Goal: Information Seeking & Learning: Check status

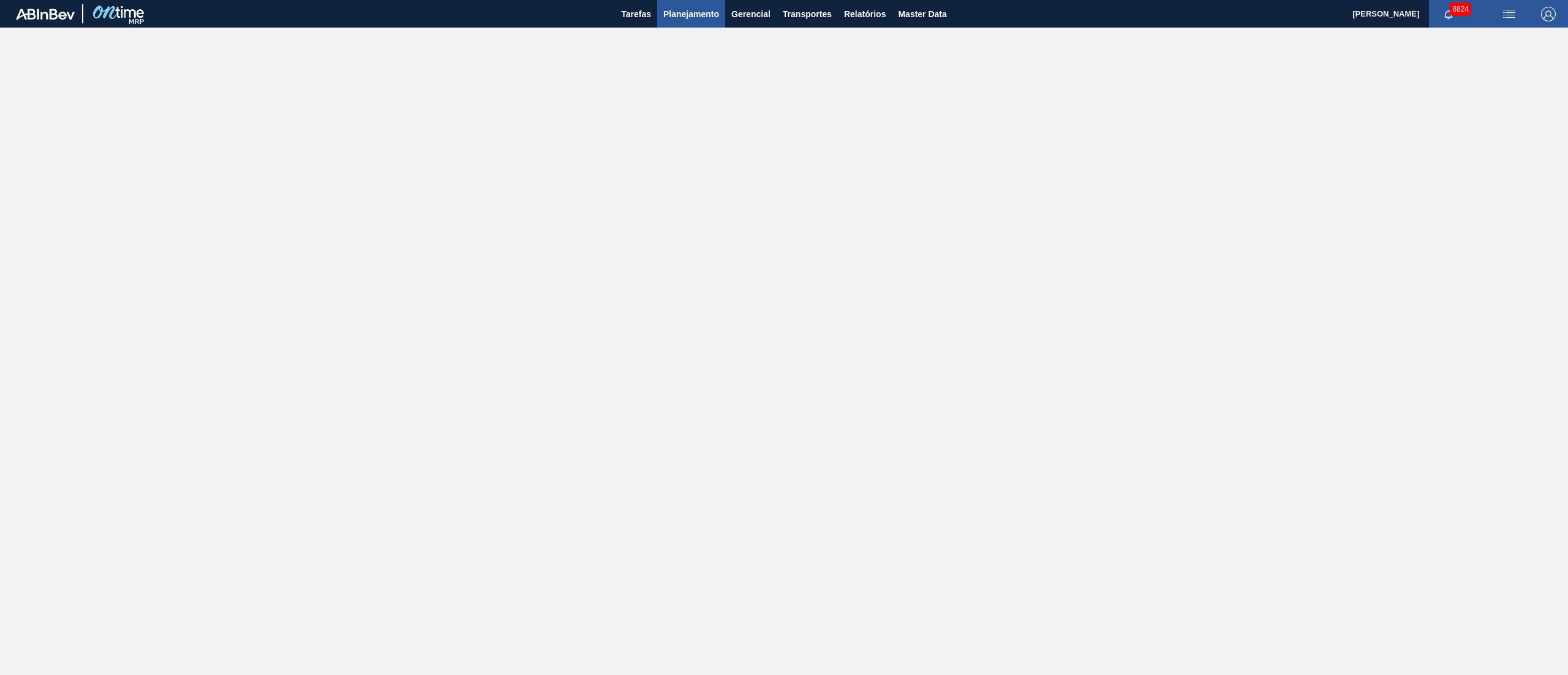
click at [703, 12] on span "Planejamento" at bounding box center [691, 14] width 56 height 15
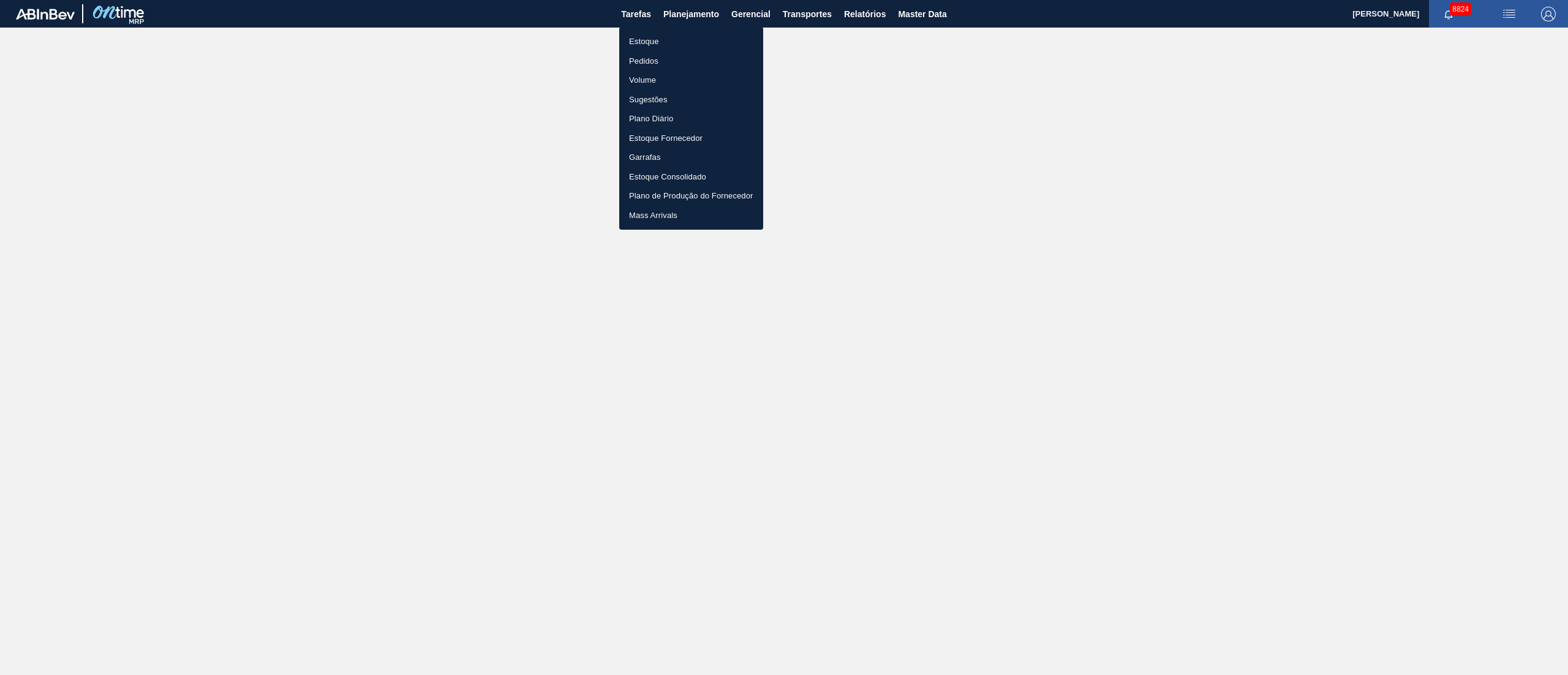
click at [636, 61] on li "Pedidos" at bounding box center [691, 61] width 144 height 19
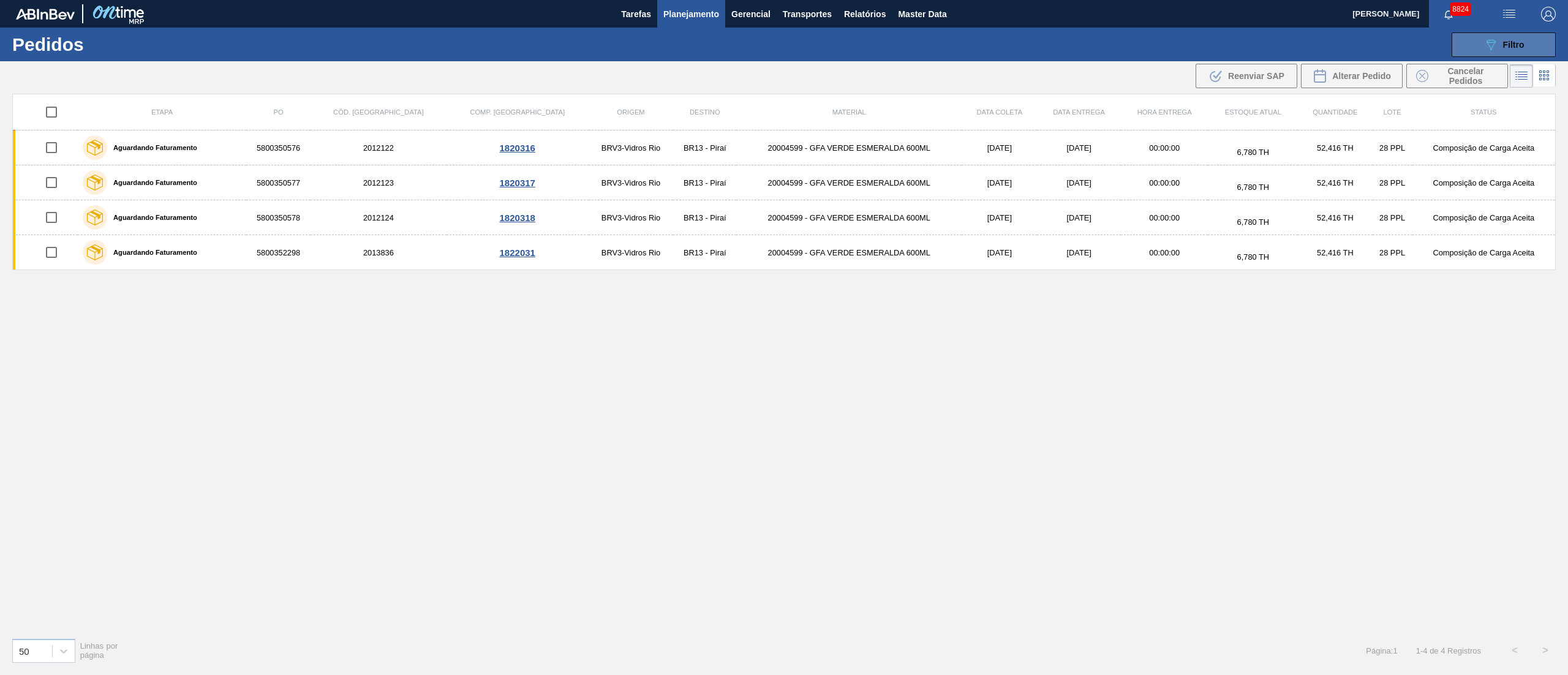
click at [1505, 43] on span "Filtro" at bounding box center [1514, 44] width 21 height 10
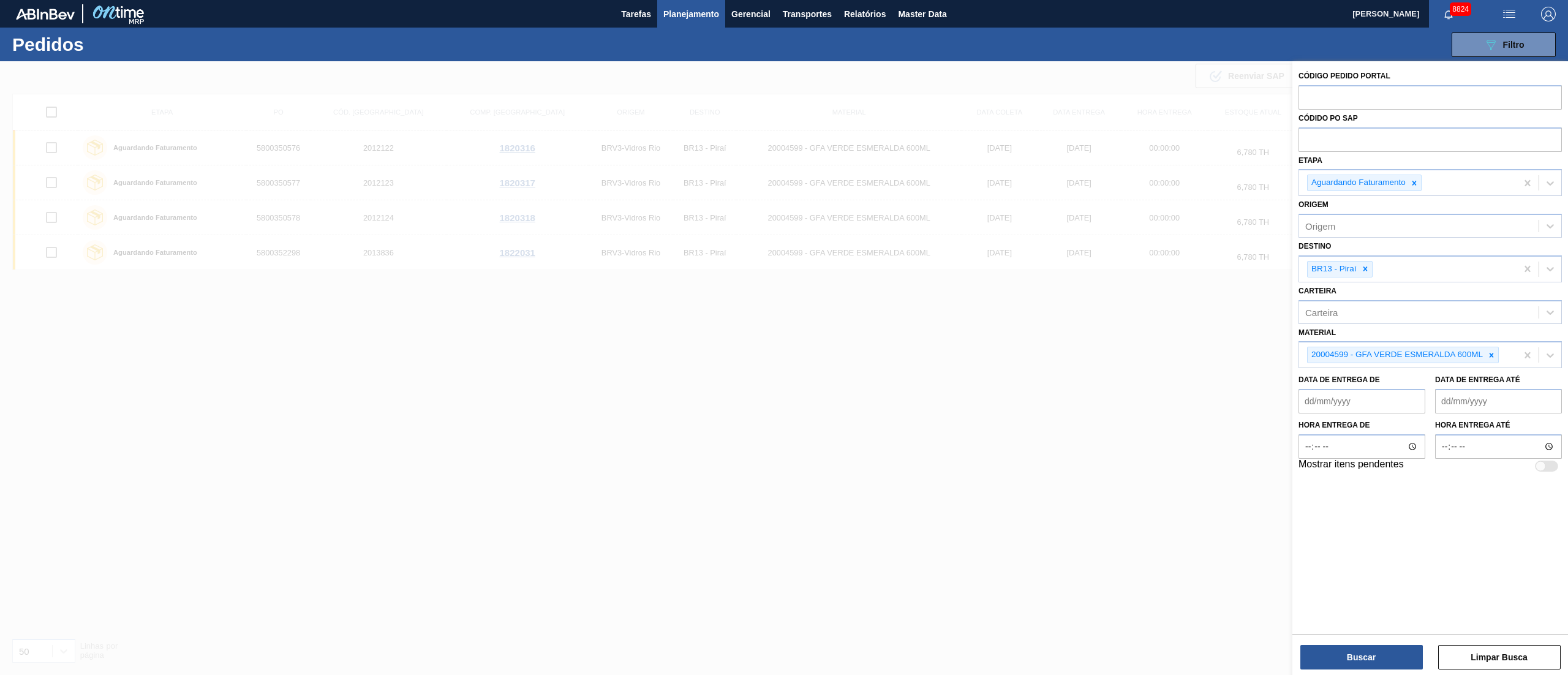
click at [957, 409] on div at bounding box center [784, 398] width 1568 height 675
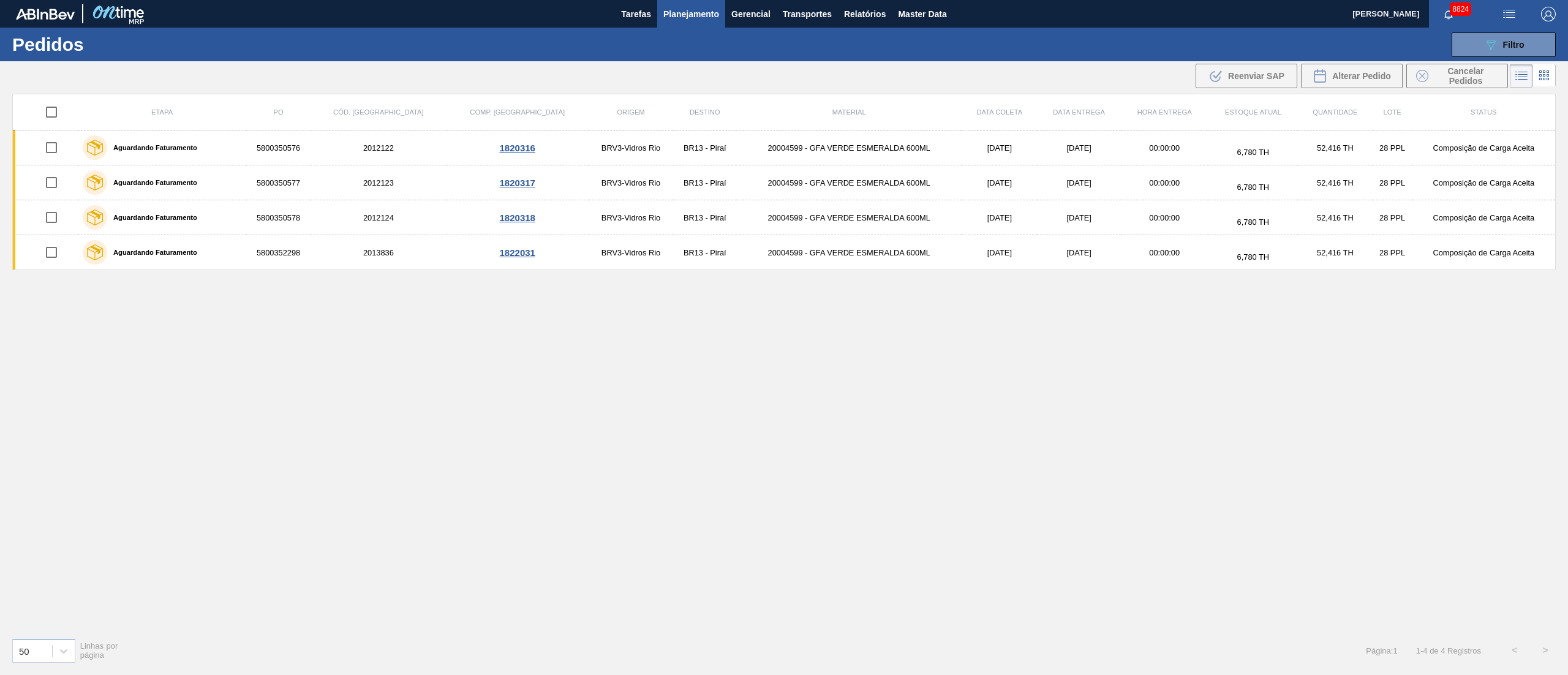
click at [681, 16] on span "Planejamento" at bounding box center [691, 14] width 56 height 15
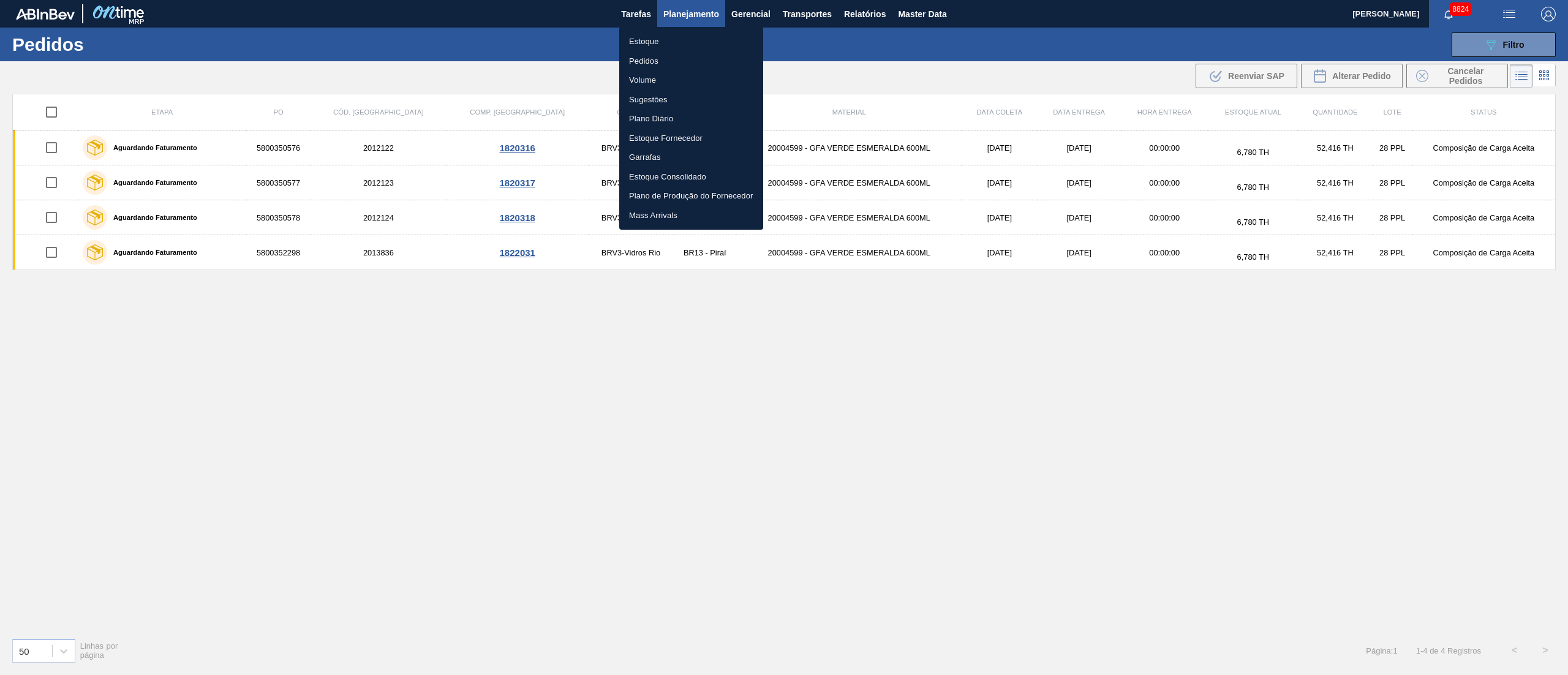
click at [652, 60] on li "Pedidos" at bounding box center [691, 61] width 144 height 19
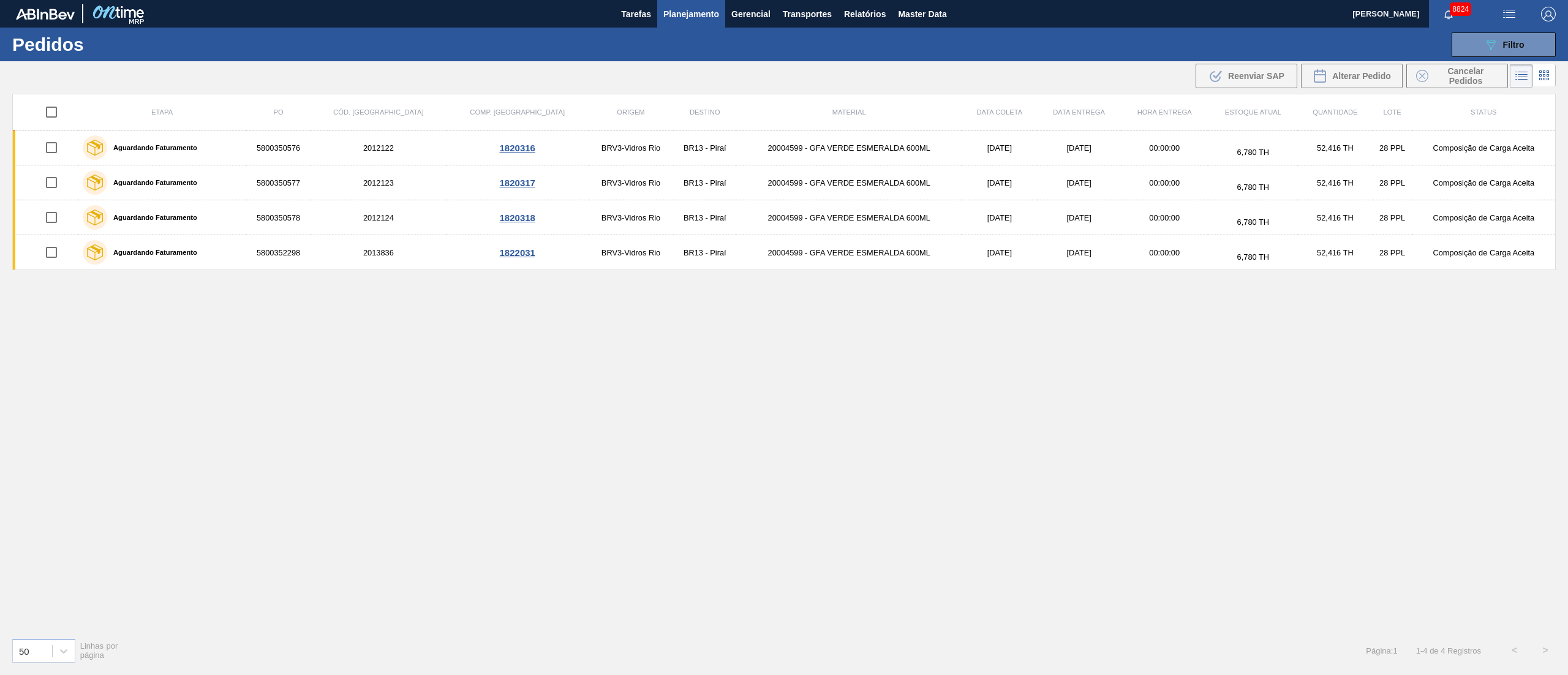
click at [680, 19] on span "Planejamento" at bounding box center [691, 14] width 56 height 15
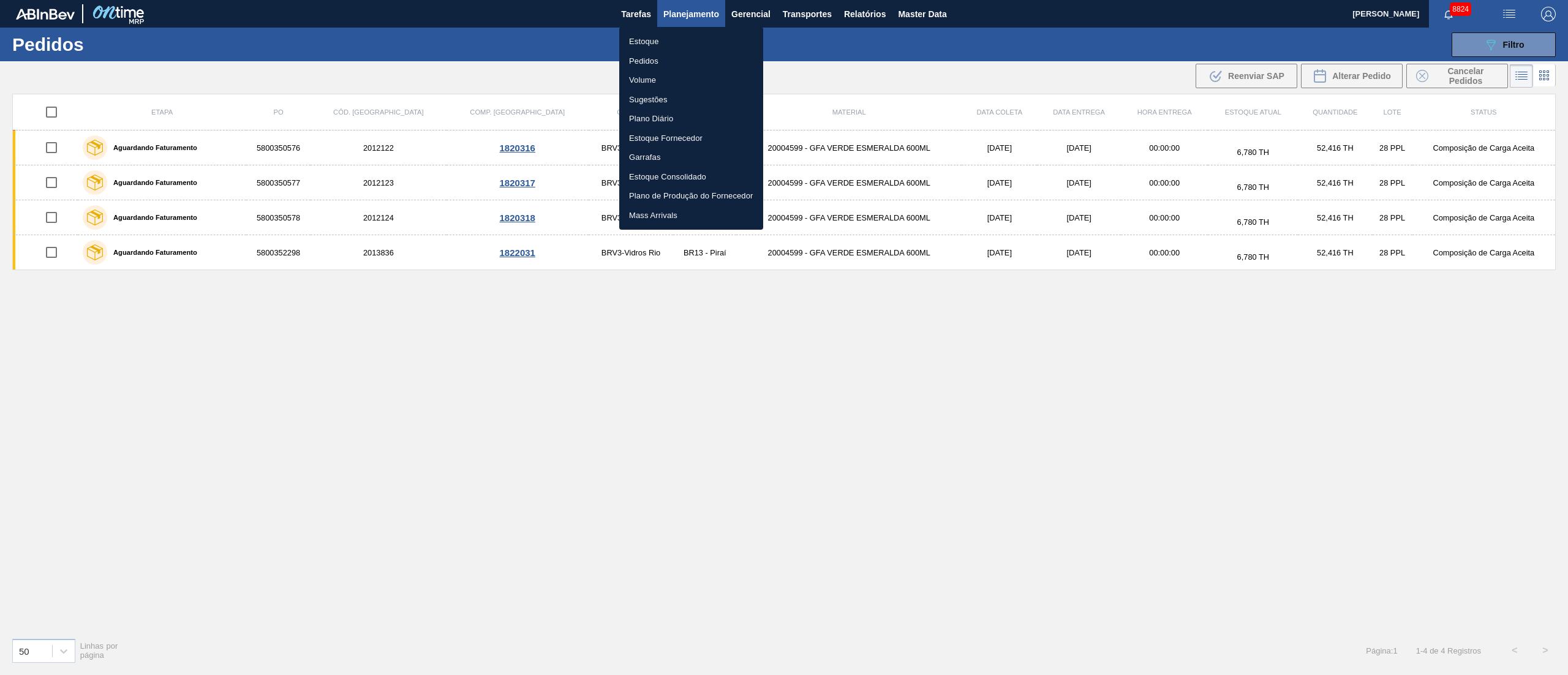
click at [646, 60] on li "Pedidos" at bounding box center [691, 61] width 144 height 19
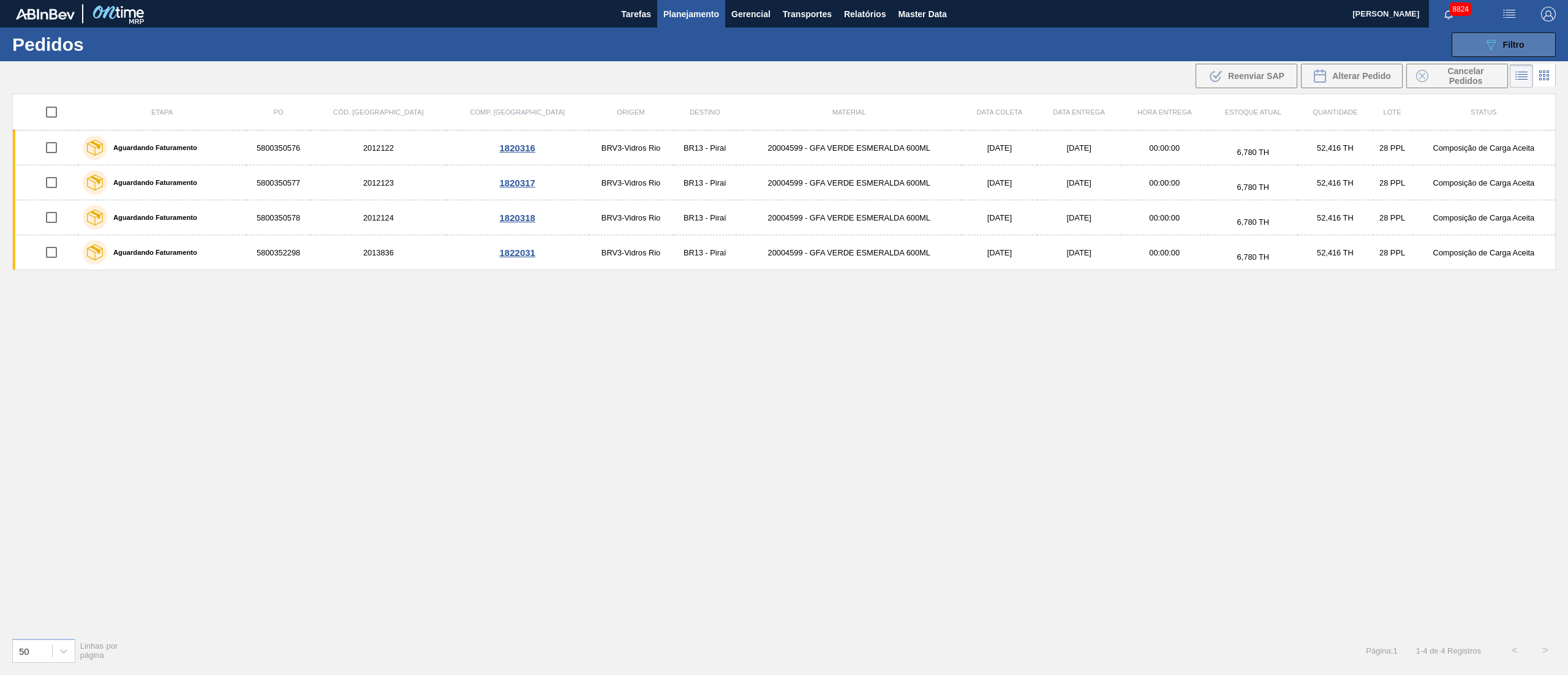
click at [1512, 38] on div "089F7B8B-B2A5-4AFE-B5C0-19BA573D28AC Filtro" at bounding box center [1504, 45] width 41 height 15
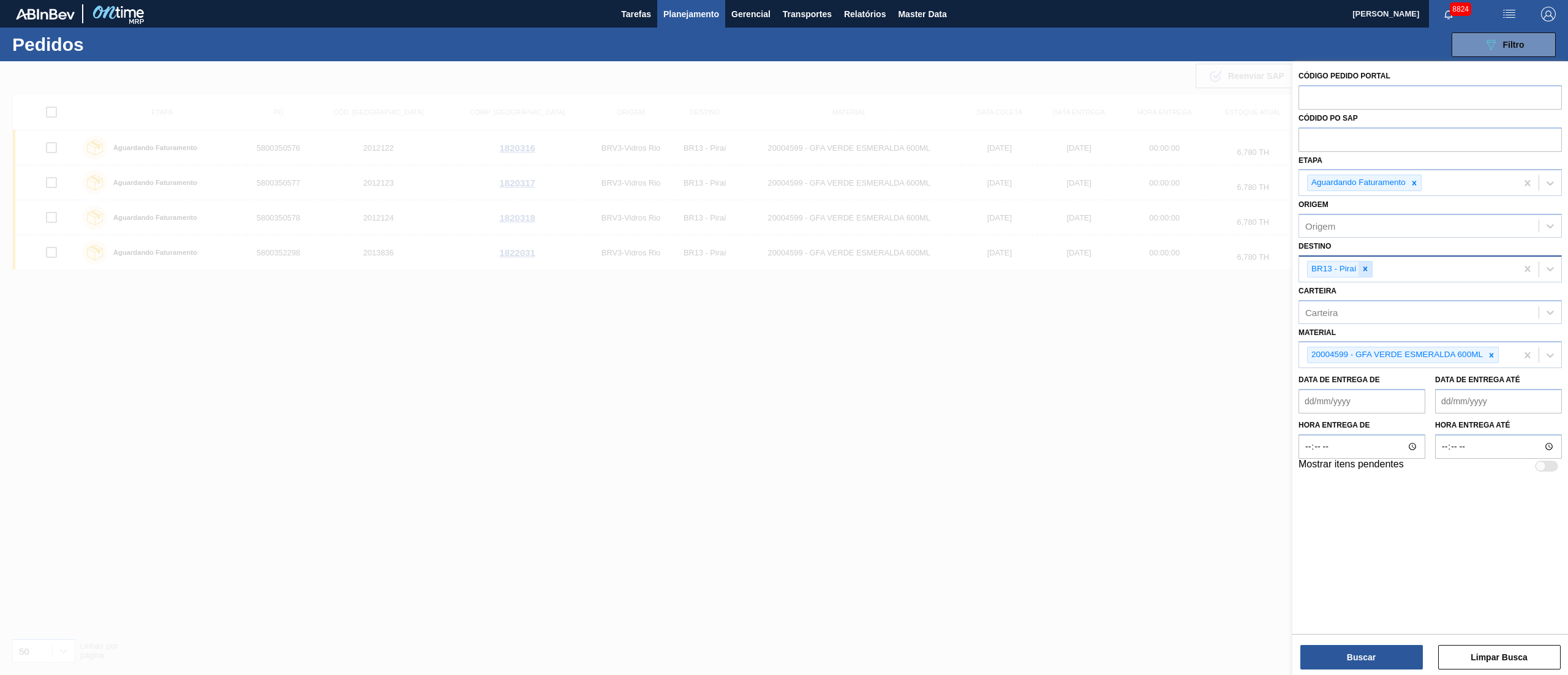
click at [1363, 269] on icon at bounding box center [1365, 269] width 9 height 9
type input "21"
click at [1355, 291] on div "BR21 - Lages" at bounding box center [1430, 298] width 263 height 23
click at [1370, 272] on icon at bounding box center [1371, 269] width 9 height 9
click at [1370, 272] on div "Unidade de Negócio" at bounding box center [1418, 267] width 240 height 17
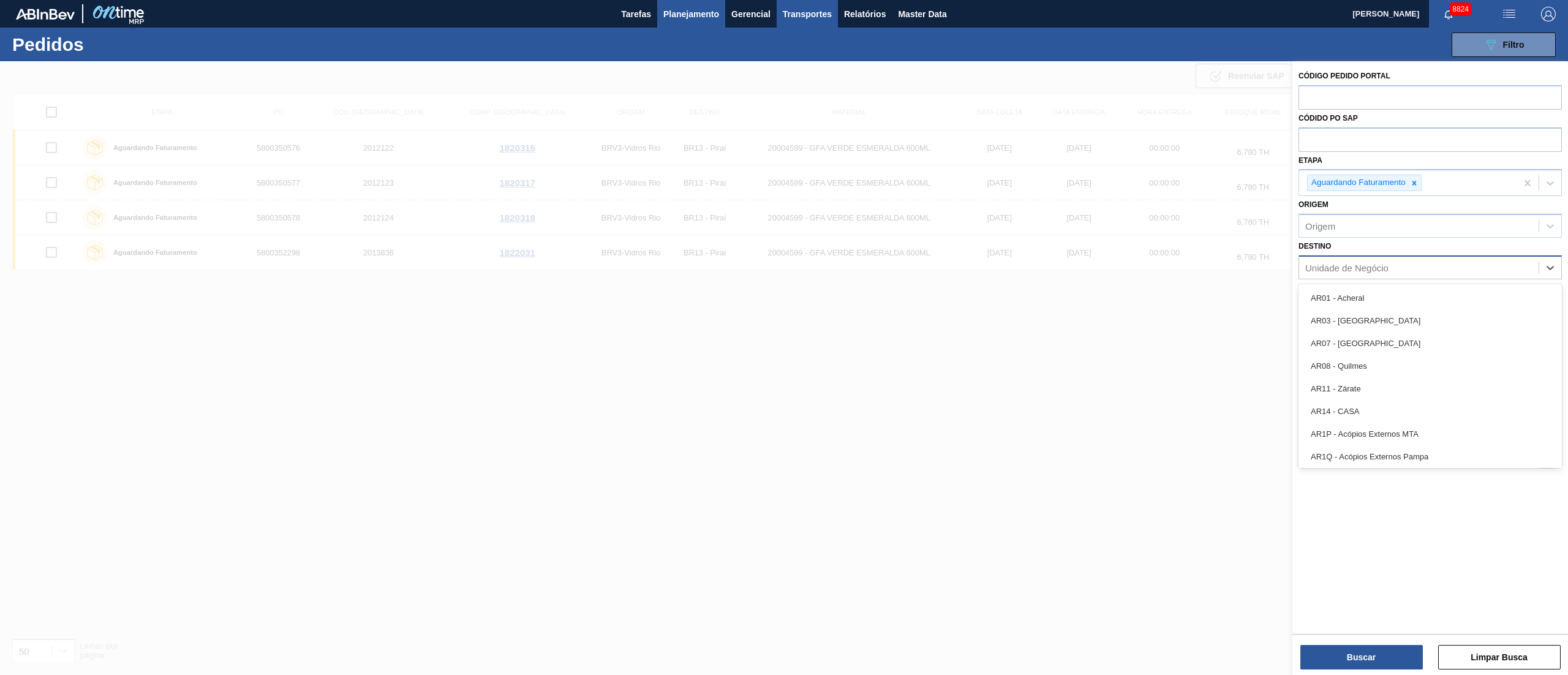
click at [834, 13] on button "Transportes" at bounding box center [807, 13] width 61 height 28
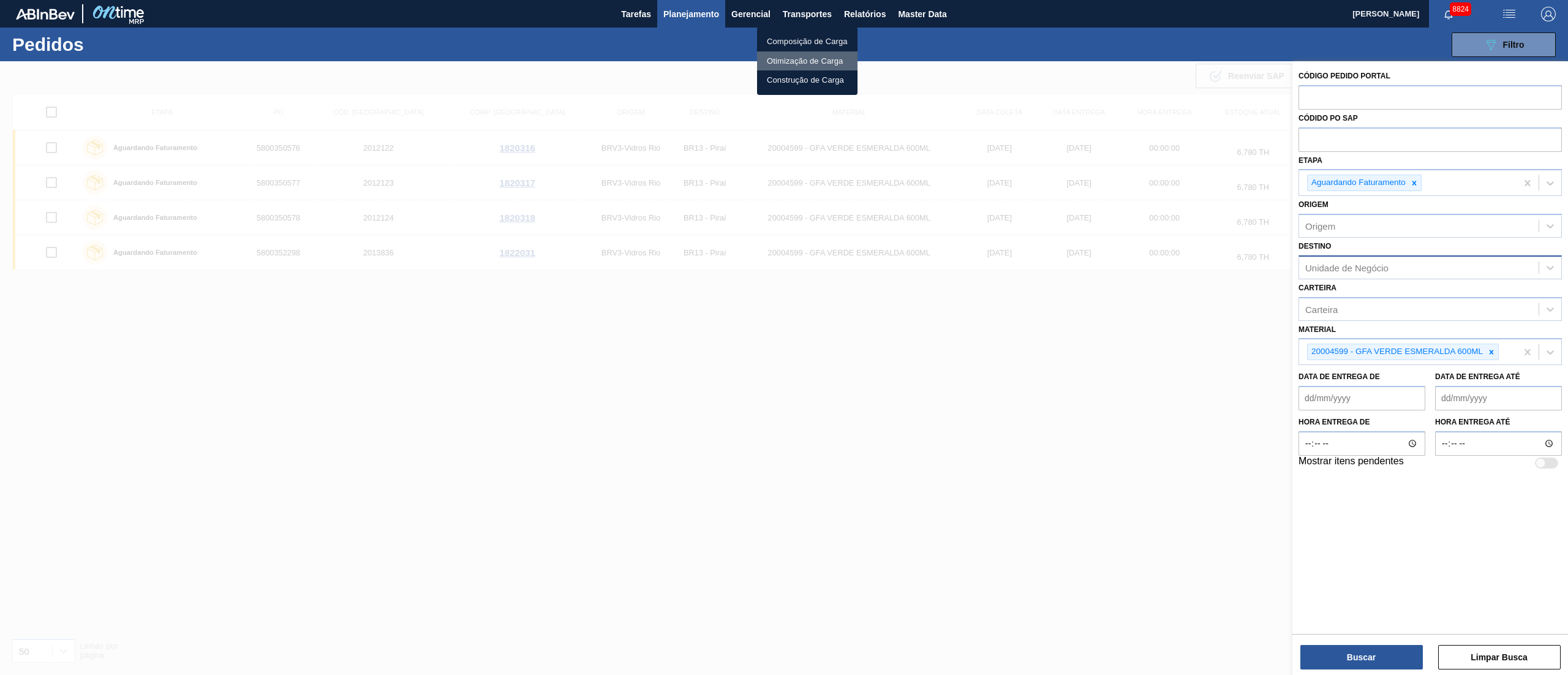
click at [793, 60] on li "Otimização de Carga" at bounding box center [807, 61] width 101 height 19
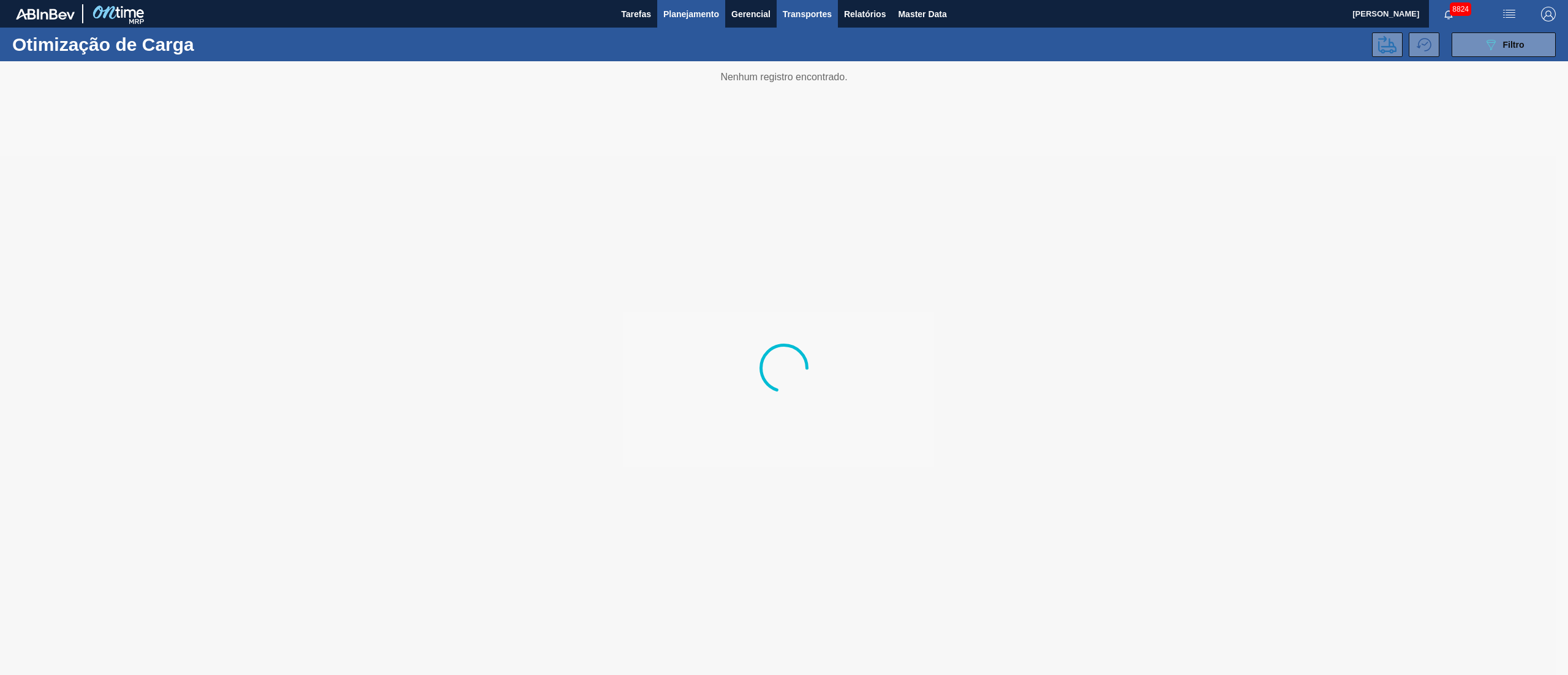
click at [702, 11] on span "Planejamento" at bounding box center [691, 14] width 56 height 15
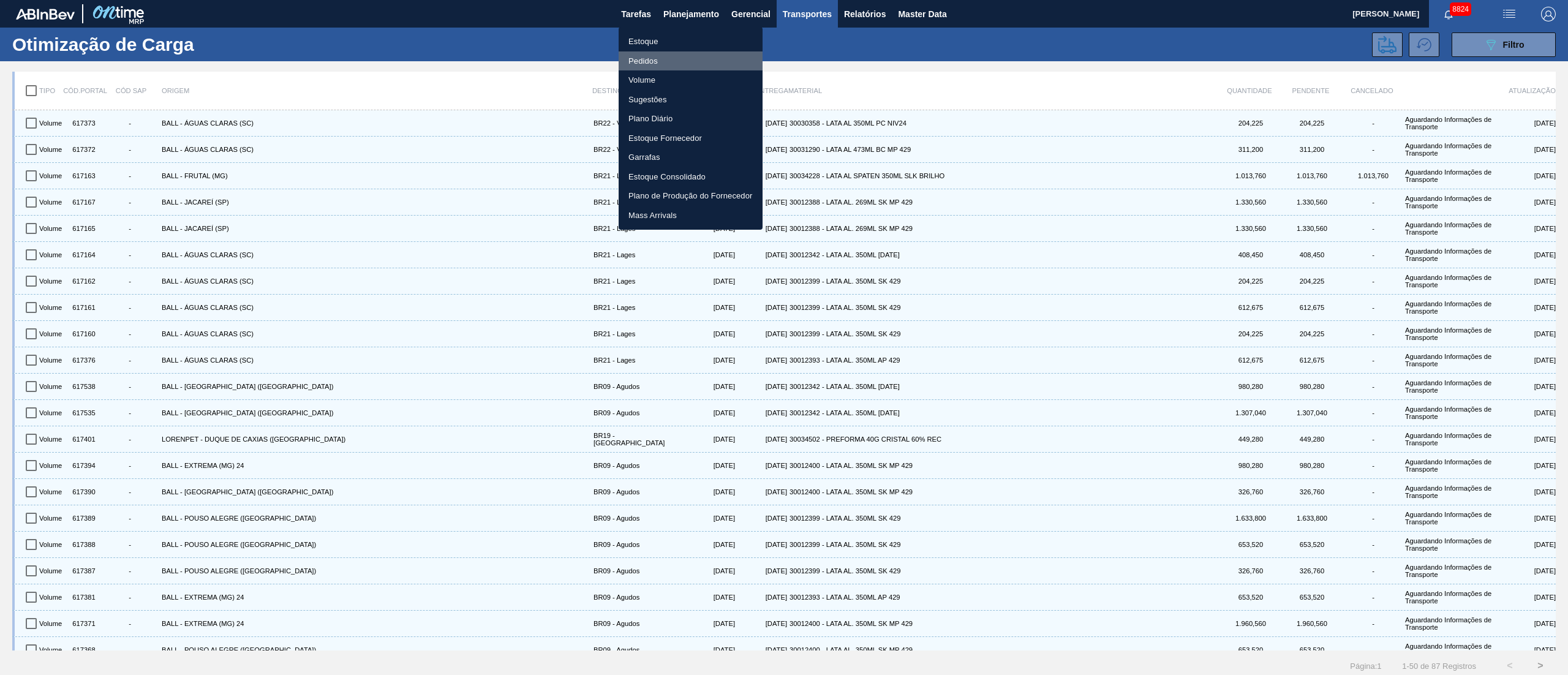
click at [632, 52] on li "Pedidos" at bounding box center [691, 61] width 144 height 19
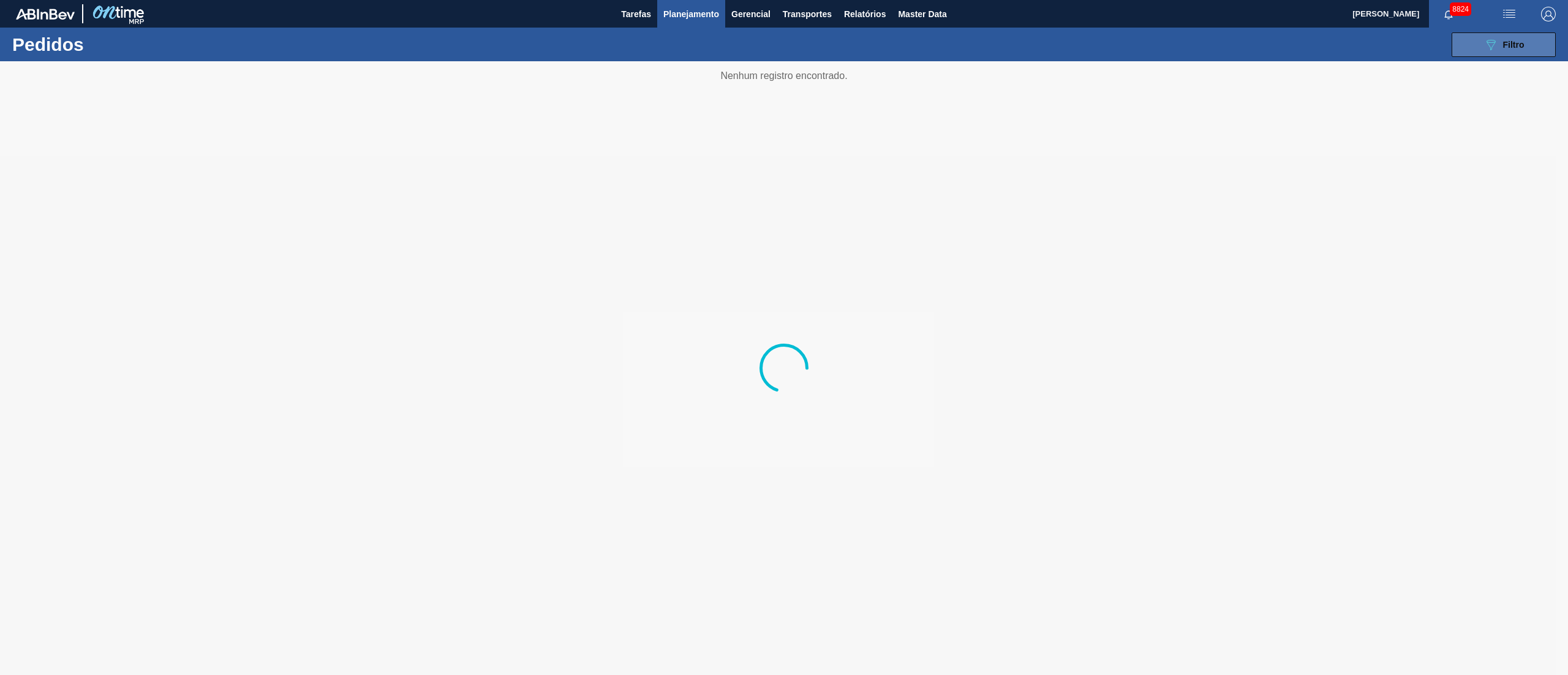
click at [1494, 39] on icon "089F7B8B-B2A5-4AFE-B5C0-19BA573D28AC" at bounding box center [1491, 45] width 15 height 15
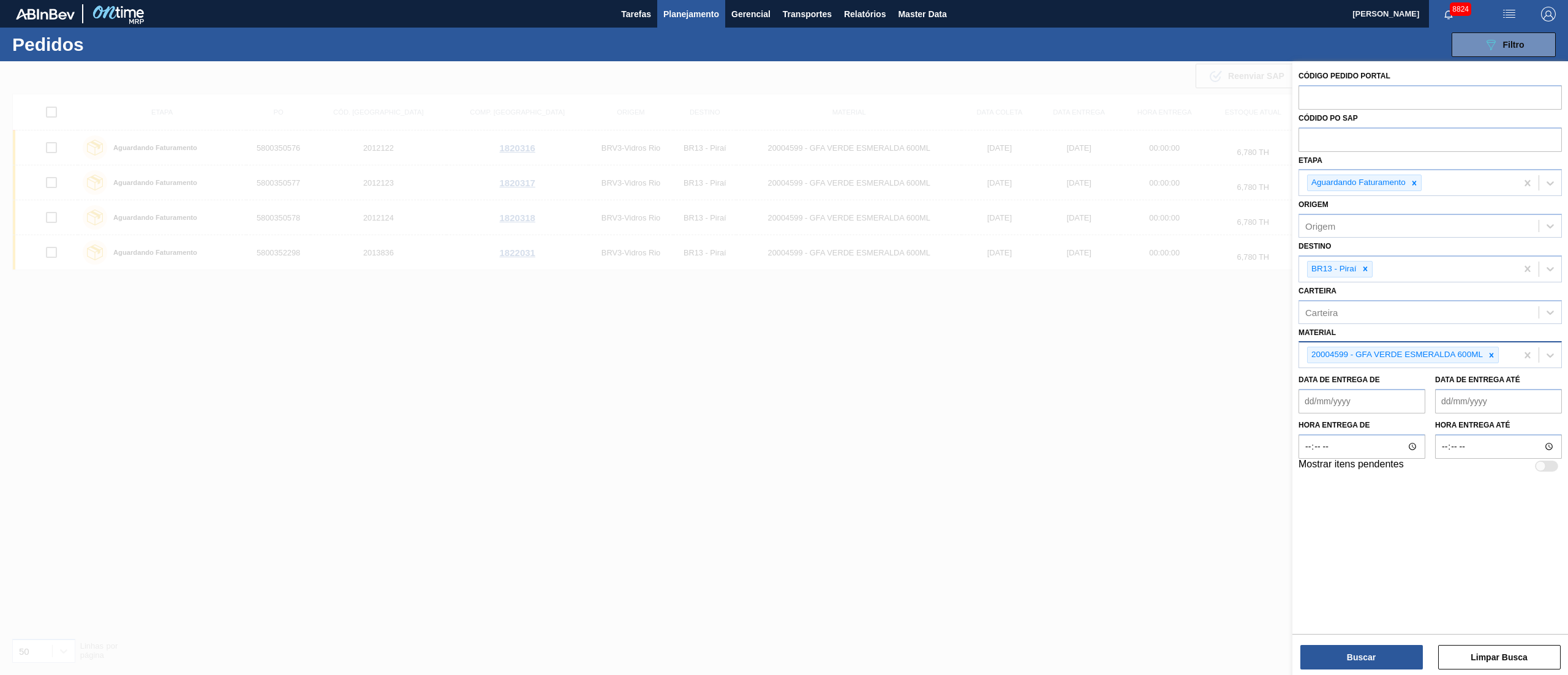
click at [1494, 343] on div "20004599 - GFA VERDE ESMERALDA 600ML" at bounding box center [1408, 355] width 217 height 25
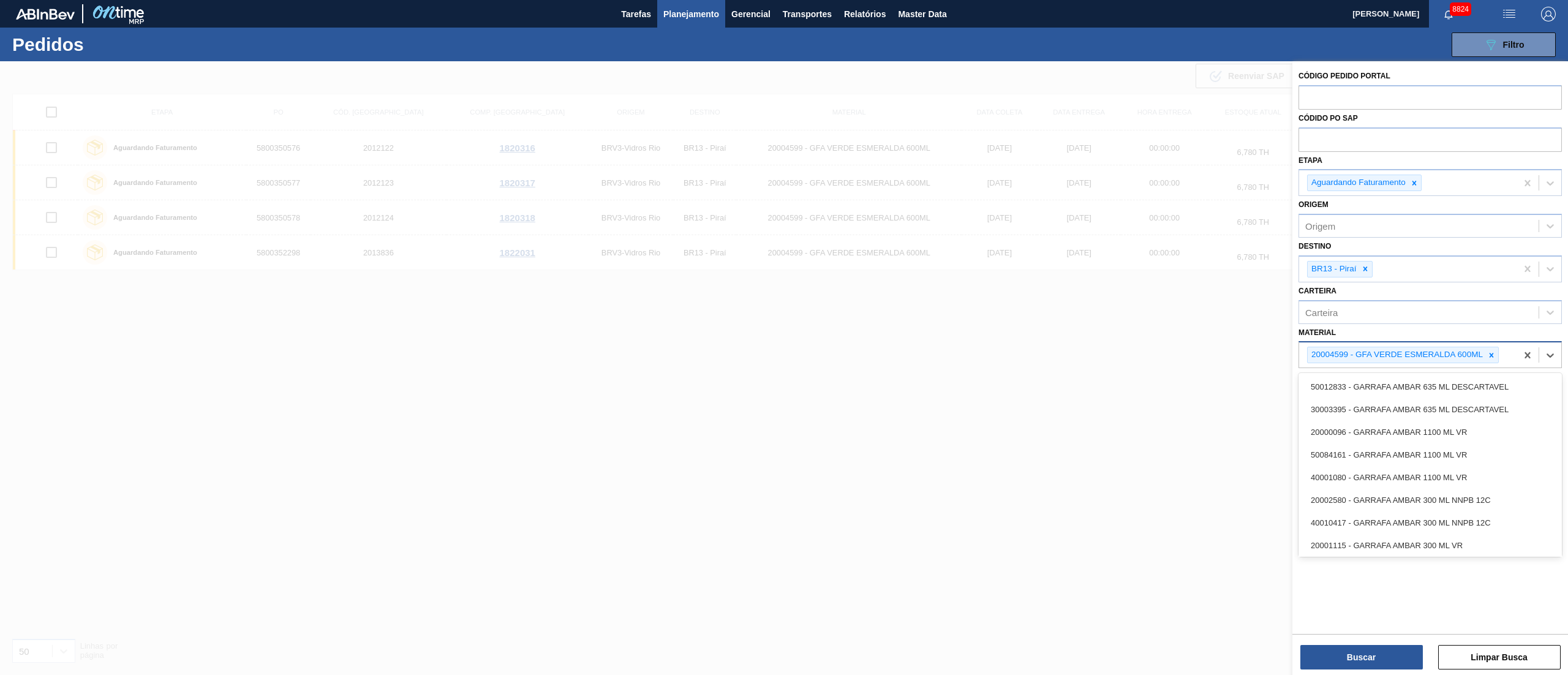
click at [1487, 349] on div at bounding box center [1491, 355] width 13 height 15
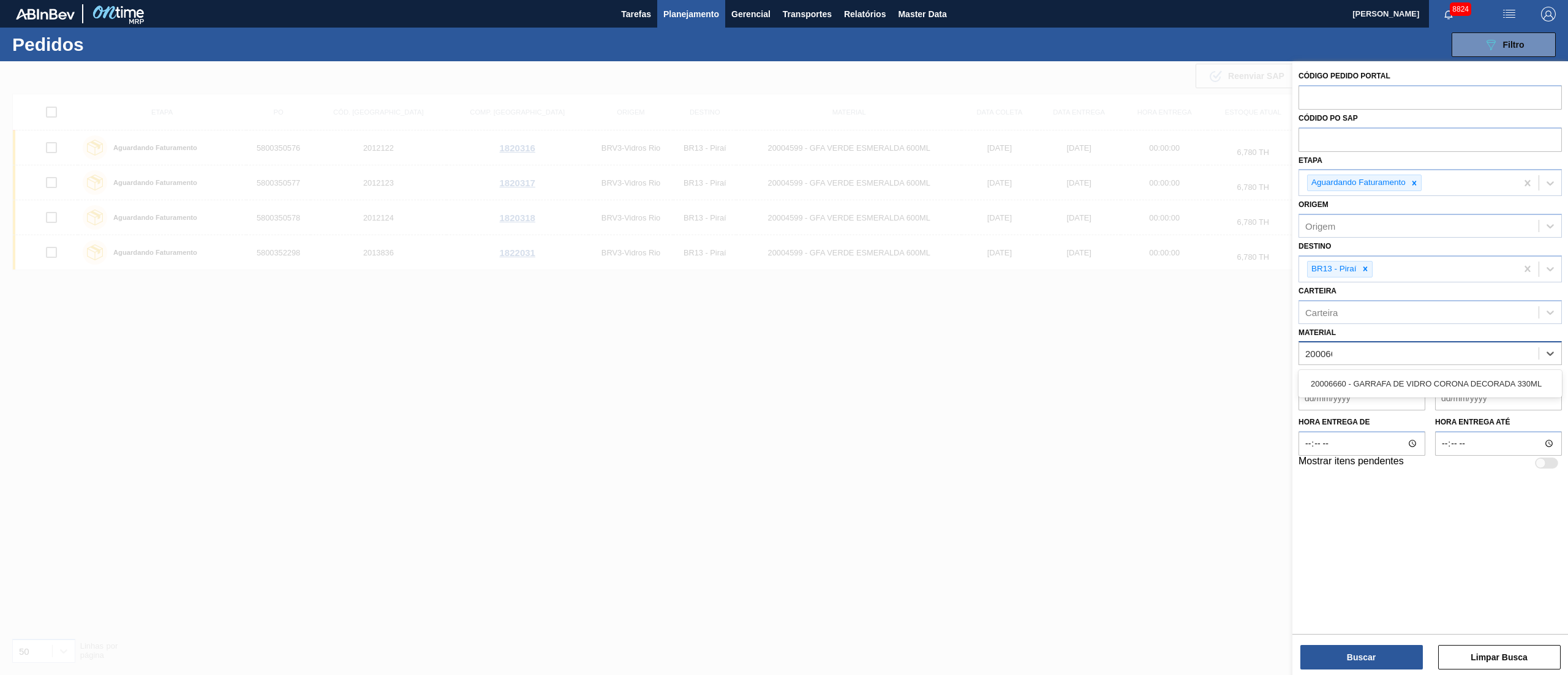
type input "2000666"
click at [1341, 386] on div "20006660 - GARRAFA DE VIDRO CORONA DECORADA 330ML" at bounding box center [1430, 384] width 263 height 23
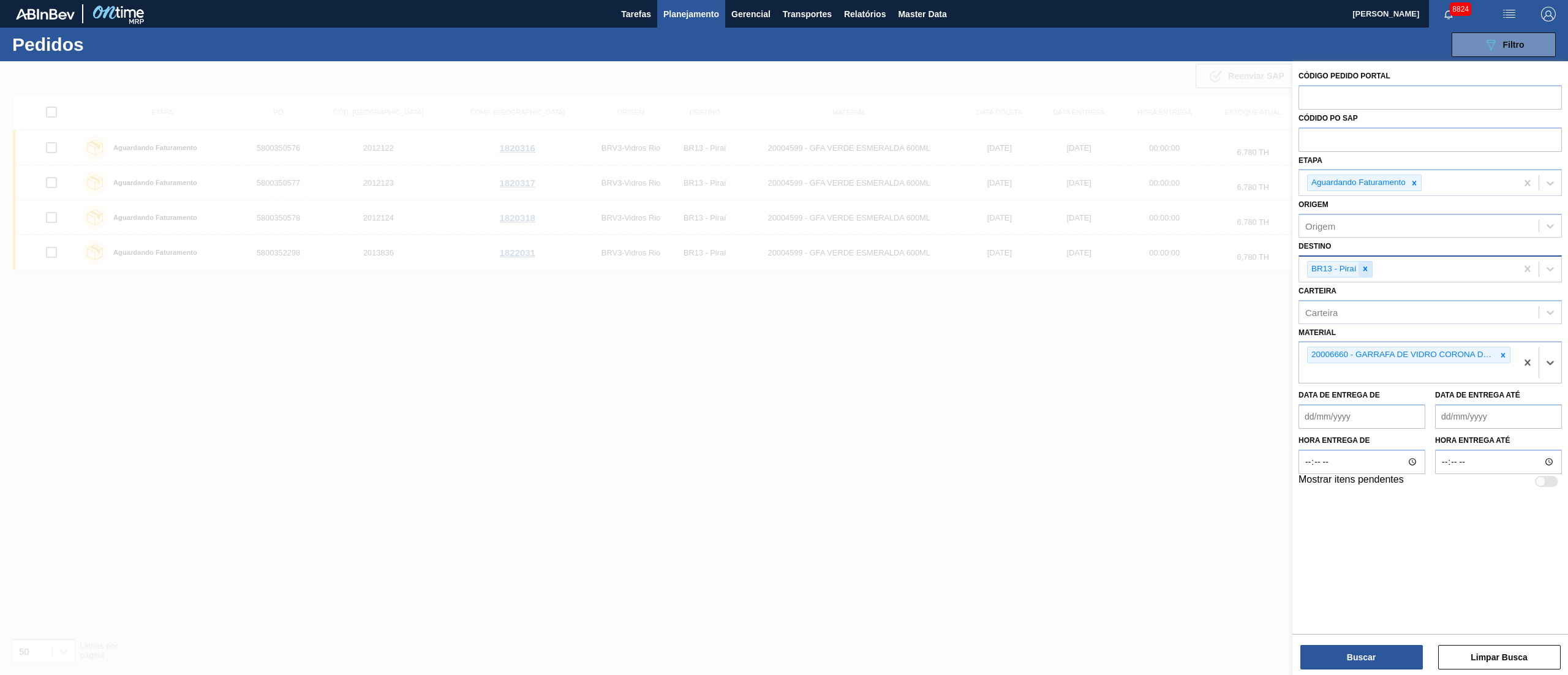
click at [1365, 269] on icon at bounding box center [1365, 269] width 4 height 4
type input "1"
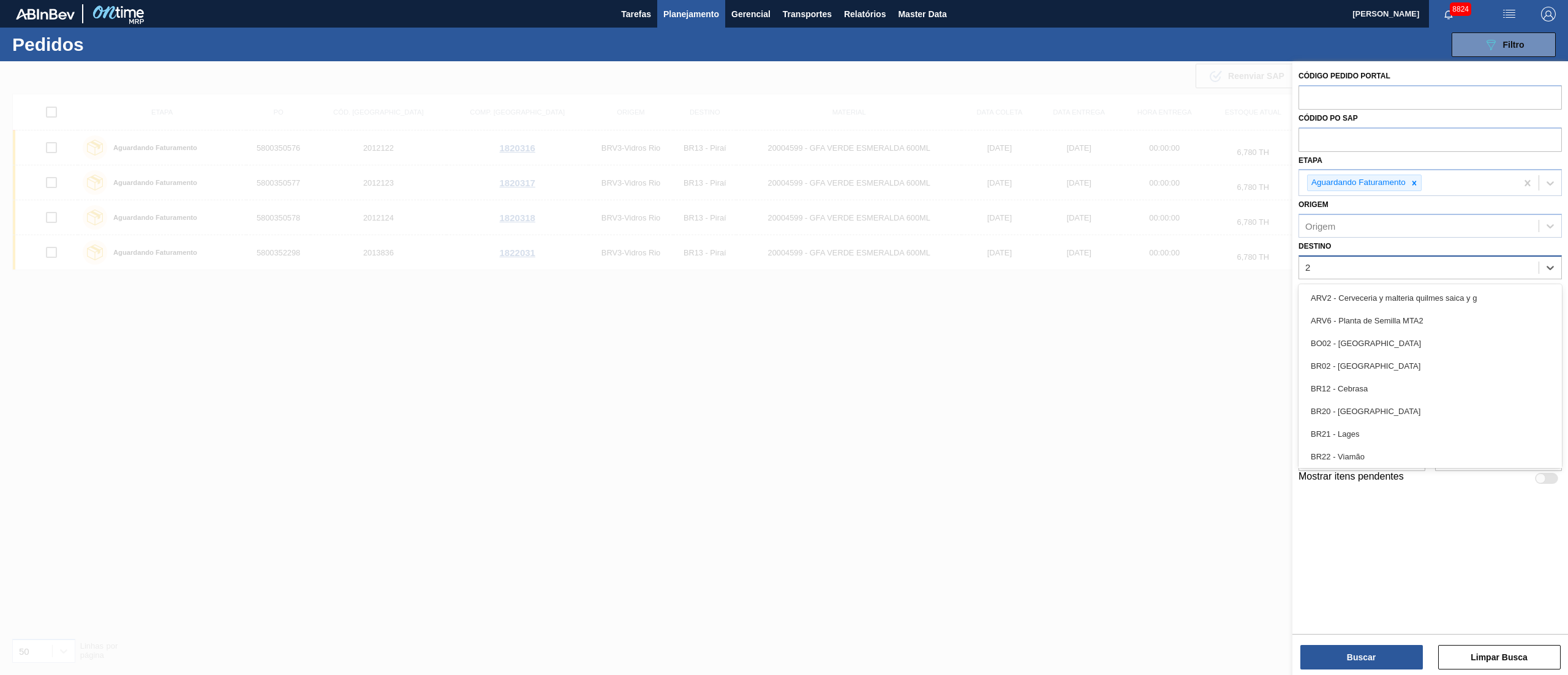
type input "26"
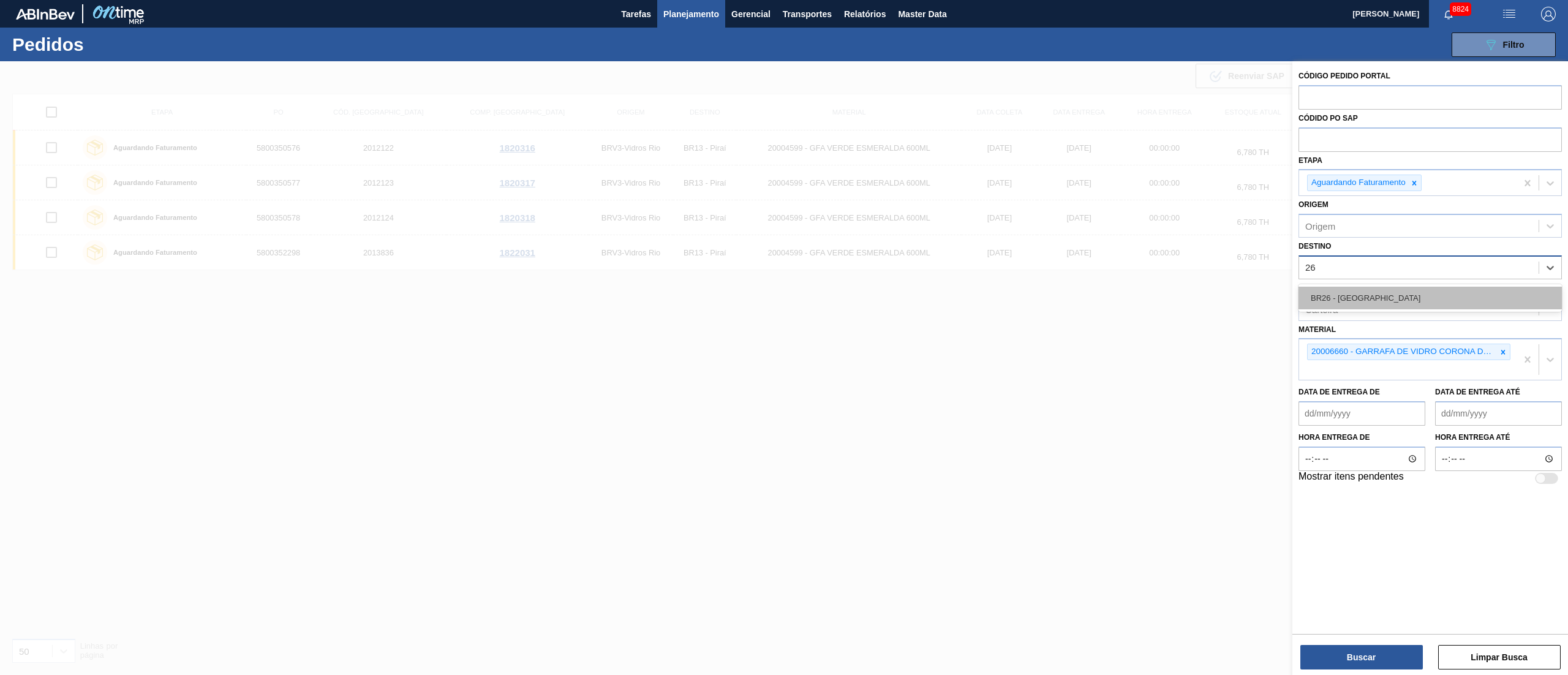
click at [1328, 300] on div "BR26 - [GEOGRAPHIC_DATA]" at bounding box center [1430, 298] width 263 height 23
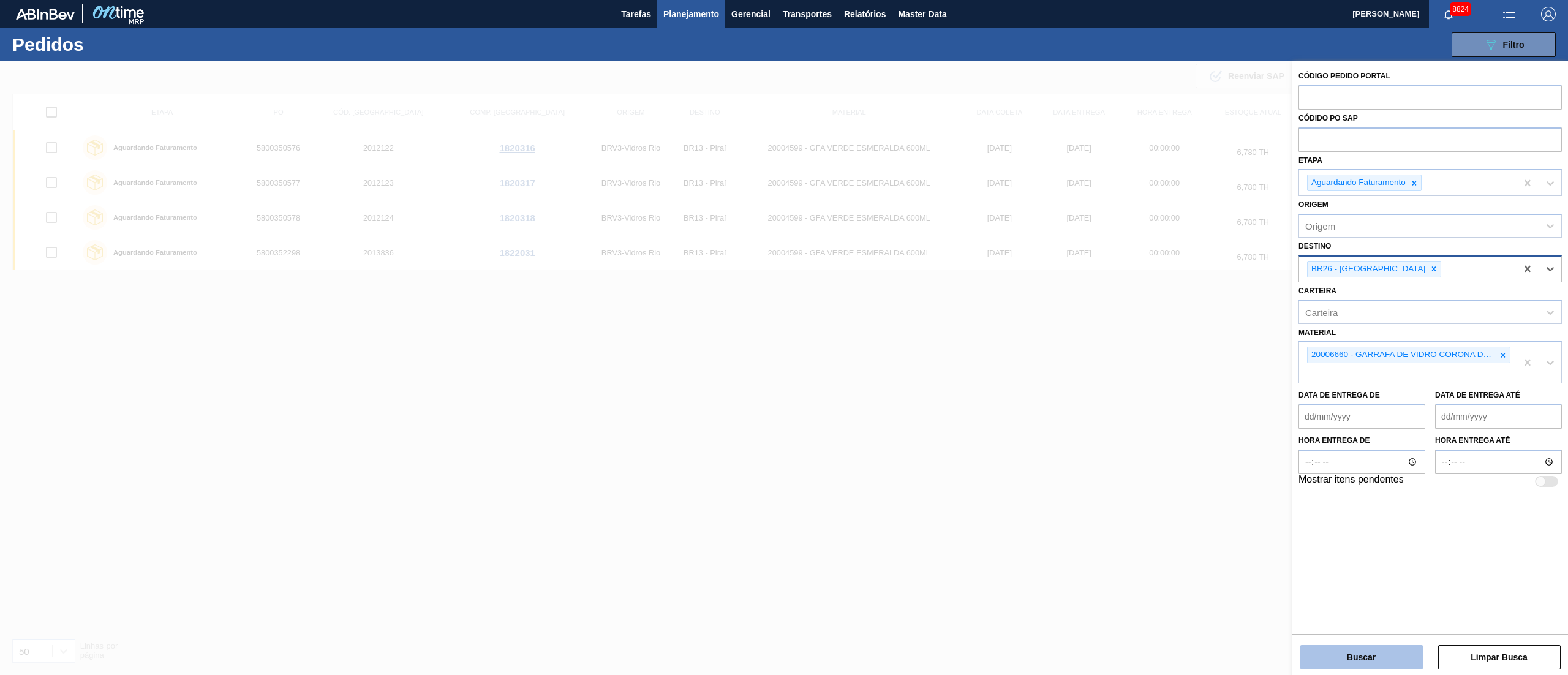
click at [1374, 651] on button "Buscar" at bounding box center [1361, 658] width 122 height 24
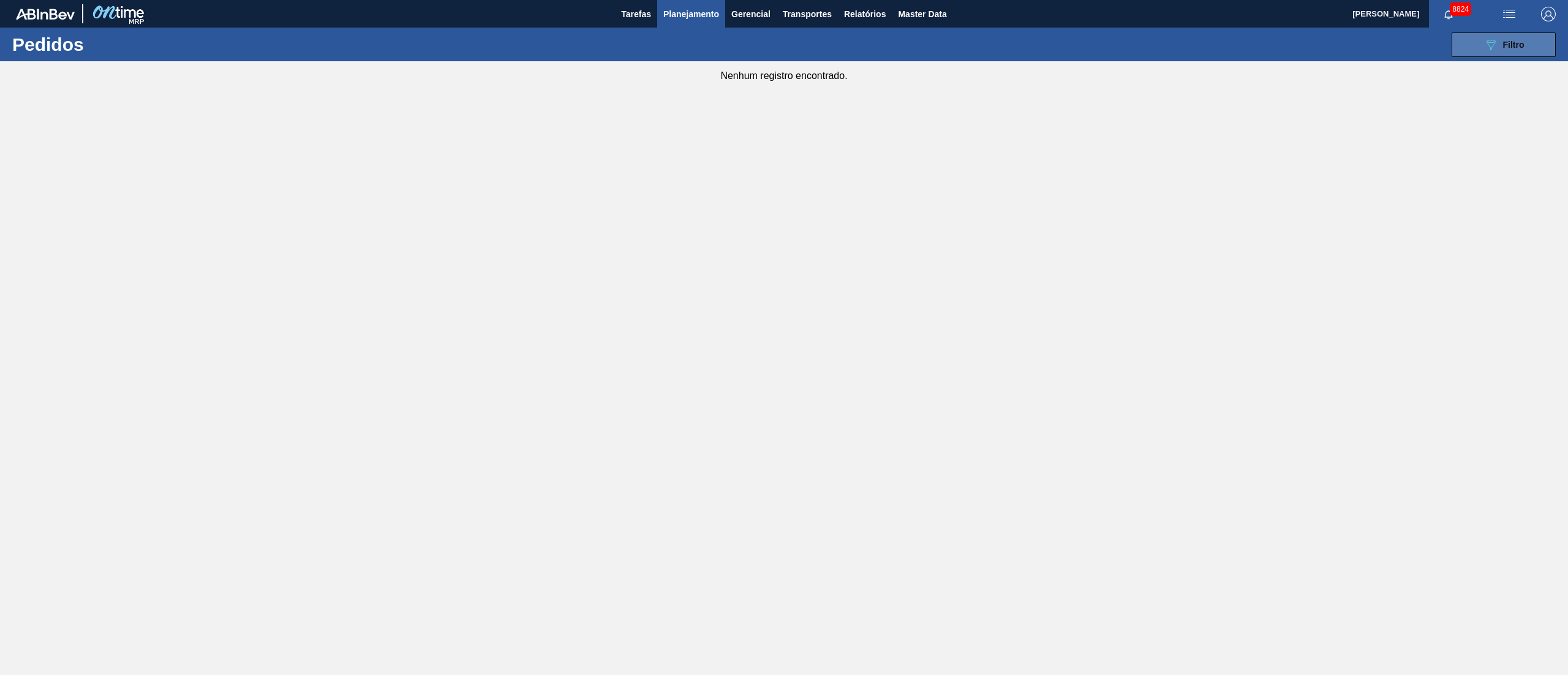
click at [1500, 48] on div "089F7B8B-B2A5-4AFE-B5C0-19BA573D28AC Filtro" at bounding box center [1504, 45] width 41 height 15
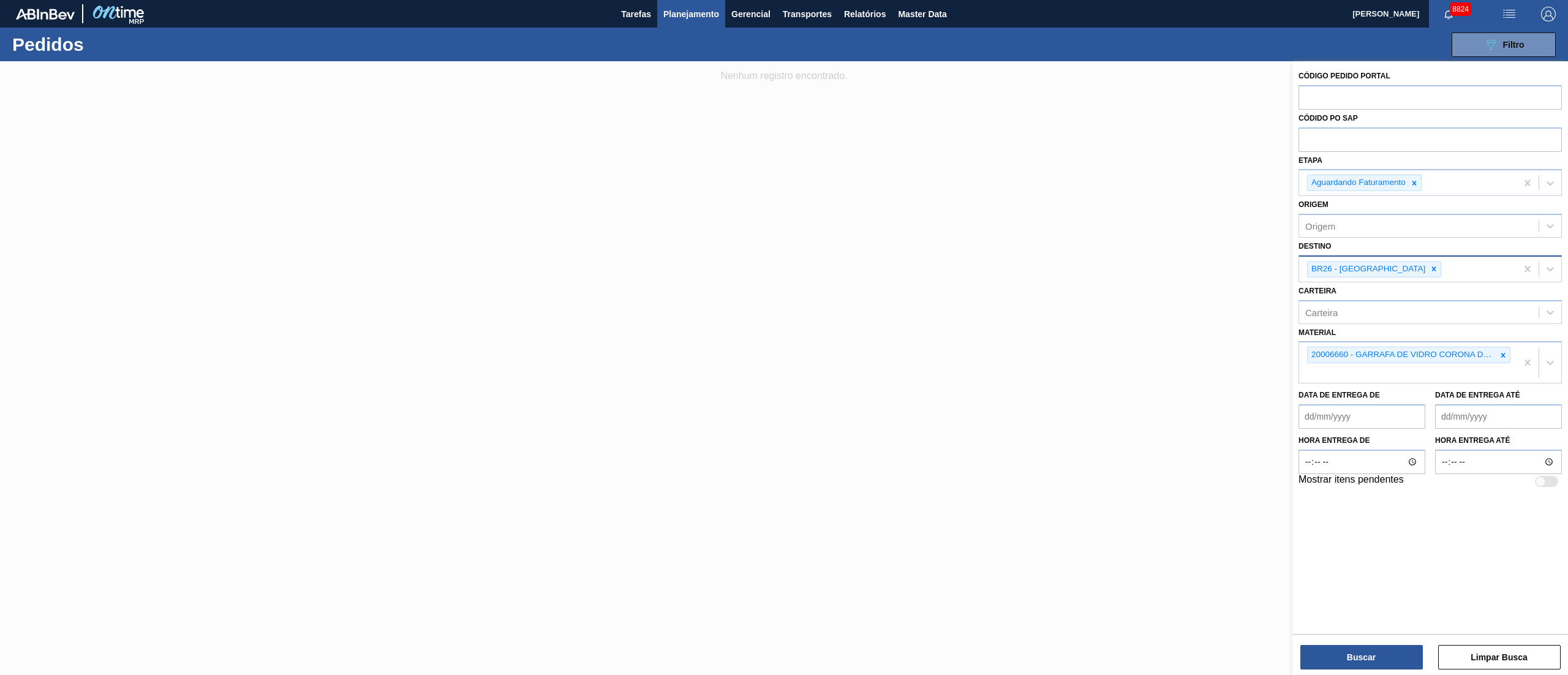
click at [677, 16] on span "Planejamento" at bounding box center [691, 14] width 56 height 15
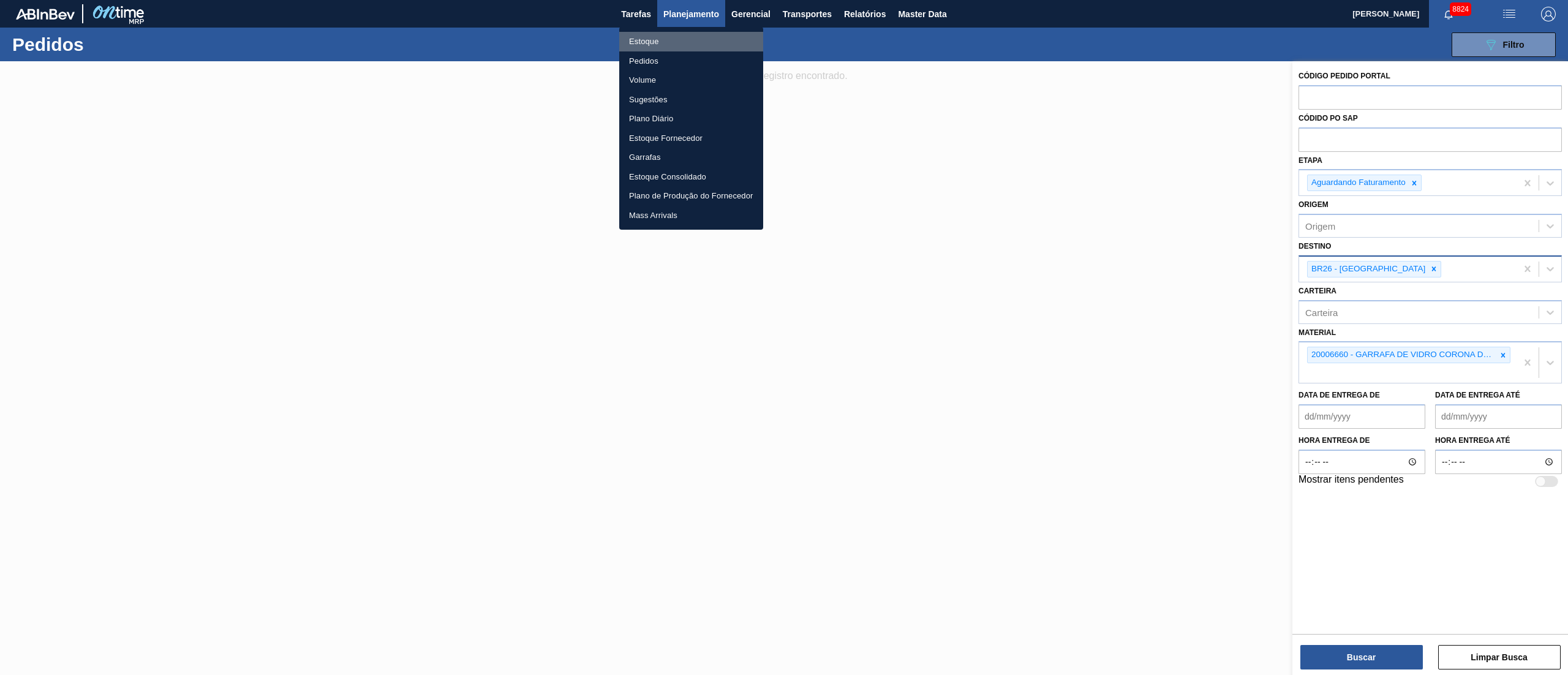
click at [640, 41] on li "Estoque" at bounding box center [691, 41] width 144 height 19
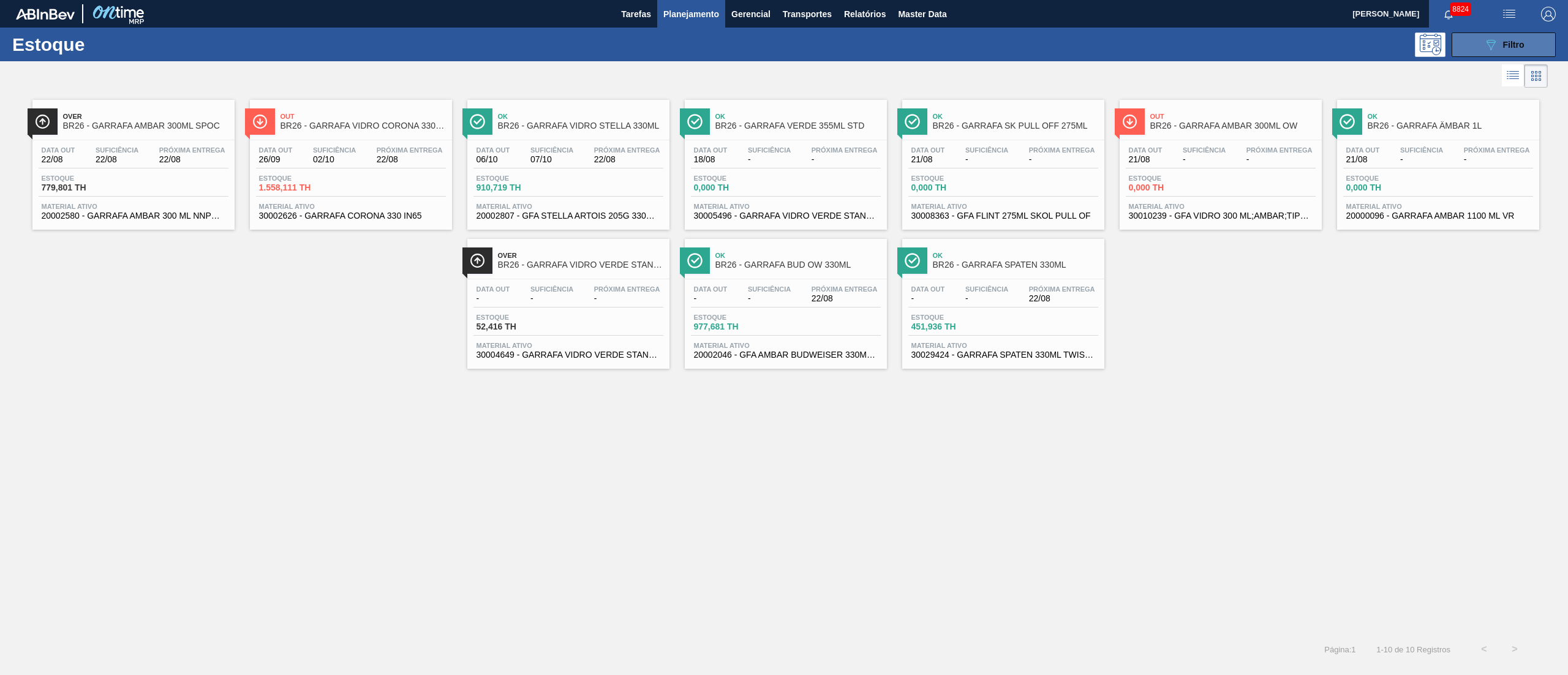
click at [1509, 44] on span "Filtro" at bounding box center [1514, 44] width 21 height 10
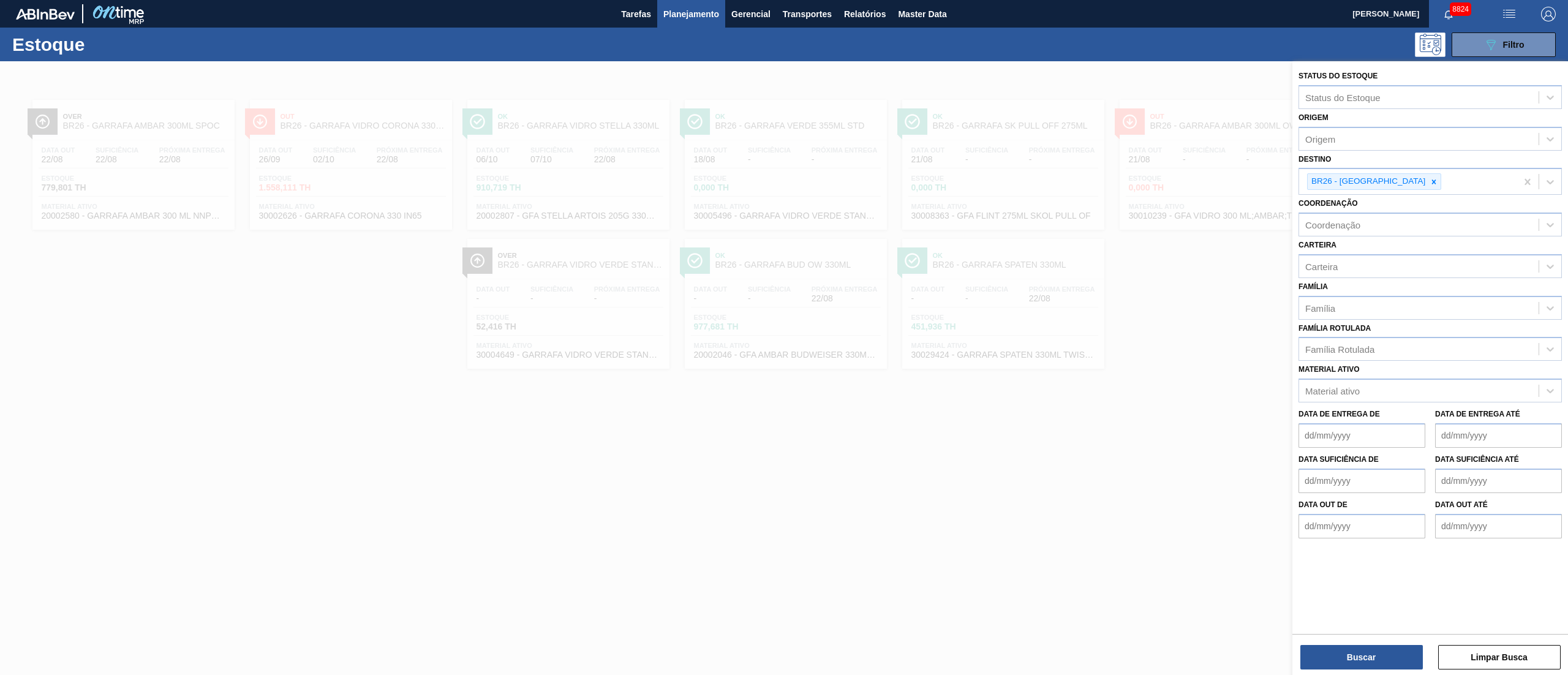
click at [885, 395] on div at bounding box center [784, 398] width 1568 height 675
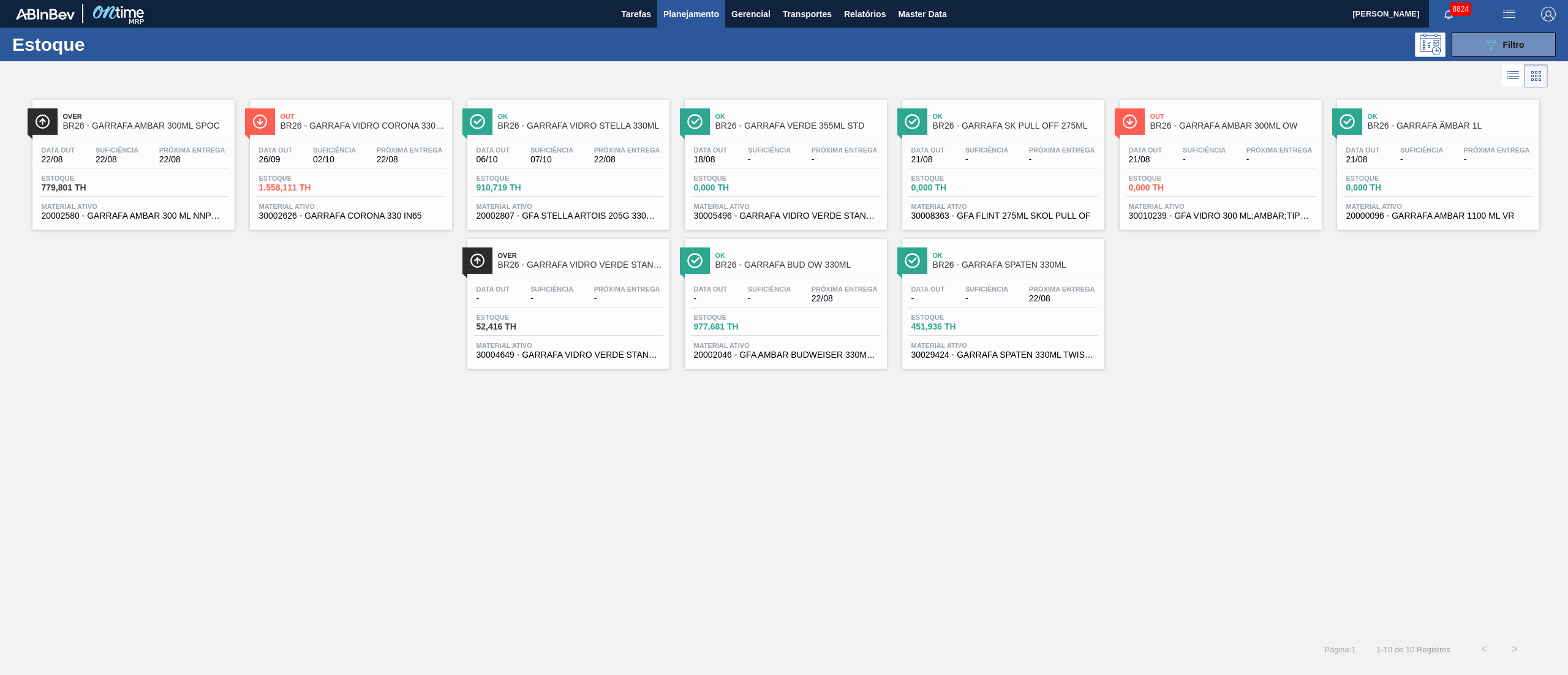
click at [375, 166] on div "Data [DATE] Suficiência 02/10 Próxima Entrega 22/08" at bounding box center [350, 157] width 190 height 22
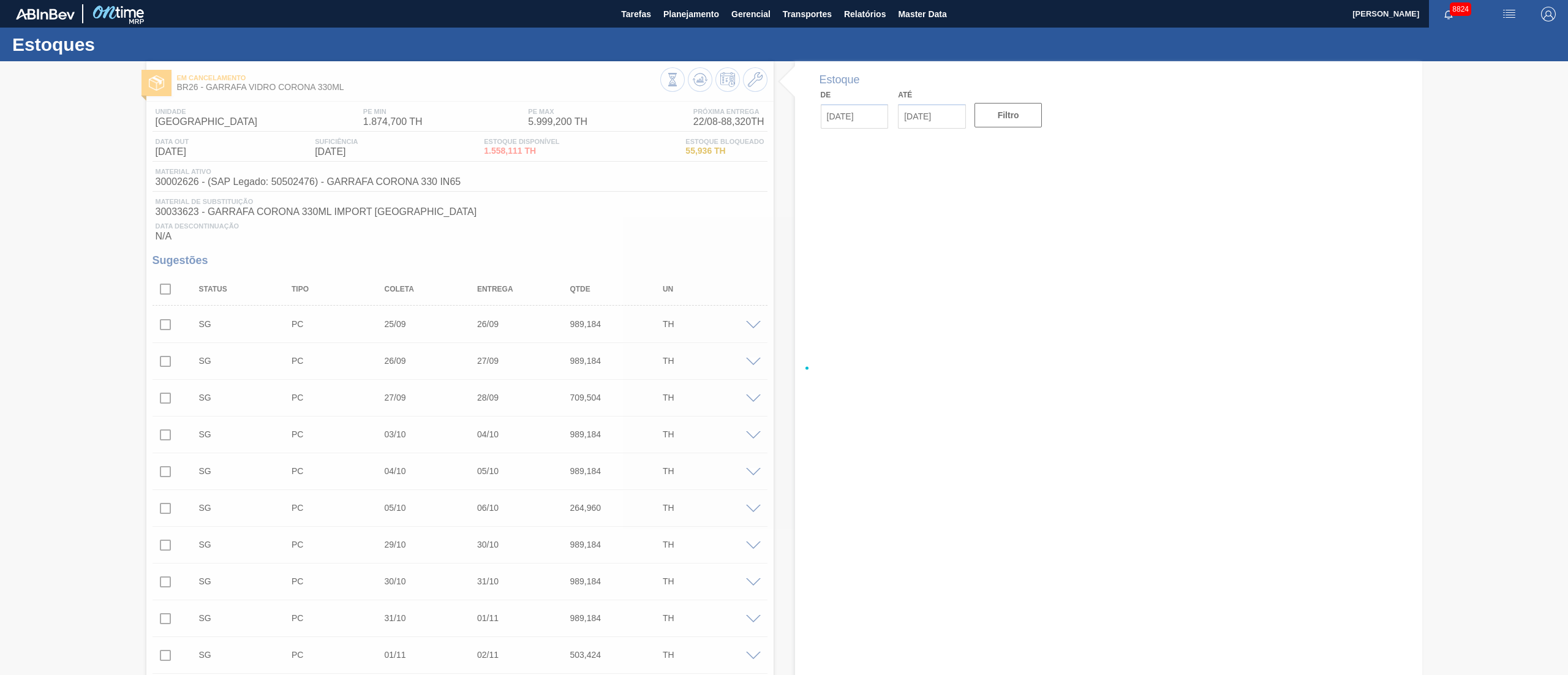
type input "[DATE]"
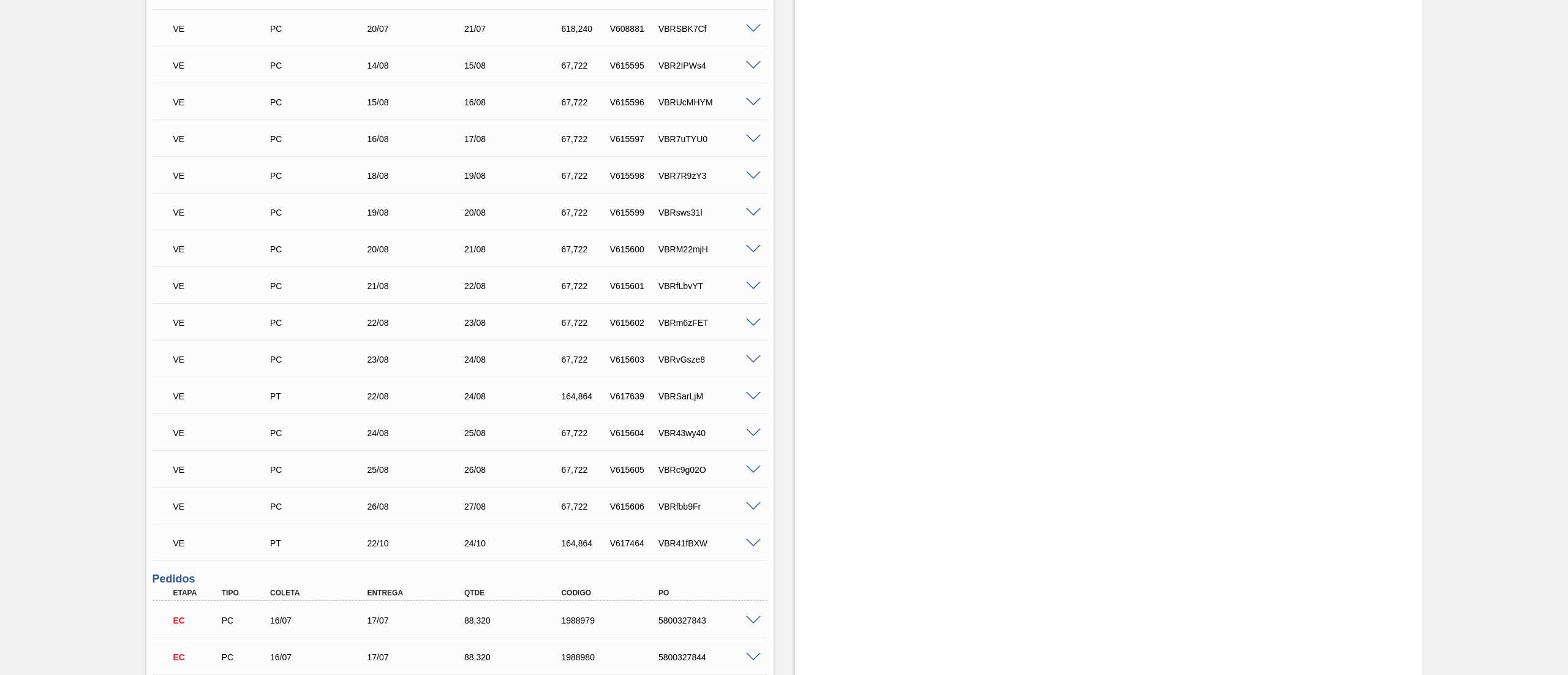
scroll to position [886, 0]
click at [754, 507] on span at bounding box center [753, 506] width 15 height 9
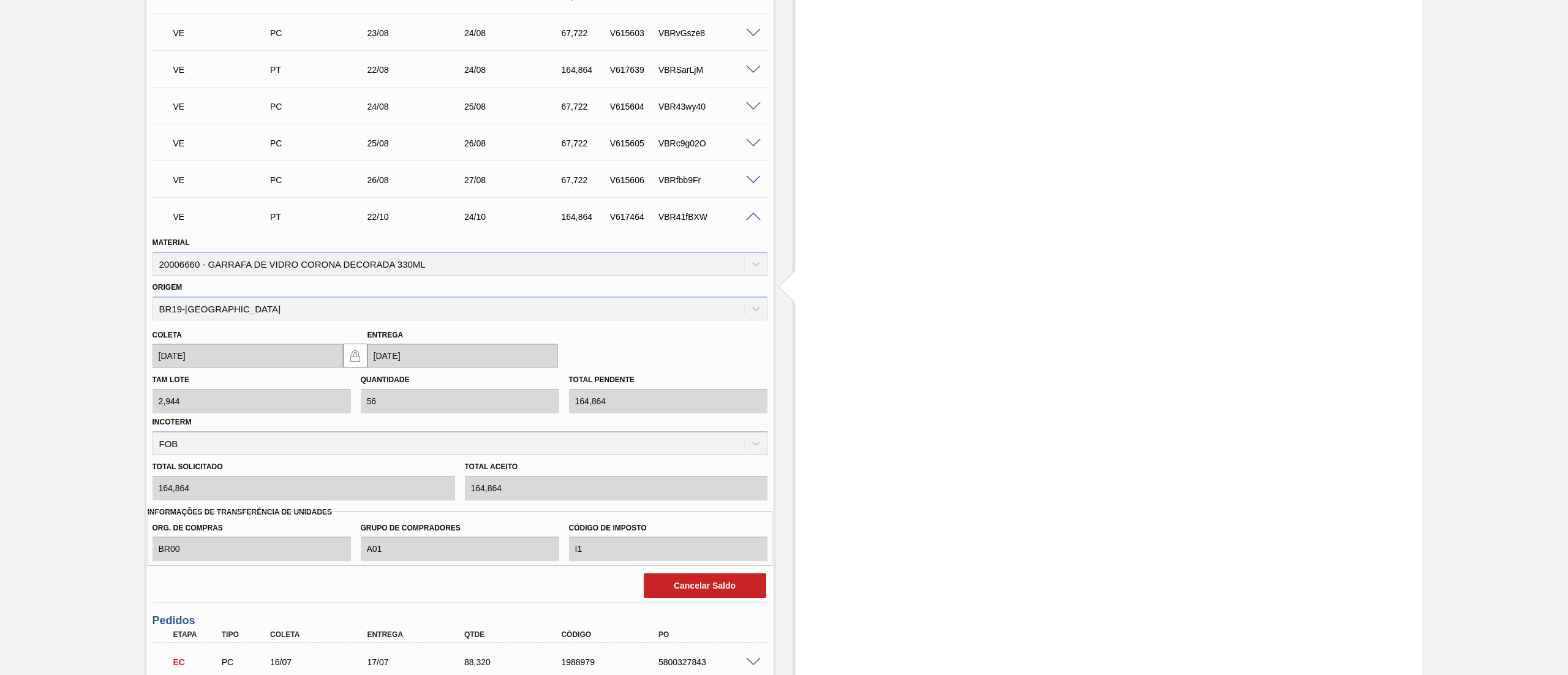
scroll to position [1744, 0]
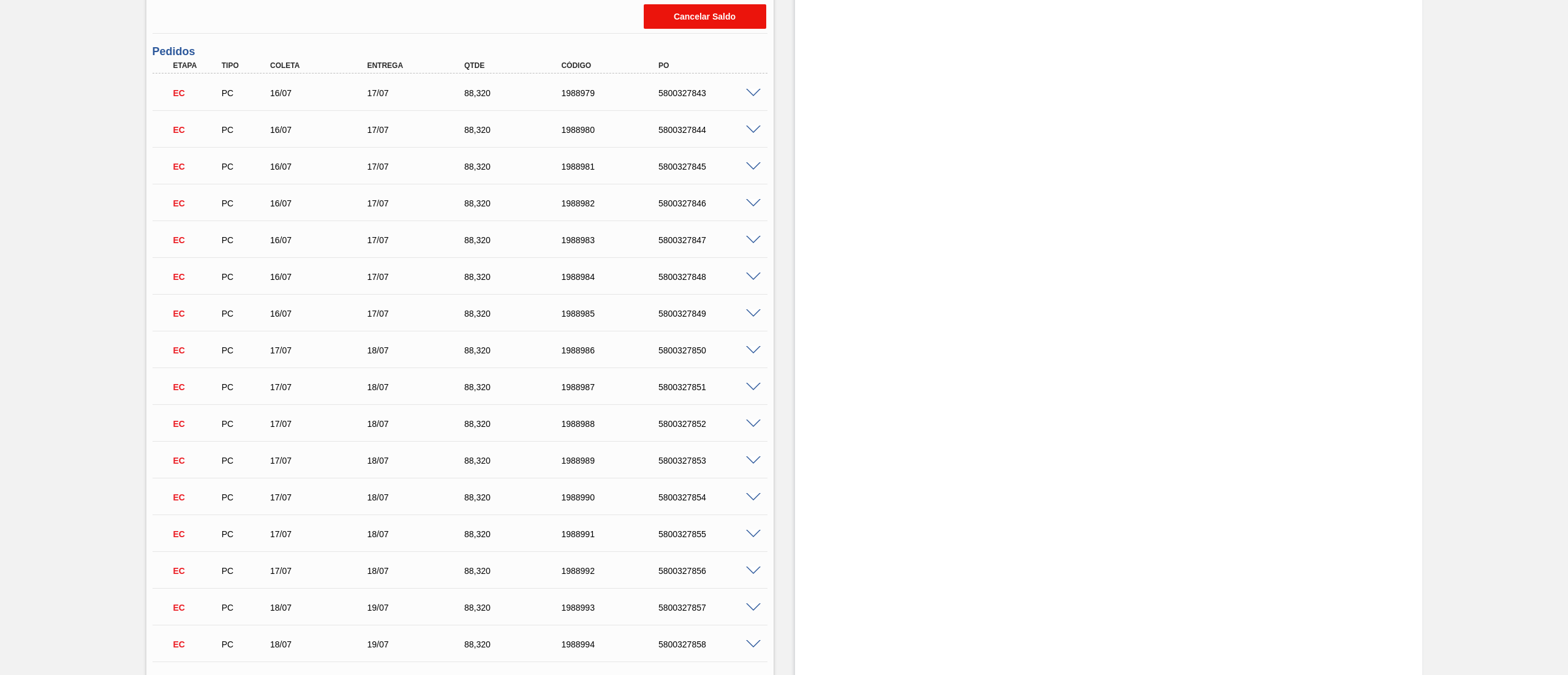
click at [705, 17] on button "Cancelar Saldo" at bounding box center [705, 16] width 122 height 24
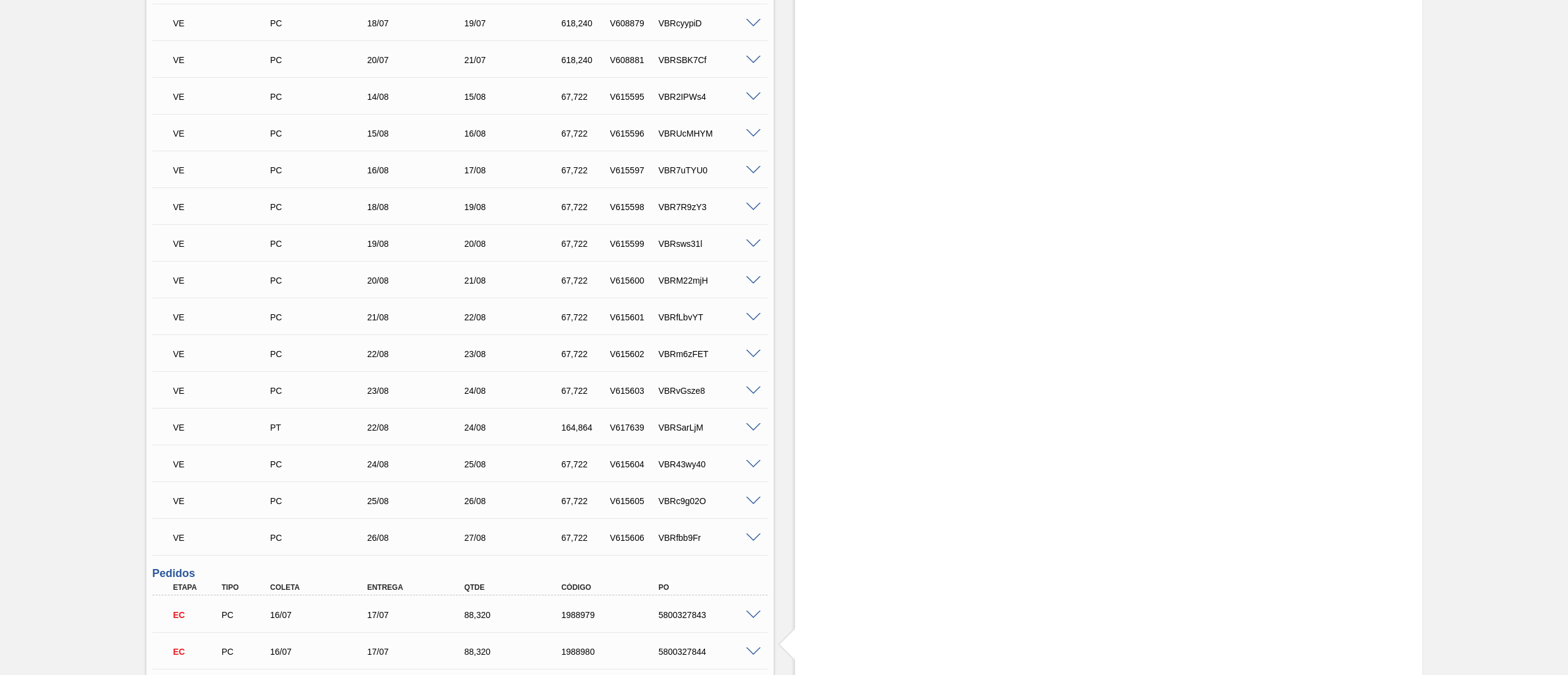
scroll to position [858, 0]
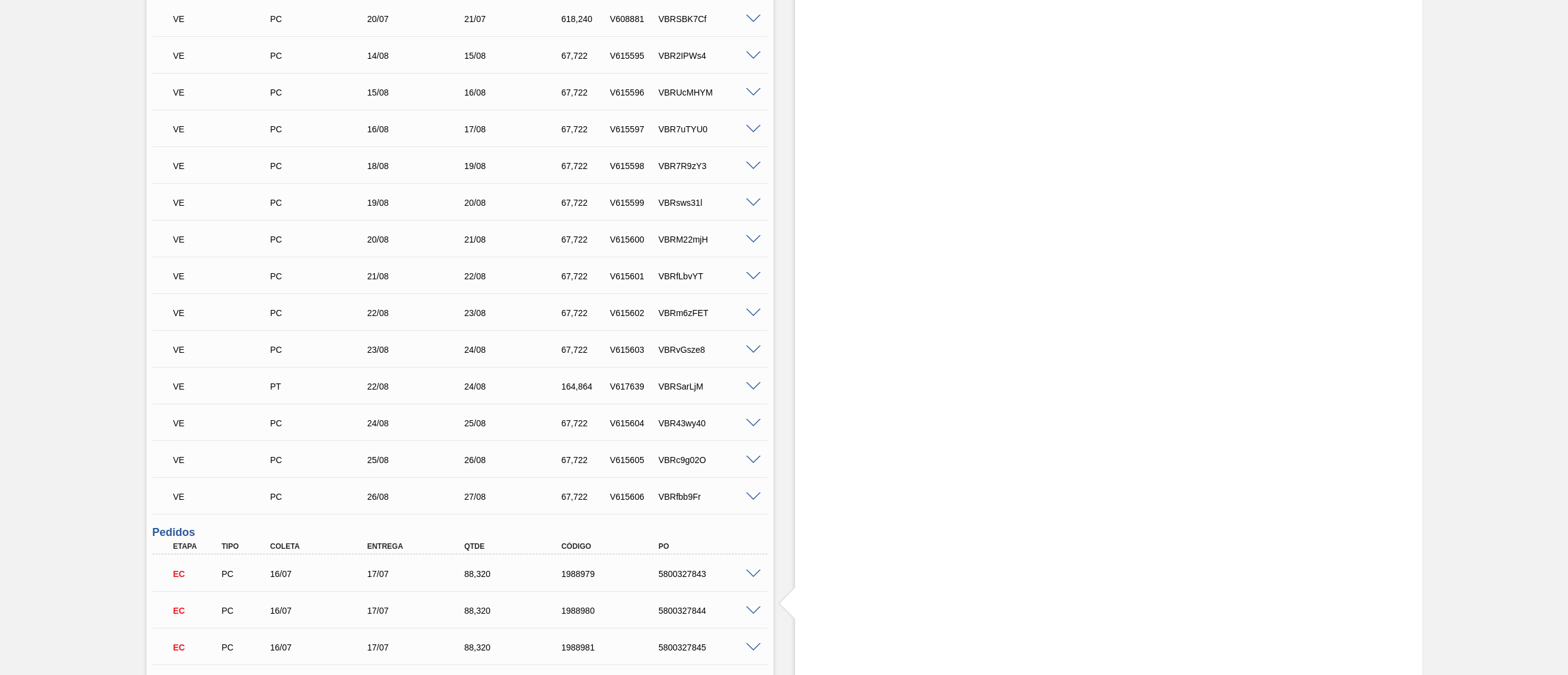
click at [750, 314] on span at bounding box center [753, 314] width 15 height 9
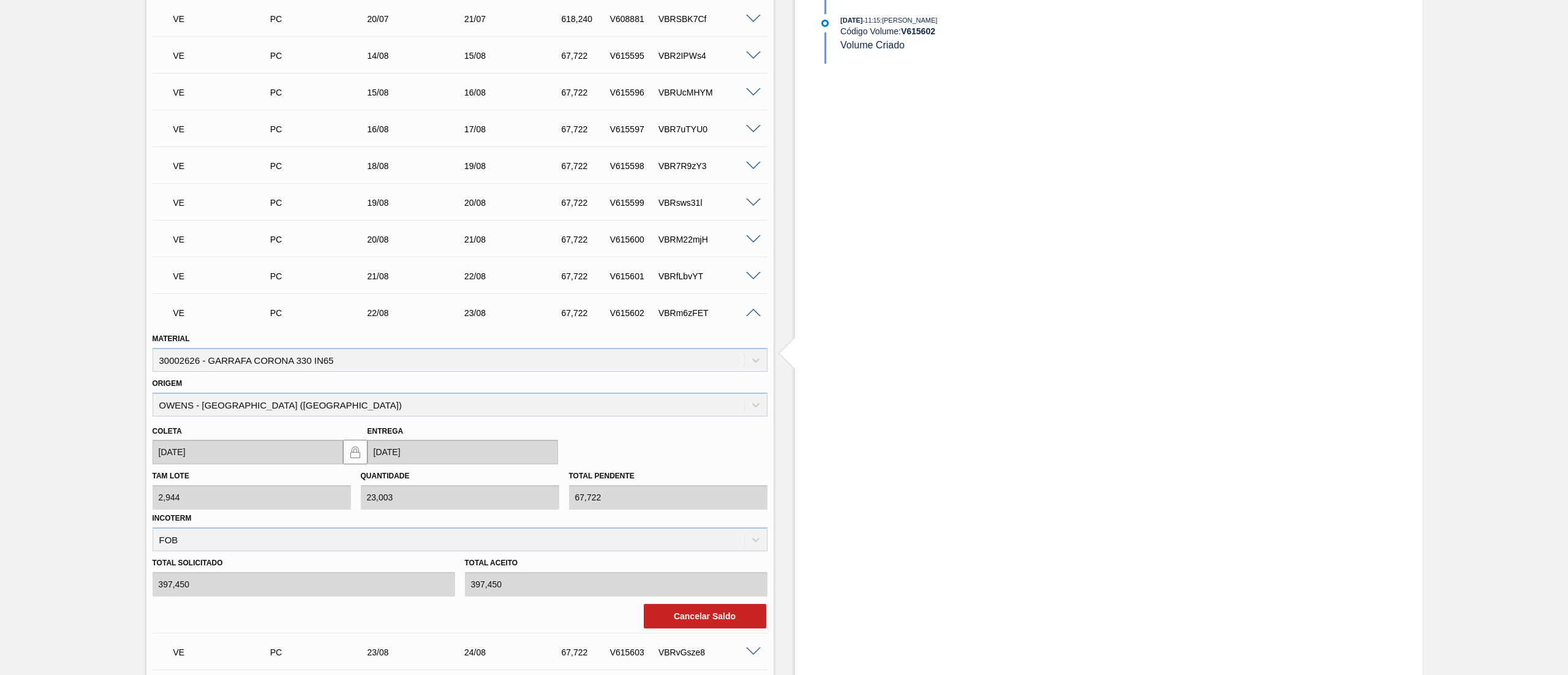
click at [750, 314] on span at bounding box center [753, 314] width 15 height 9
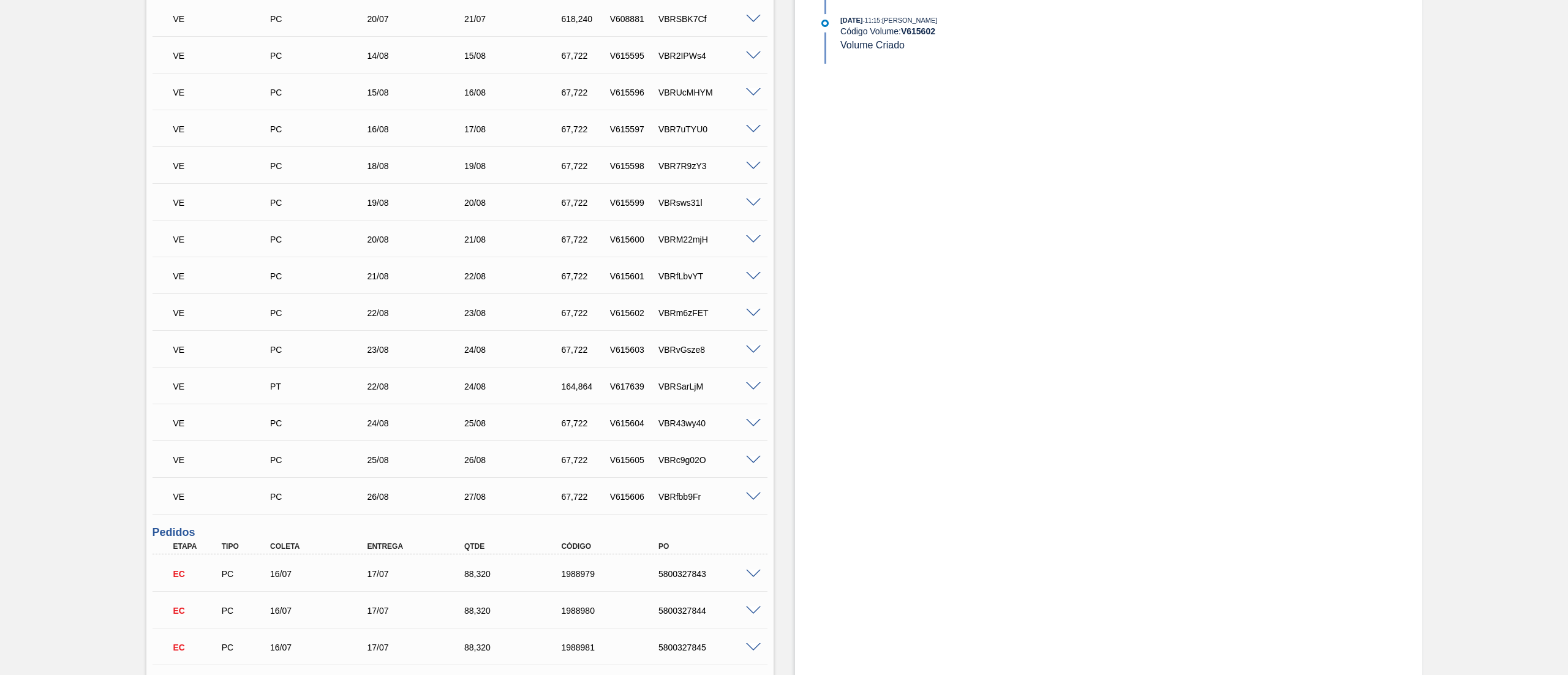
click at [753, 350] on span at bounding box center [753, 351] width 15 height 9
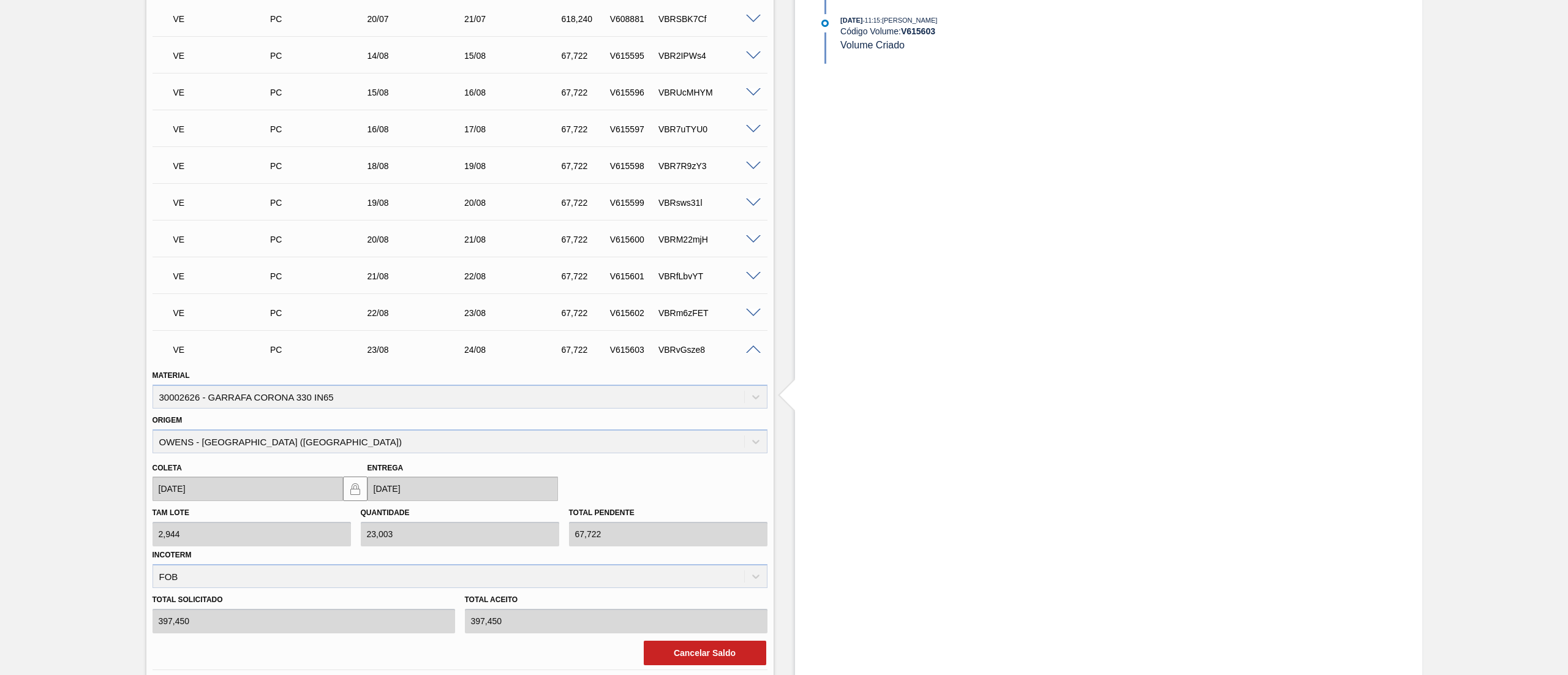
click at [753, 348] on span at bounding box center [753, 351] width 15 height 9
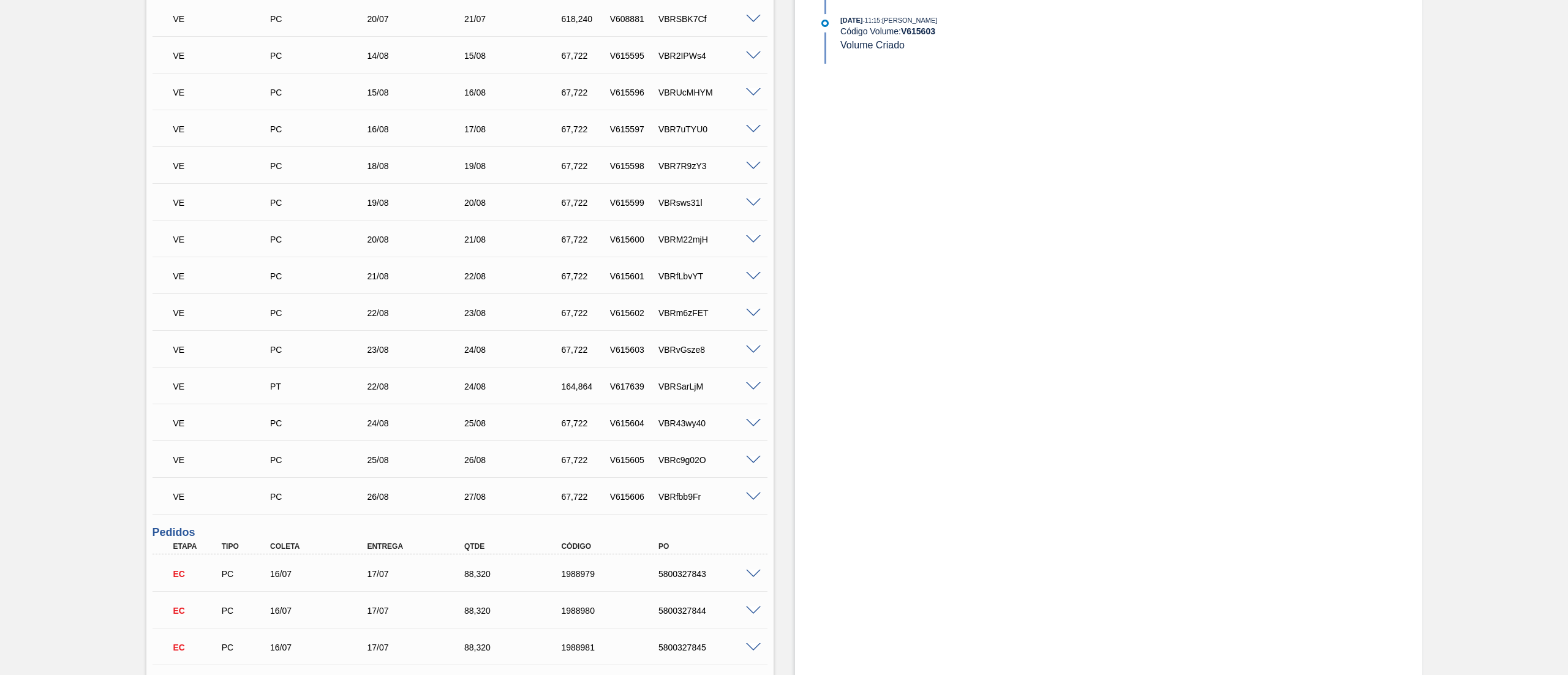
click at [747, 384] on span at bounding box center [753, 387] width 15 height 9
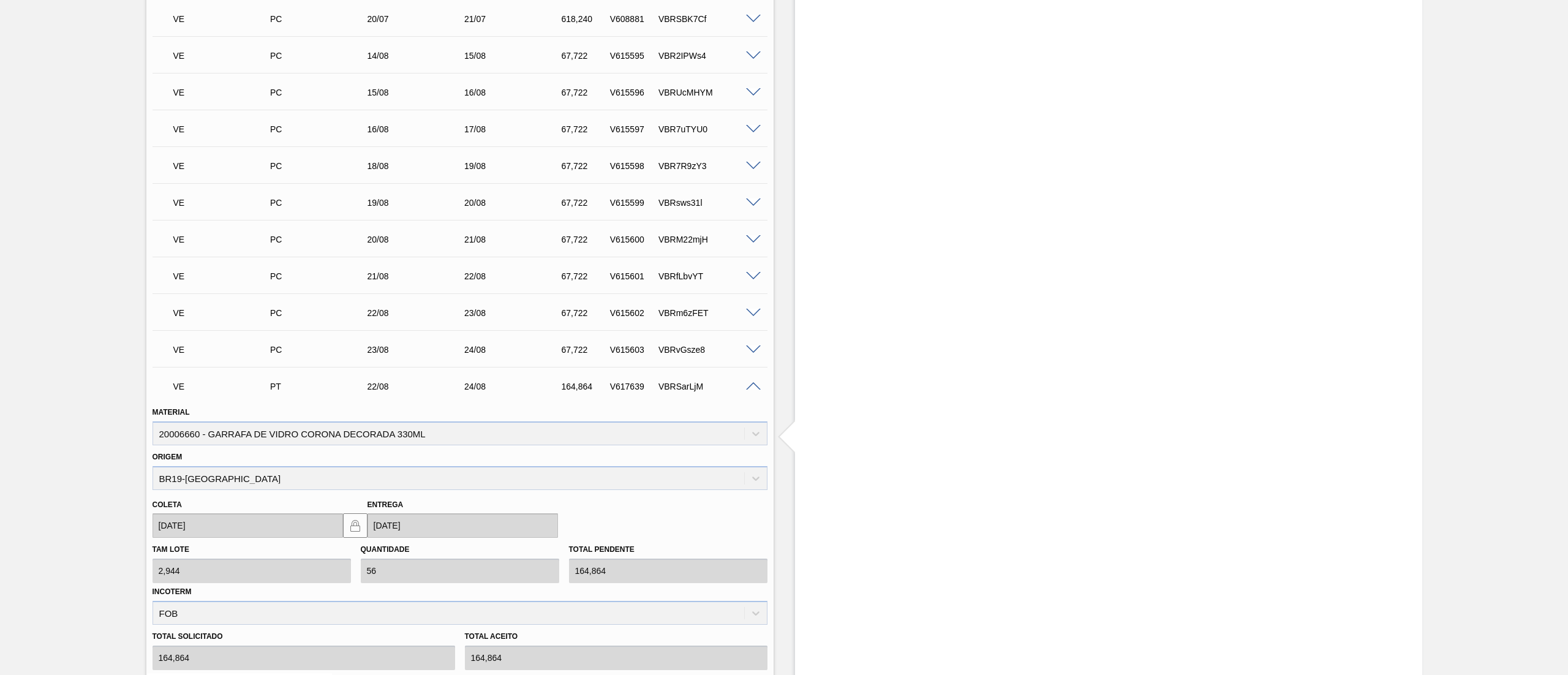
click at [747, 384] on span at bounding box center [753, 387] width 15 height 9
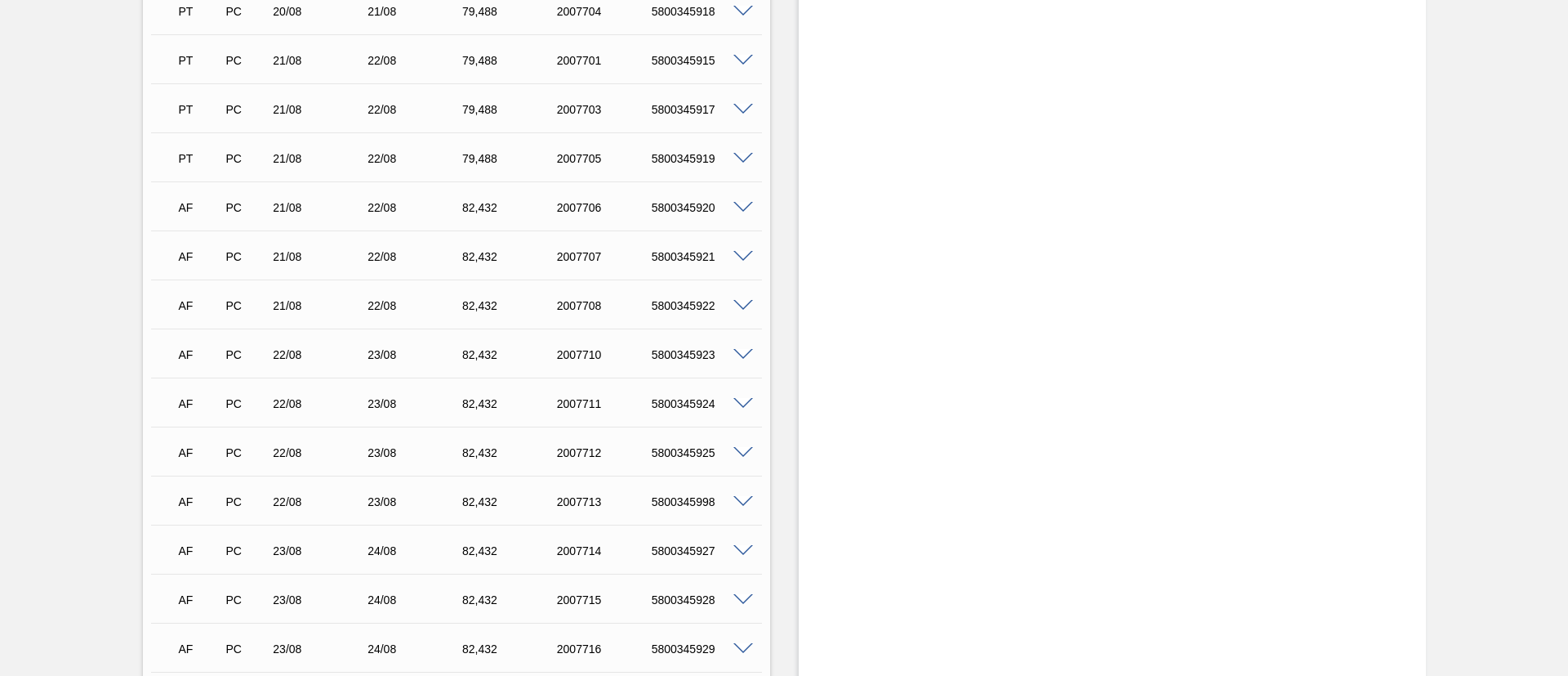
scroll to position [4779, 0]
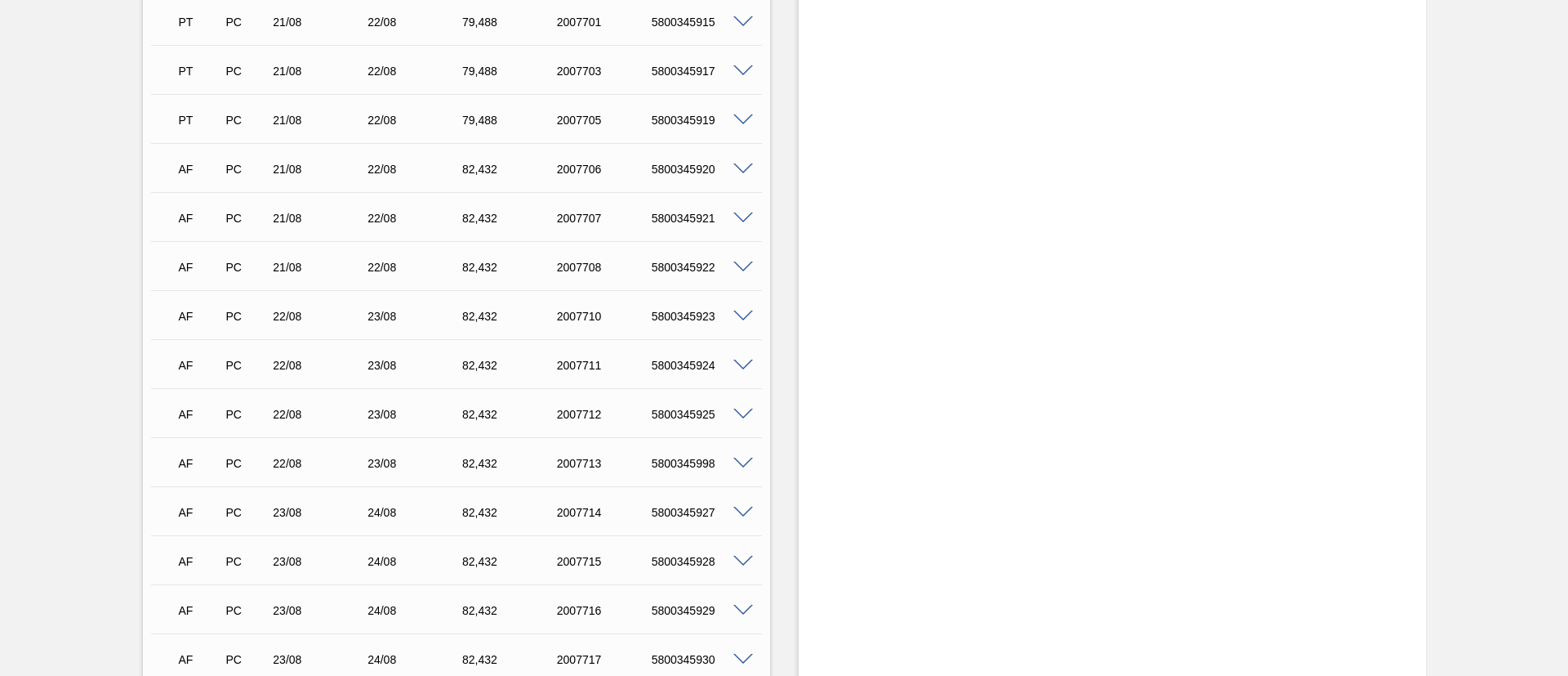
click at [737, 321] on div "5800345923" at bounding box center [701, 316] width 107 height 13
click at [738, 314] on span at bounding box center [743, 317] width 20 height 13
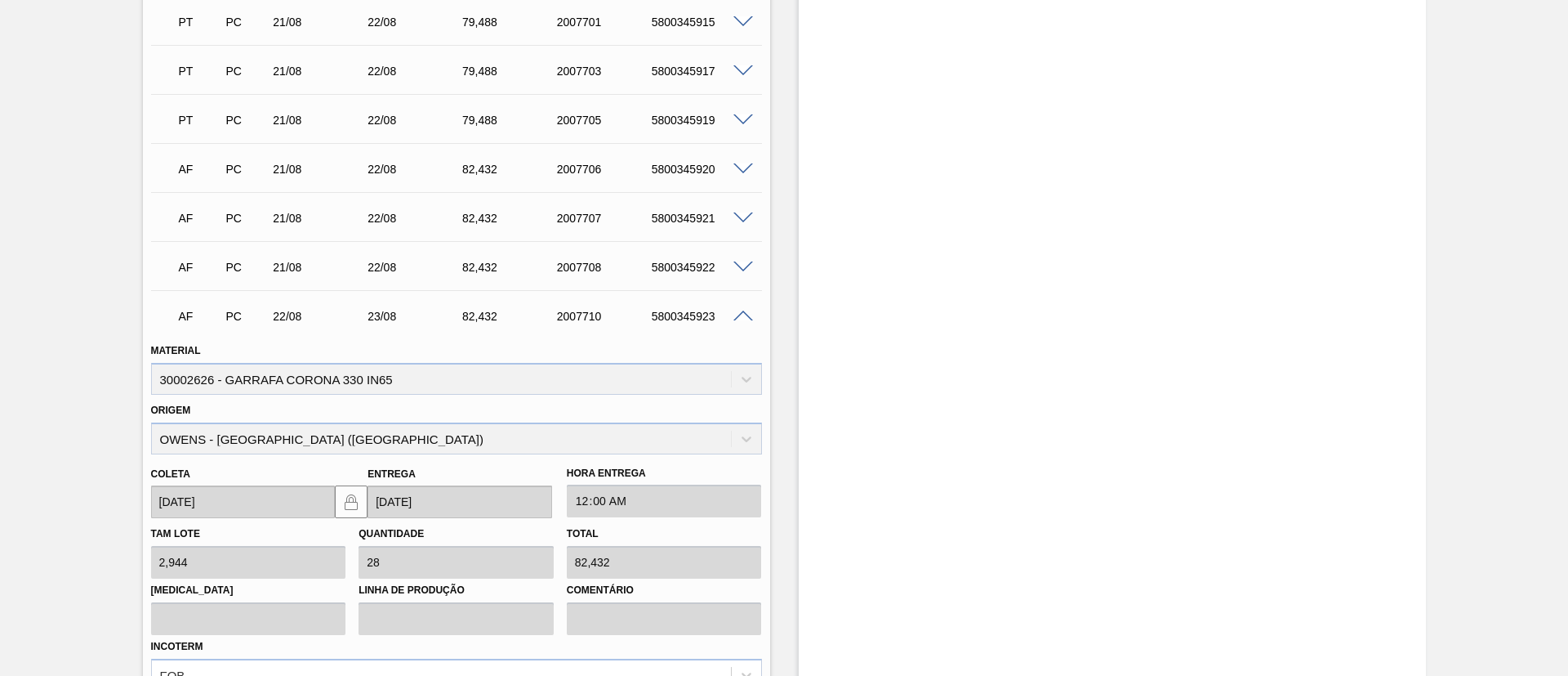
click at [743, 318] on span at bounding box center [743, 317] width 20 height 13
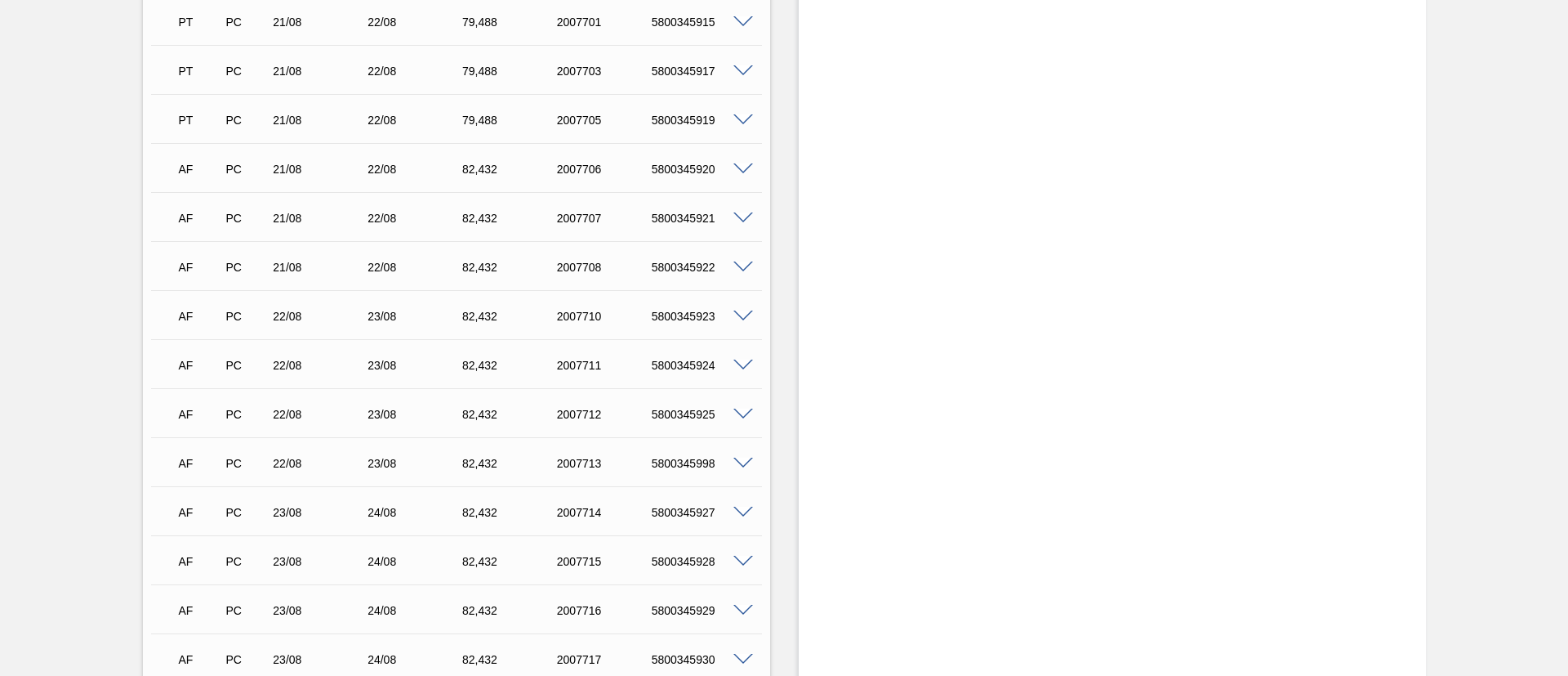
click at [737, 363] on span at bounding box center [743, 365] width 20 height 13
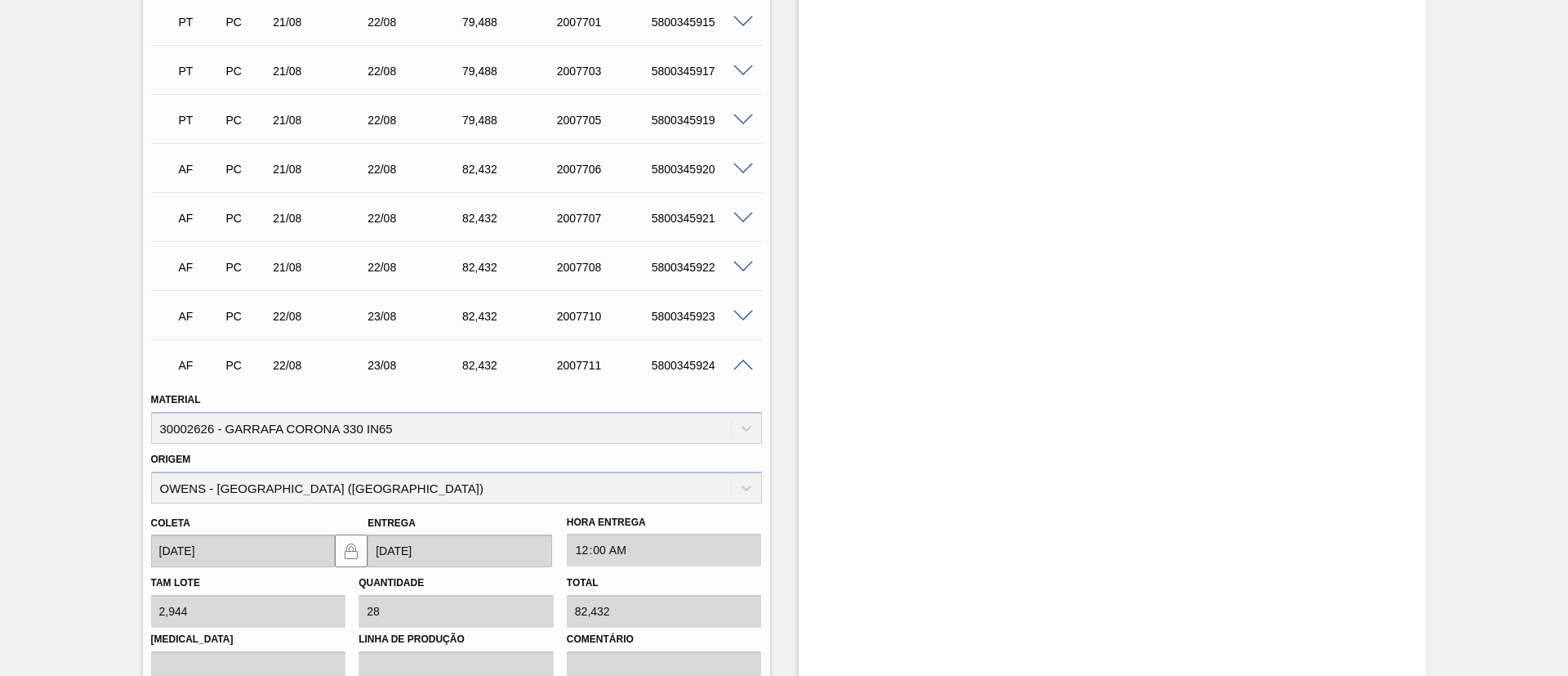
click at [737, 363] on span at bounding box center [743, 365] width 20 height 13
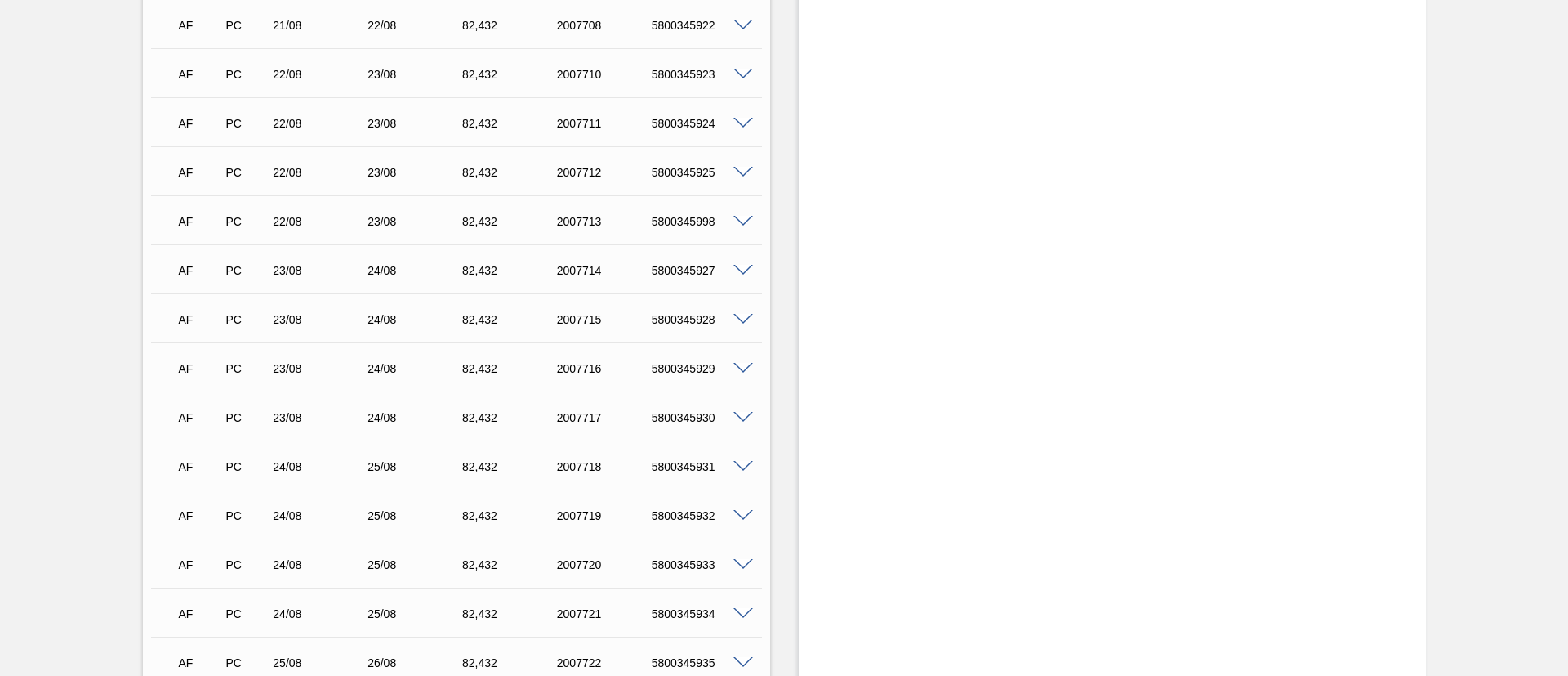
scroll to position [5024, 0]
click at [737, 220] on span at bounding box center [743, 218] width 20 height 13
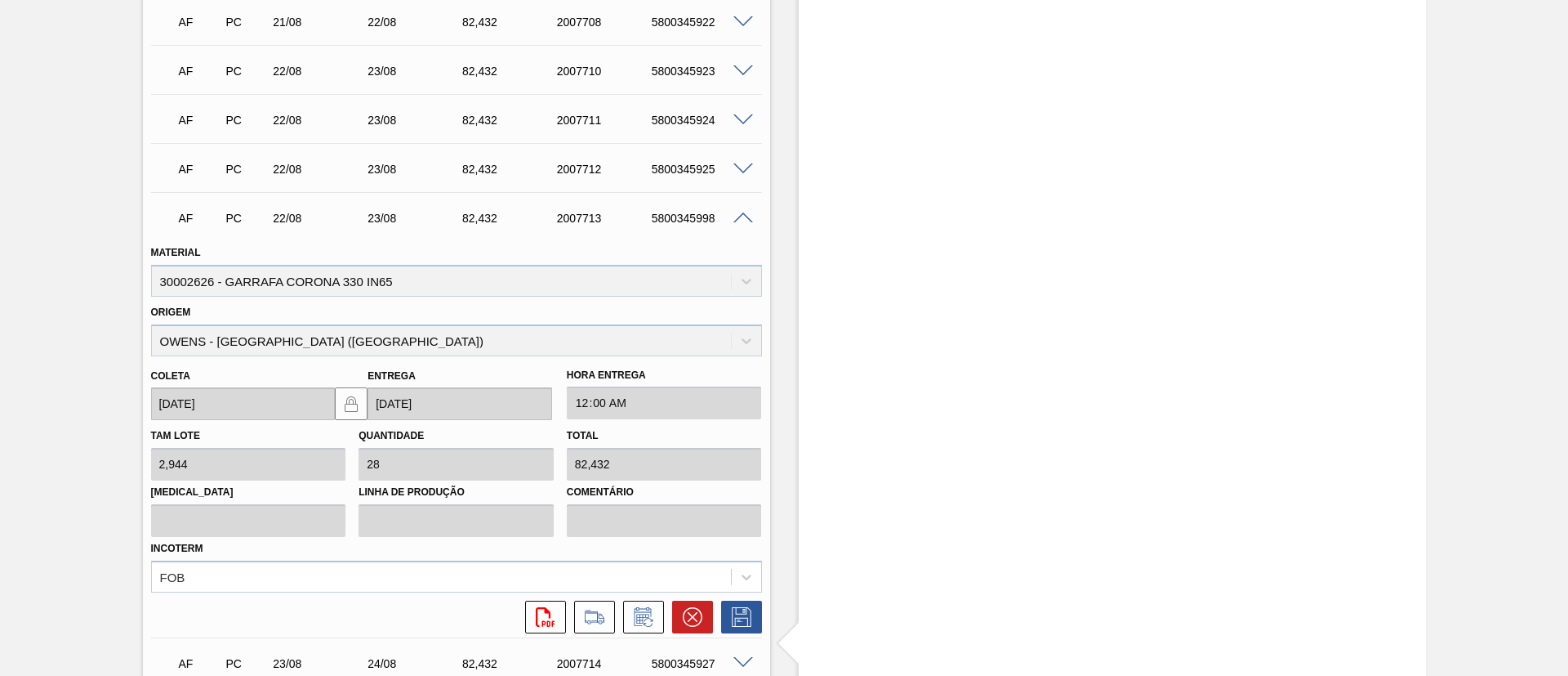
click at [737, 220] on span at bounding box center [743, 218] width 20 height 13
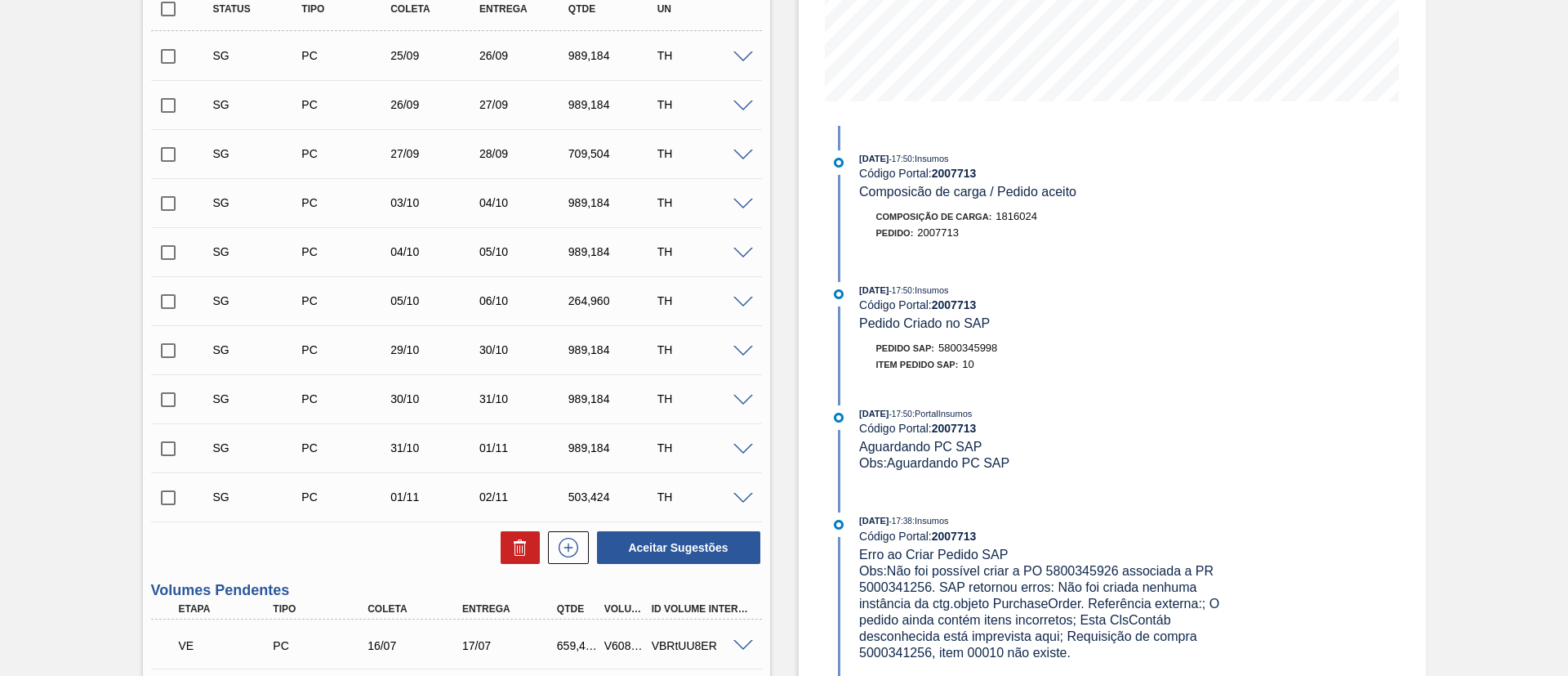
scroll to position [0, 0]
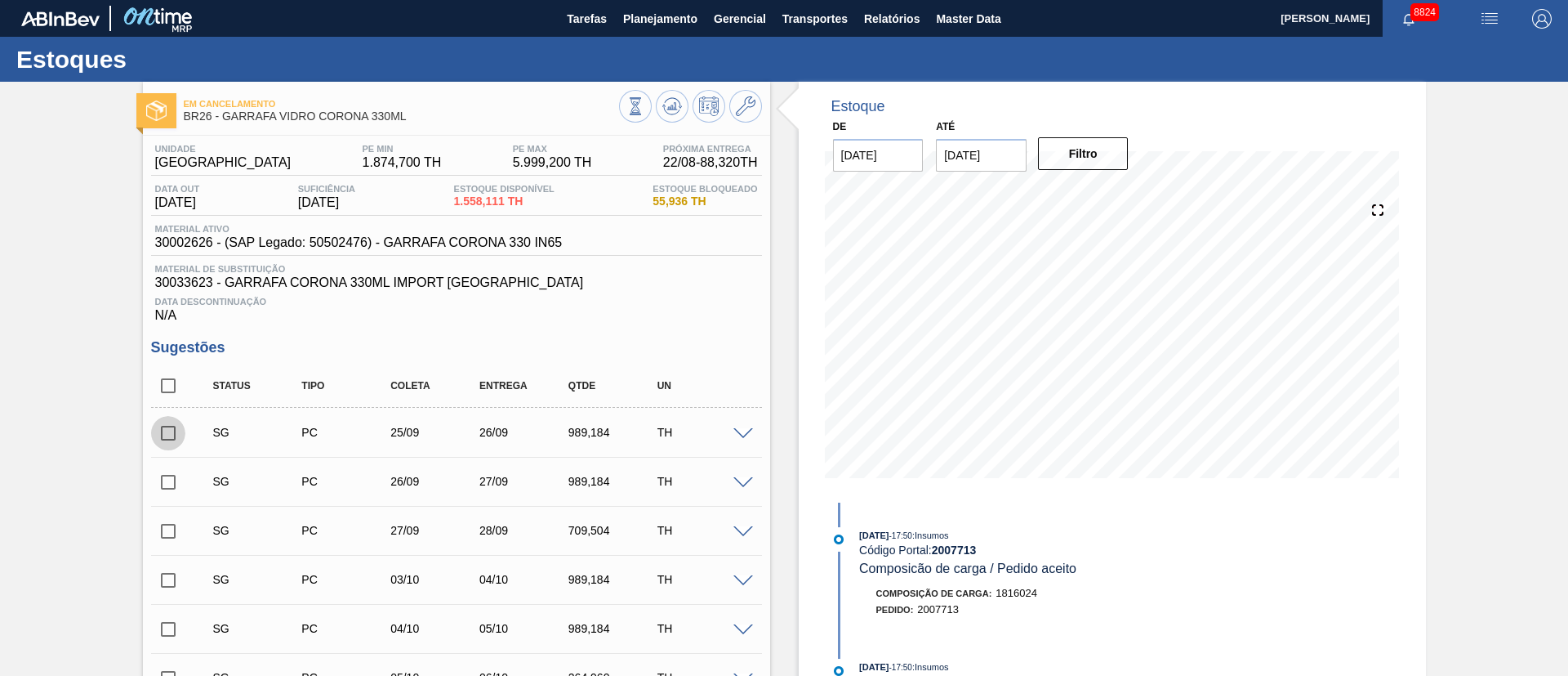
click at [173, 433] on input "checkbox" at bounding box center [168, 432] width 34 height 34
click at [742, 435] on span at bounding box center [743, 434] width 20 height 13
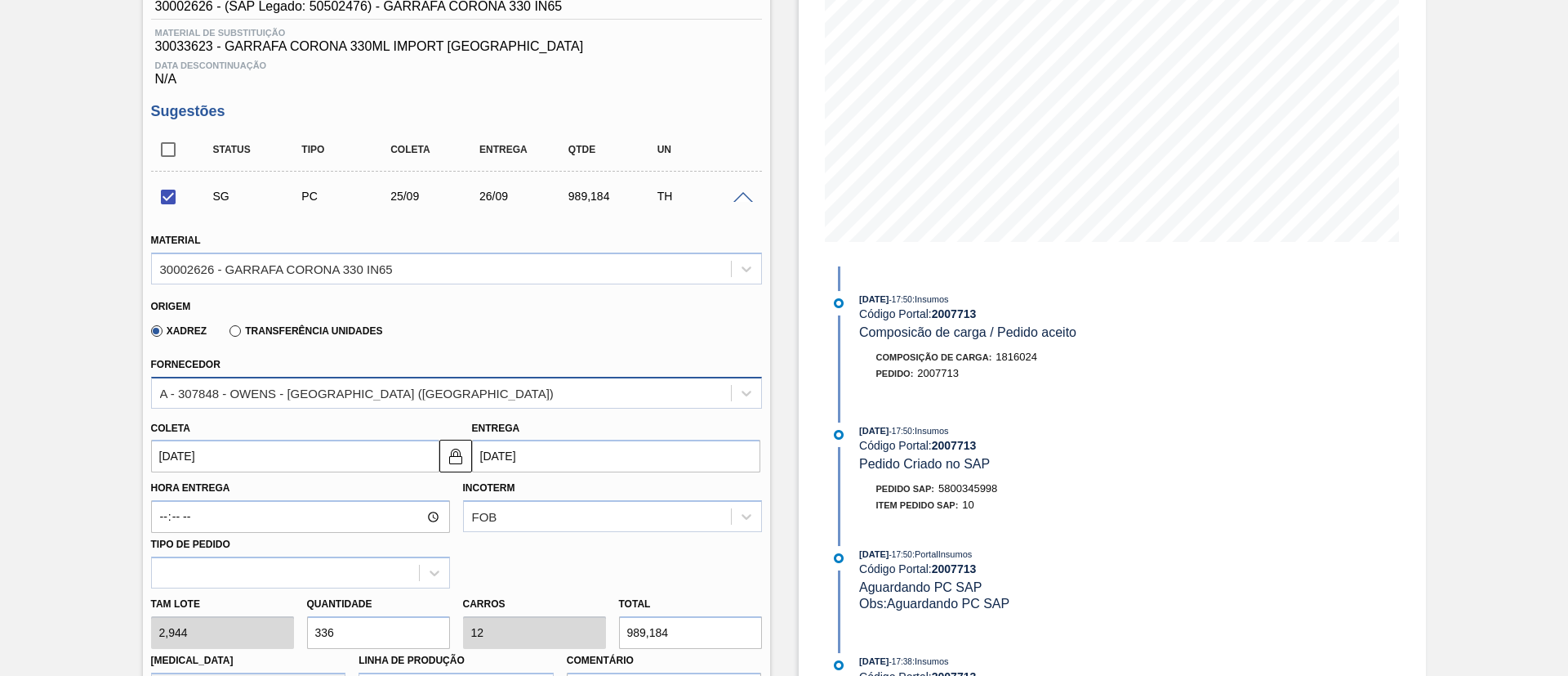
scroll to position [245, 0]
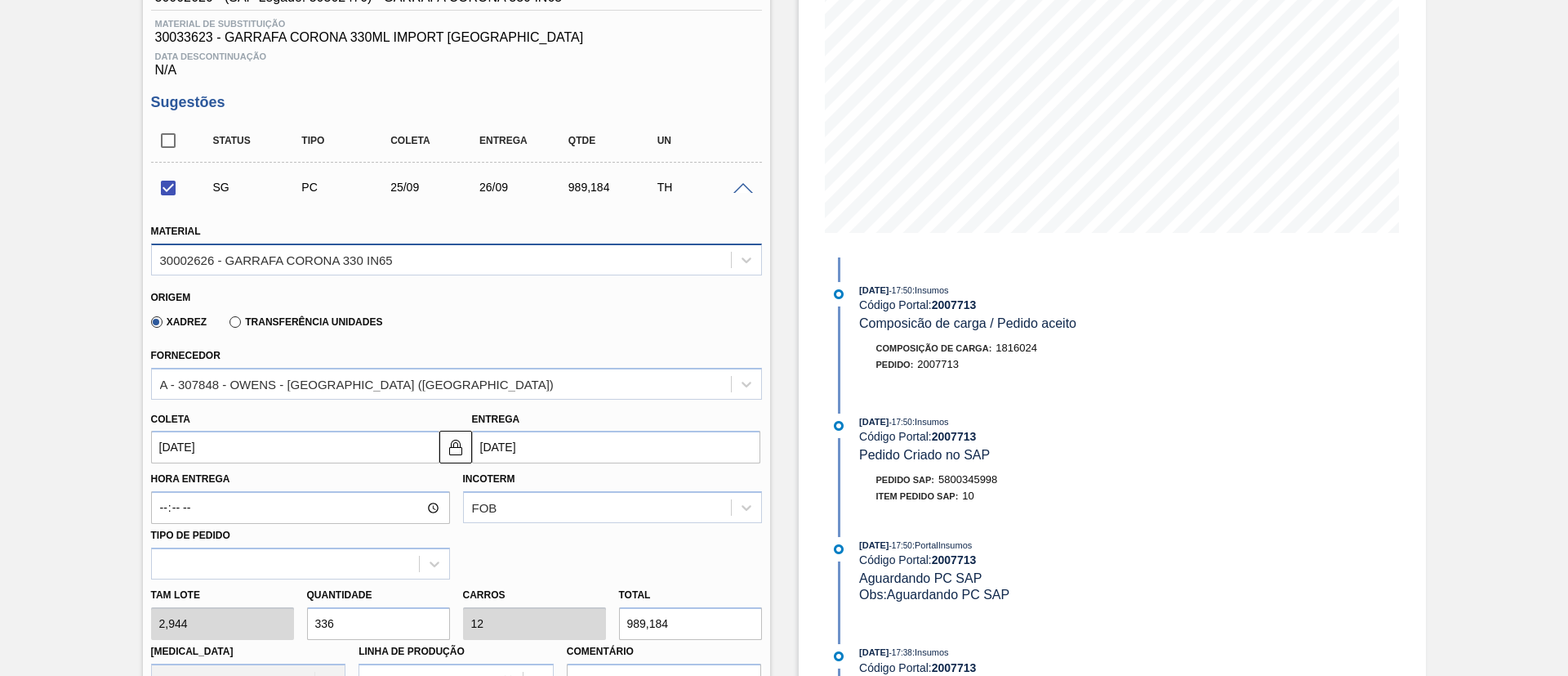
click at [311, 261] on div "30002626 - GARRAFA CORONA 330 IN65" at bounding box center [277, 260] width 233 height 14
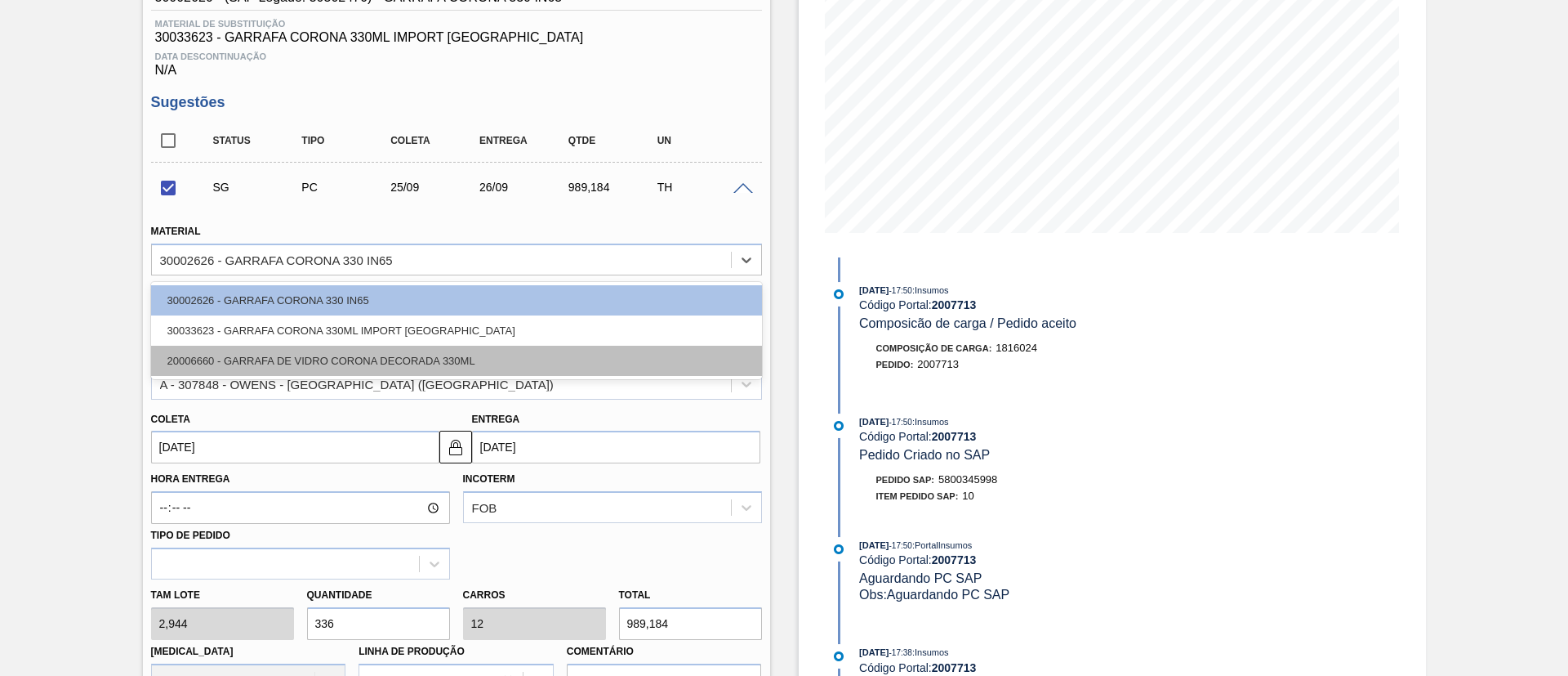
click at [271, 357] on div "20006660 - GARRAFA DE VIDRO CORONA DECORADA 330ML" at bounding box center [456, 361] width 610 height 30
checkbox input "false"
type input "[DATE]"
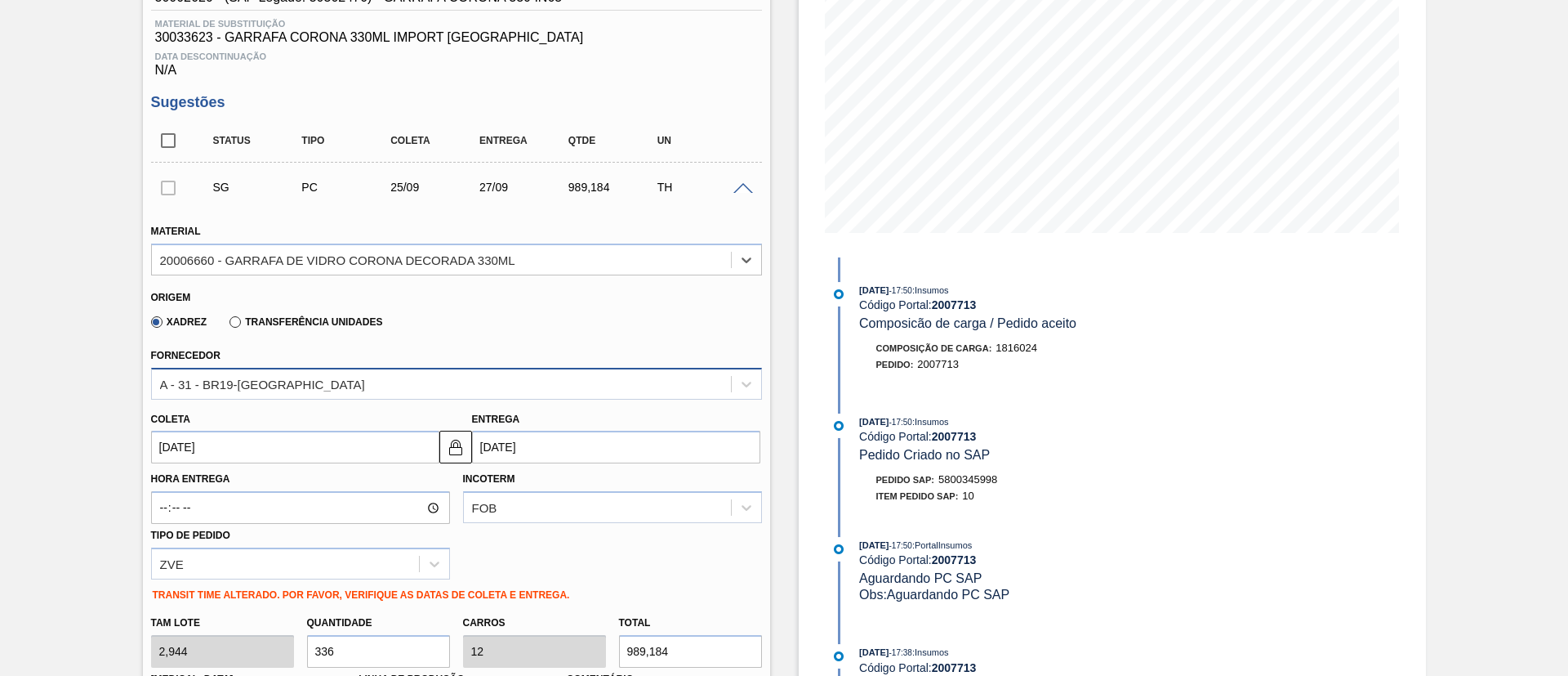
click at [262, 377] on div "A - 31 - BR19-[GEOGRAPHIC_DATA]" at bounding box center [262, 384] width 205 height 14
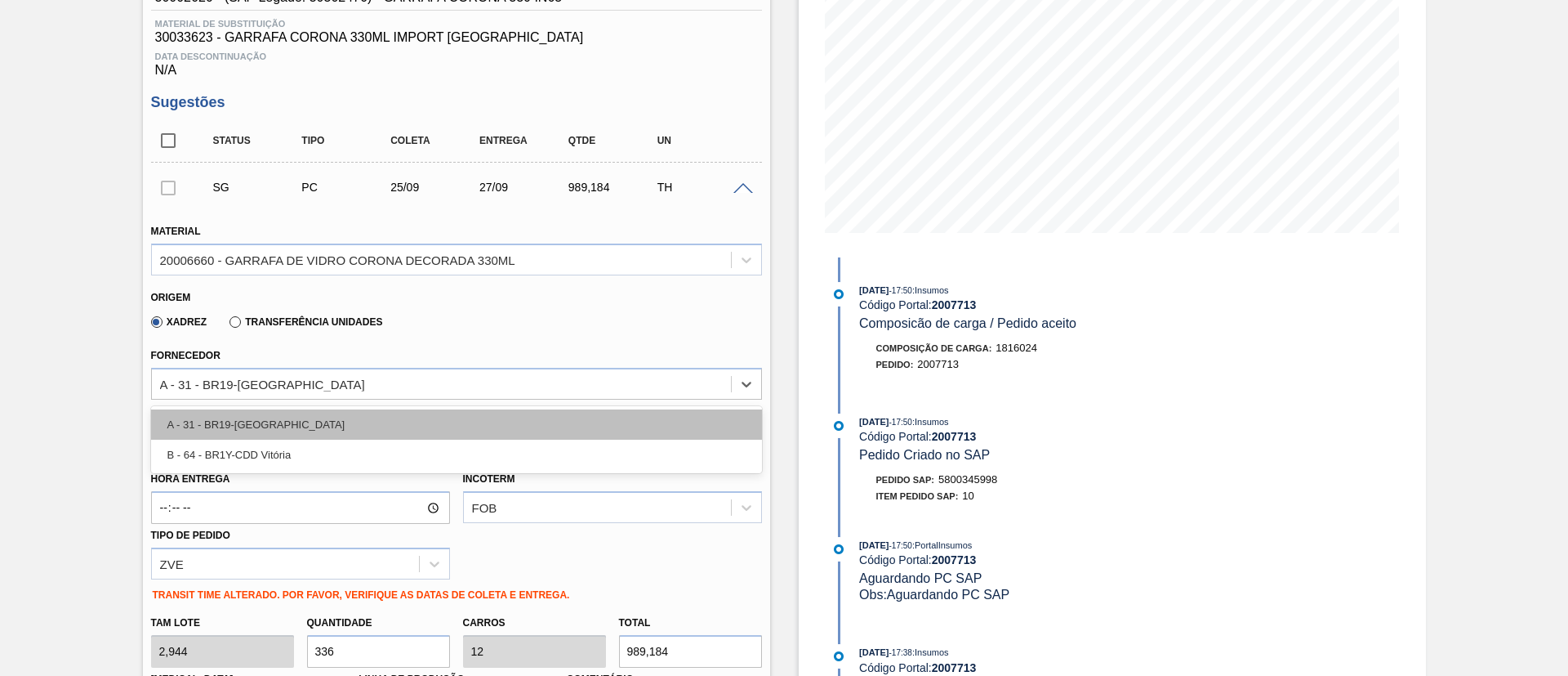
click at [247, 429] on div "A - 31 - BR19-[GEOGRAPHIC_DATA]" at bounding box center [456, 424] width 610 height 30
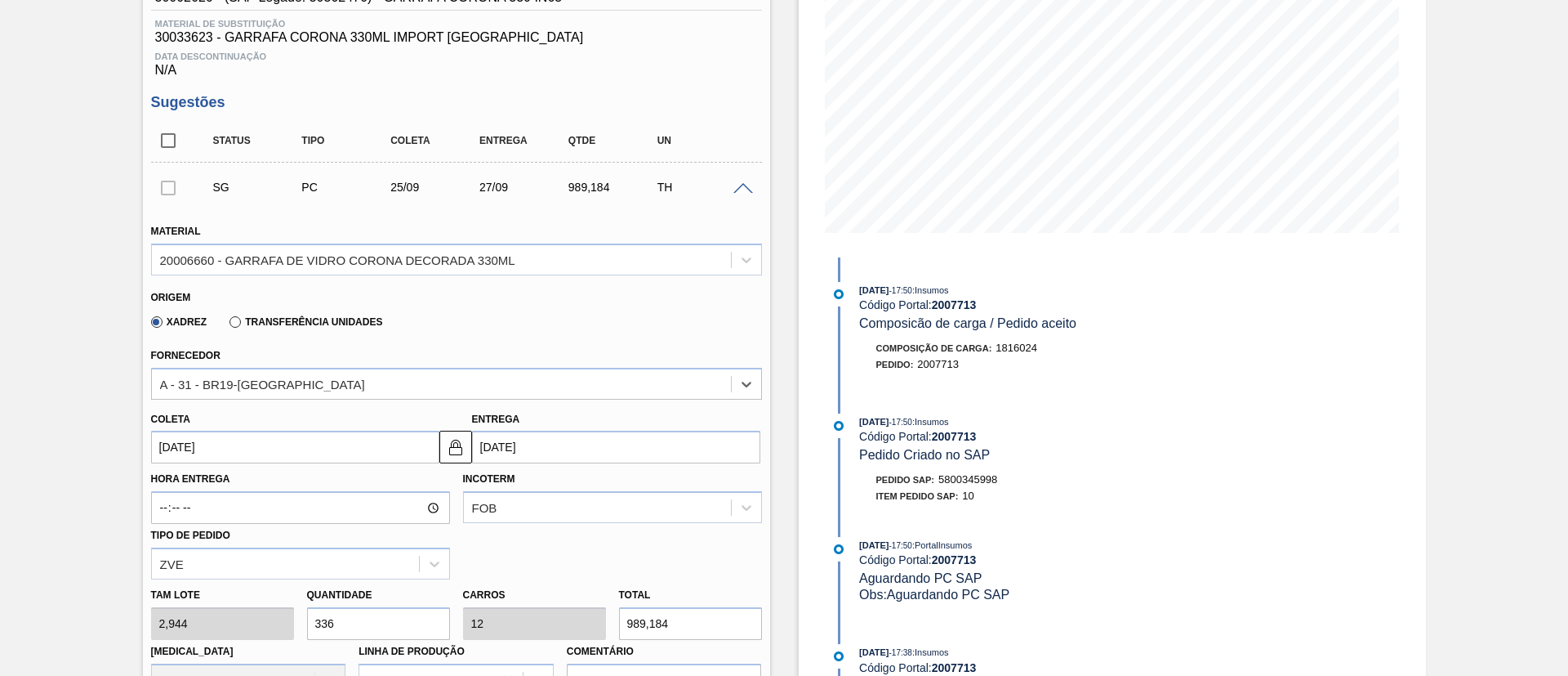
click at [245, 450] on input "[DATE]" at bounding box center [295, 447] width 288 height 32
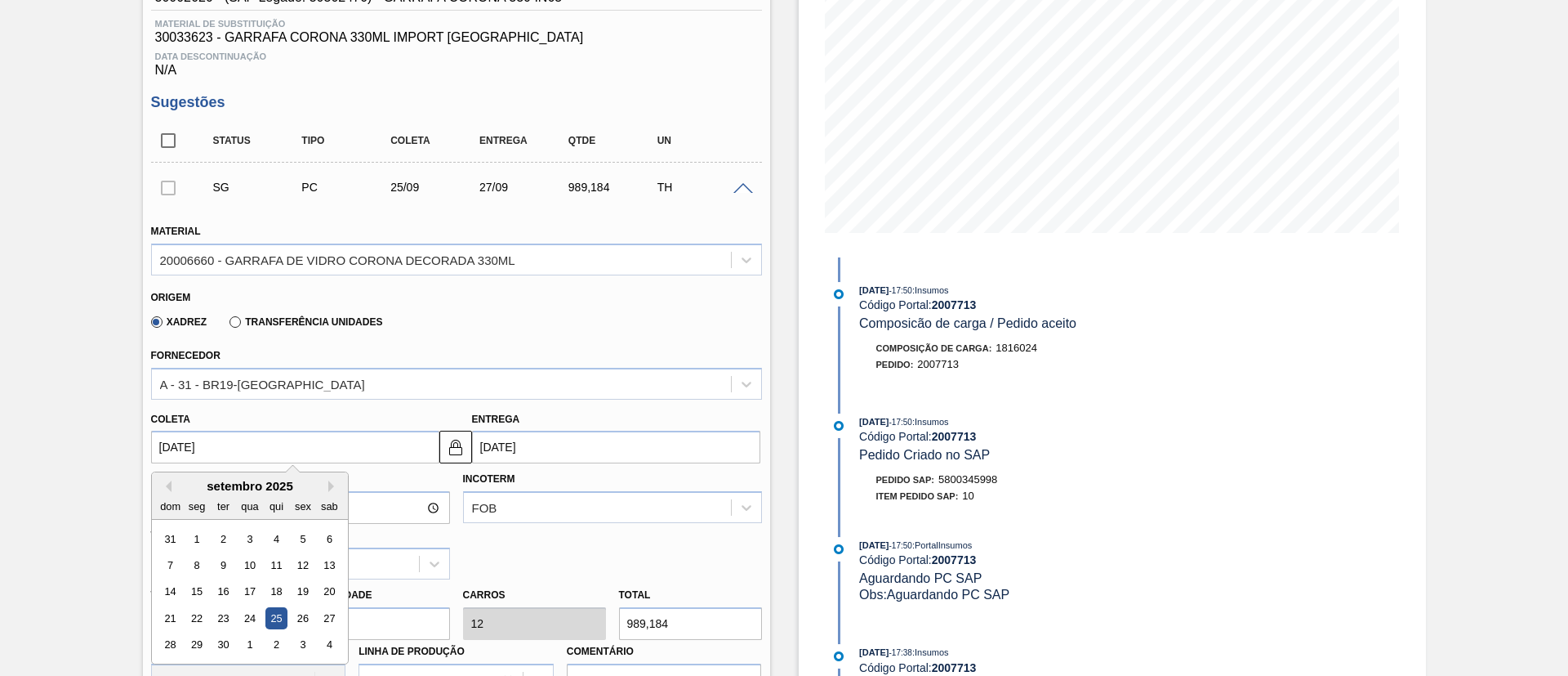
click at [200, 612] on div "22" at bounding box center [196, 618] width 22 height 22
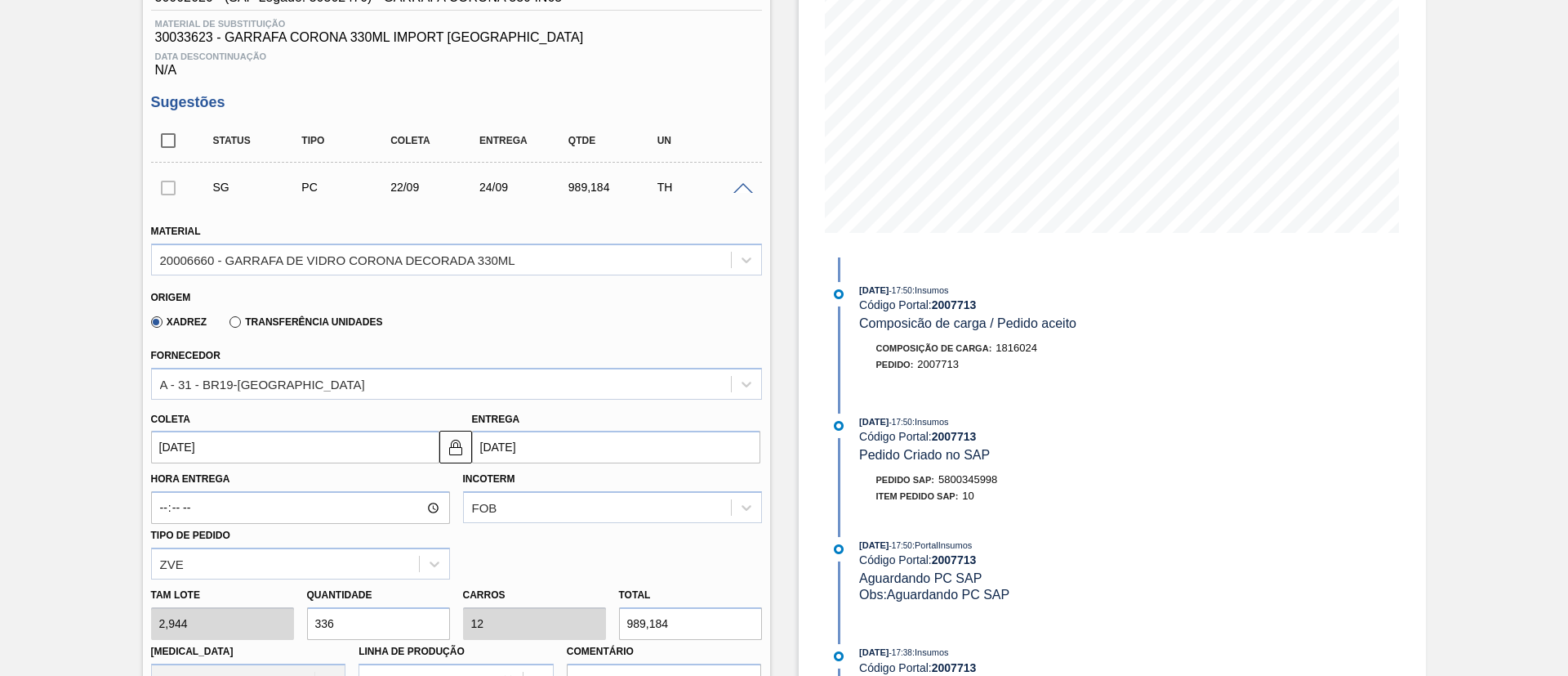
type input "[DATE]"
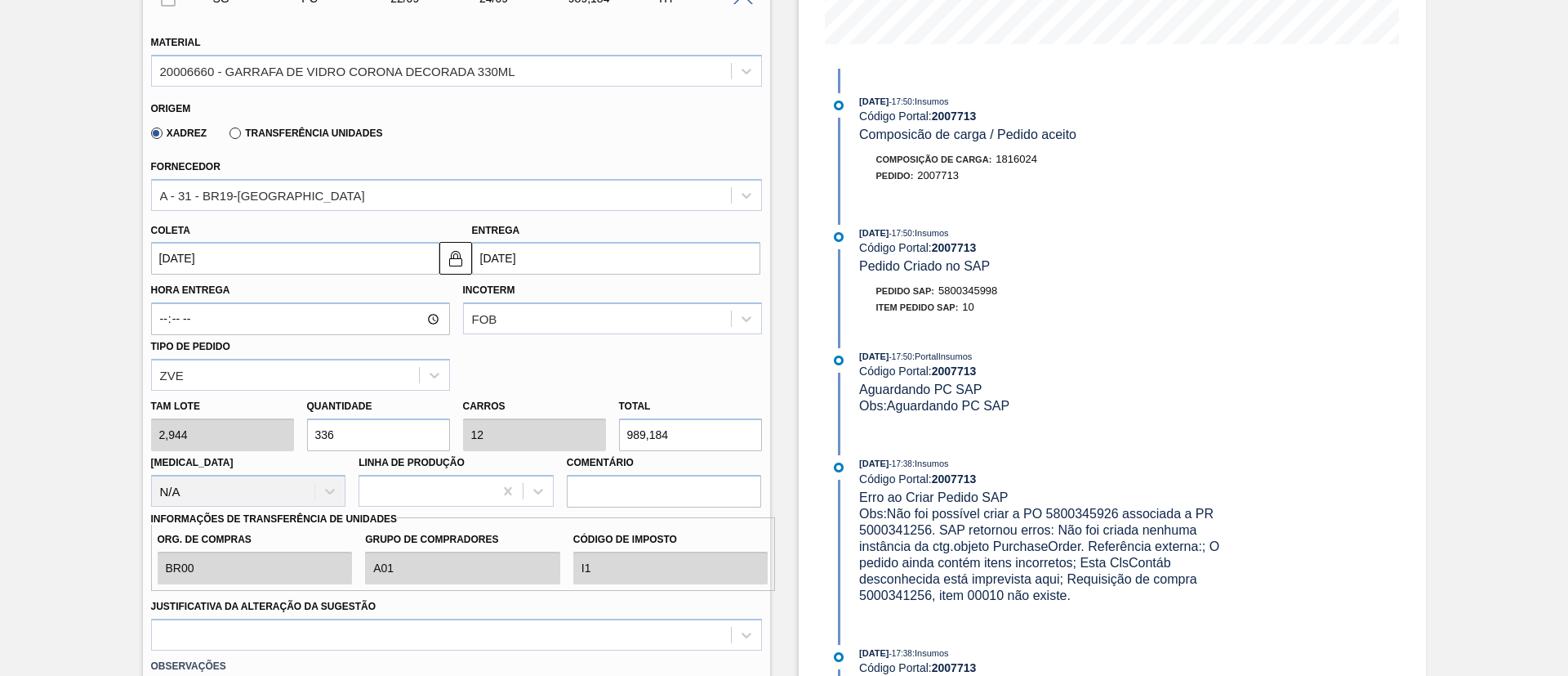
scroll to position [490, 0]
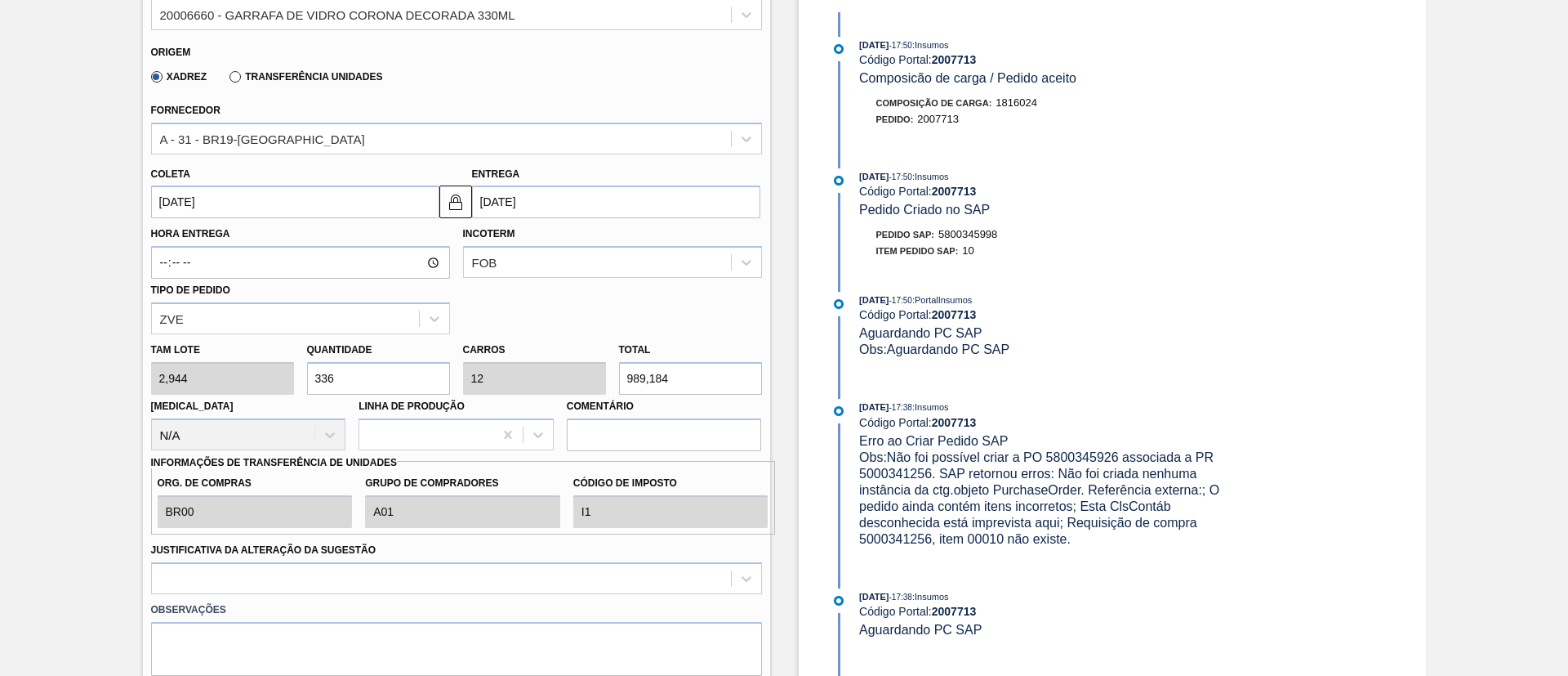
click at [183, 378] on div "Tam lote 2,944 Quantidade 336 Carros 12 Total 989,184 [MEDICAL_DATA] N/A Linha …" at bounding box center [456, 392] width 624 height 116
type input "1"
type input "0,036"
type input "2,944"
type input "0"
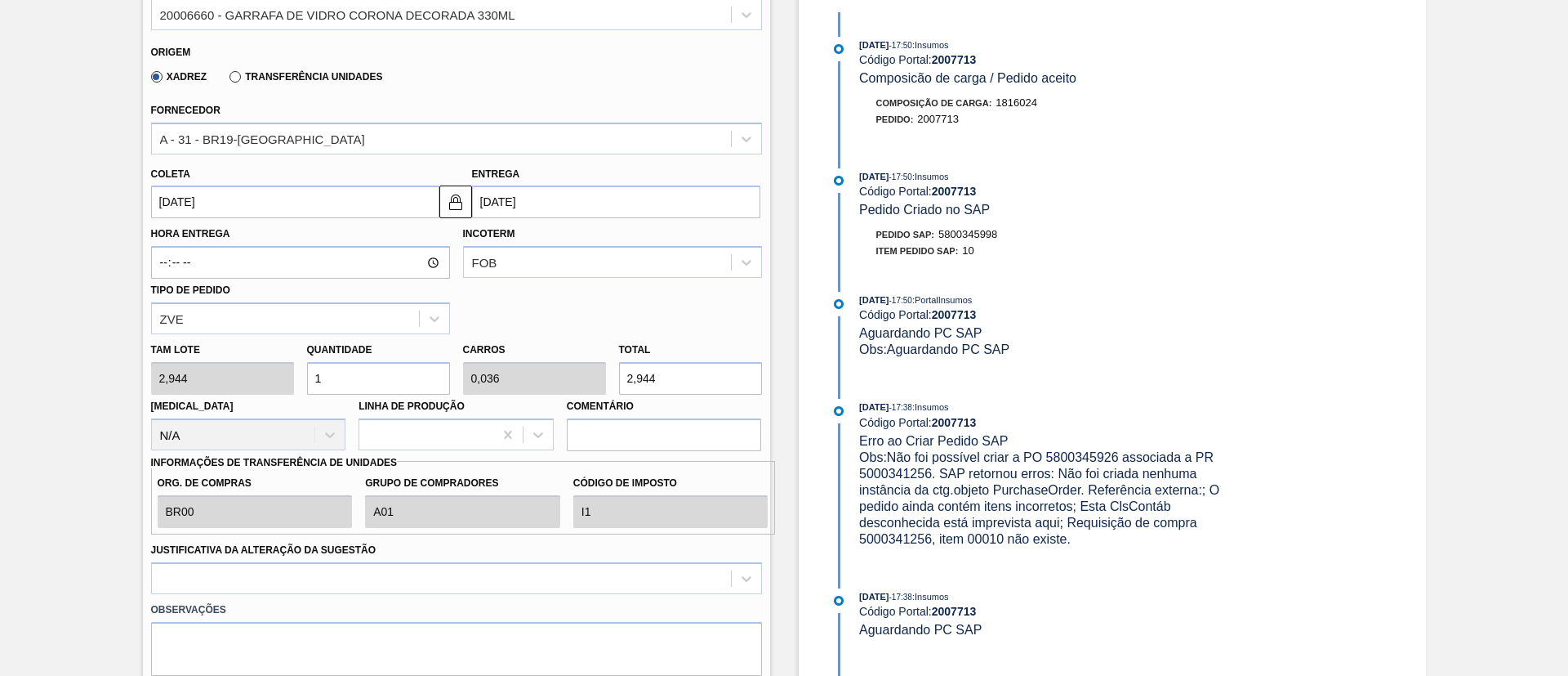
type input "0"
type input "5"
type input "0,179"
type input "14,72"
type input "56"
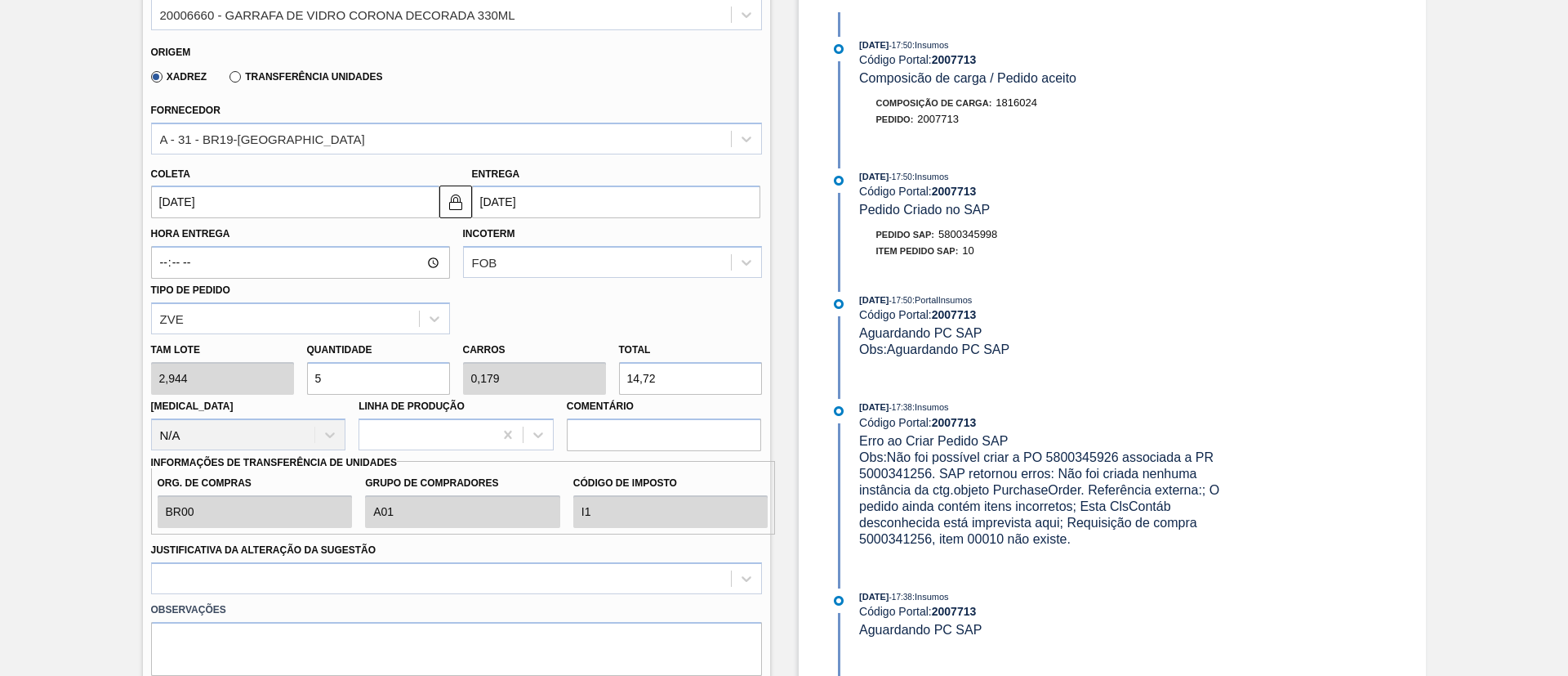
type input "2"
type input "164,864"
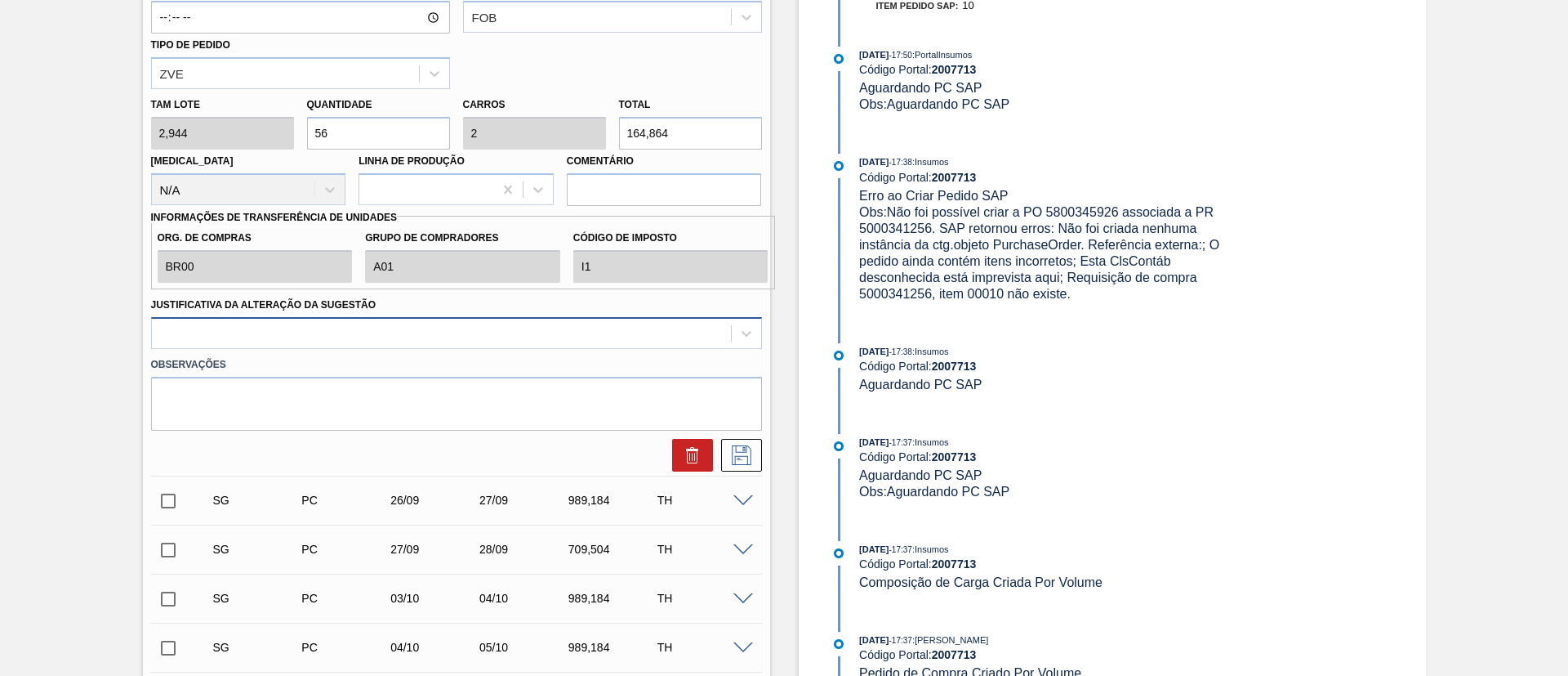
type input "56"
click at [301, 333] on div at bounding box center [441, 333] width 579 height 23
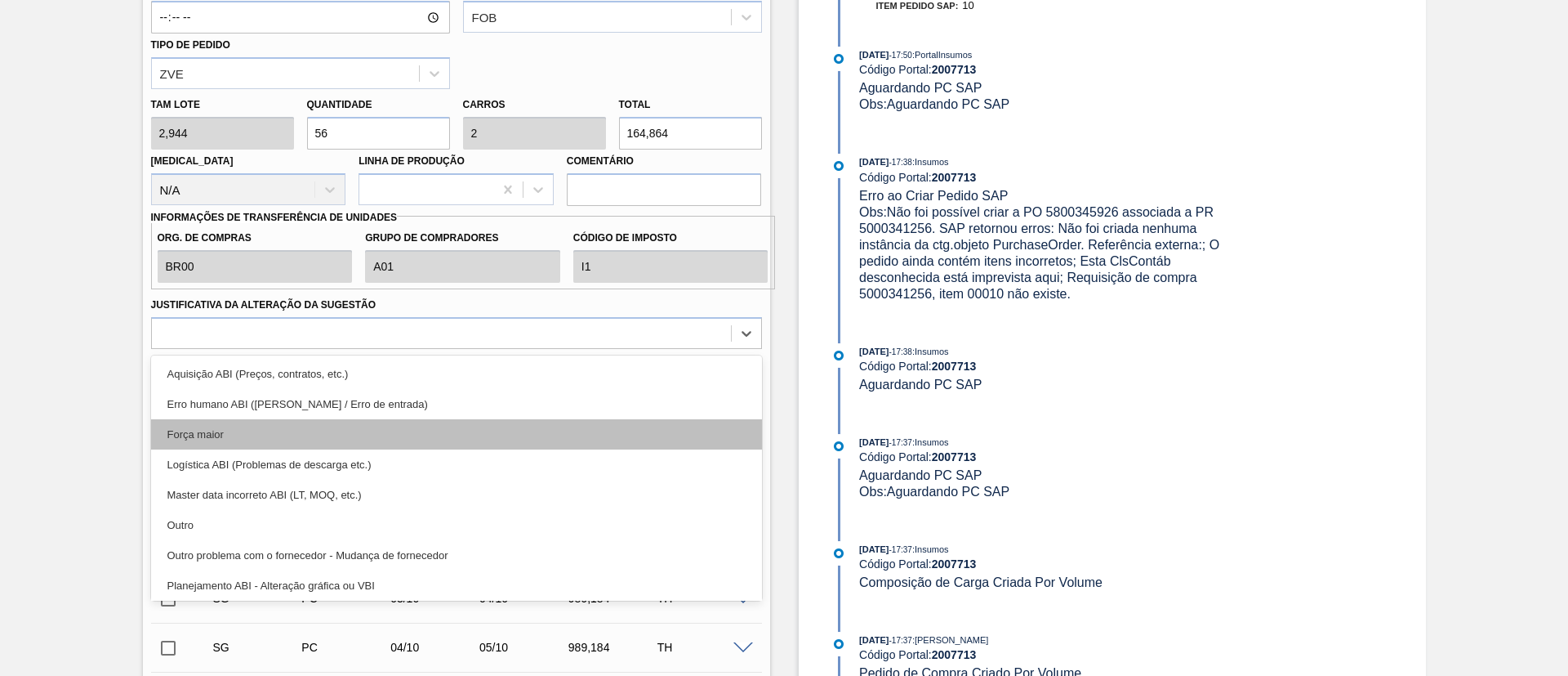
click at [242, 432] on div "Força maior" at bounding box center [456, 434] width 610 height 30
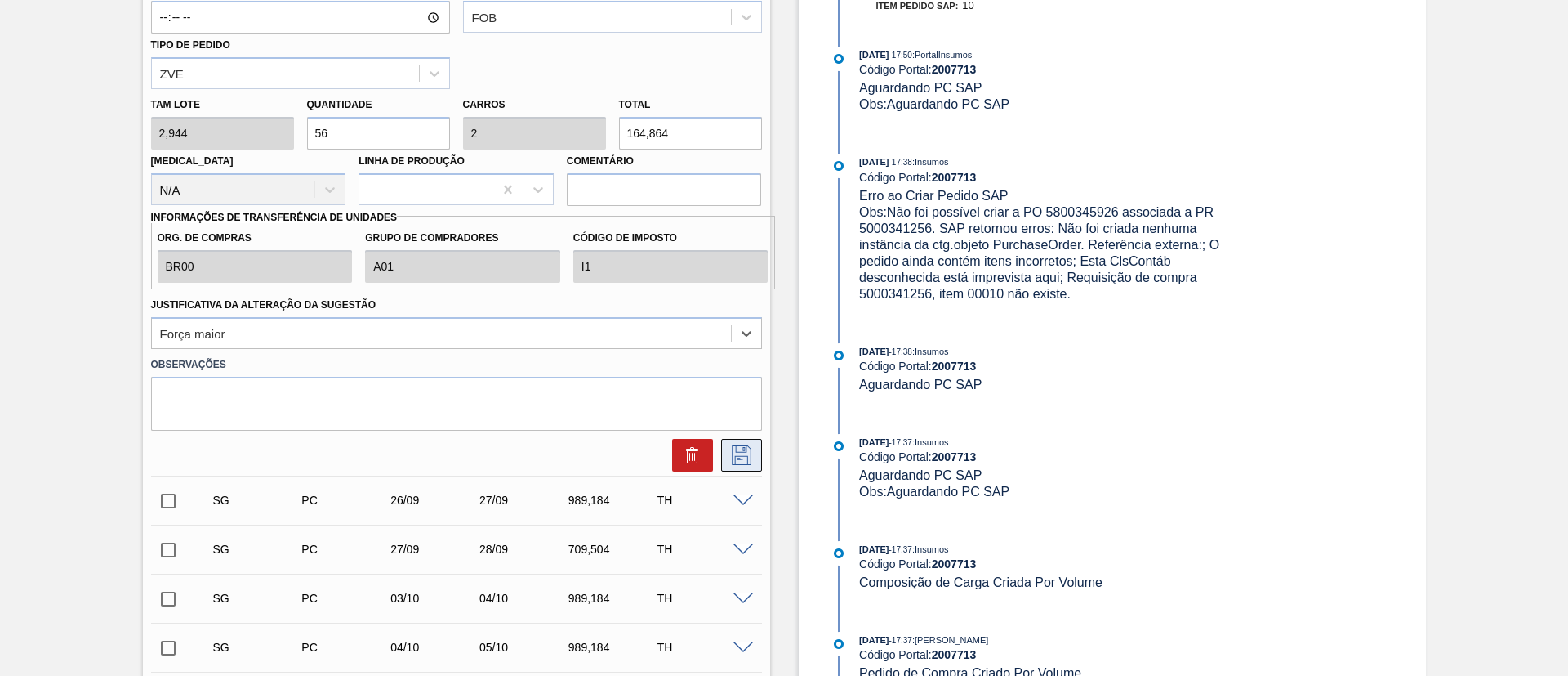
click at [741, 462] on icon at bounding box center [741, 455] width 26 height 20
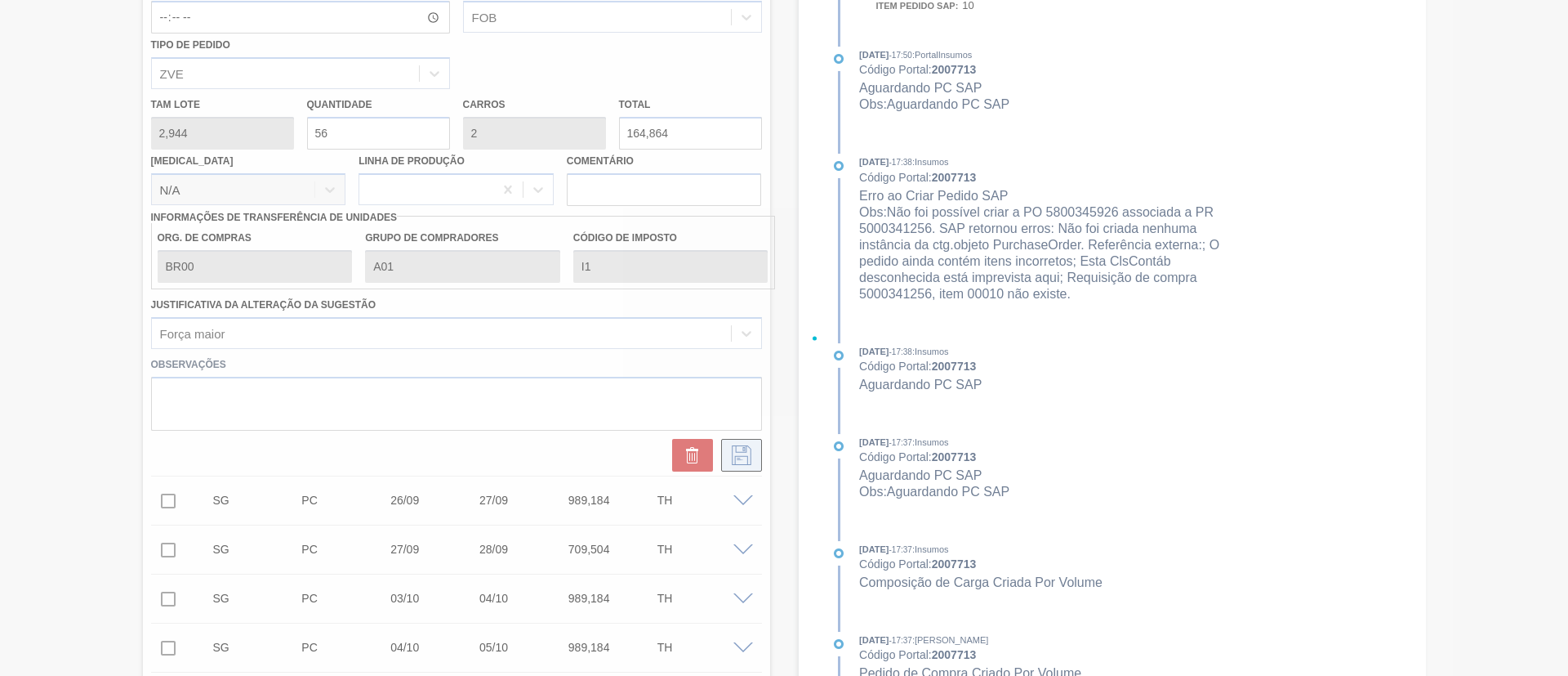
checkbox input "true"
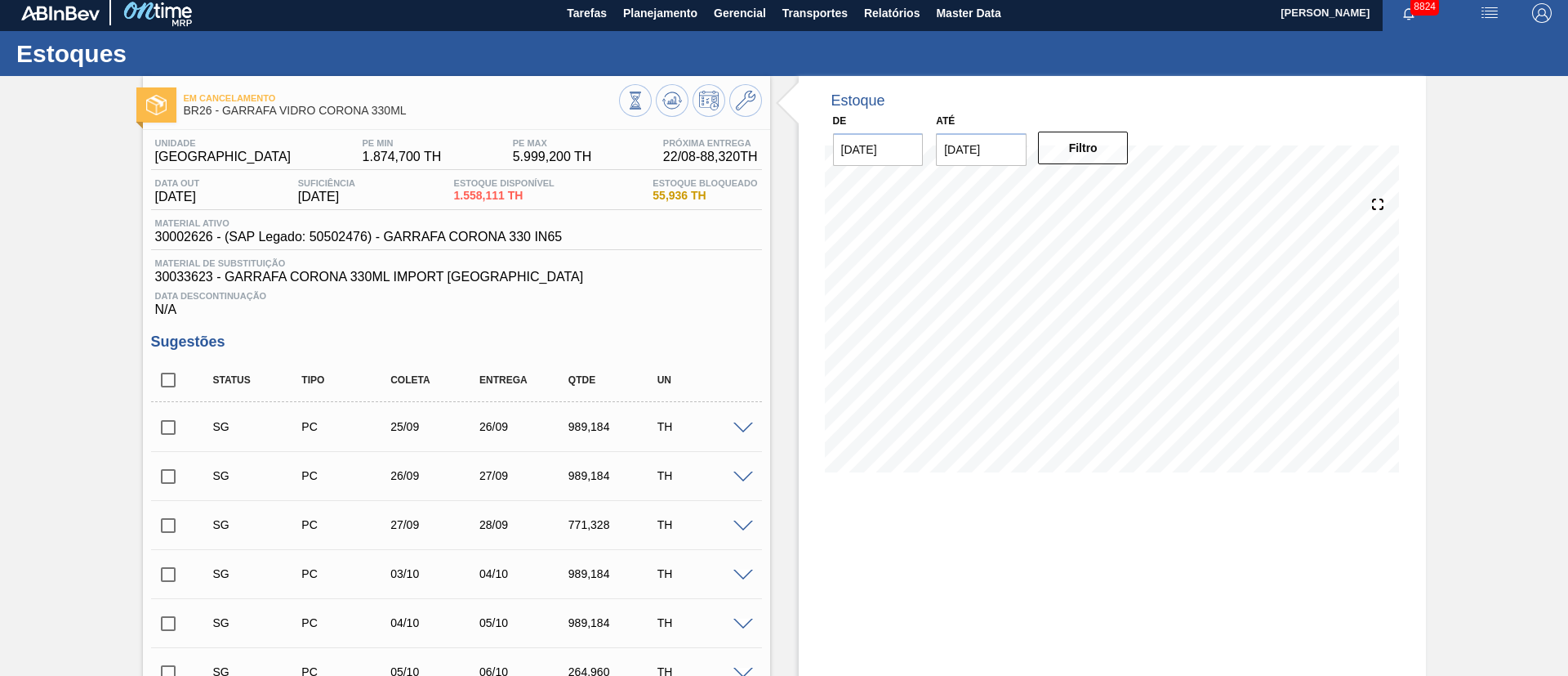
scroll to position [0, 0]
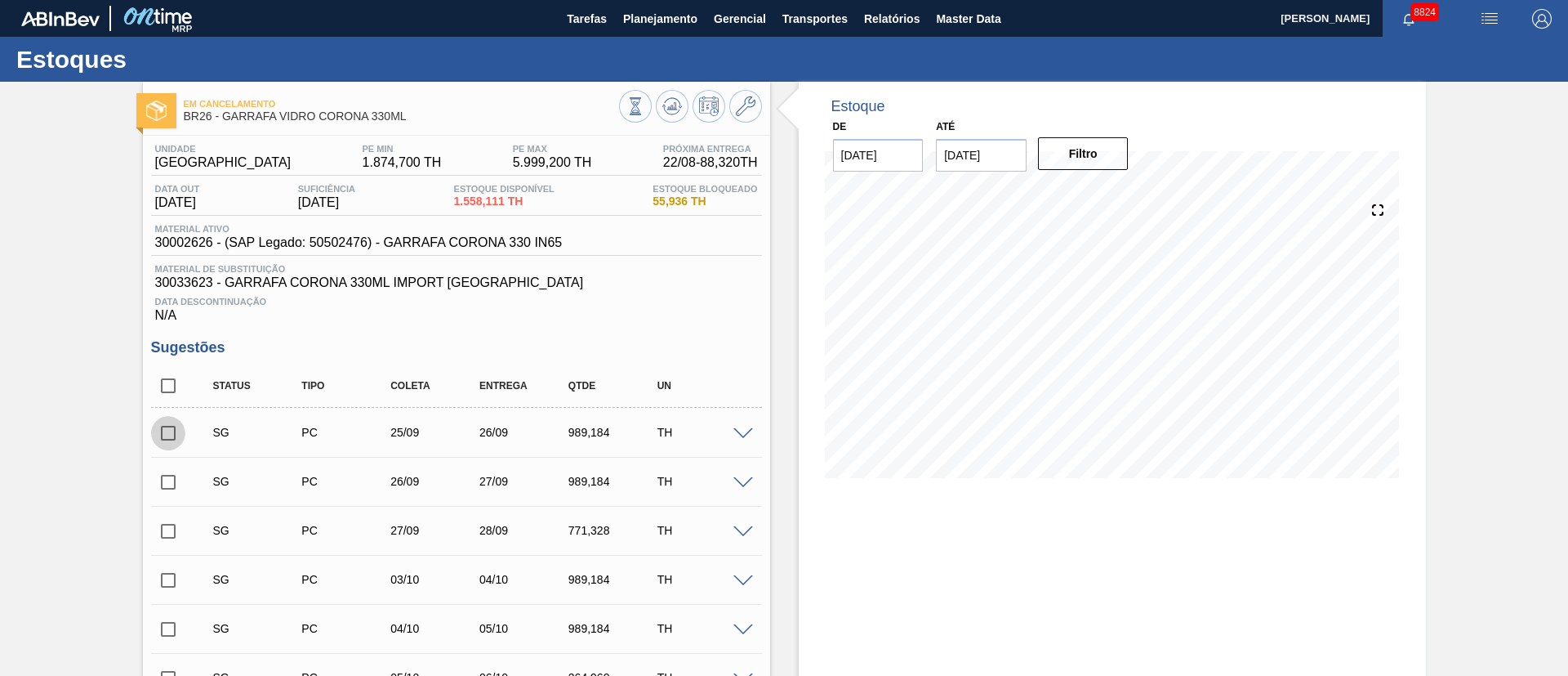
click at [167, 433] on input "checkbox" at bounding box center [168, 432] width 34 height 34
drag, startPoint x: 738, startPoint y: 432, endPoint x: 712, endPoint y: 428, distance: 26.3
click at [738, 431] on span at bounding box center [743, 434] width 20 height 13
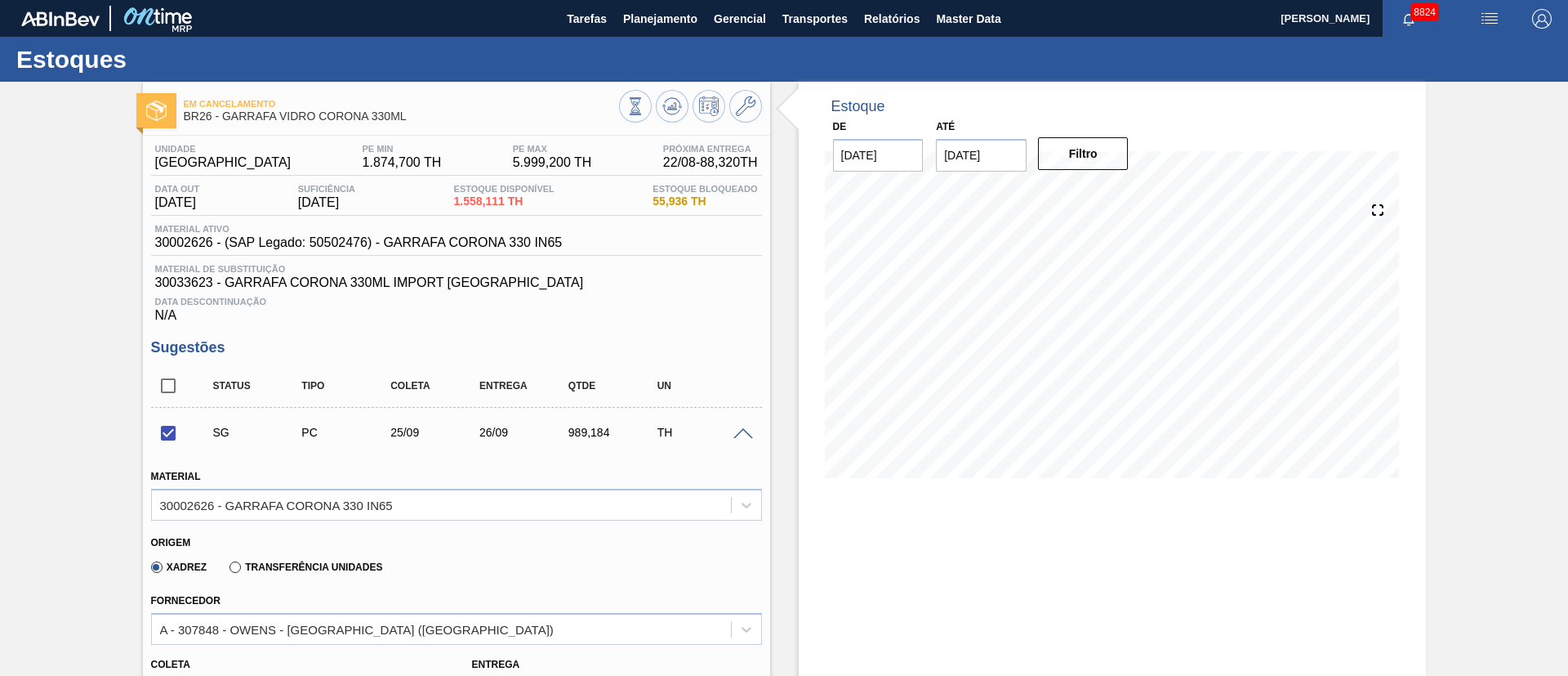
scroll to position [123, 0]
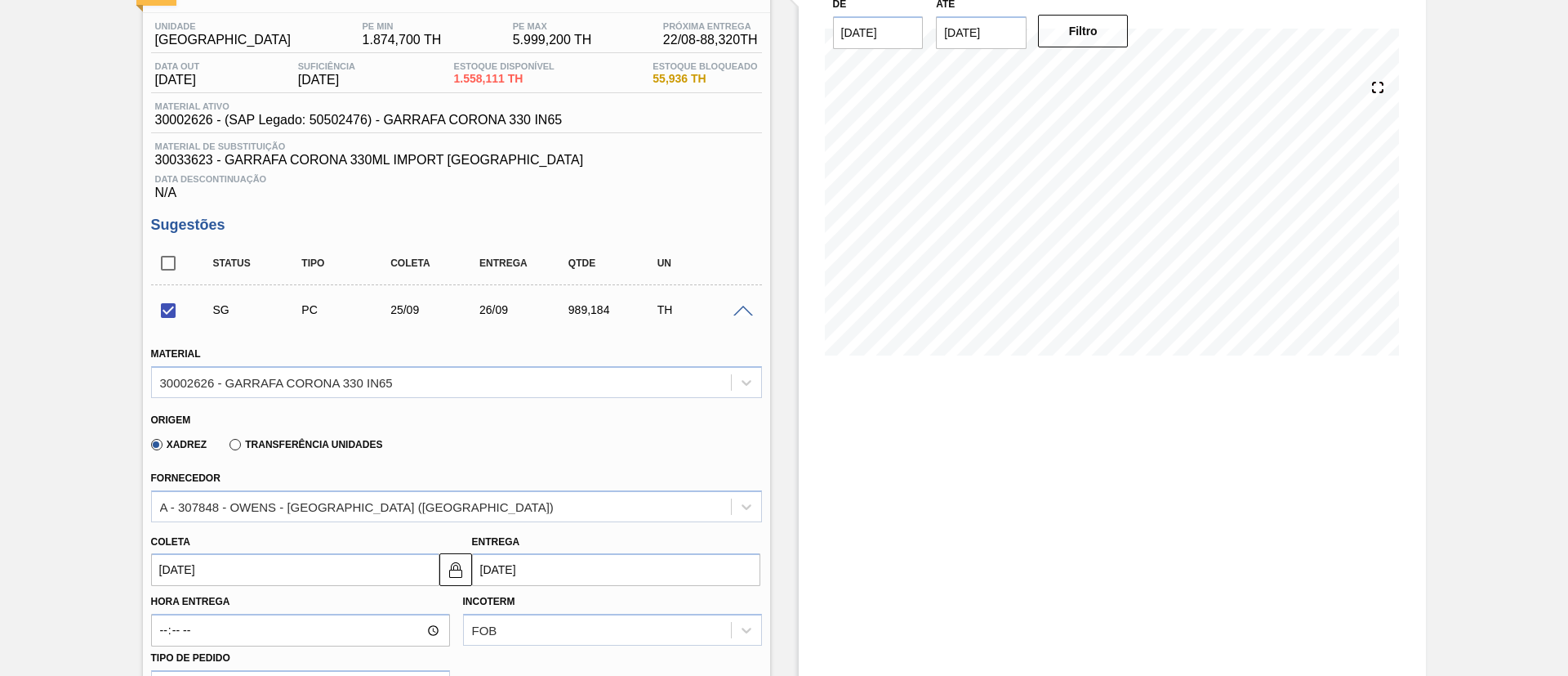
click at [690, 191] on div "Data Descontinuação N/A" at bounding box center [456, 184] width 610 height 32
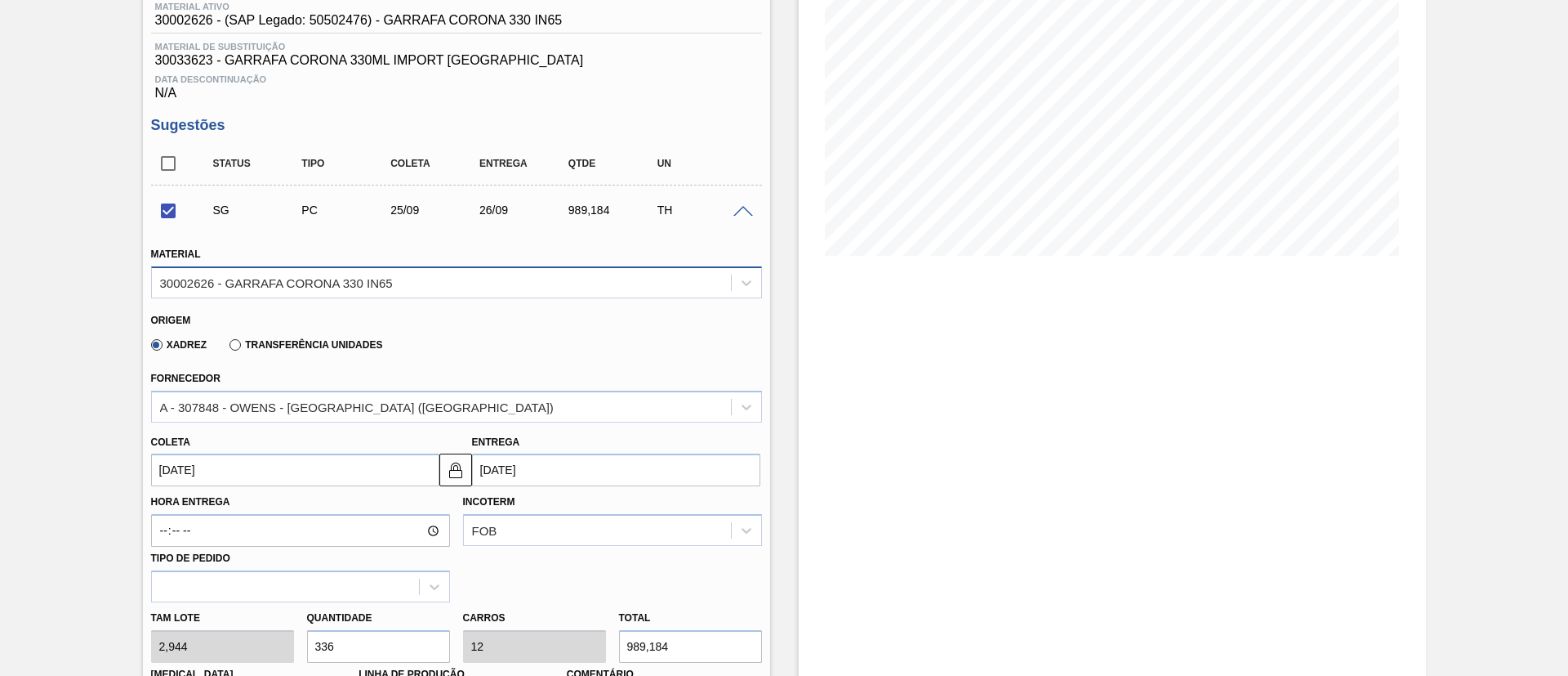
scroll to position [245, 0]
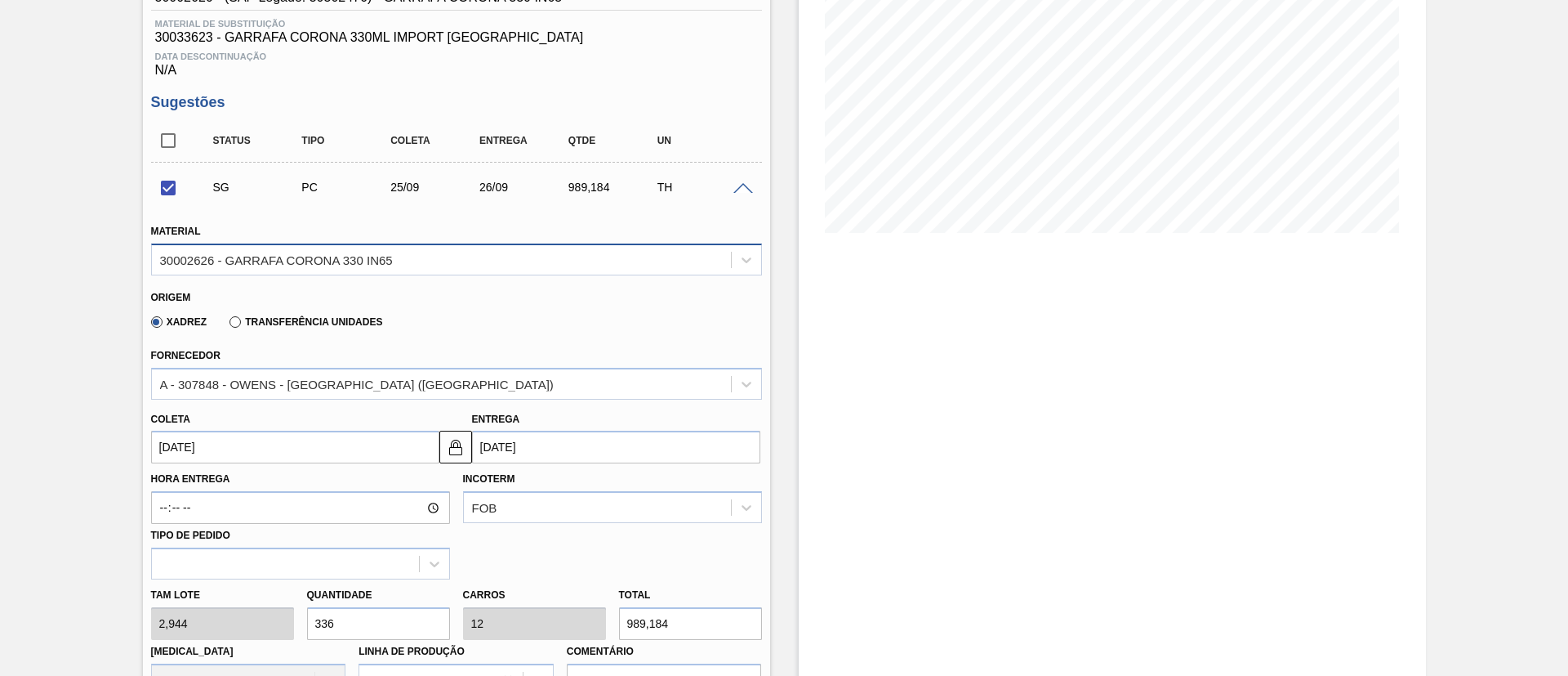
click at [339, 251] on div "30002626 - GARRAFA CORONA 330 IN65" at bounding box center [441, 259] width 579 height 23
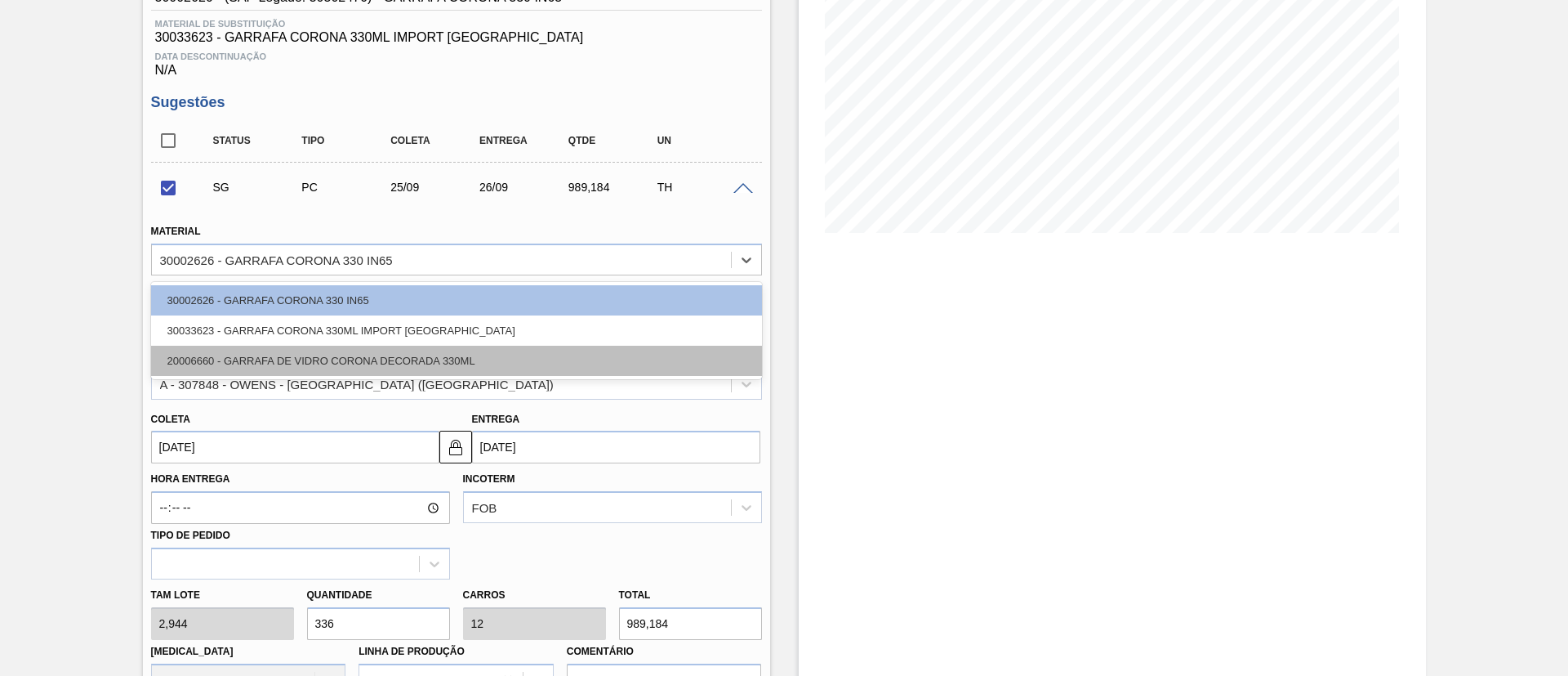
click at [287, 354] on div "20006660 - GARRAFA DE VIDRO CORONA DECORADA 330ML" at bounding box center [456, 361] width 610 height 30
checkbox input "false"
type input "[DATE]"
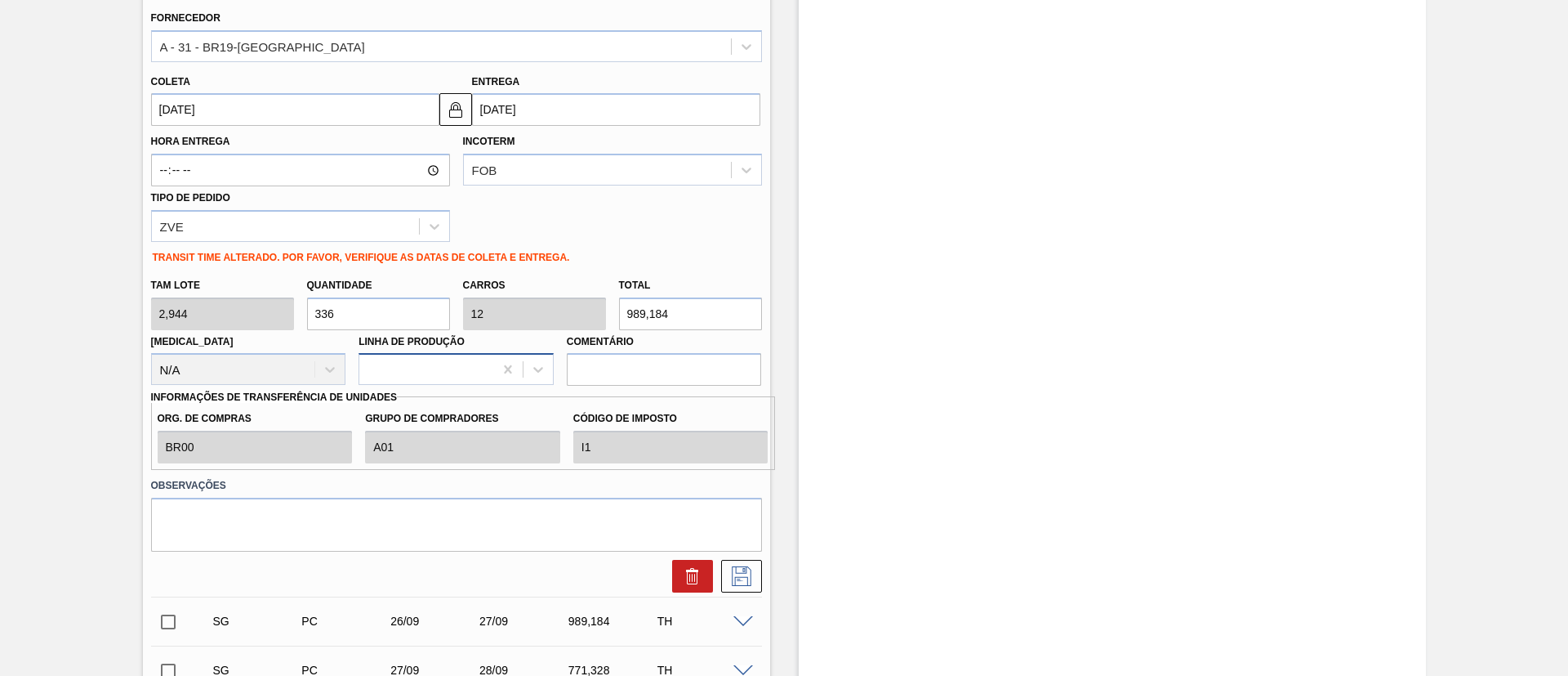
scroll to position [612, 0]
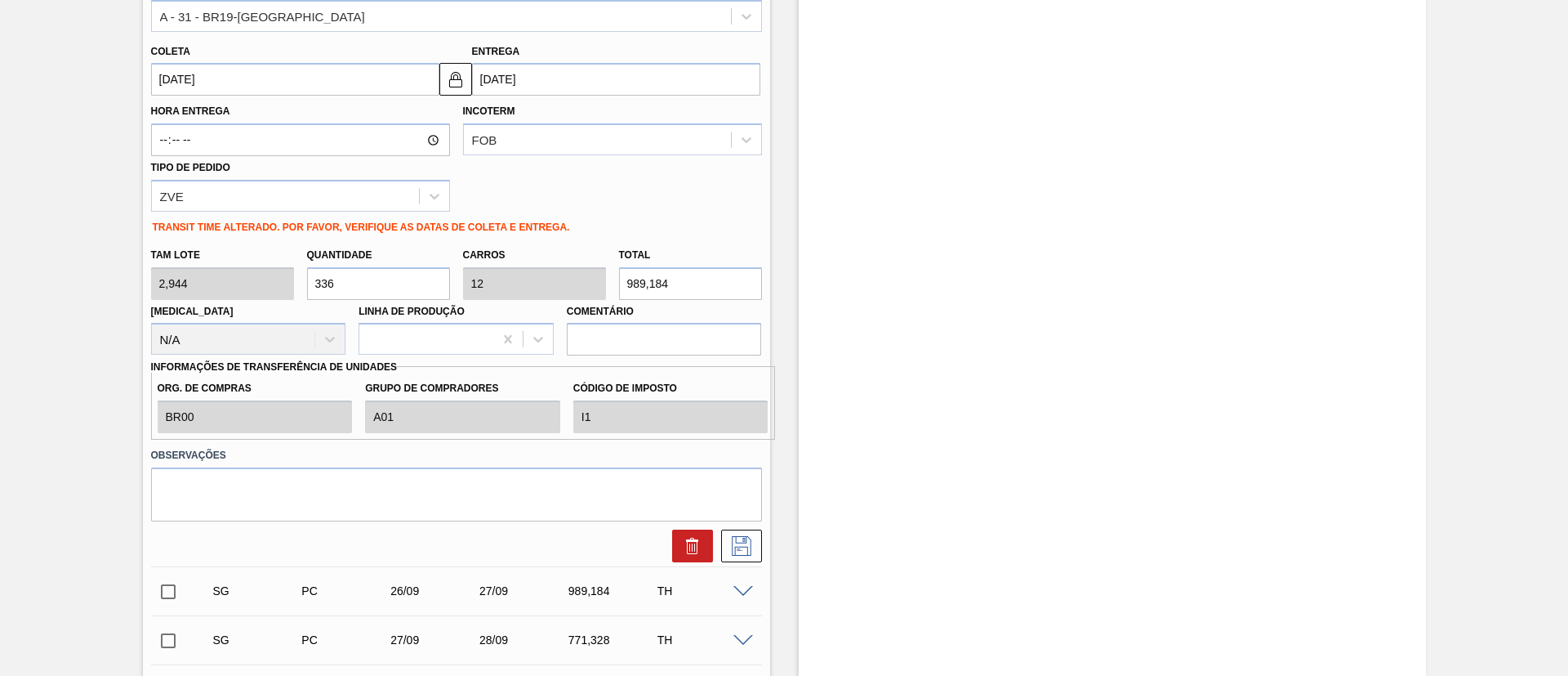
drag, startPoint x: 395, startPoint y: 288, endPoint x: 0, endPoint y: 274, distance: 395.2
type input "5"
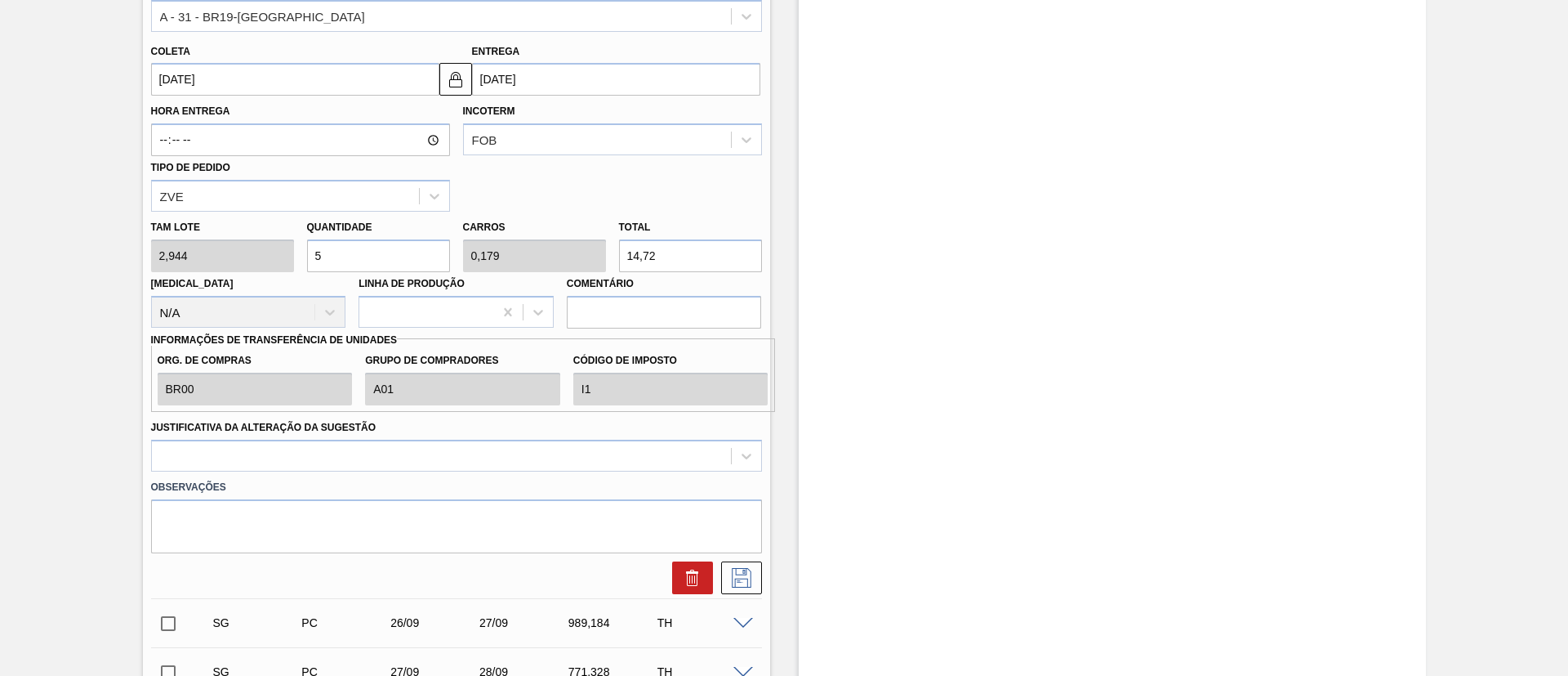
type input "0,179"
type input "14,72"
type input "56"
type input "2"
type input "164,864"
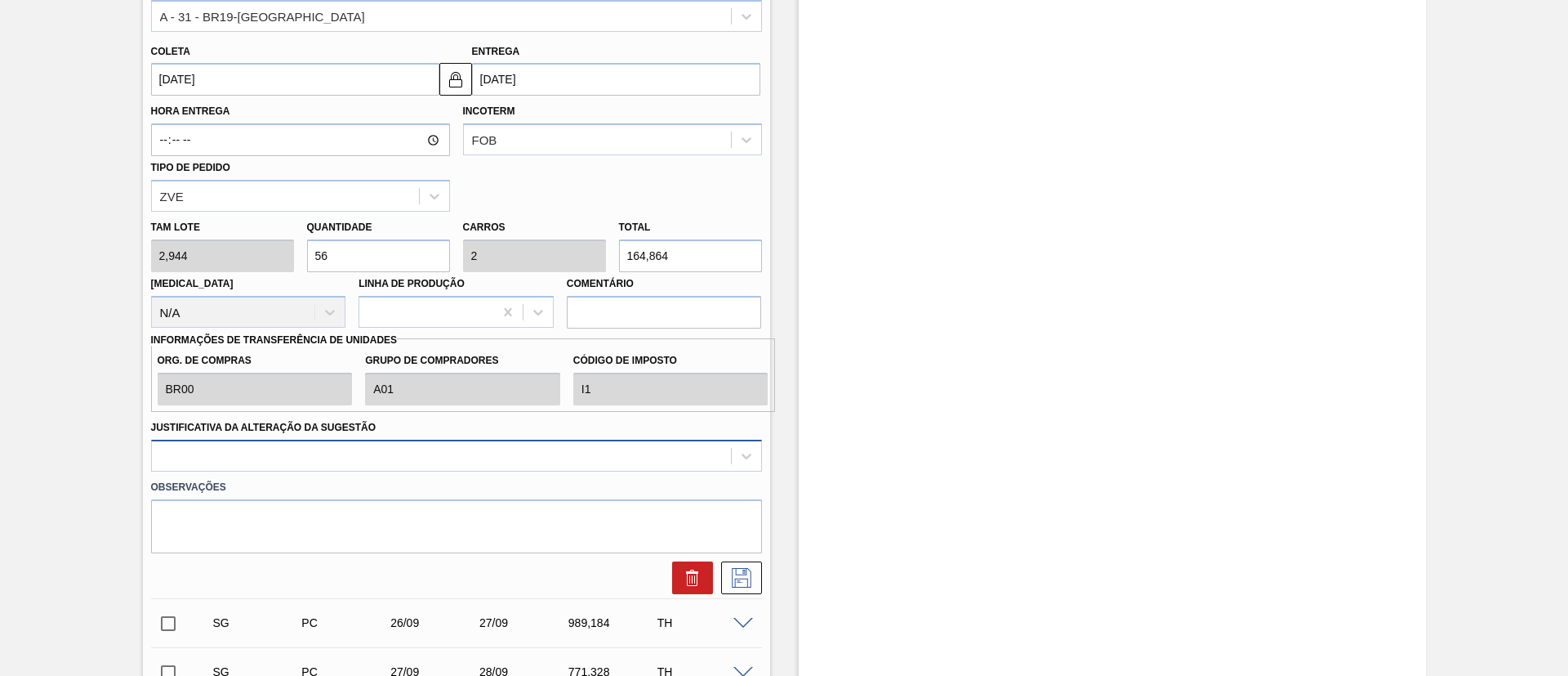
type input "56"
click at [248, 460] on div at bounding box center [456, 456] width 610 height 32
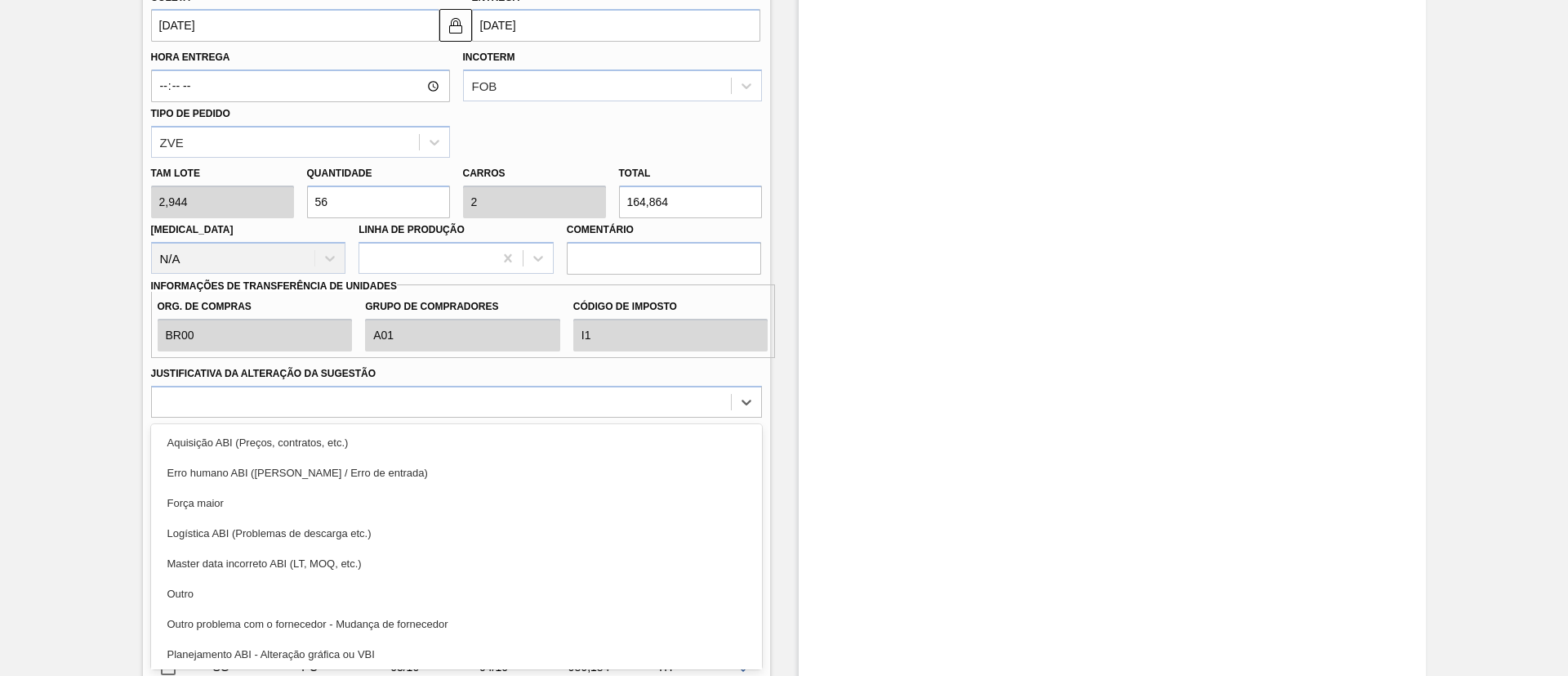
drag, startPoint x: 252, startPoint y: 504, endPoint x: 401, endPoint y: 461, distance: 155.1
click at [251, 503] on div "Força maior" at bounding box center [456, 503] width 610 height 30
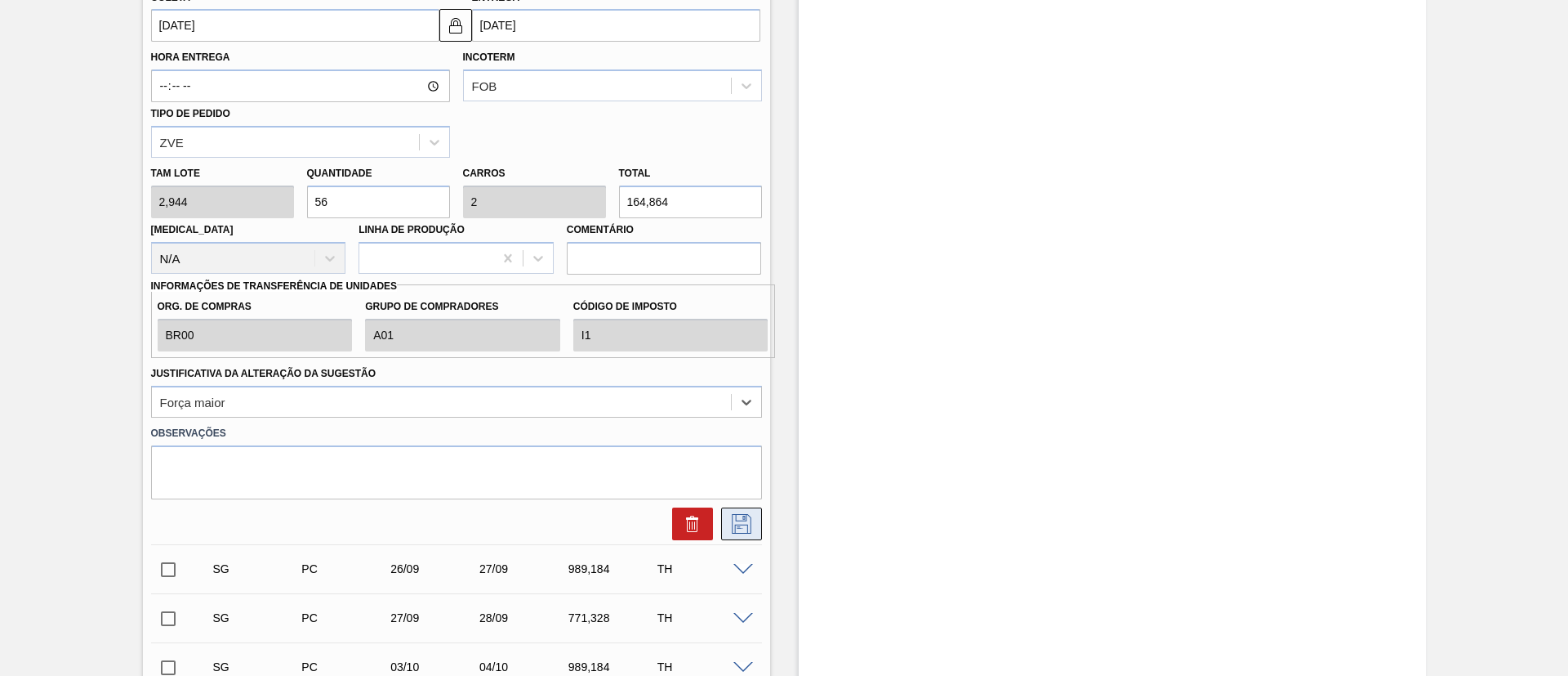
click at [743, 520] on icon at bounding box center [742, 524] width 20 height 20
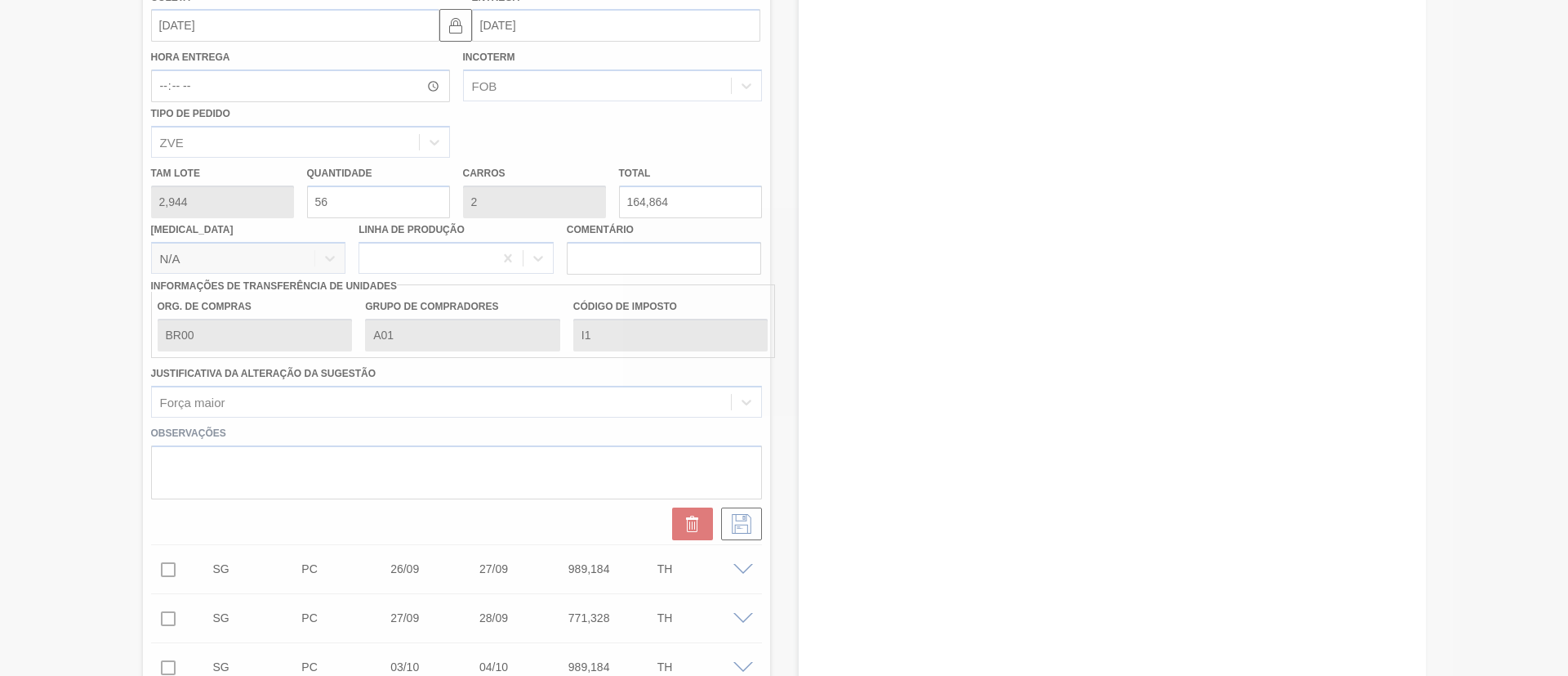
checkbox input "true"
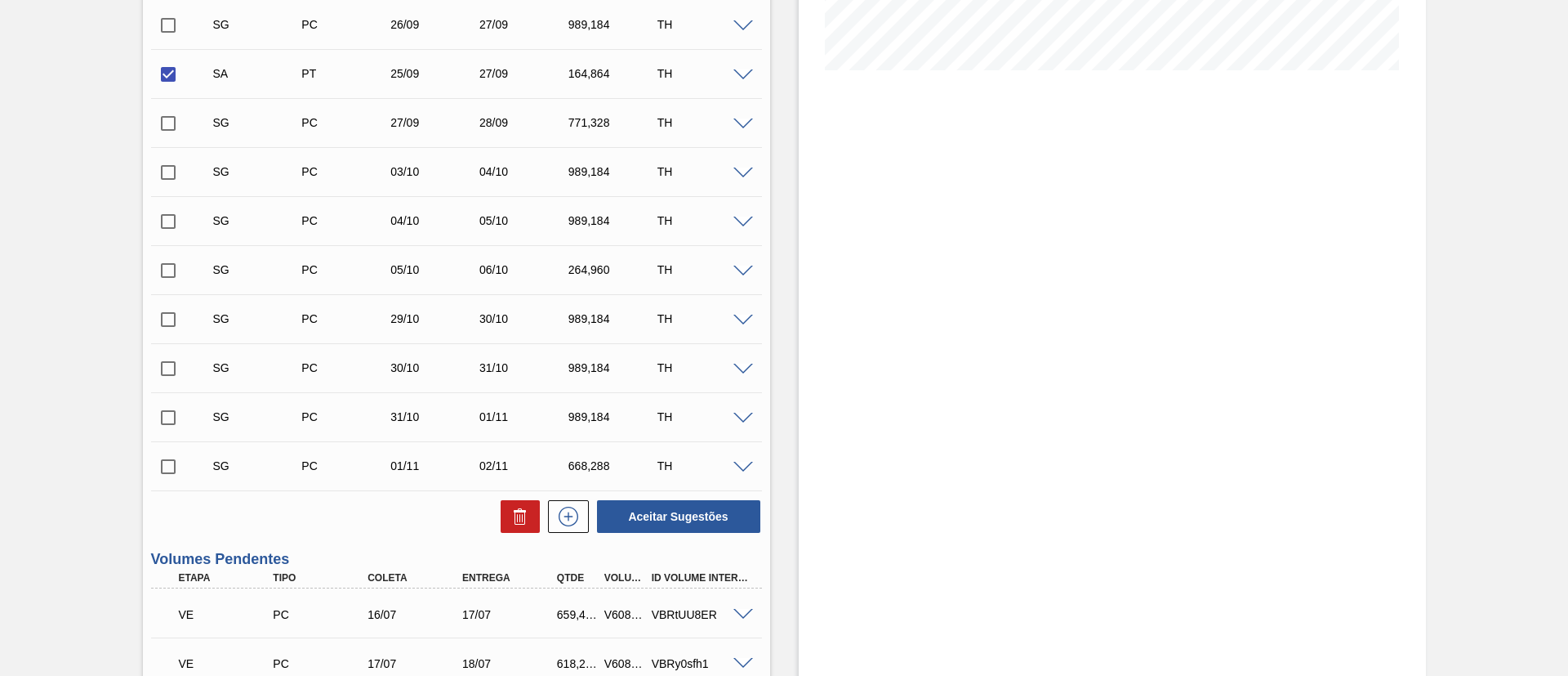
scroll to position [490, 0]
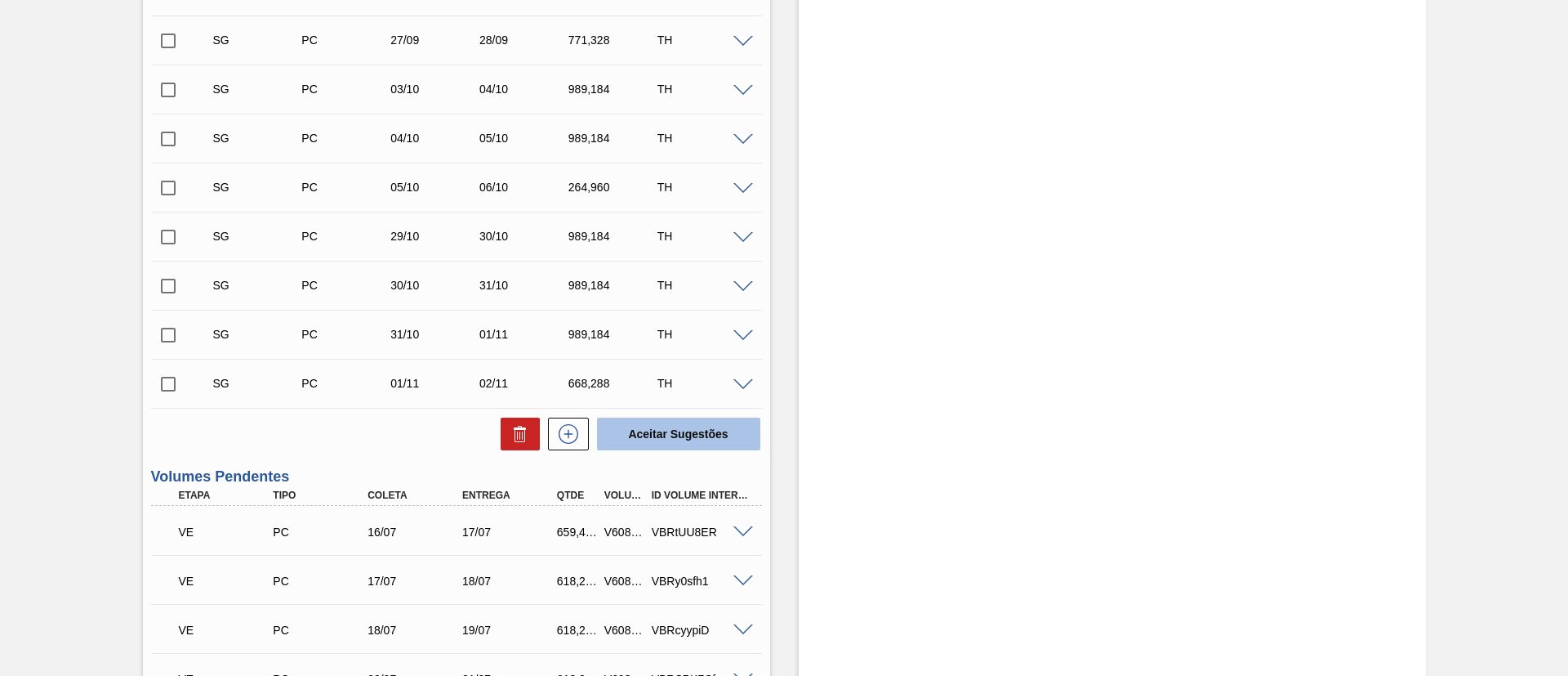
click at [673, 426] on button "Aceitar Sugestões" at bounding box center [678, 433] width 163 height 32
checkbox input "false"
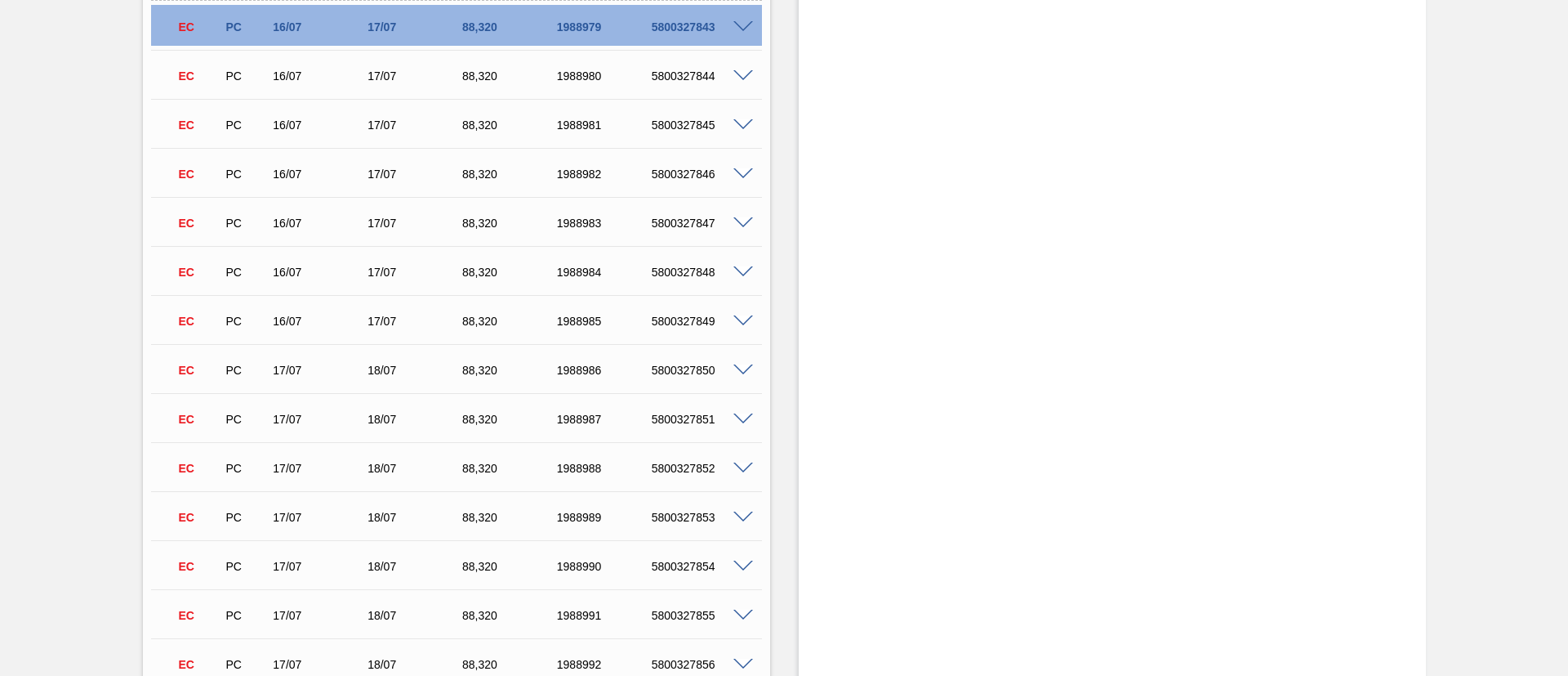
scroll to position [1666, 0]
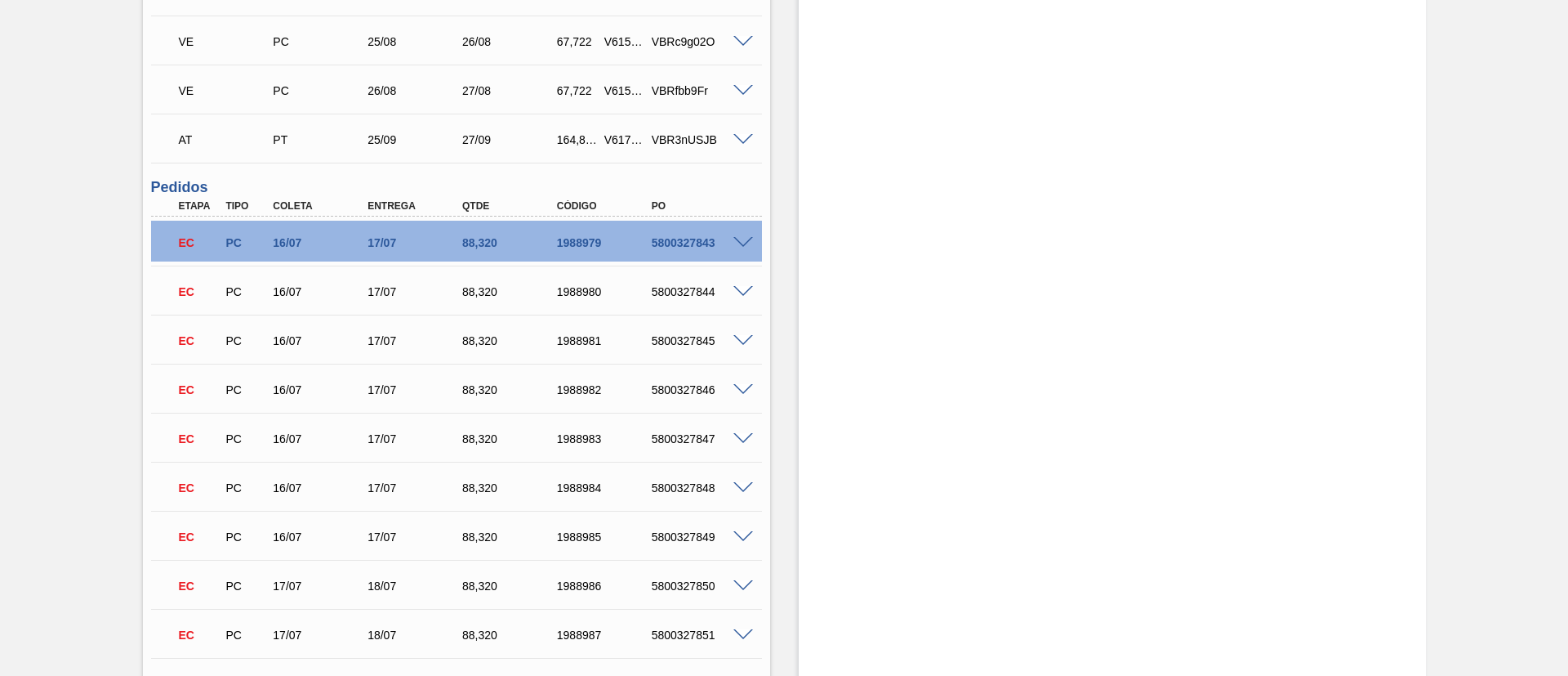
click at [735, 143] on span at bounding box center [743, 141] width 20 height 13
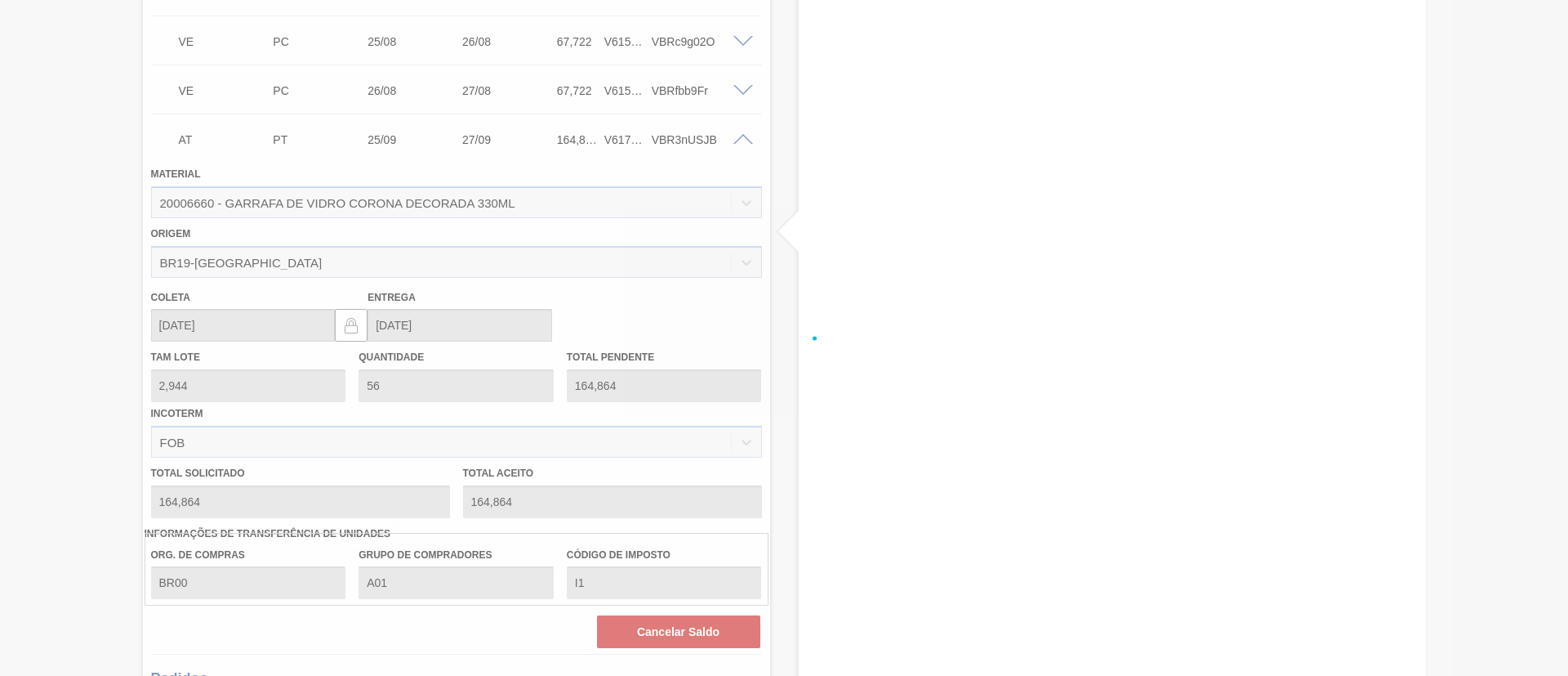
click at [745, 141] on div at bounding box center [784, 338] width 1568 height 676
click at [740, 133] on div at bounding box center [784, 338] width 1568 height 676
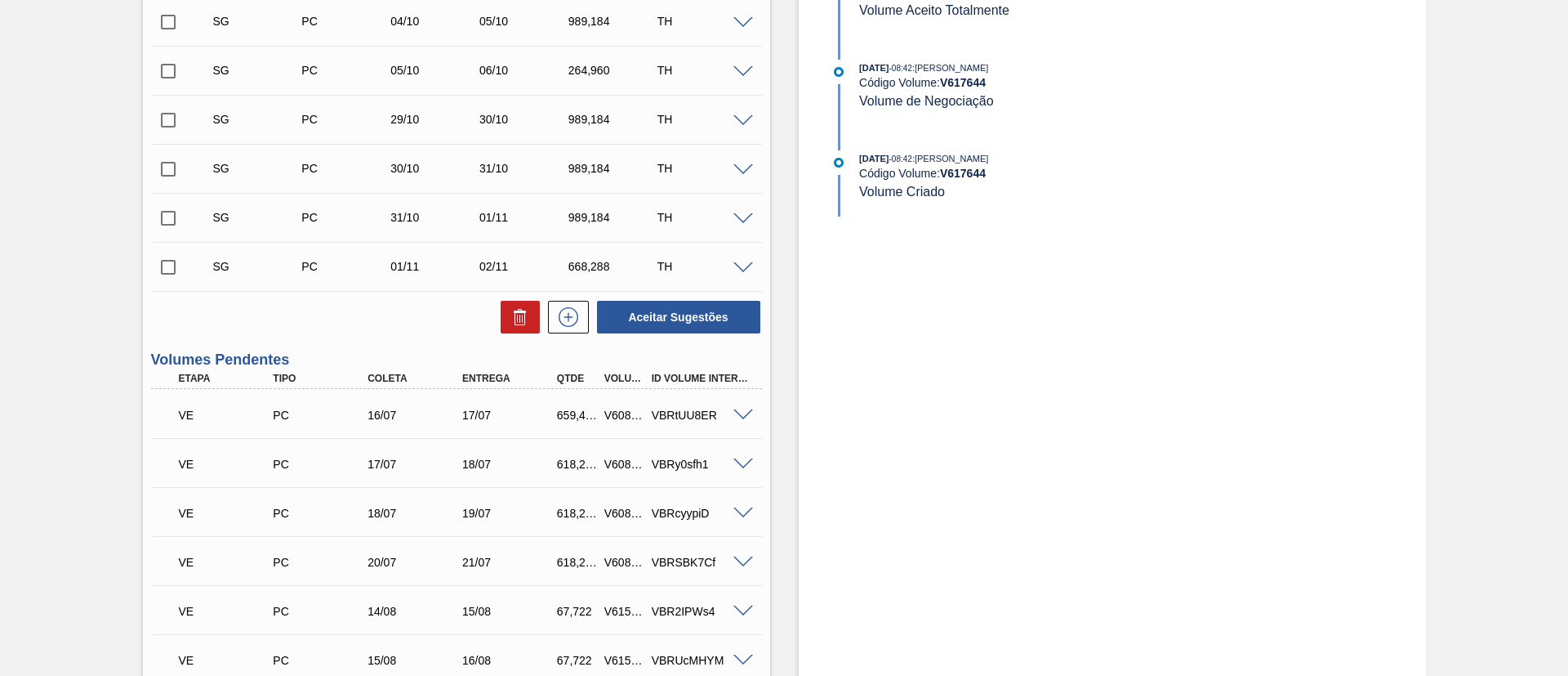
scroll to position [0, 0]
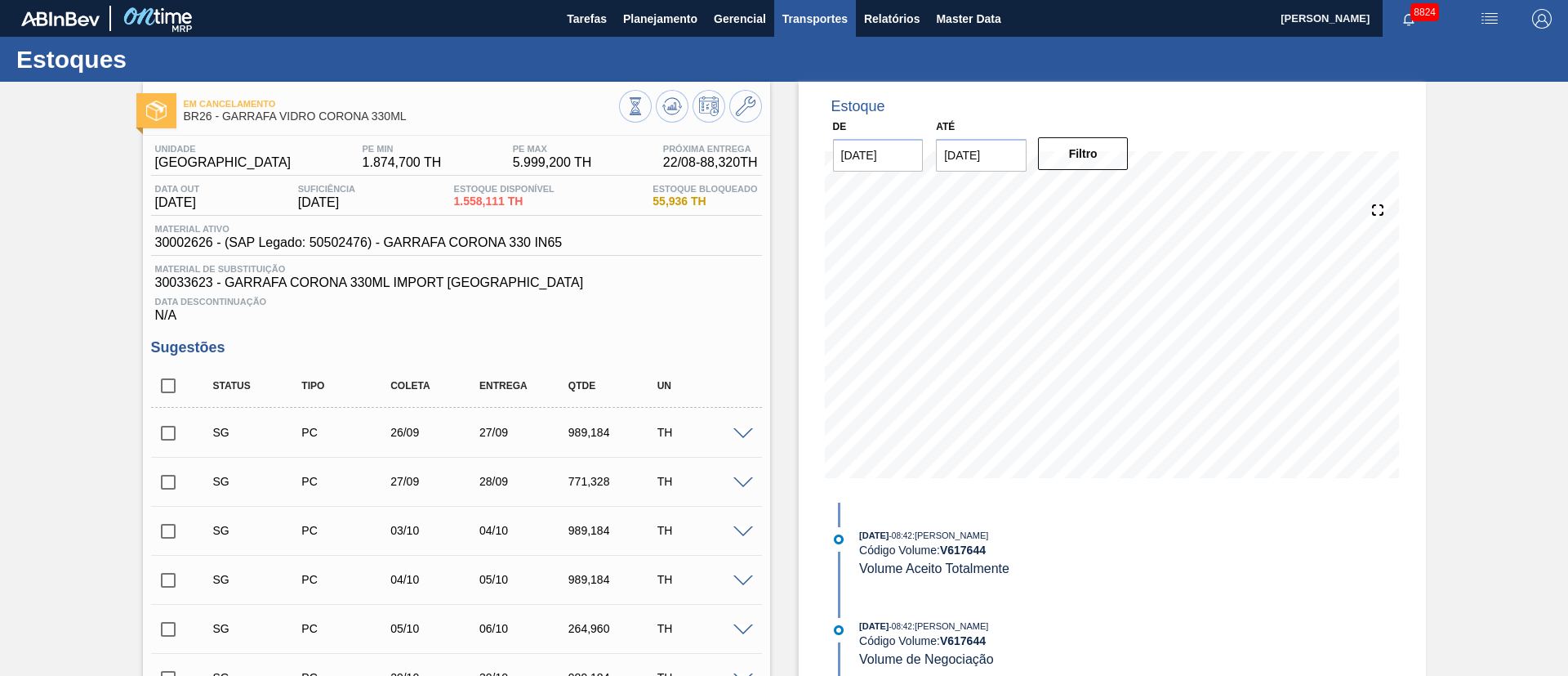
click at [788, 15] on span "Transportes" at bounding box center [814, 19] width 65 height 20
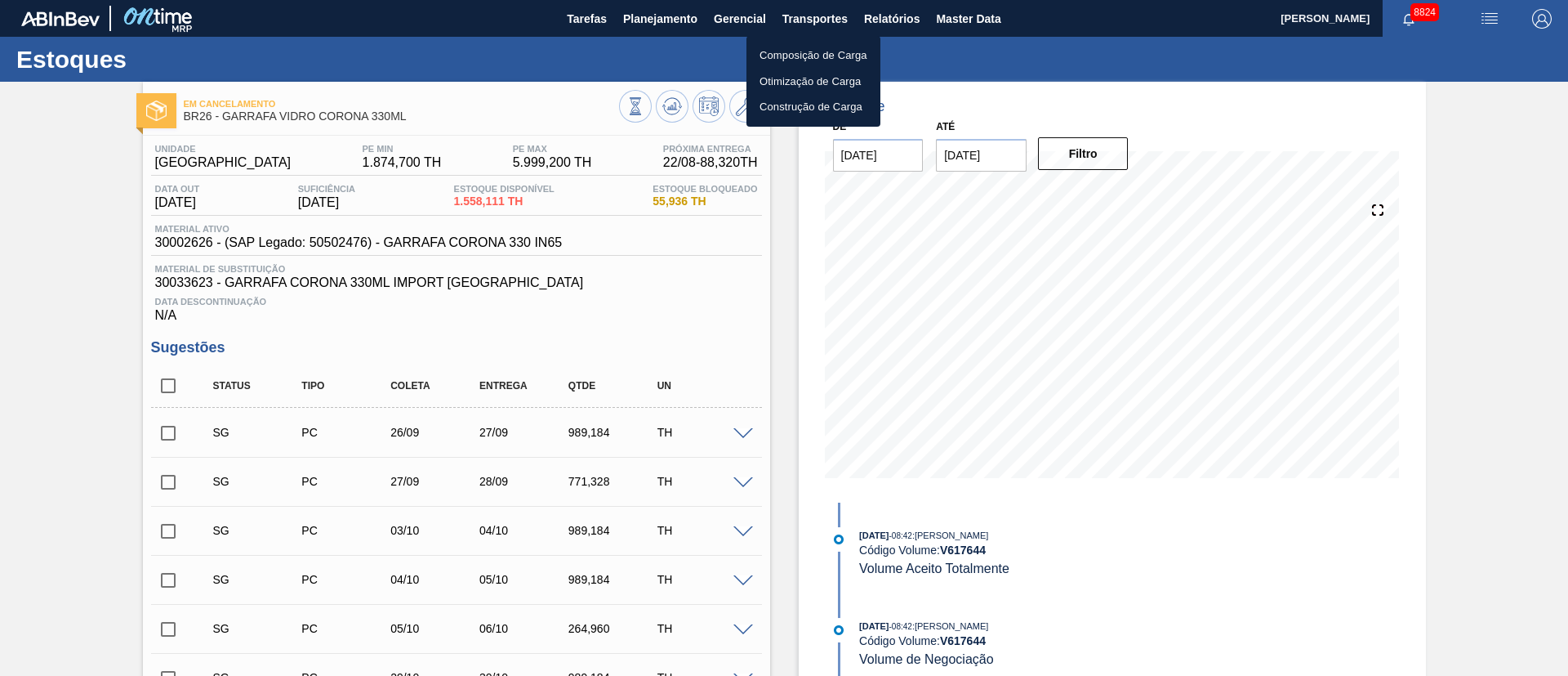
click at [886, 21] on div at bounding box center [784, 338] width 1568 height 676
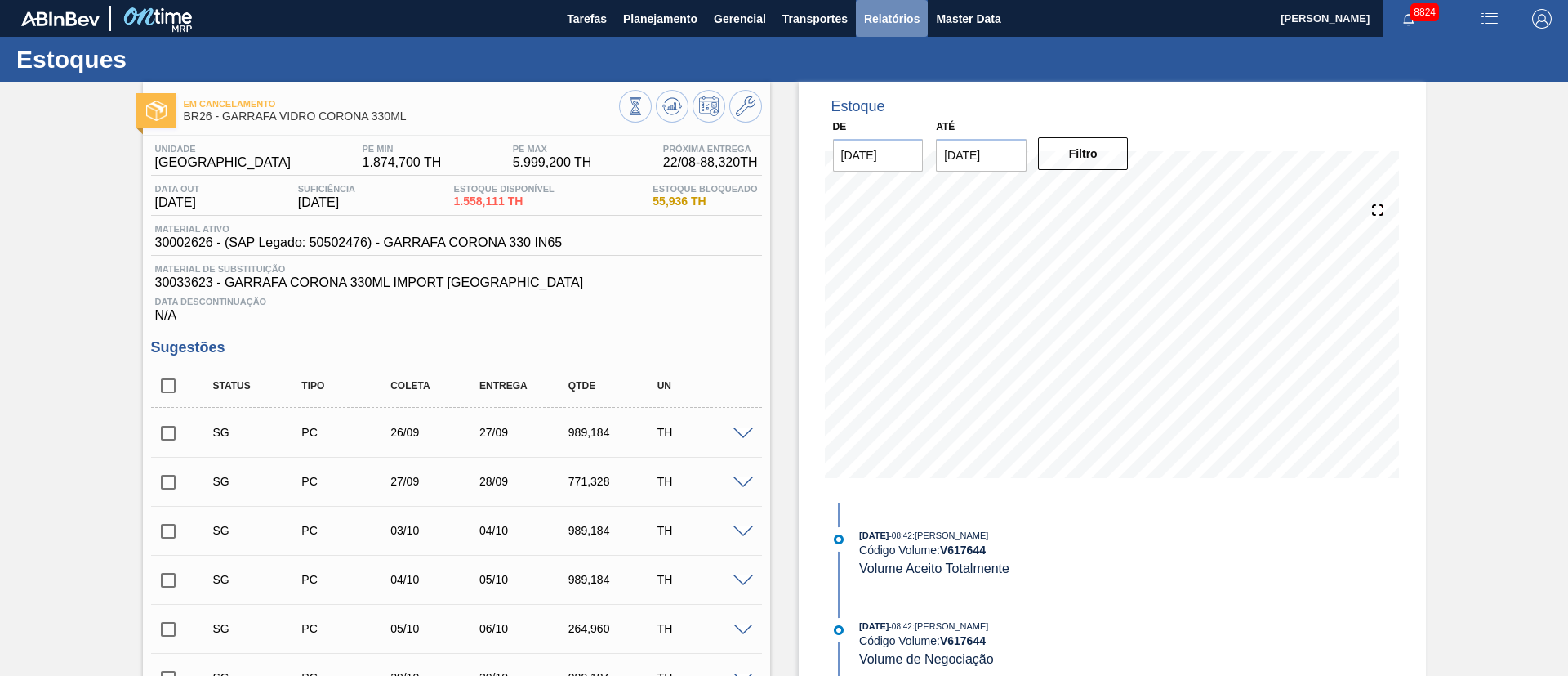
click at [896, 14] on span "Relatórios" at bounding box center [891, 19] width 55 height 20
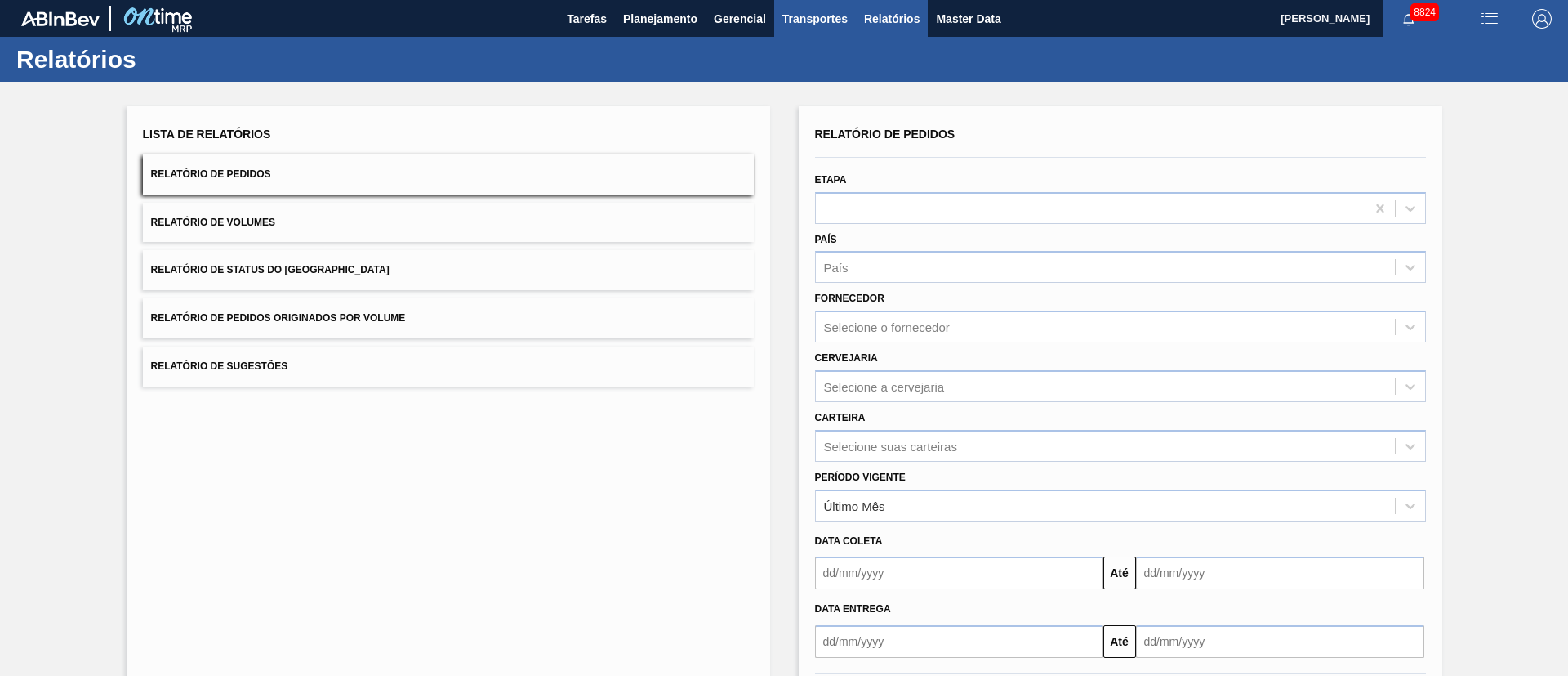
click at [807, 28] on button "Transportes" at bounding box center [814, 18] width 81 height 37
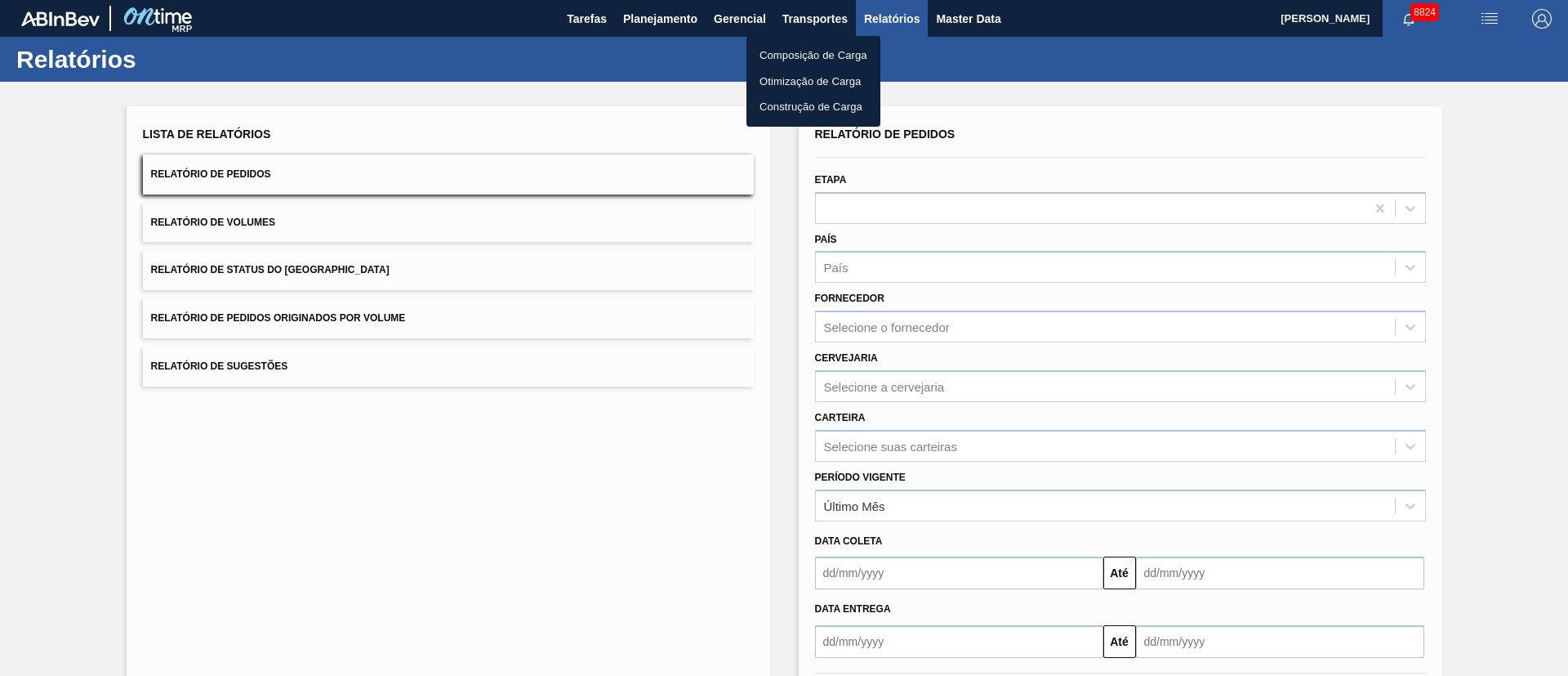
click at [779, 82] on li "Otimização de Carga" at bounding box center [814, 81] width 134 height 26
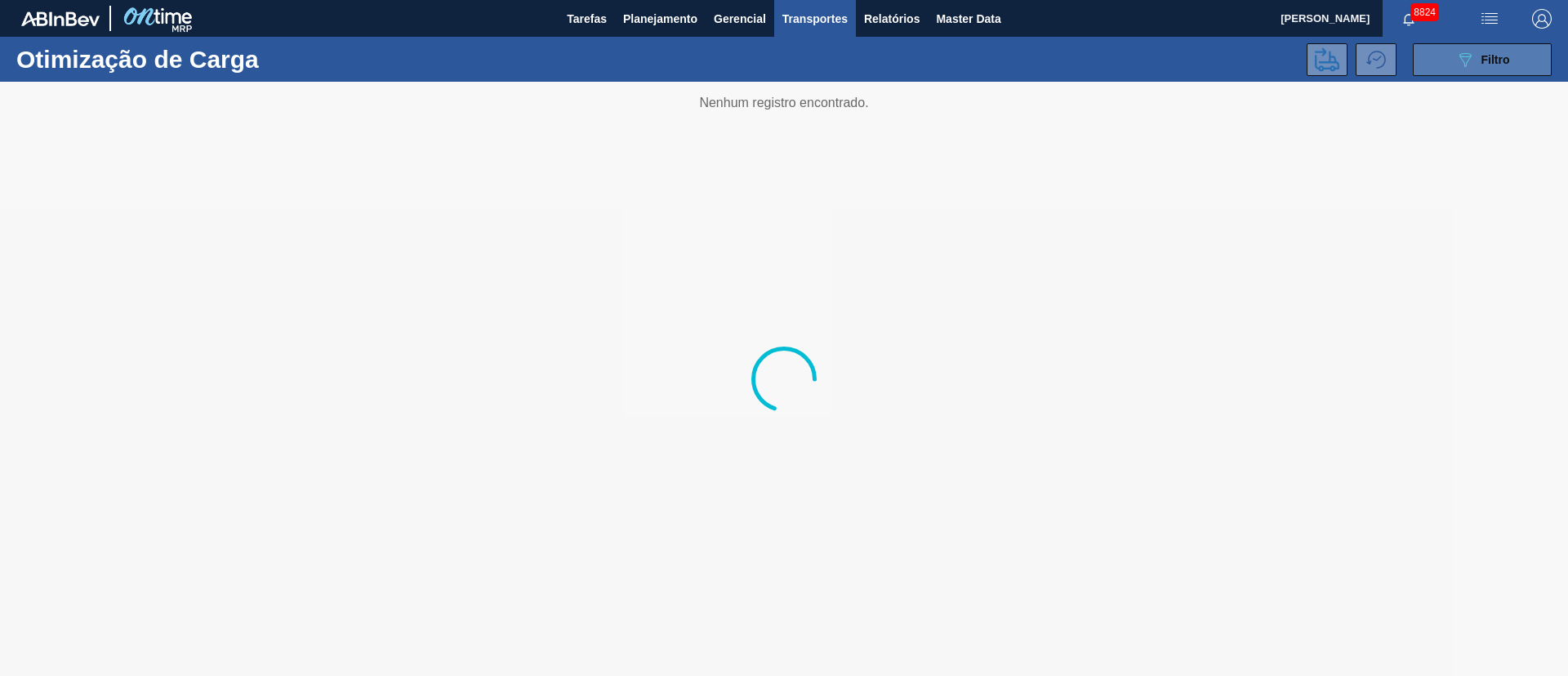
click at [1486, 73] on button "089F7B8B-B2A5-4AFE-B5C0-19BA573D28AC Filtro" at bounding box center [1481, 59] width 139 height 32
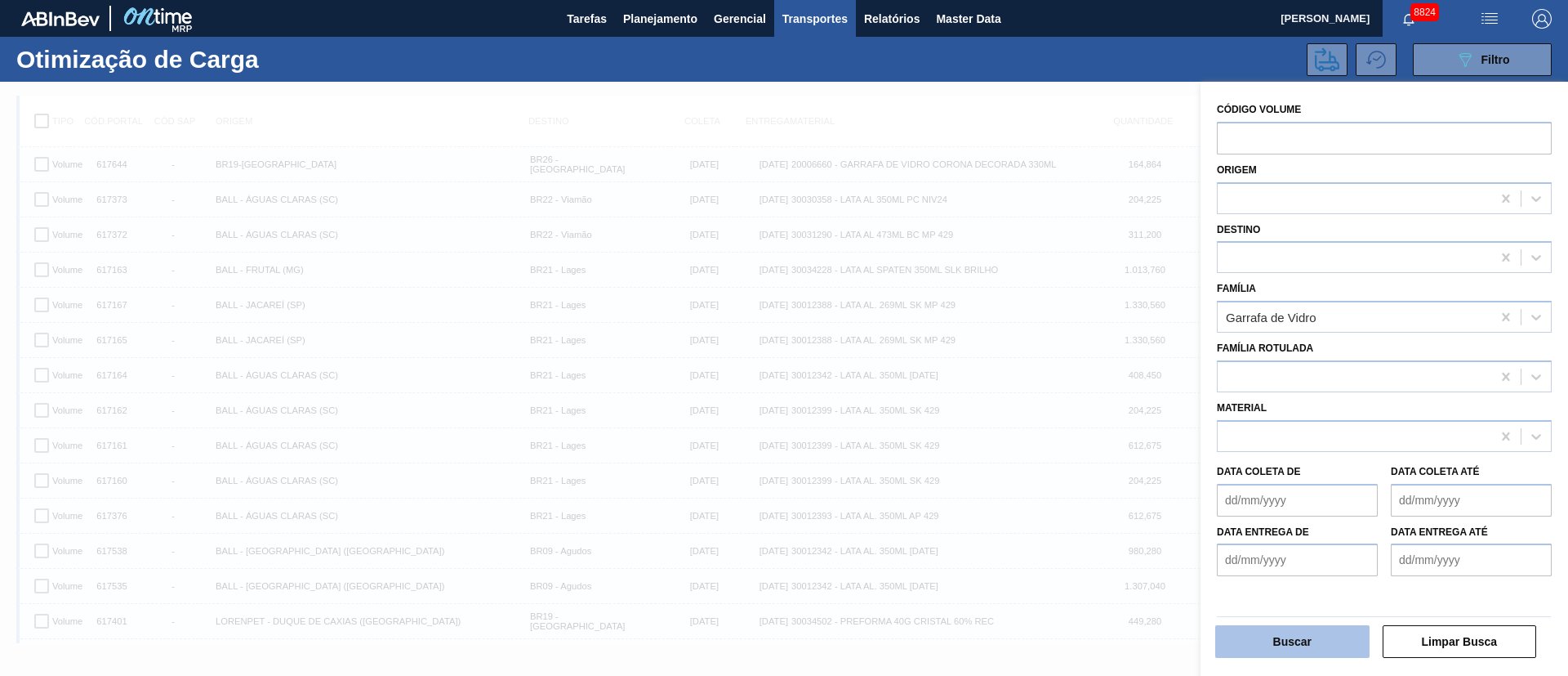
click at [1284, 631] on button "Buscar" at bounding box center [1292, 641] width 154 height 32
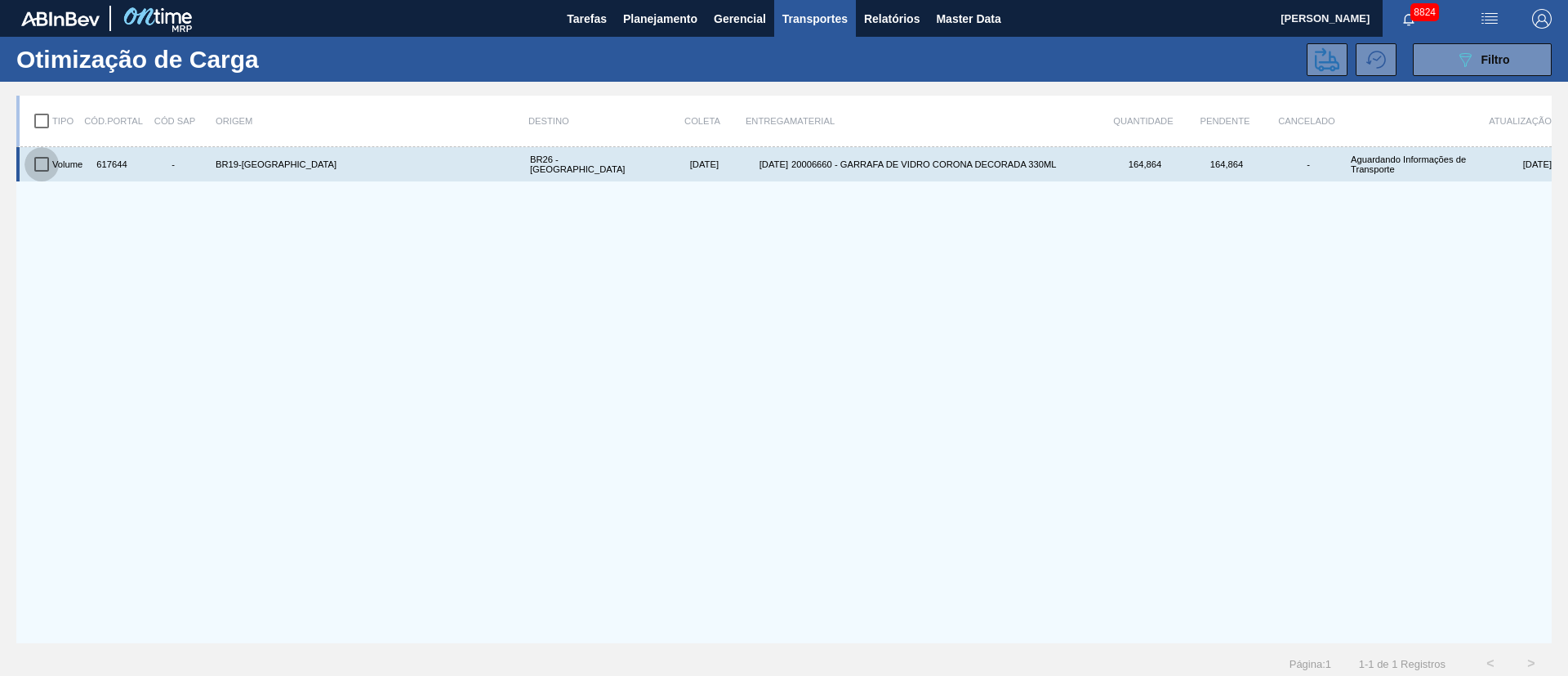
click at [40, 163] on input "checkbox" at bounding box center [41, 164] width 34 height 34
checkbox input "true"
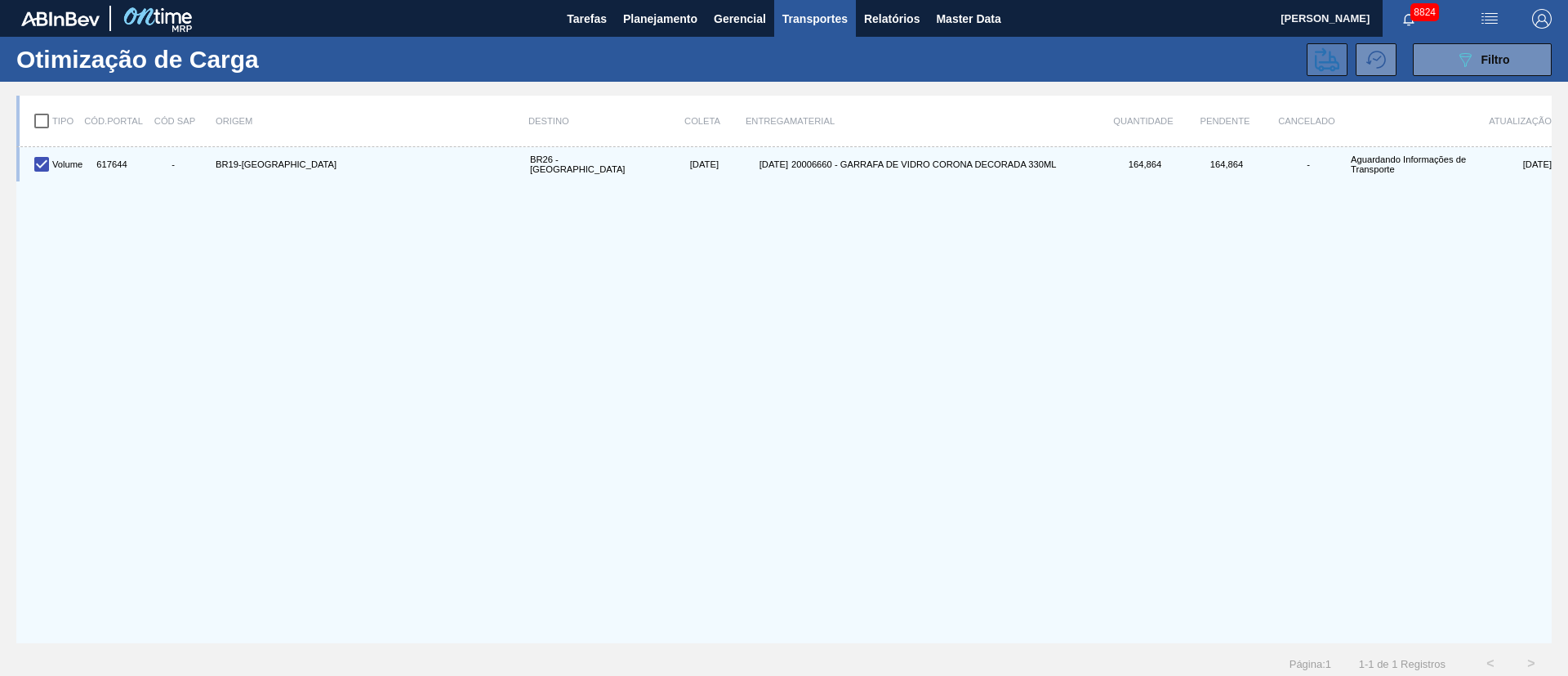
click at [1325, 56] on icon at bounding box center [1326, 59] width 24 height 24
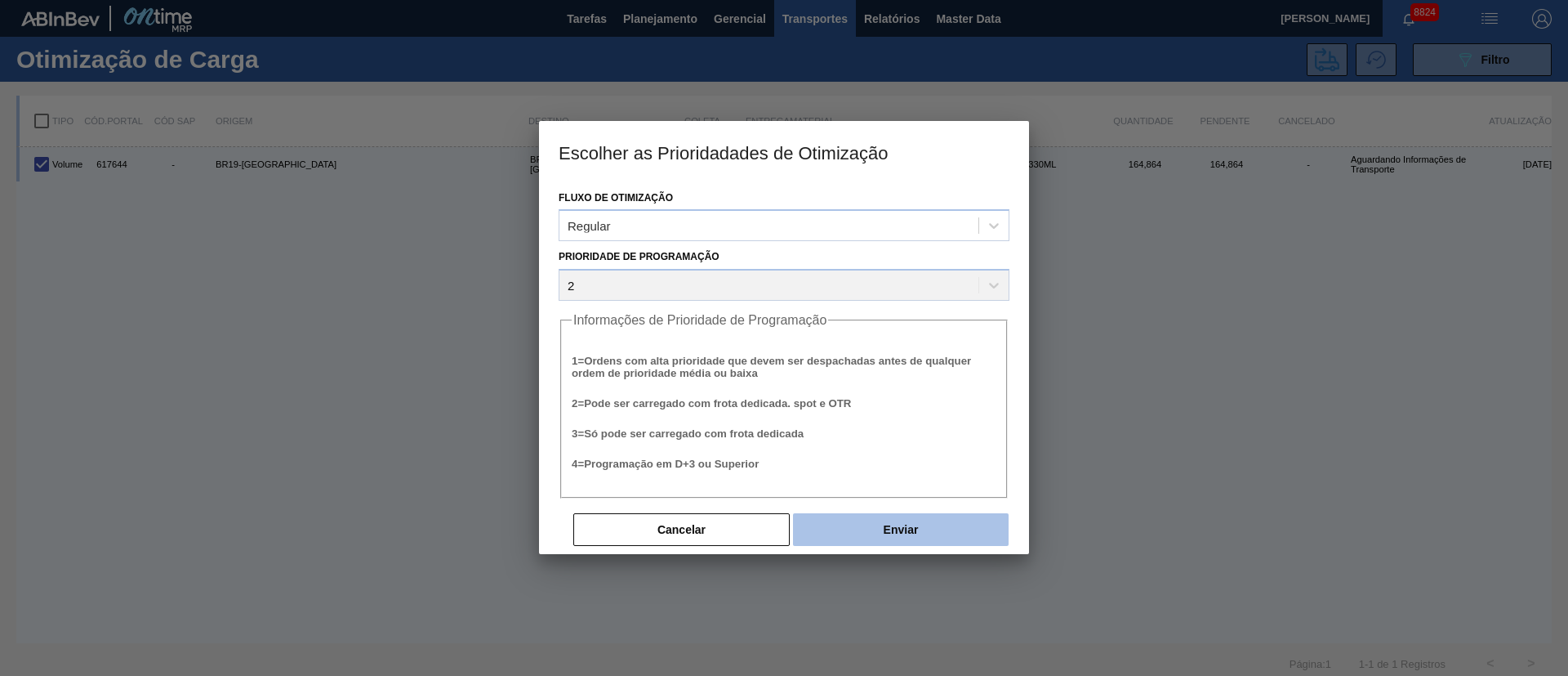
click at [873, 518] on button "Enviar" at bounding box center [900, 529] width 216 height 32
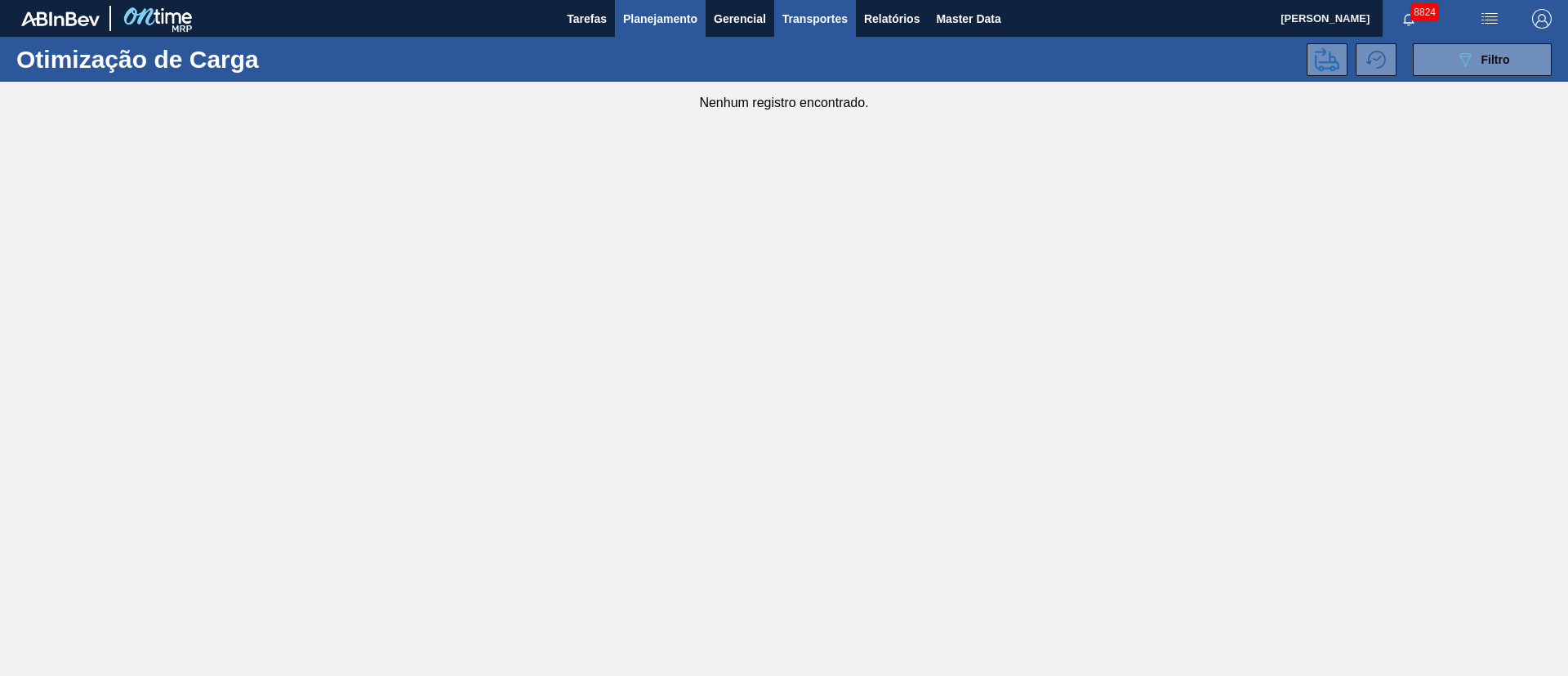
click at [649, 11] on span "Planejamento" at bounding box center [660, 19] width 74 height 20
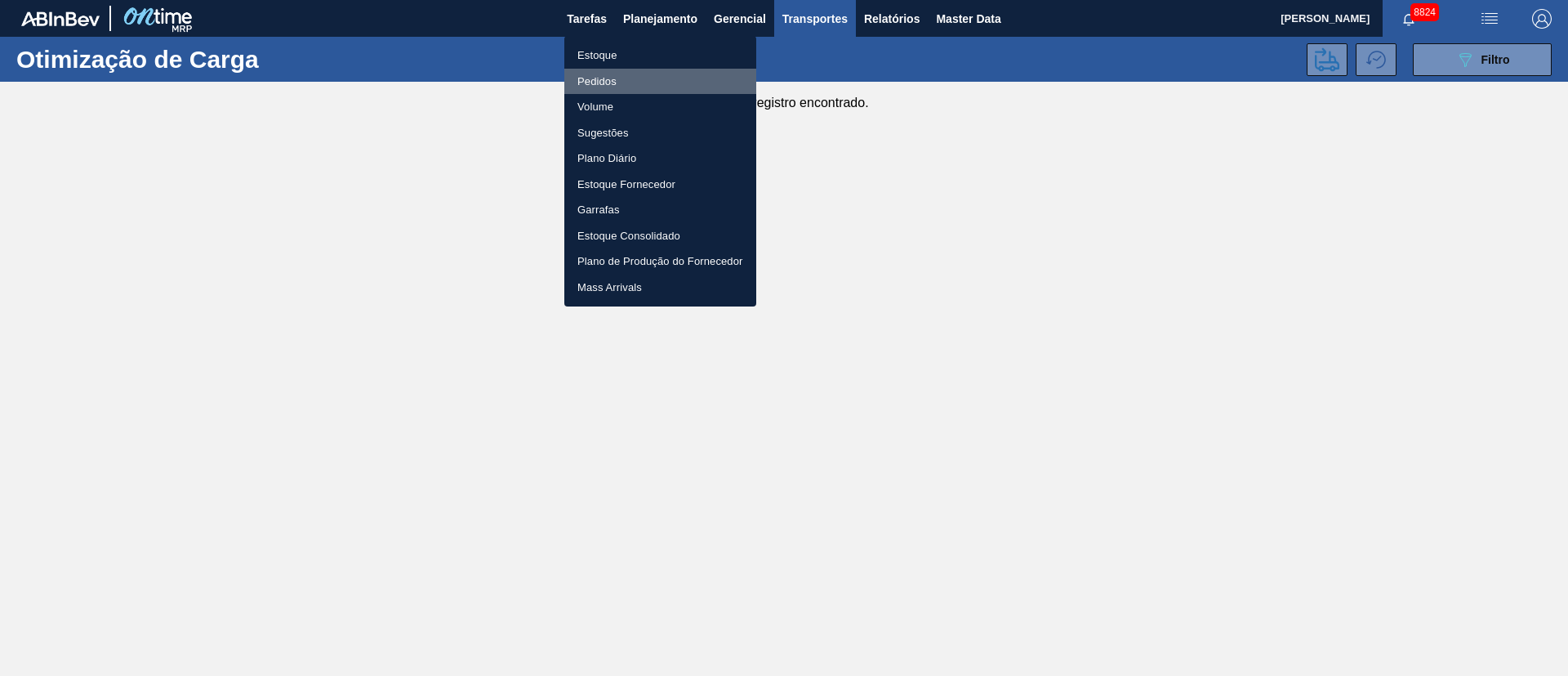
click at [593, 84] on li "Pedidos" at bounding box center [660, 81] width 192 height 26
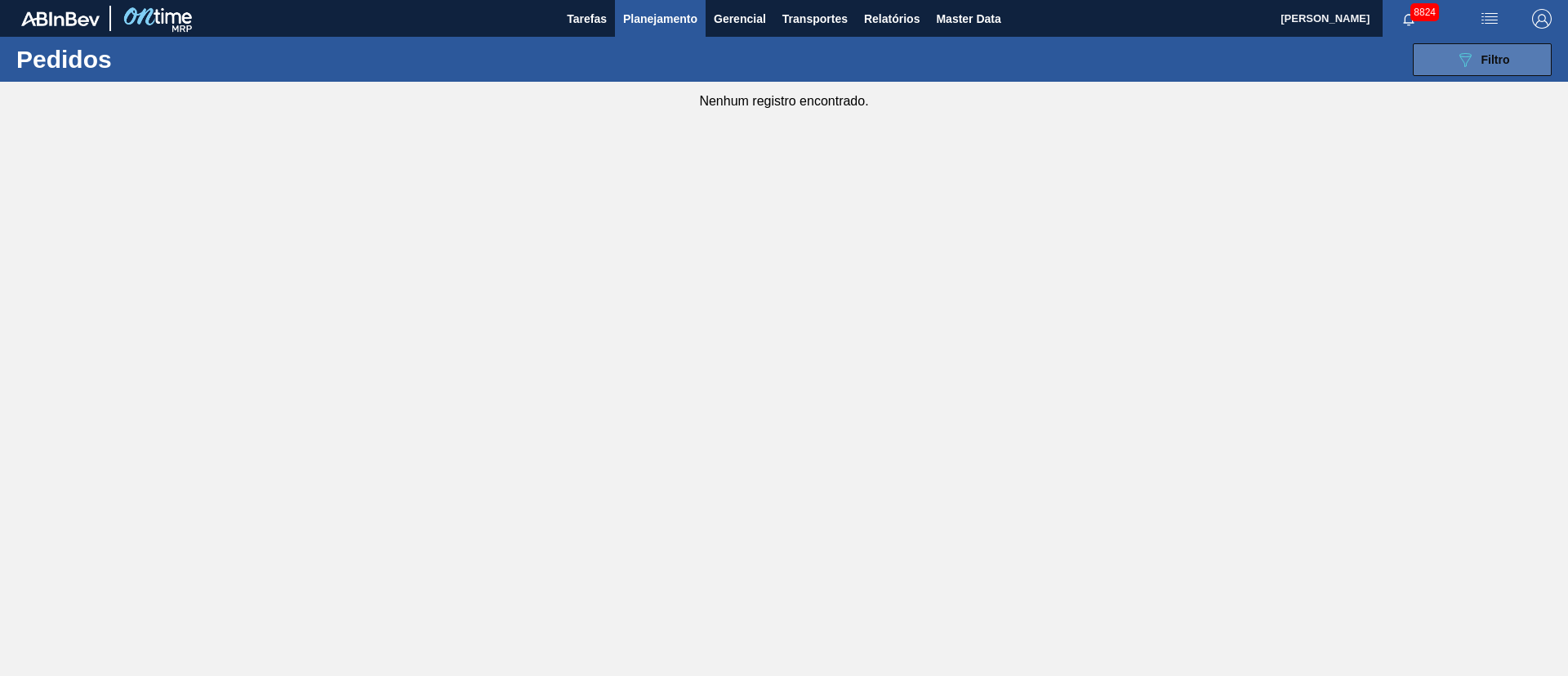
click at [1512, 63] on button "089F7B8B-B2A5-4AFE-B5C0-19BA573D28AC Filtro" at bounding box center [1481, 59] width 139 height 32
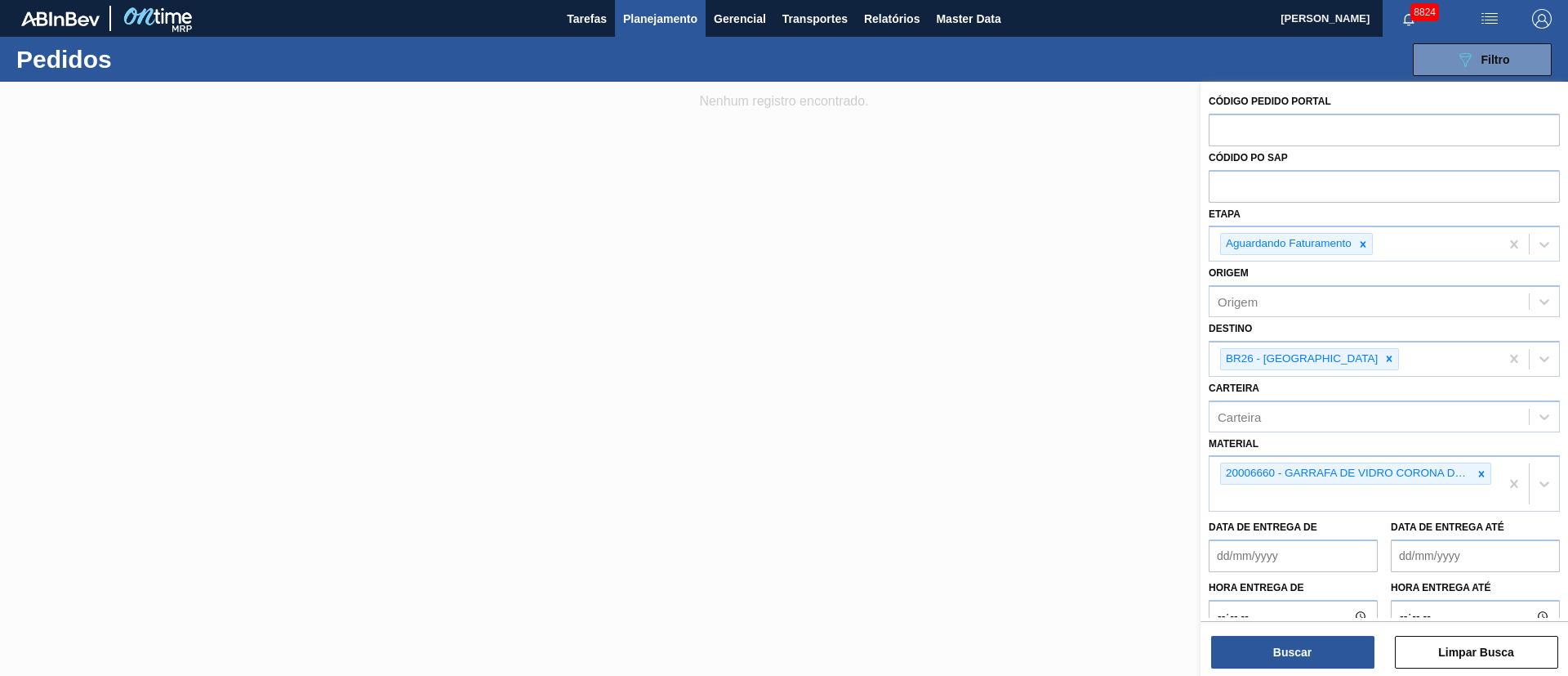
click at [663, 23] on span "Planejamento" at bounding box center [660, 19] width 74 height 20
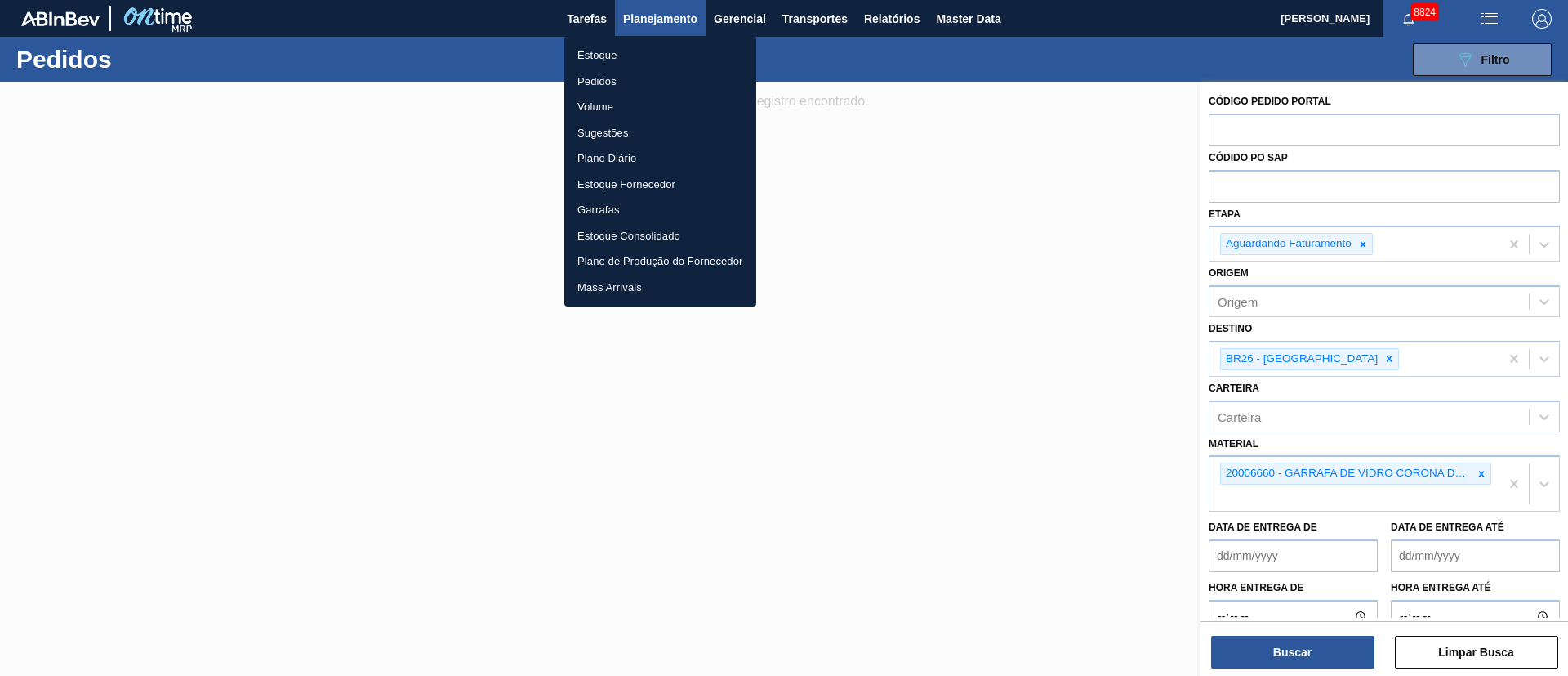
click at [610, 54] on li "Estoque" at bounding box center [660, 55] width 192 height 26
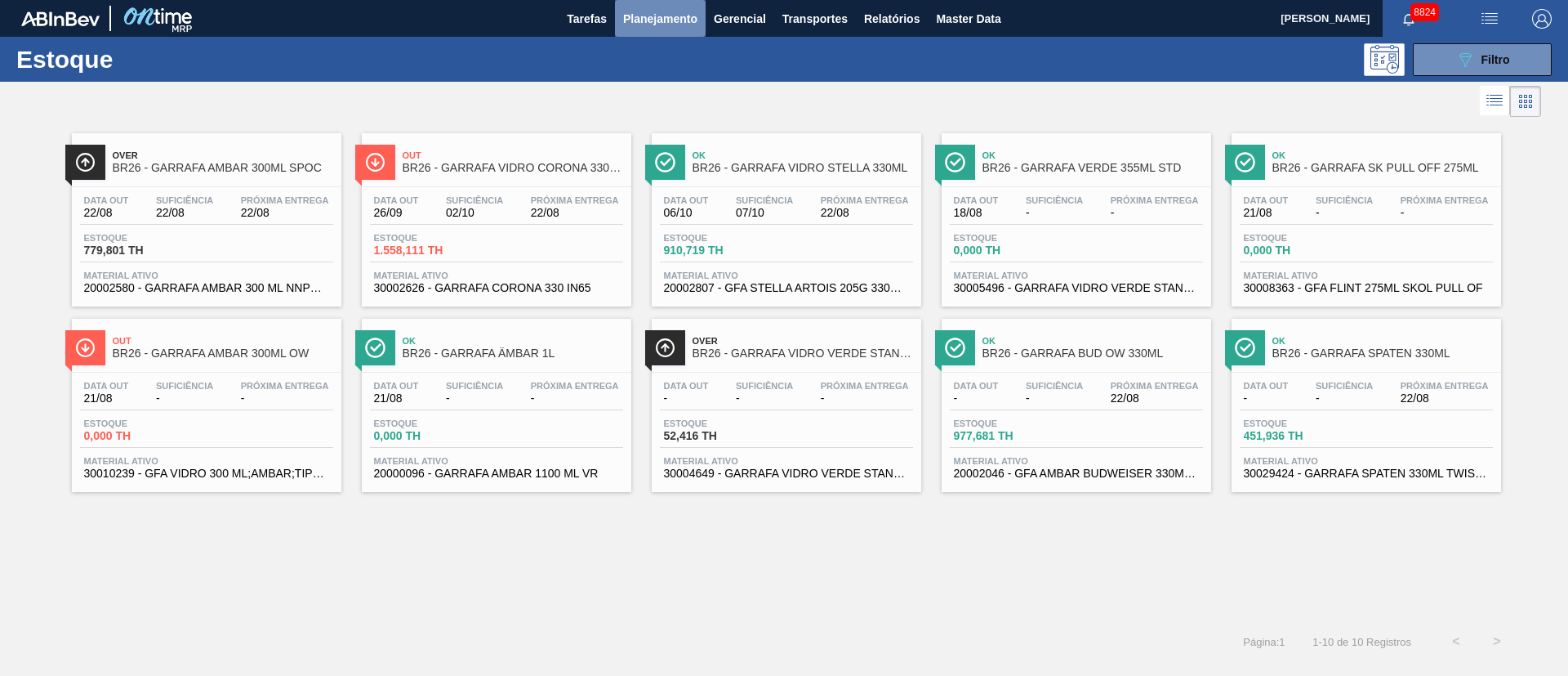
click at [669, 13] on span "Planejamento" at bounding box center [660, 19] width 74 height 20
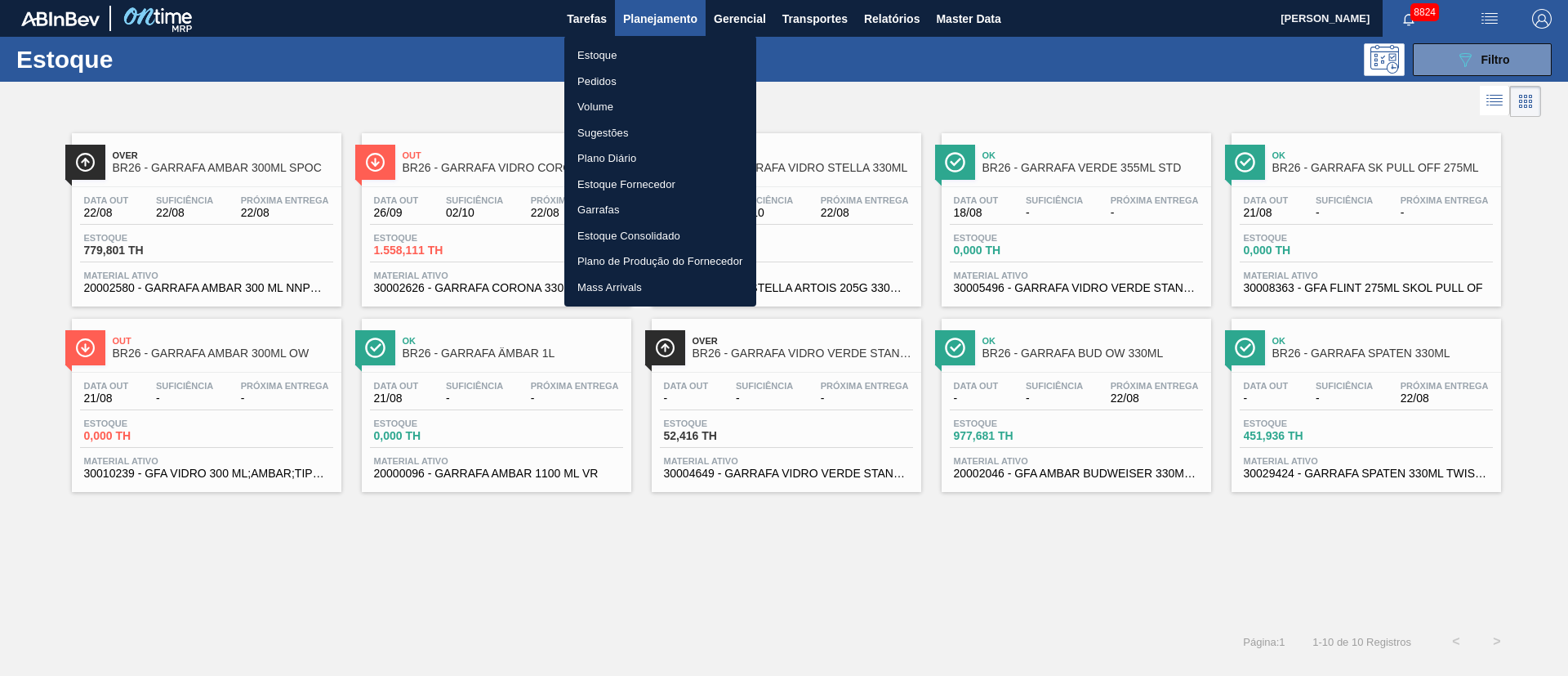
click at [426, 95] on div at bounding box center [784, 338] width 1568 height 676
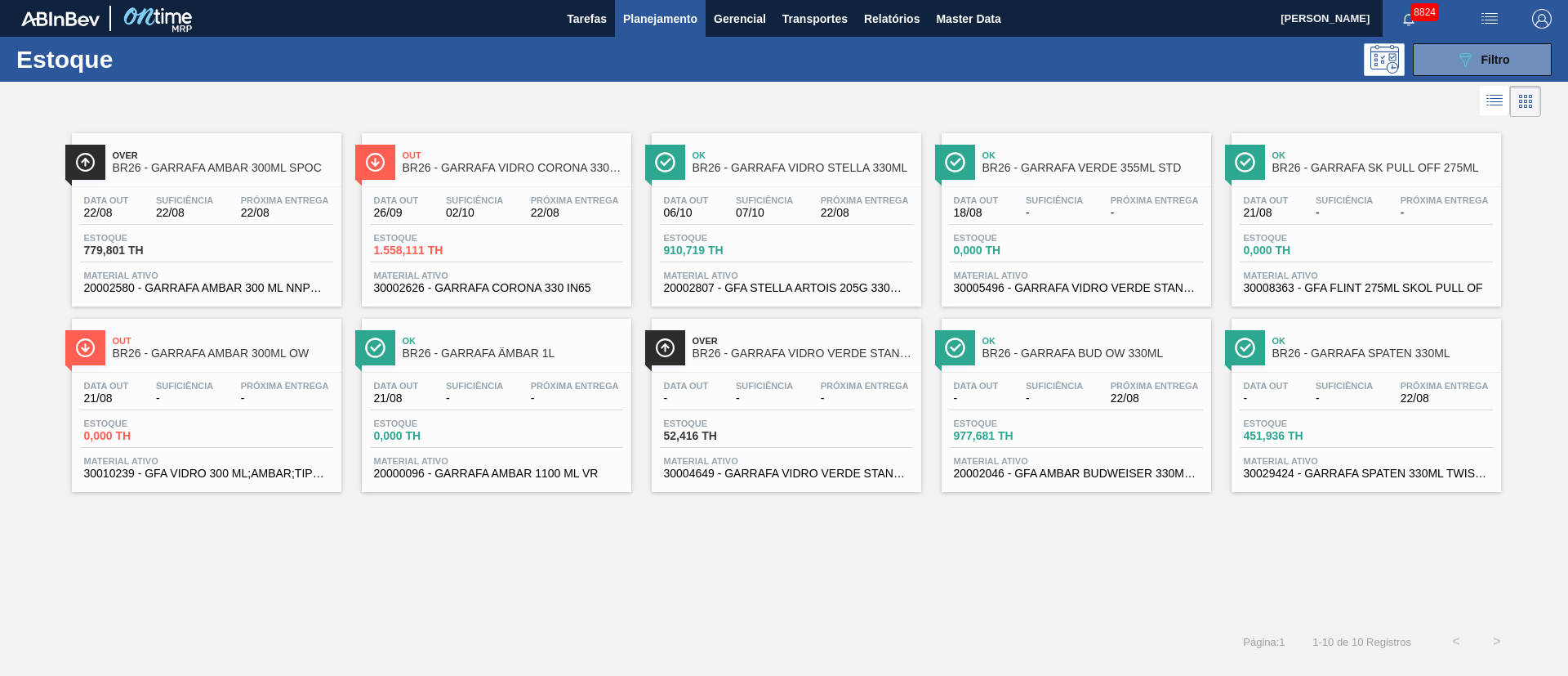
click at [495, 243] on div "Estoque 1.558,111 TH" at bounding box center [496, 247] width 253 height 30
click at [495, 243] on main "Tarefas Planejamento Gerencial Transportes Relatórios Master Data [PERSON_NAME]…" at bounding box center [784, 338] width 1568 height 676
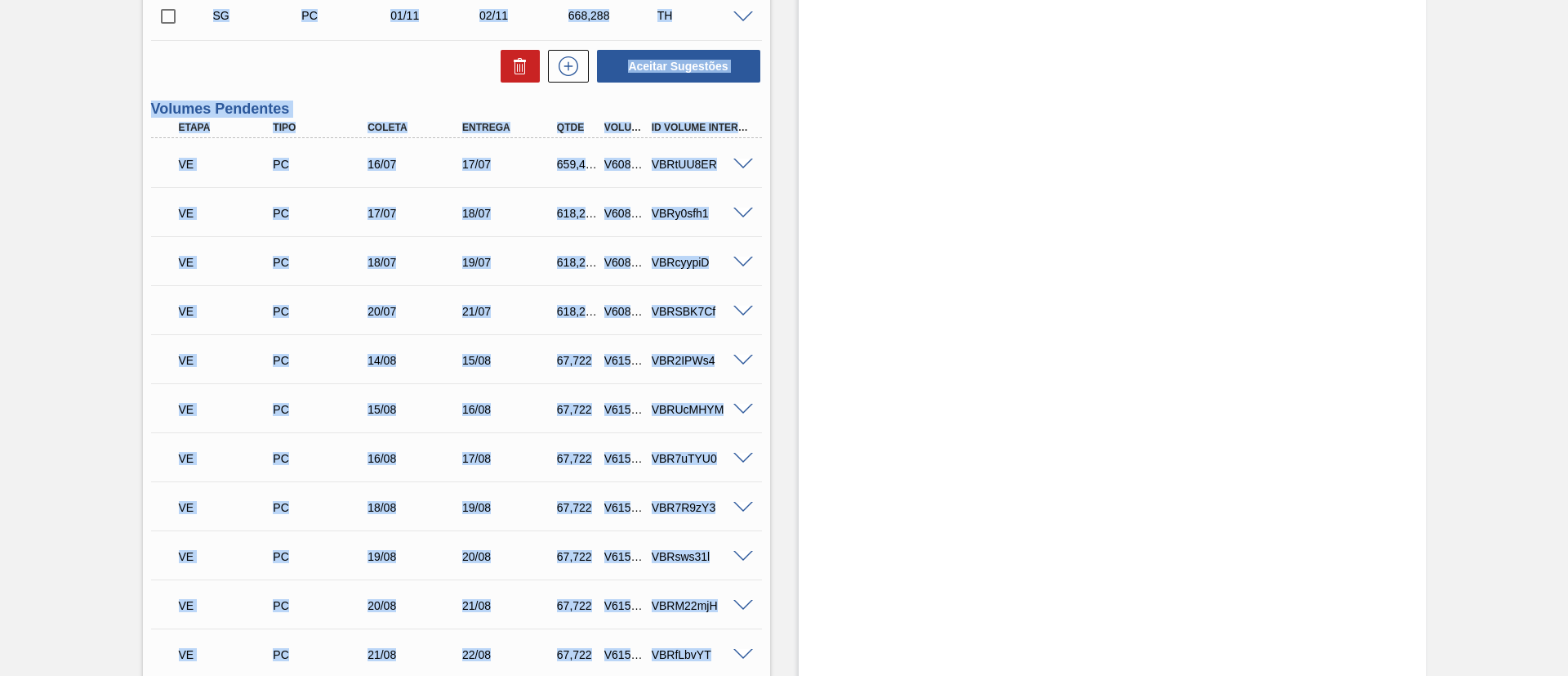
scroll to position [490, 0]
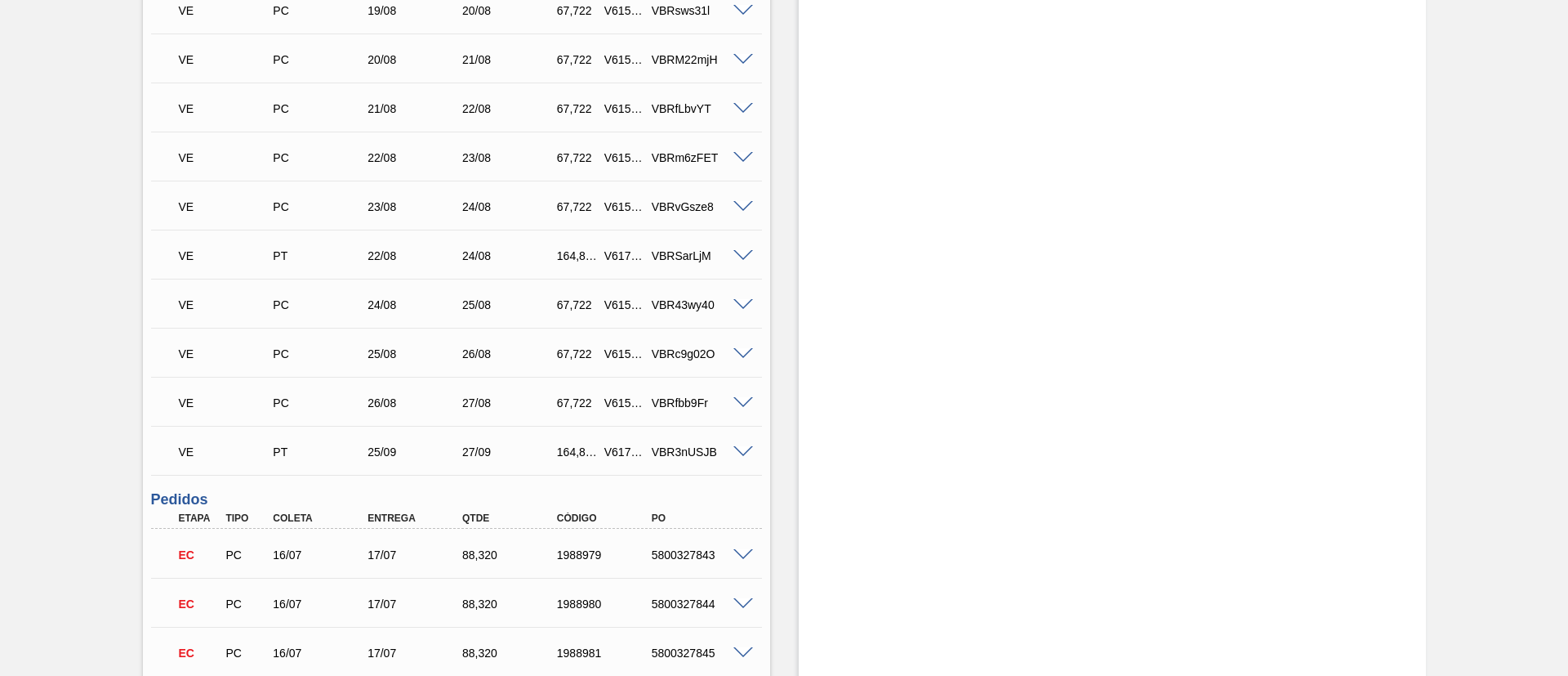
scroll to position [1244, 0]
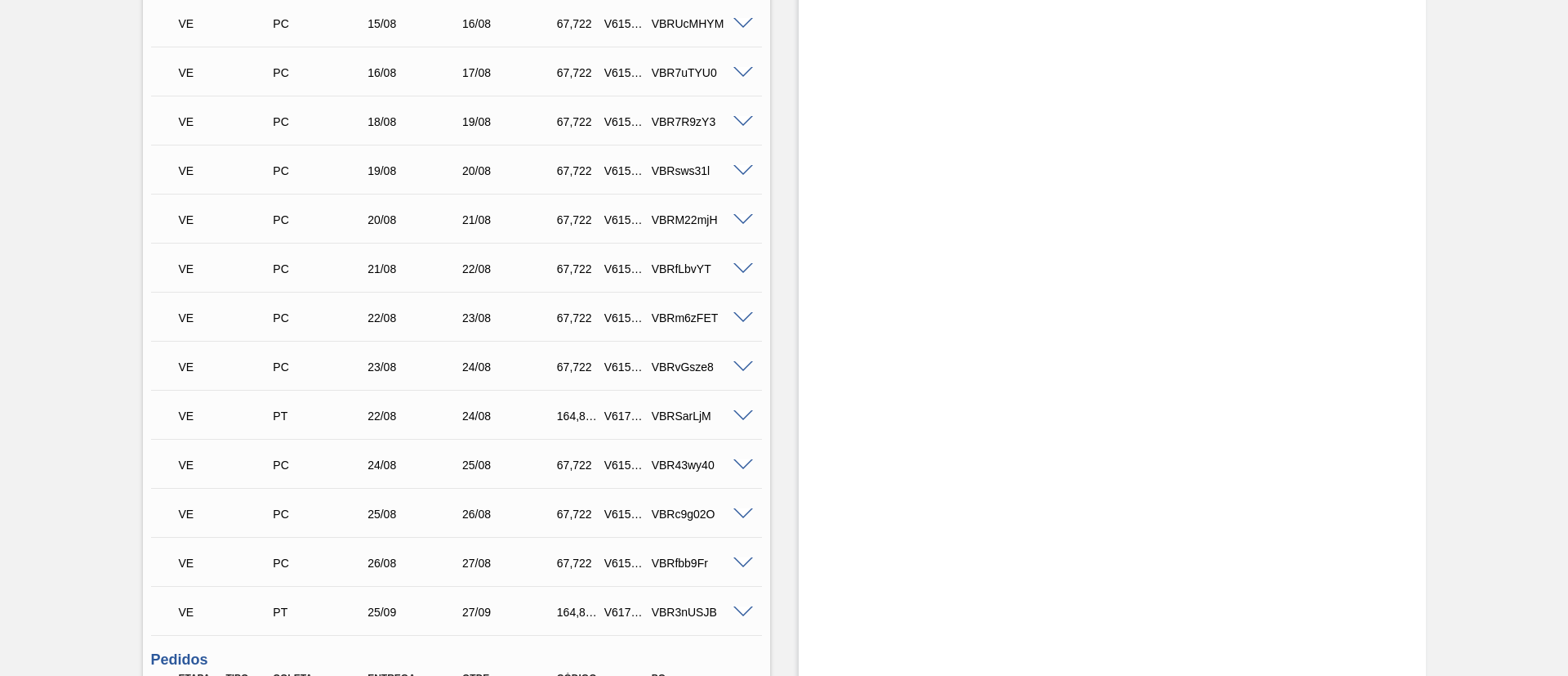
click at [739, 614] on span at bounding box center [743, 612] width 20 height 13
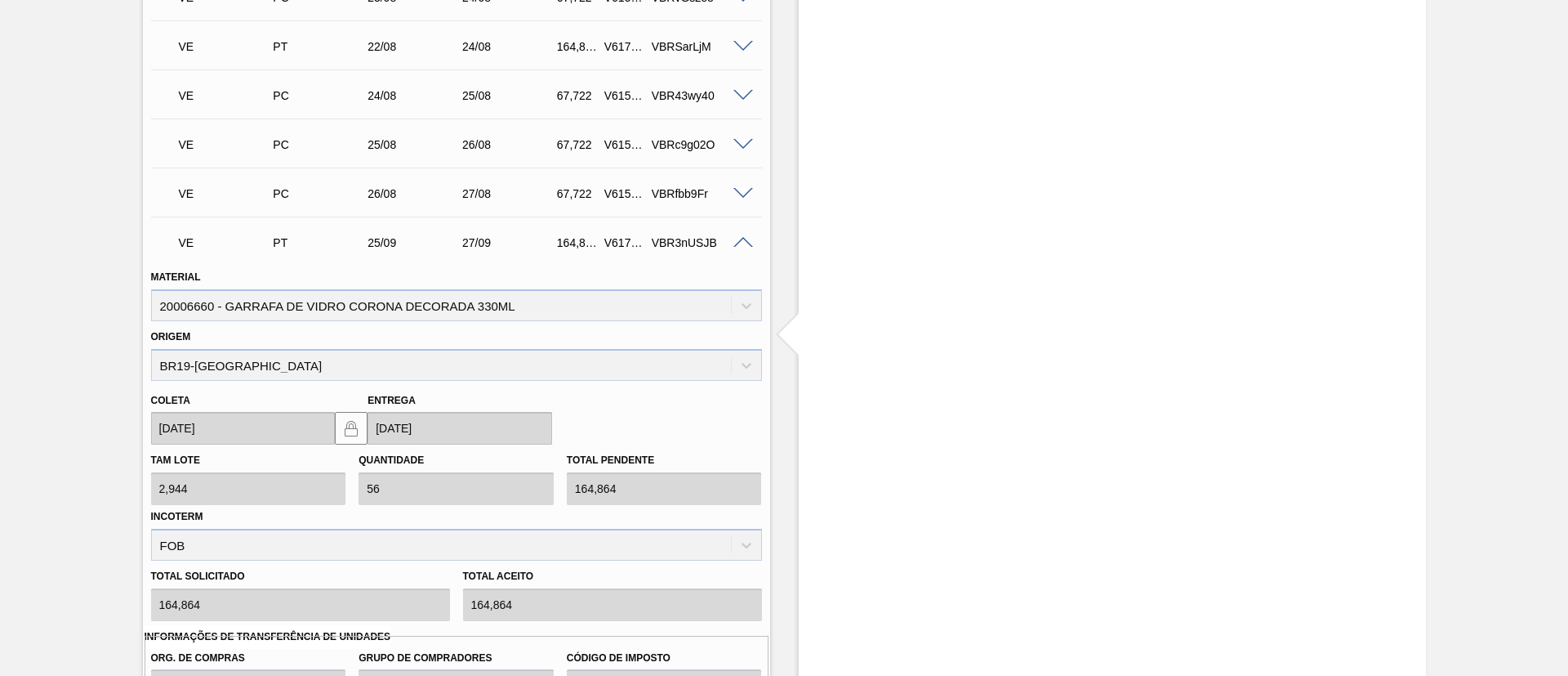
scroll to position [1733, 0]
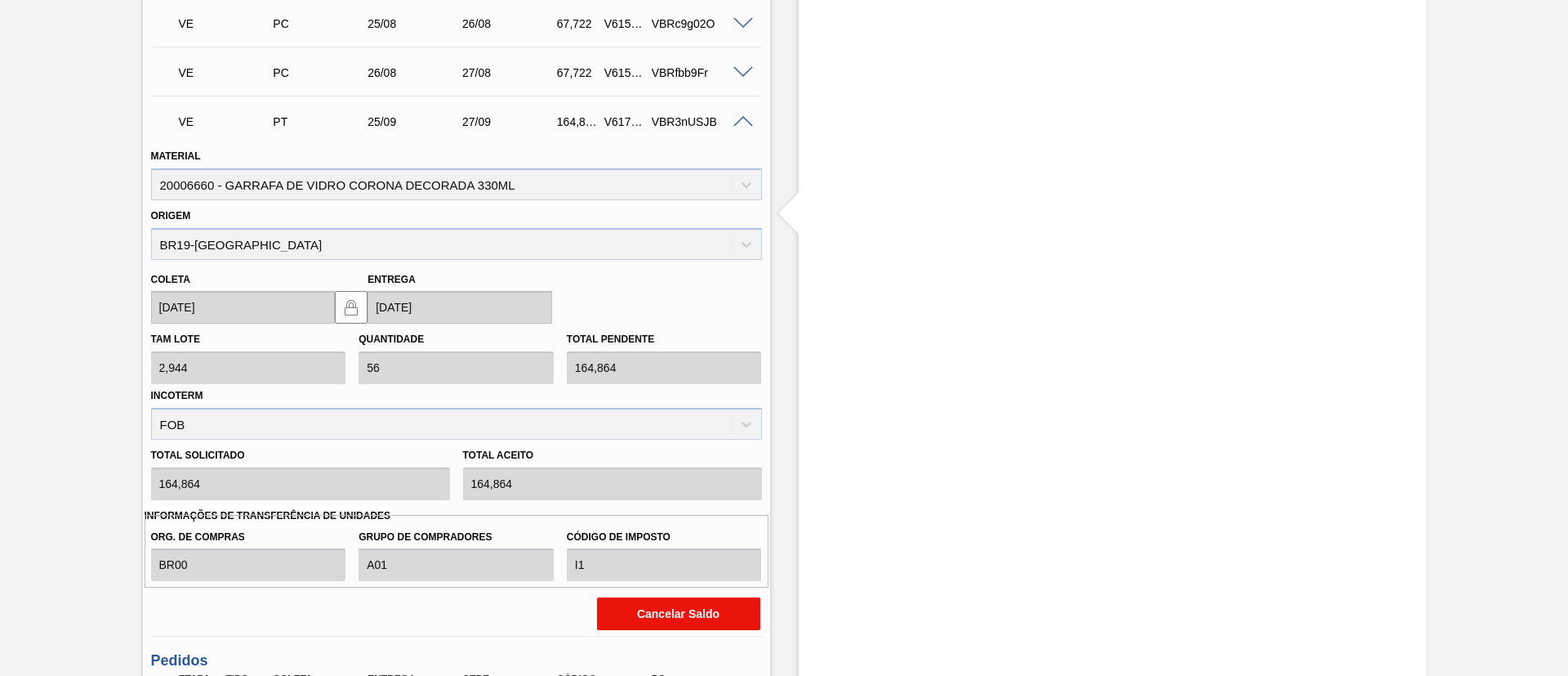
click at [703, 605] on button "Cancelar Saldo" at bounding box center [678, 613] width 163 height 32
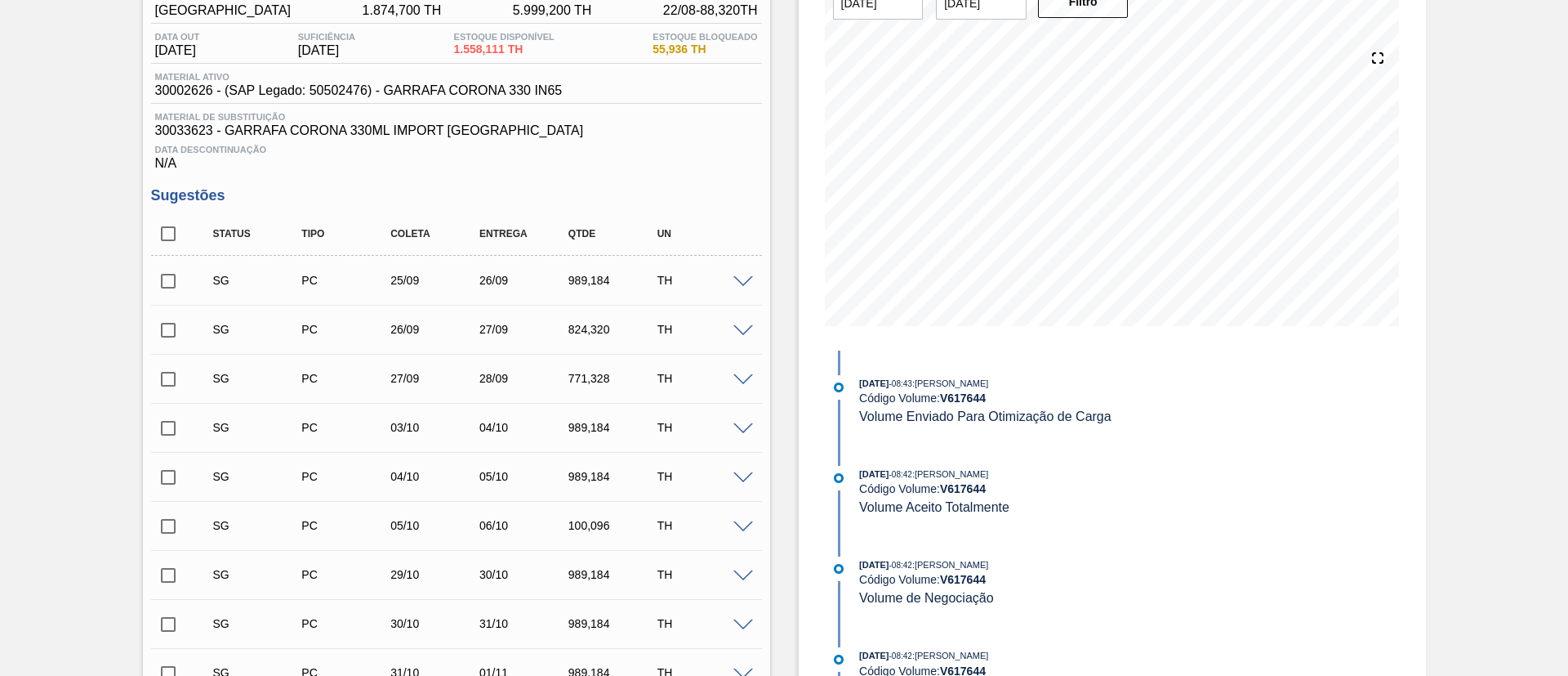
scroll to position [0, 0]
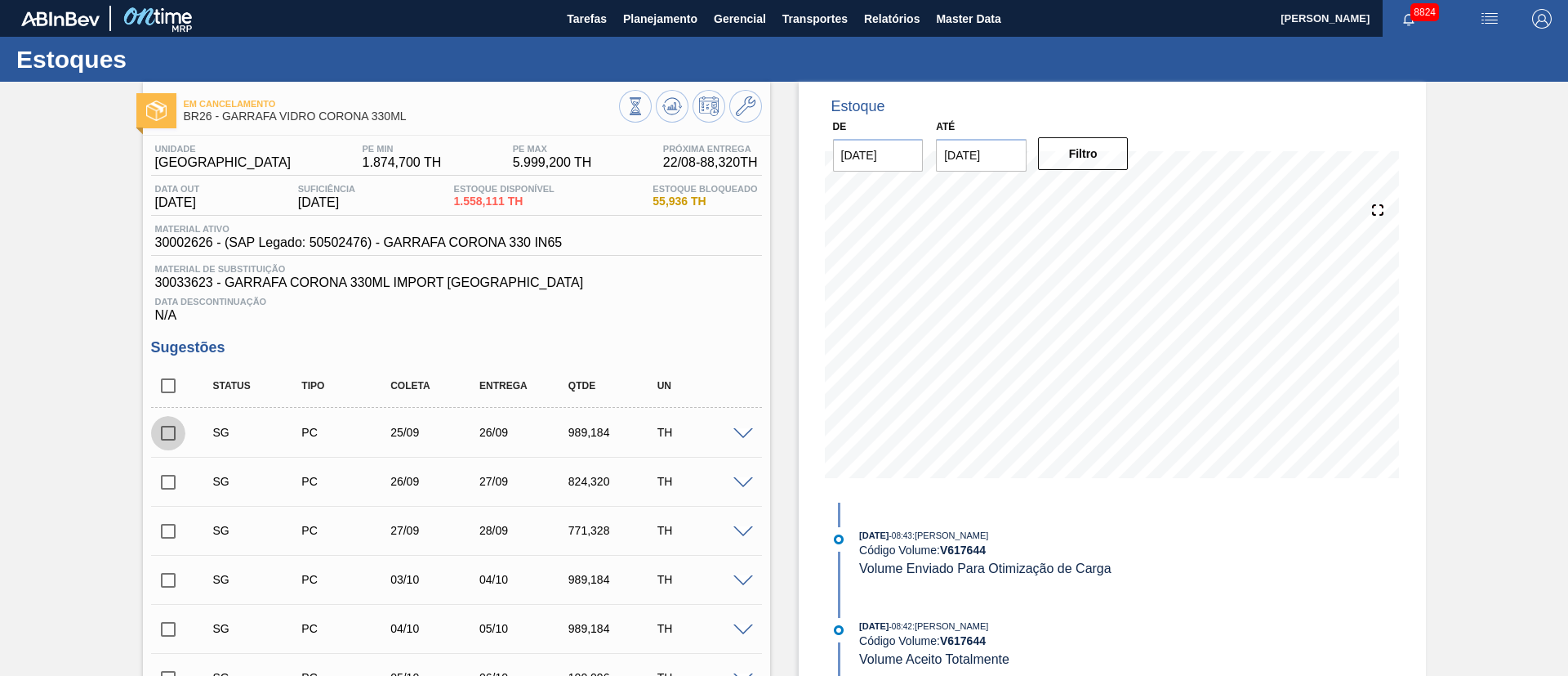
click at [175, 432] on input "checkbox" at bounding box center [168, 432] width 34 height 34
click at [751, 434] on span at bounding box center [743, 434] width 20 height 13
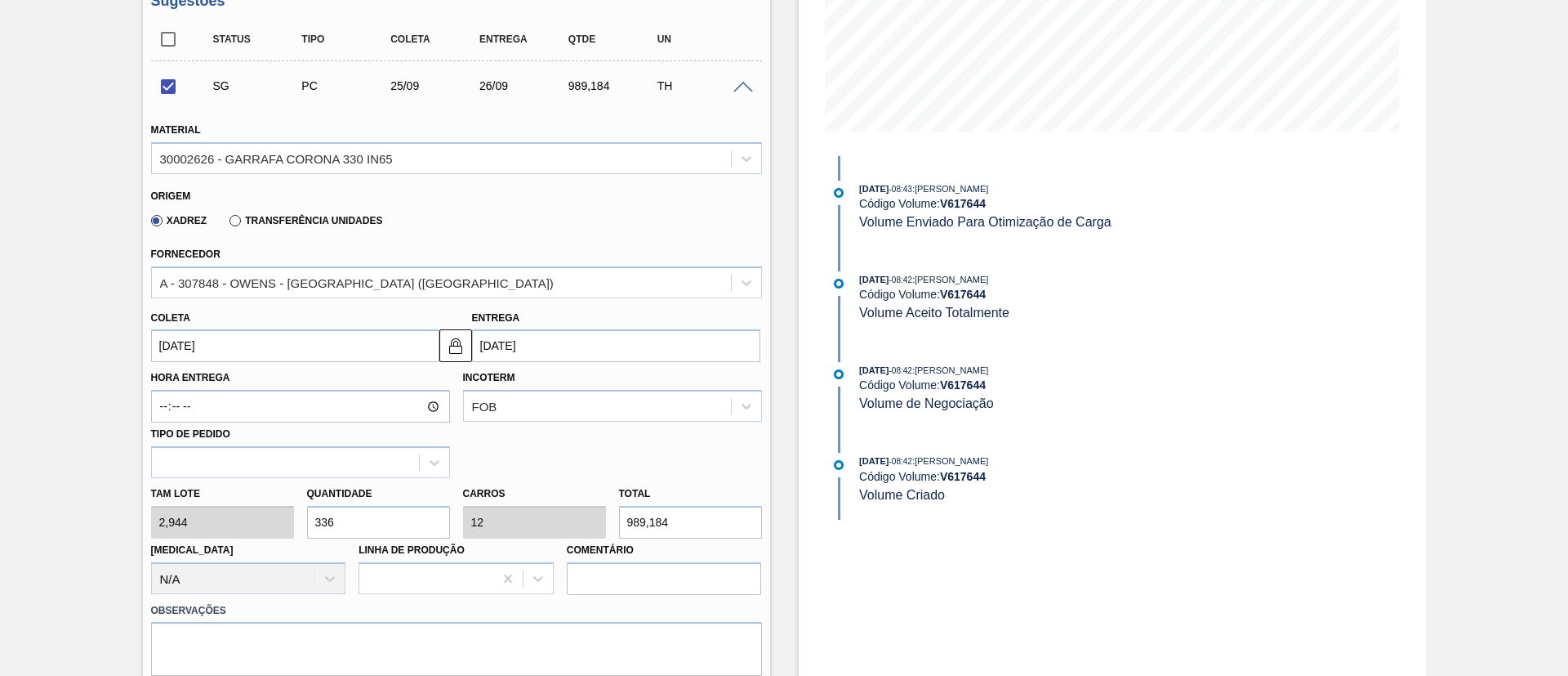
scroll to position [368, 0]
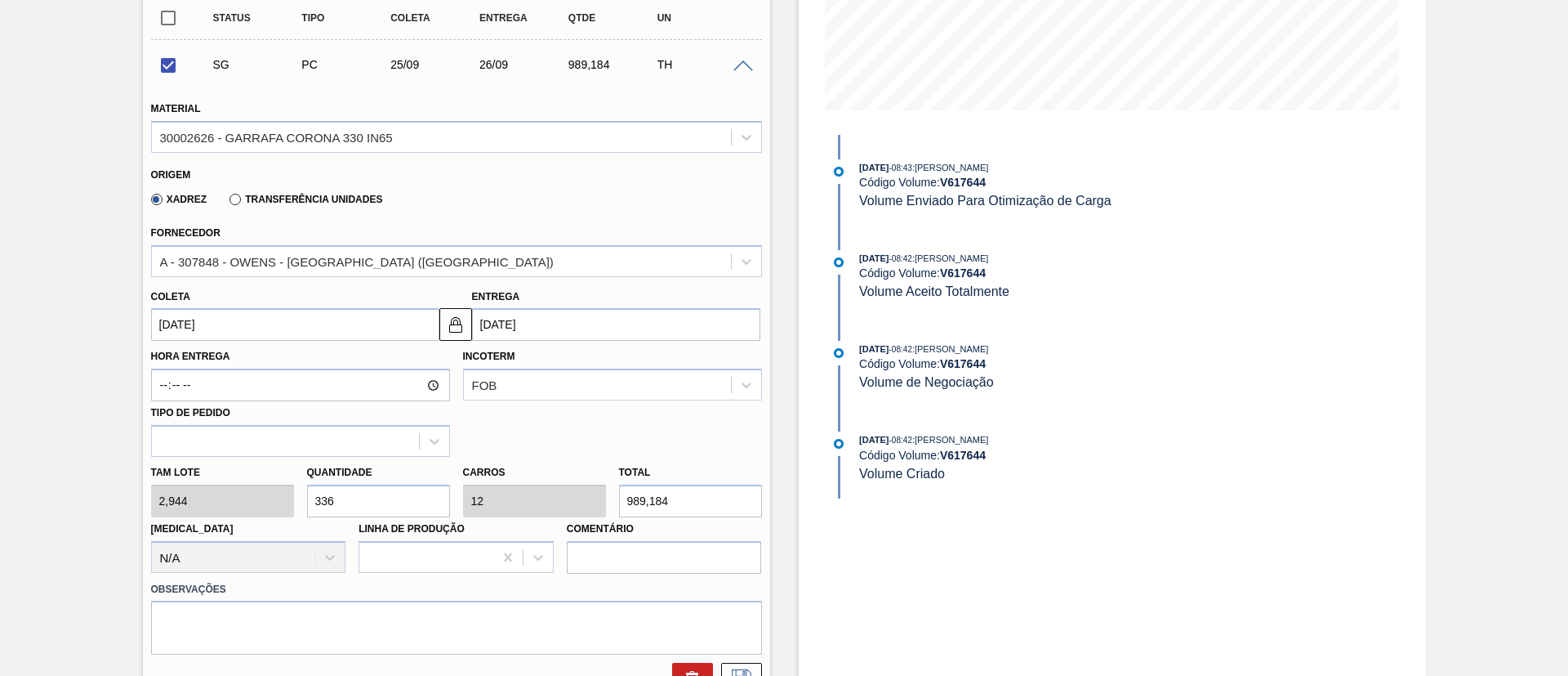
click at [241, 327] on input "[DATE]" at bounding box center [295, 324] width 288 height 32
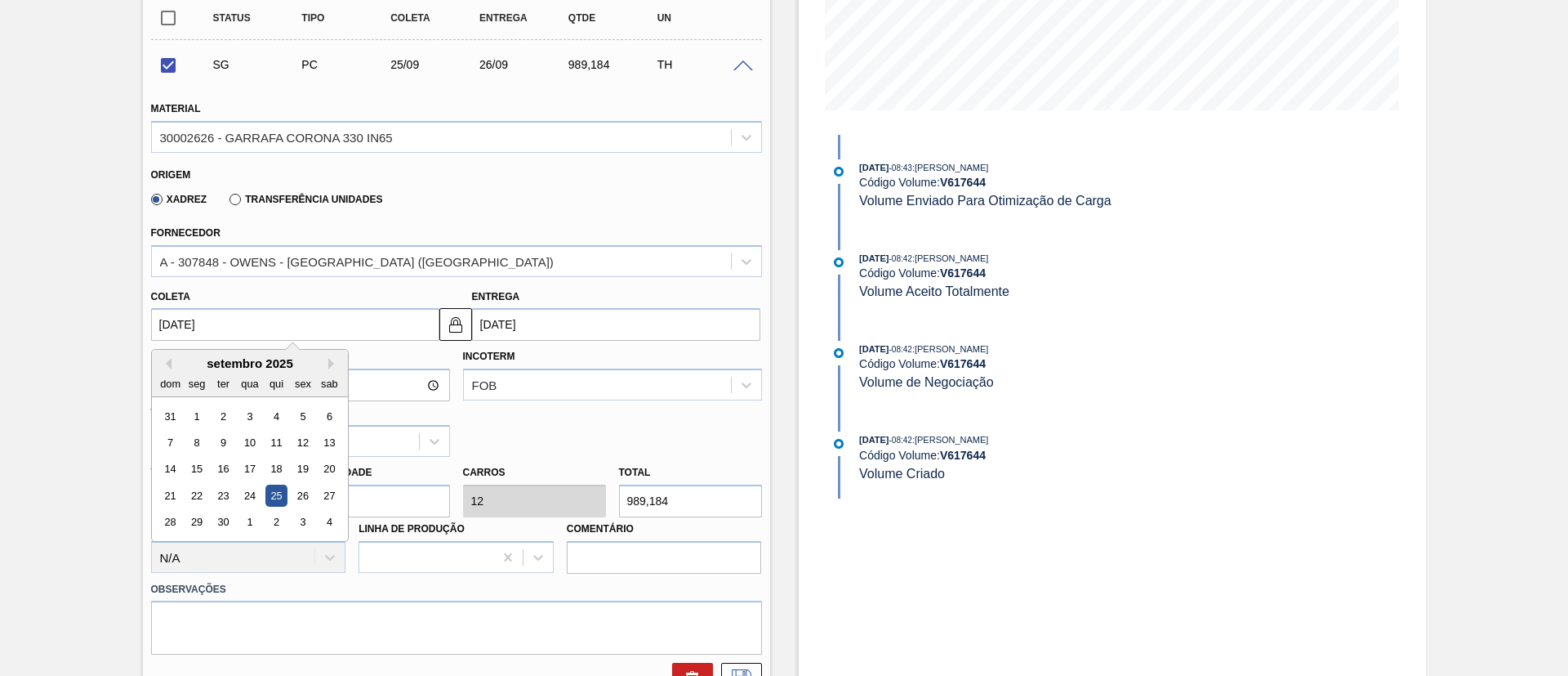
click at [171, 364] on div "setembro 2025" at bounding box center [250, 364] width 196 height 14
click at [166, 366] on button "Previous Month" at bounding box center [166, 364] width 12 height 12
click at [293, 495] on div "22" at bounding box center [303, 495] width 22 height 22
checkbox input "false"
type input "[DATE]"
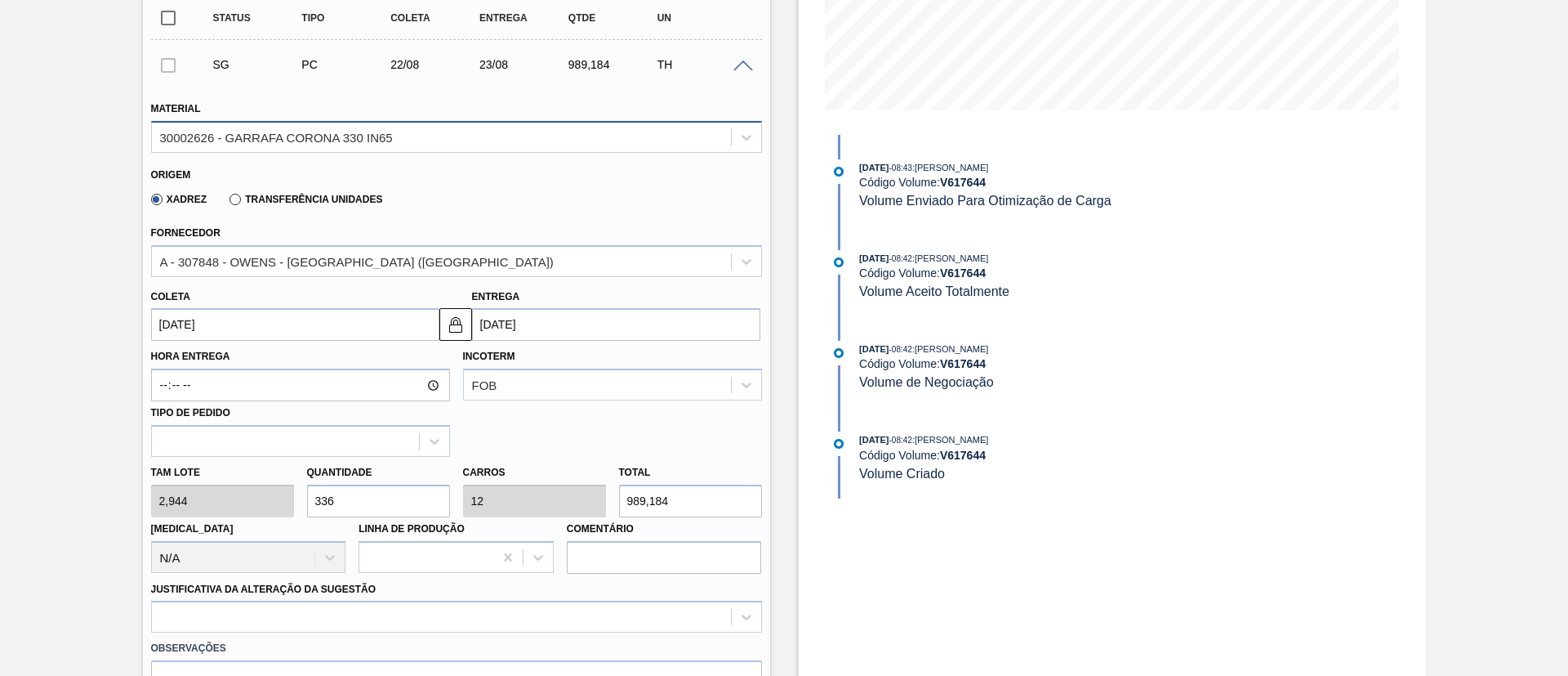
click at [277, 141] on div "30002626 - GARRAFA CORONA 330 IN65" at bounding box center [277, 137] width 233 height 14
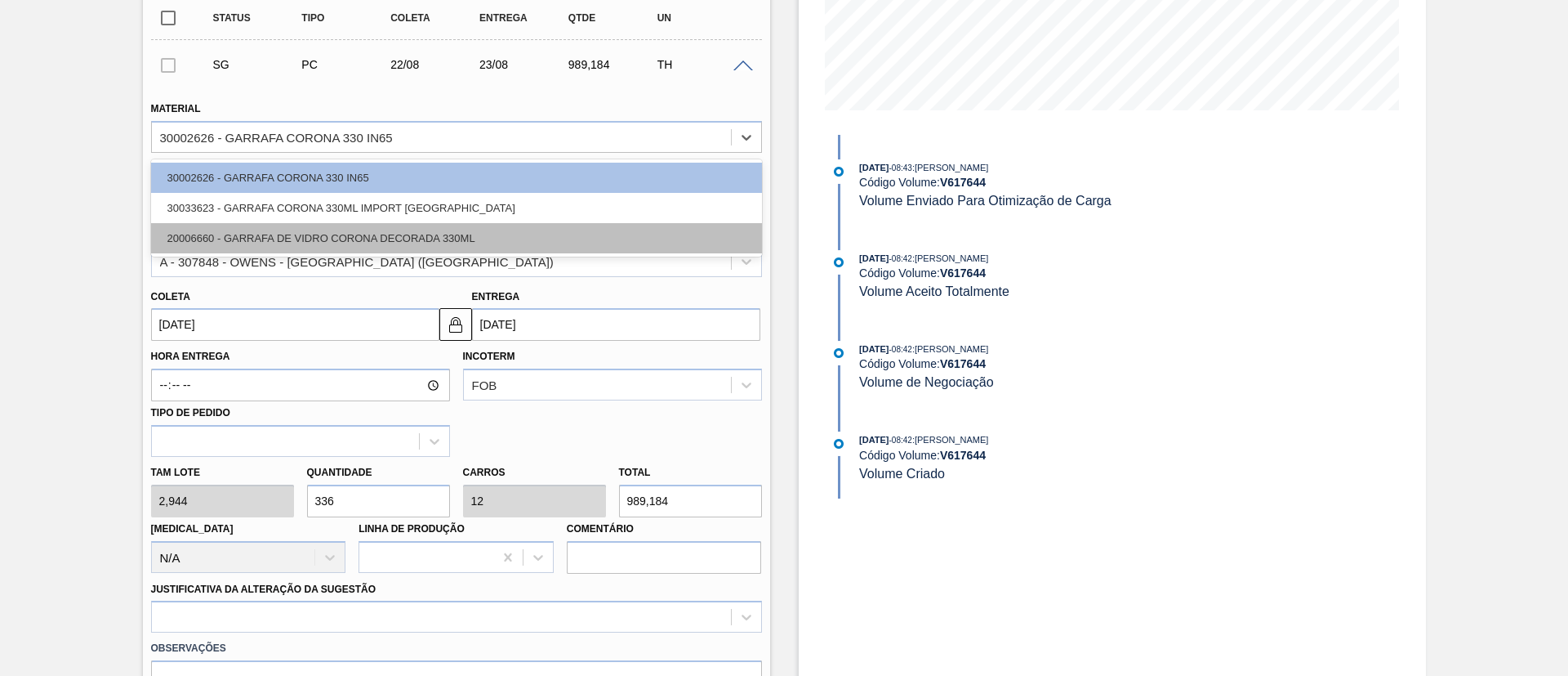
click at [260, 236] on div "20006660 - GARRAFA DE VIDRO CORONA DECORADA 330ML" at bounding box center [456, 238] width 610 height 30
type input "[DATE]"
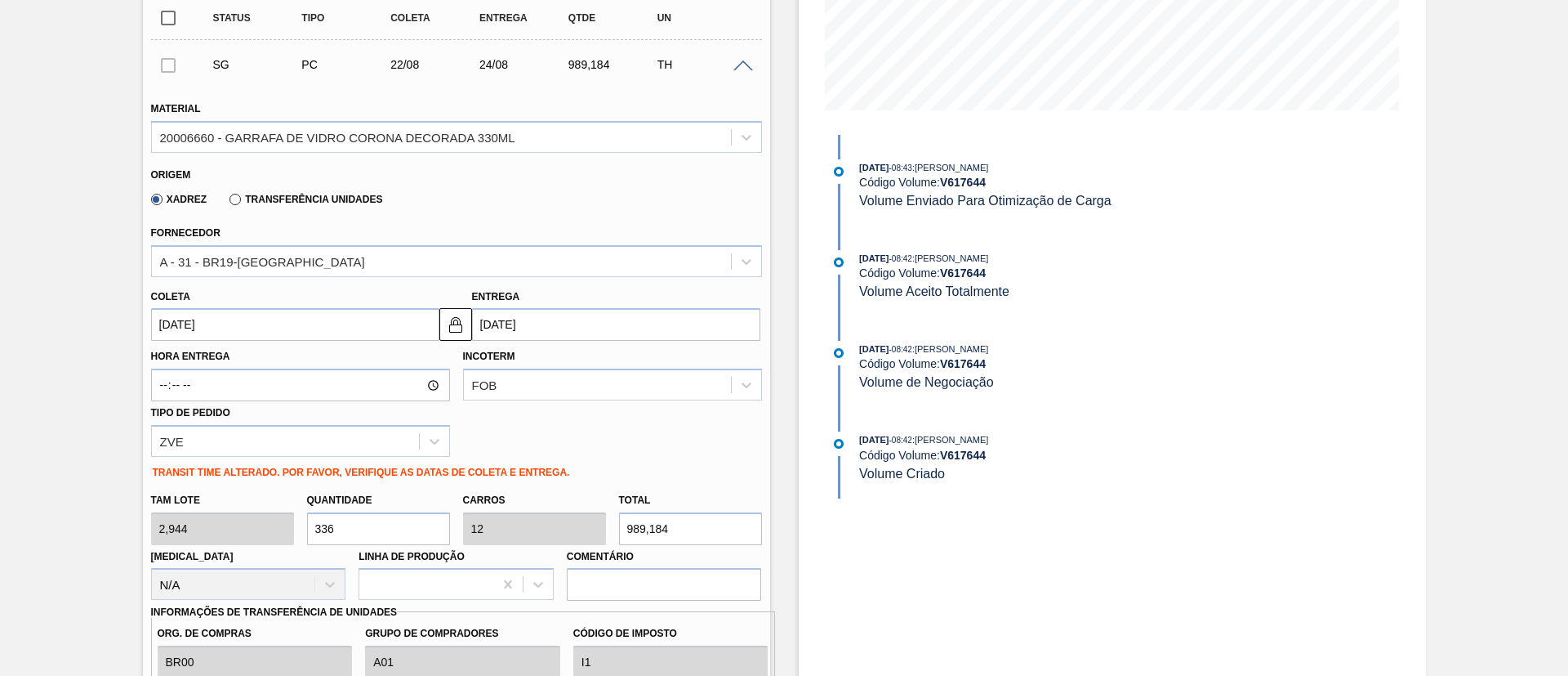
drag, startPoint x: 373, startPoint y: 518, endPoint x: 72, endPoint y: 500, distance: 301.5
type input "5"
type input "0,179"
type input "14,72"
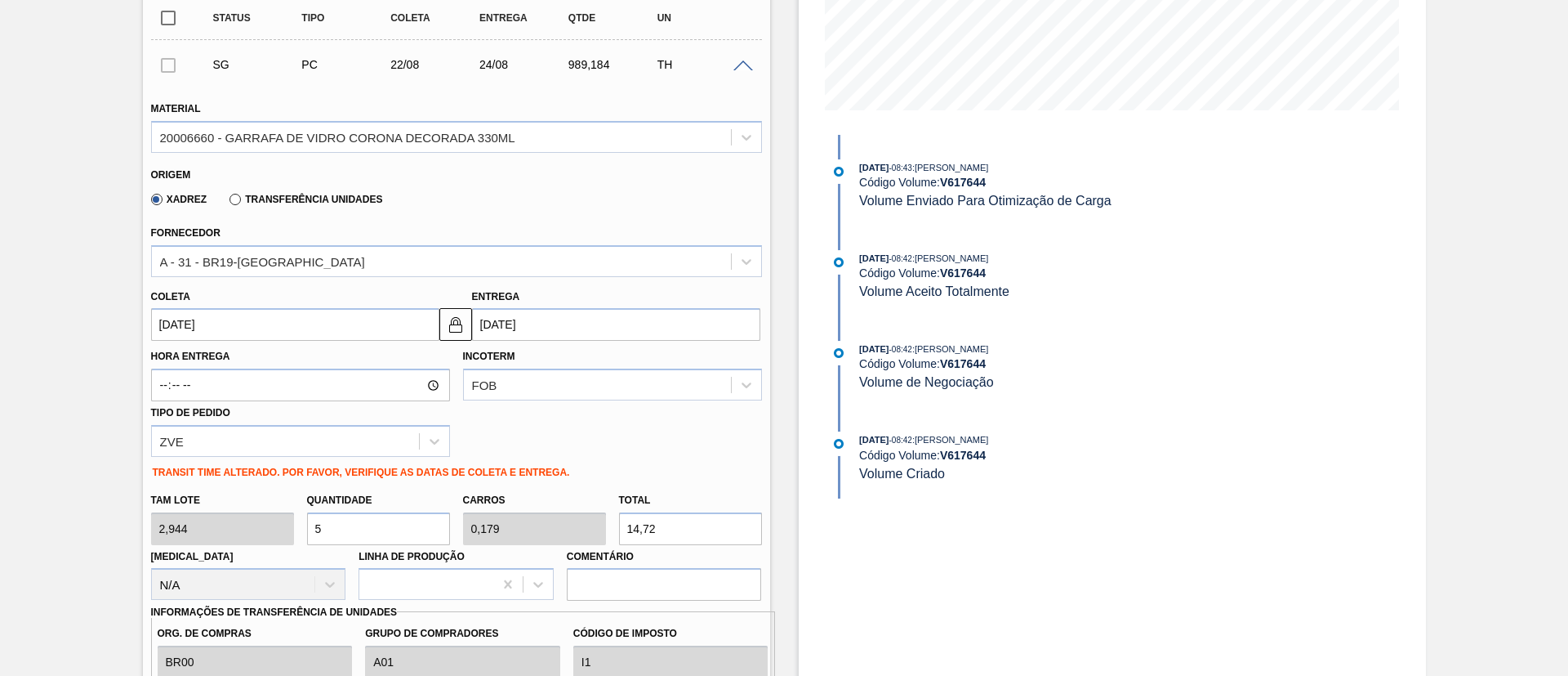
type input "56"
type input "2"
type input "164,864"
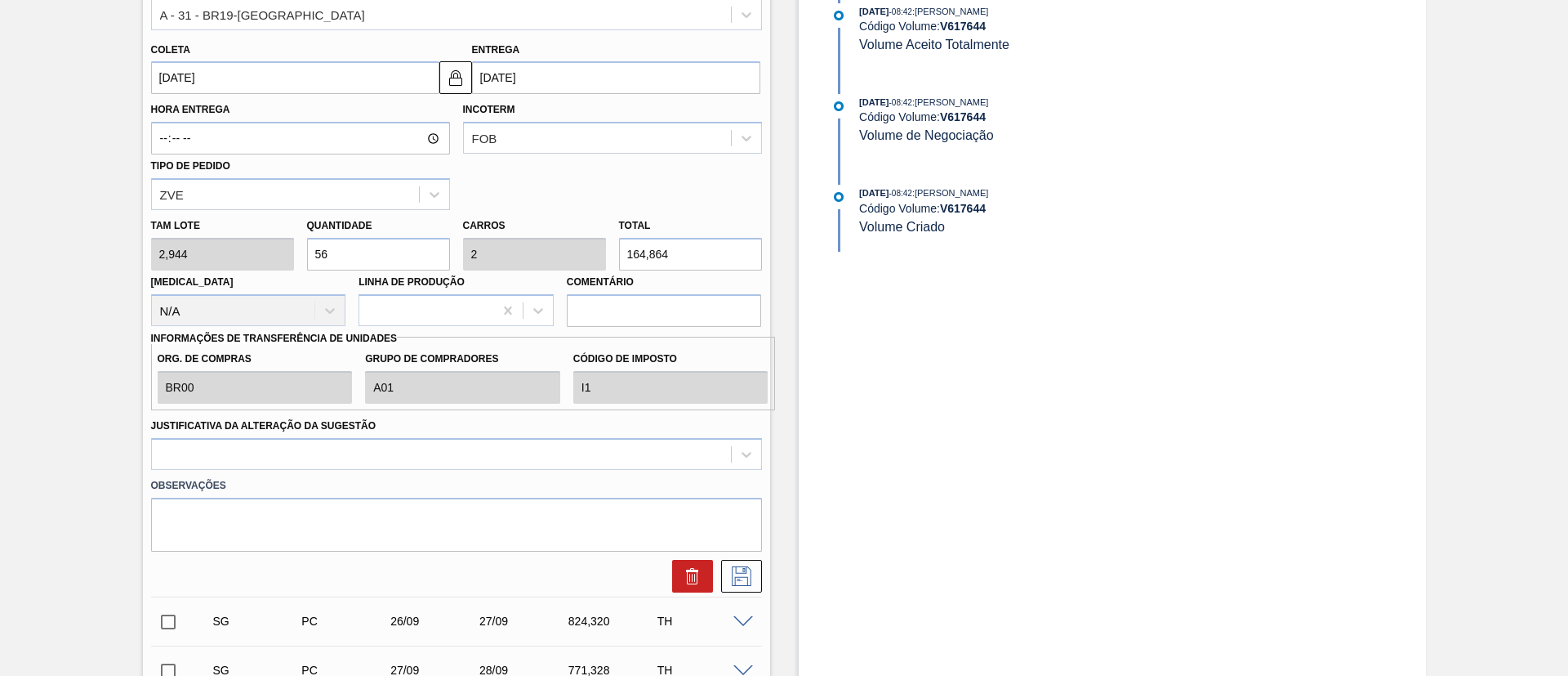
scroll to position [735, 0]
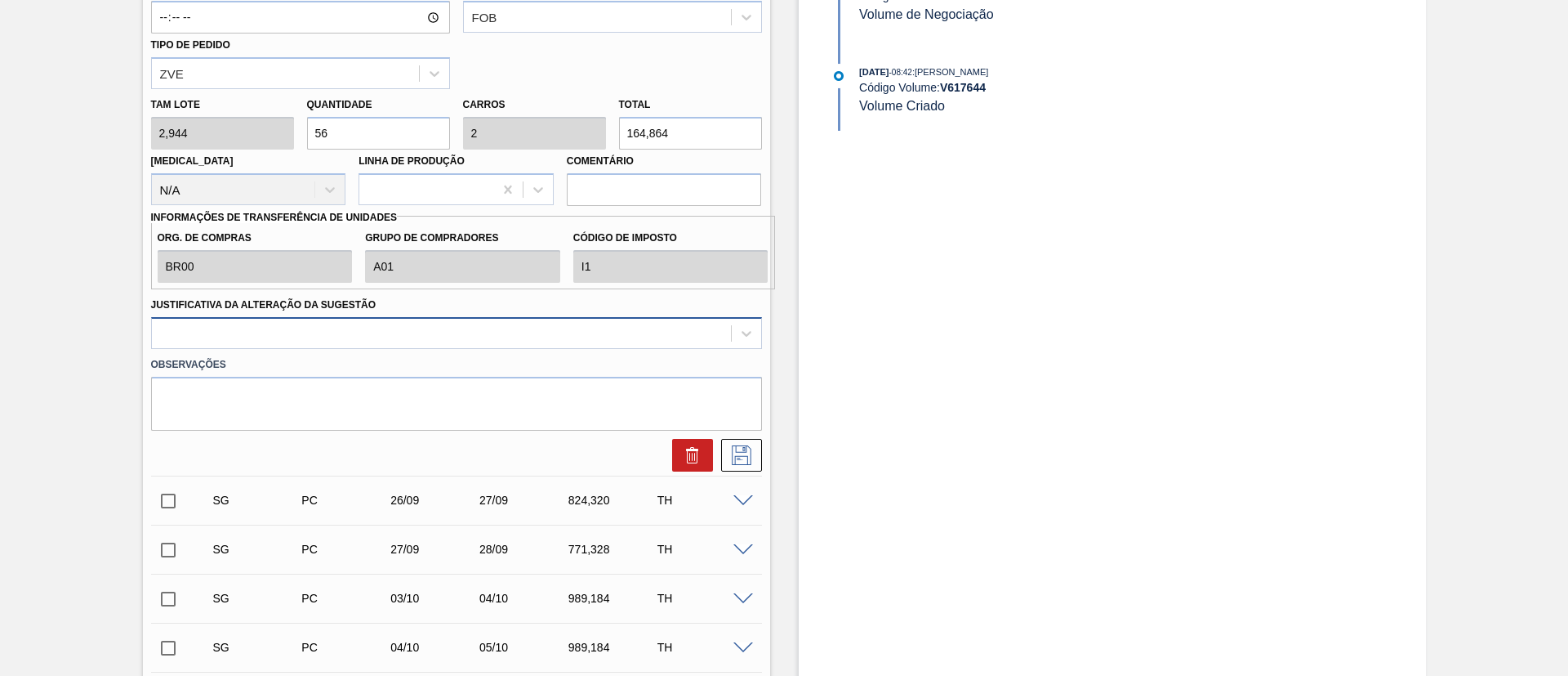
type input "56"
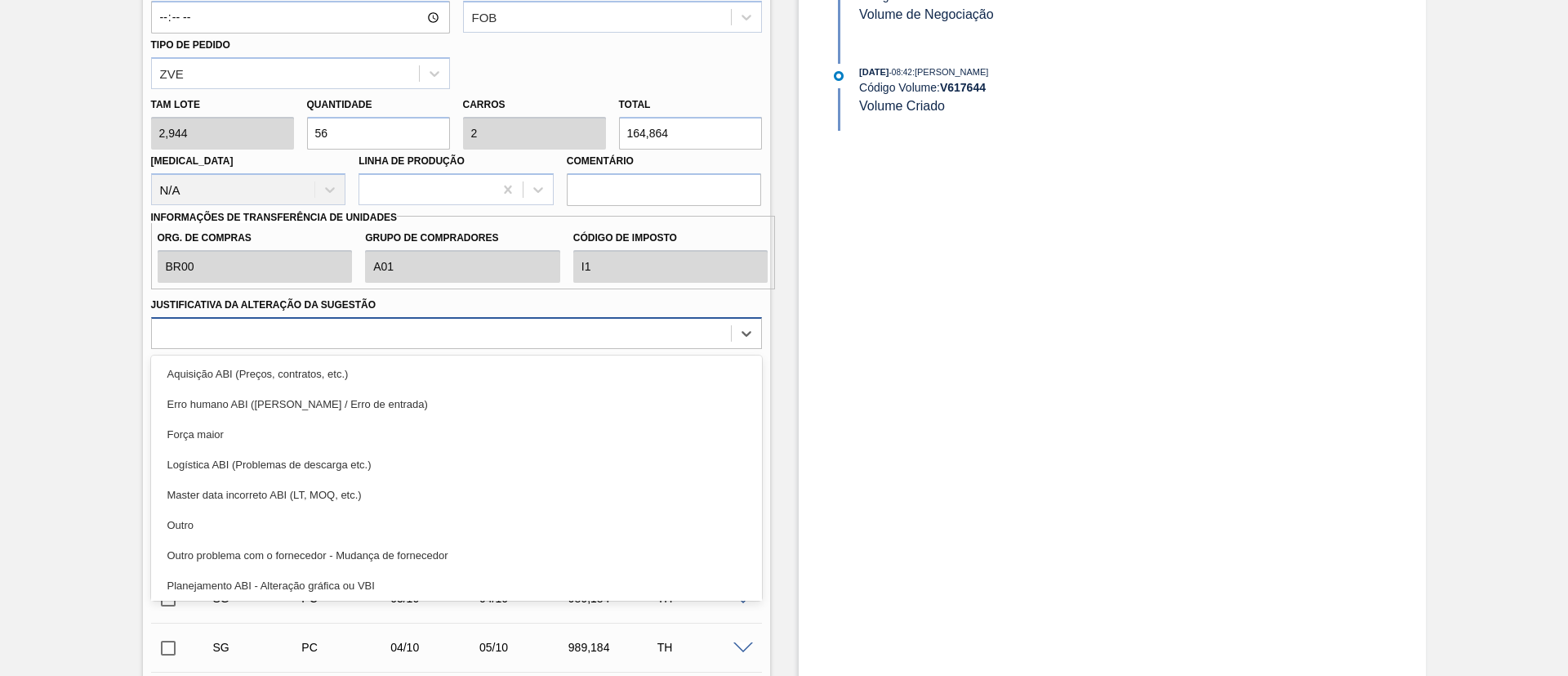
click at [294, 330] on div at bounding box center [441, 333] width 579 height 23
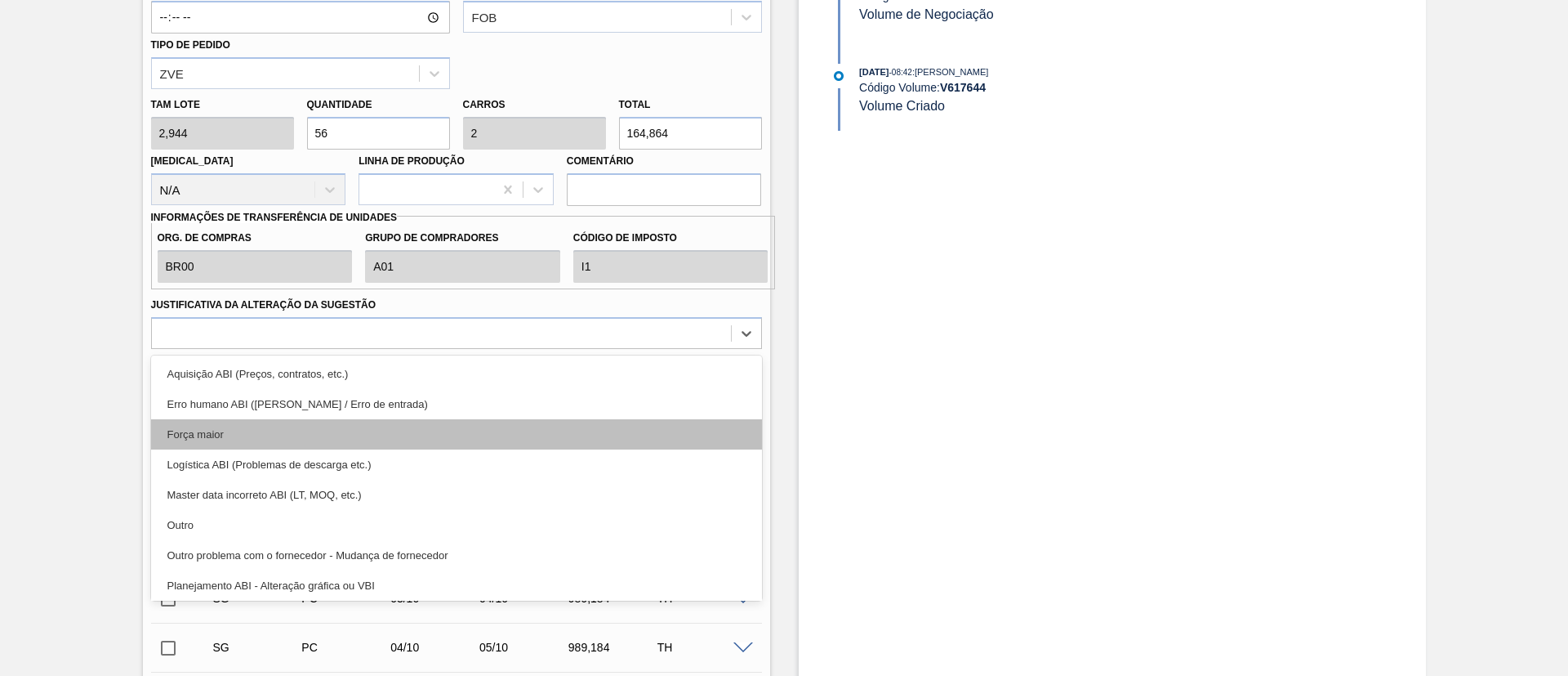
click at [212, 432] on div "Força maior" at bounding box center [456, 434] width 610 height 30
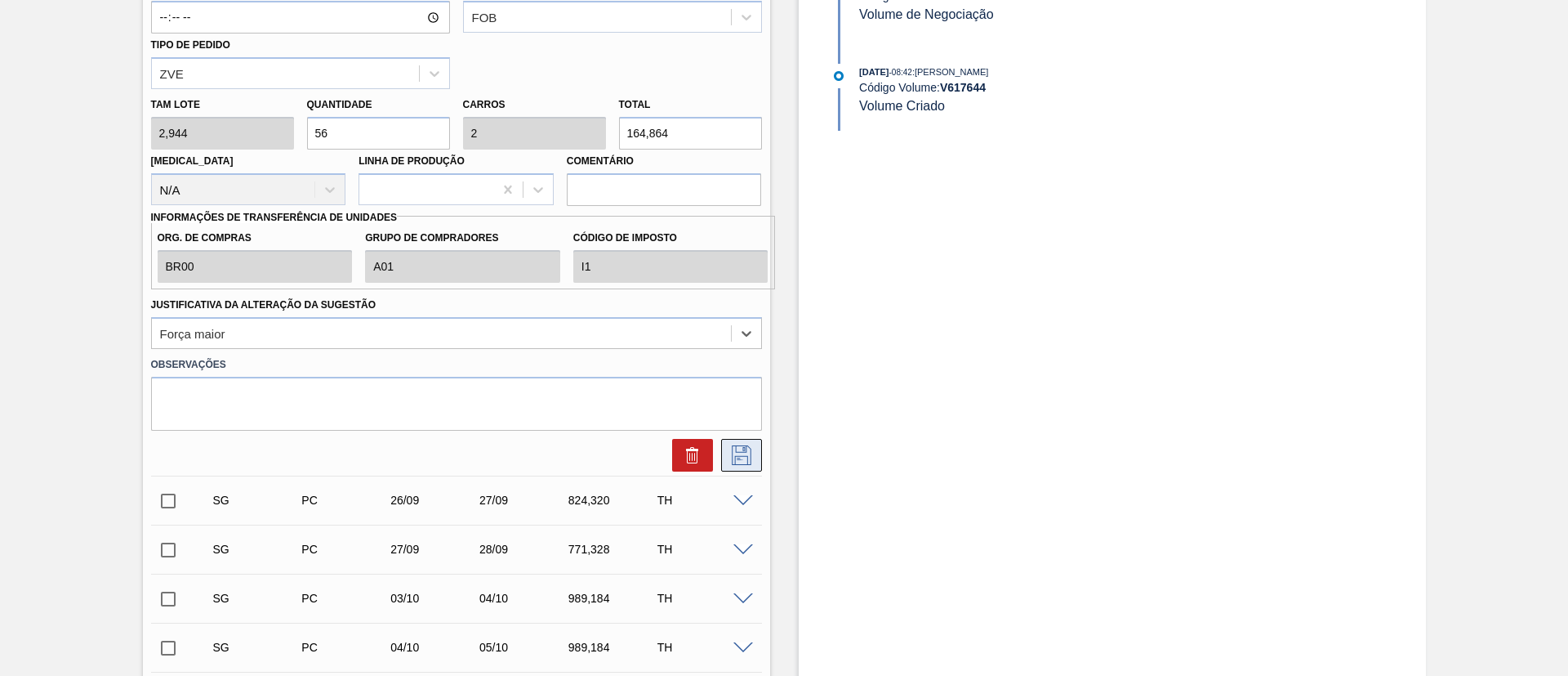
click at [738, 458] on icon at bounding box center [741, 455] width 26 height 20
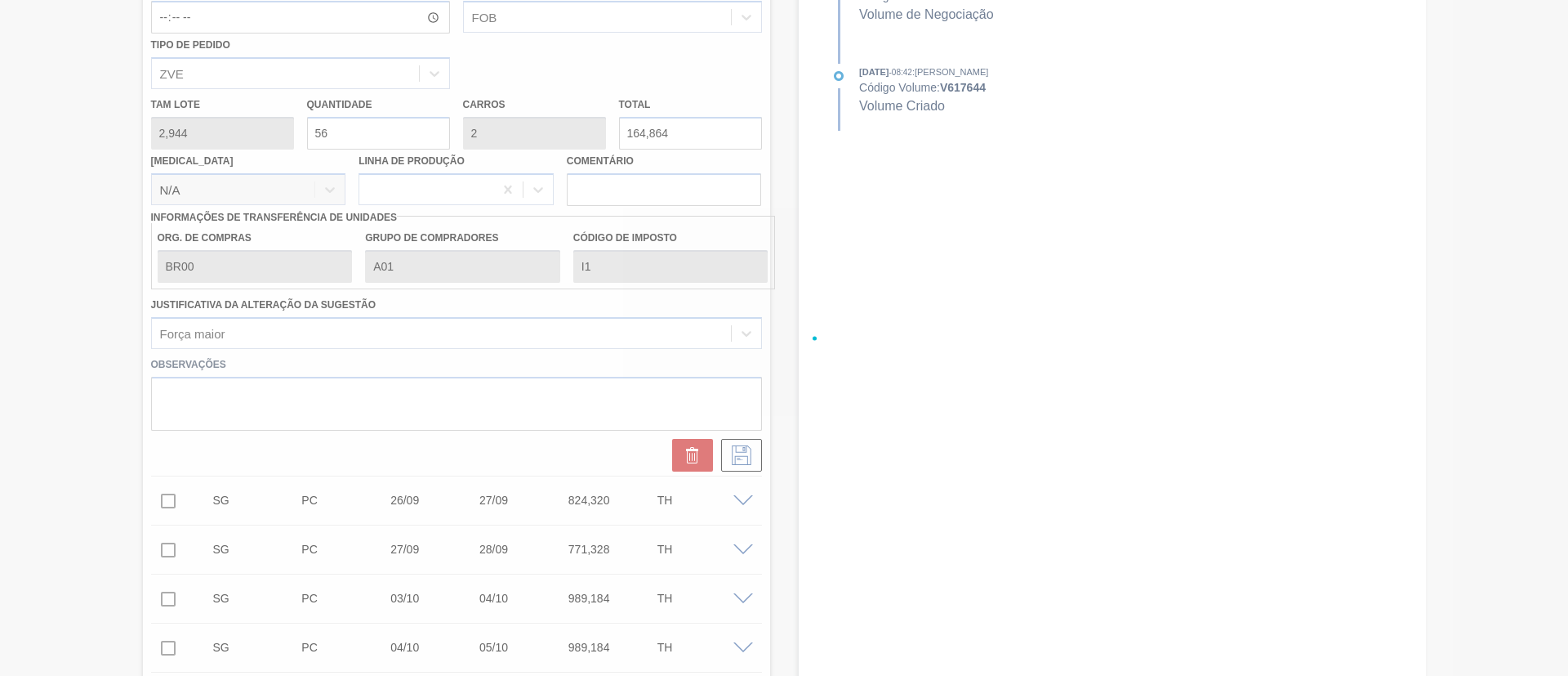
checkbox input "true"
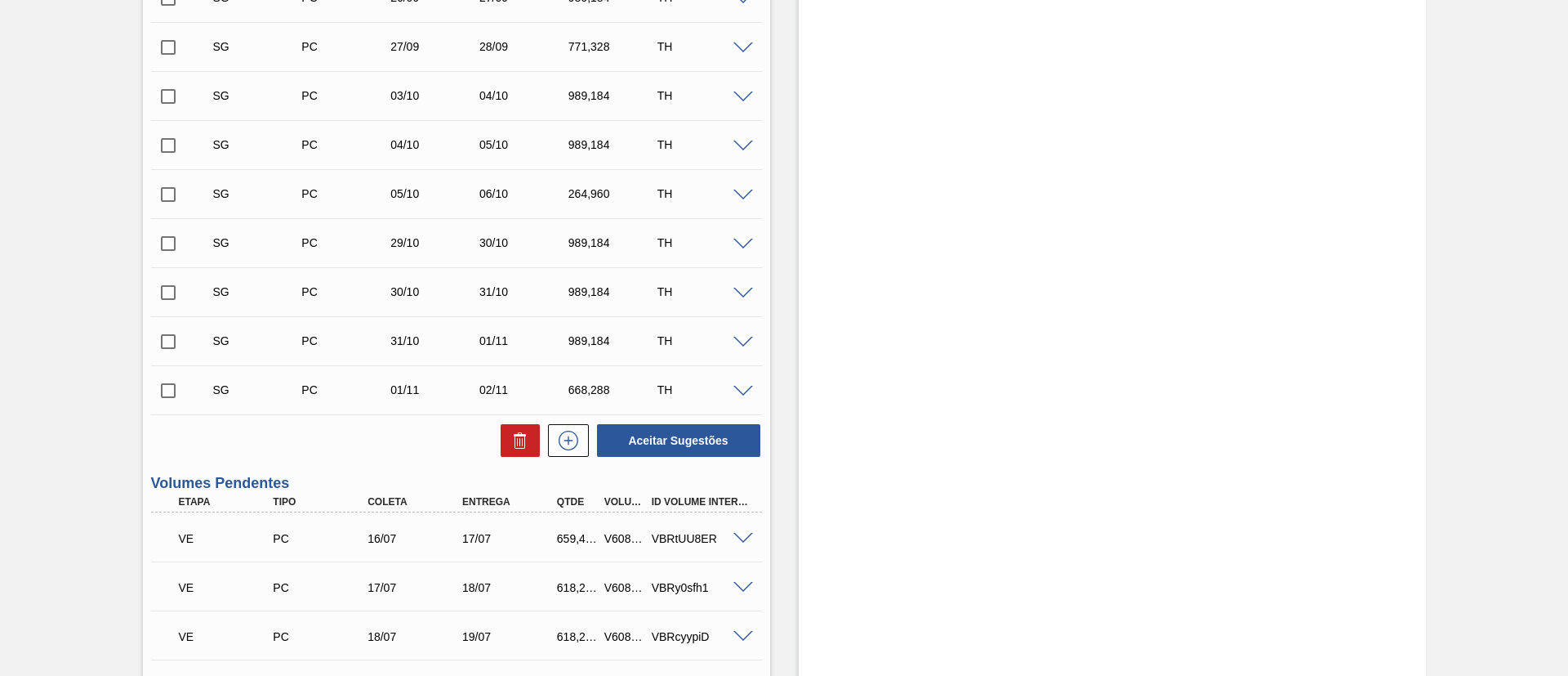
scroll to position [0, 0]
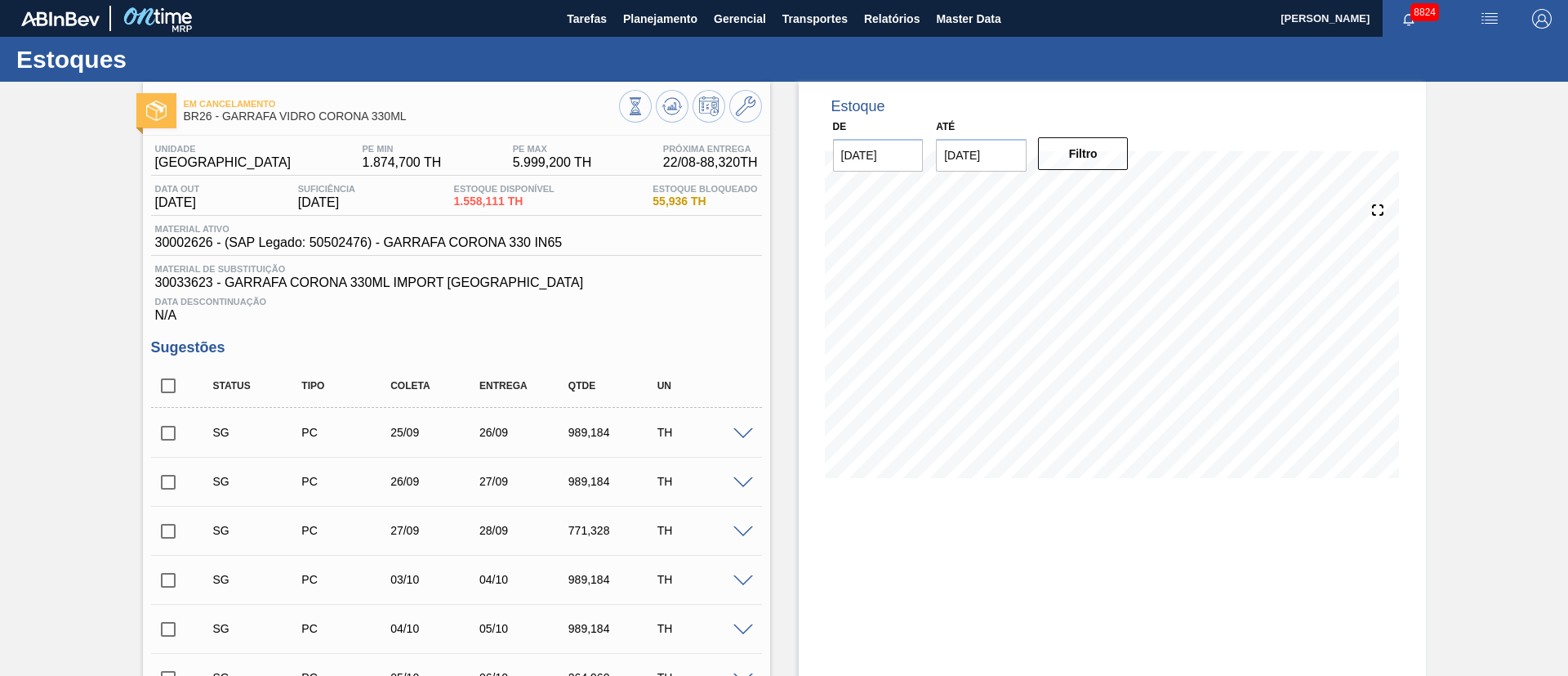
click at [166, 433] on input "checkbox" at bounding box center [168, 432] width 34 height 34
click at [744, 439] on div "SG PC 25/09 26/09 989,184 TH" at bounding box center [456, 432] width 610 height 41
click at [737, 429] on span at bounding box center [743, 434] width 20 height 13
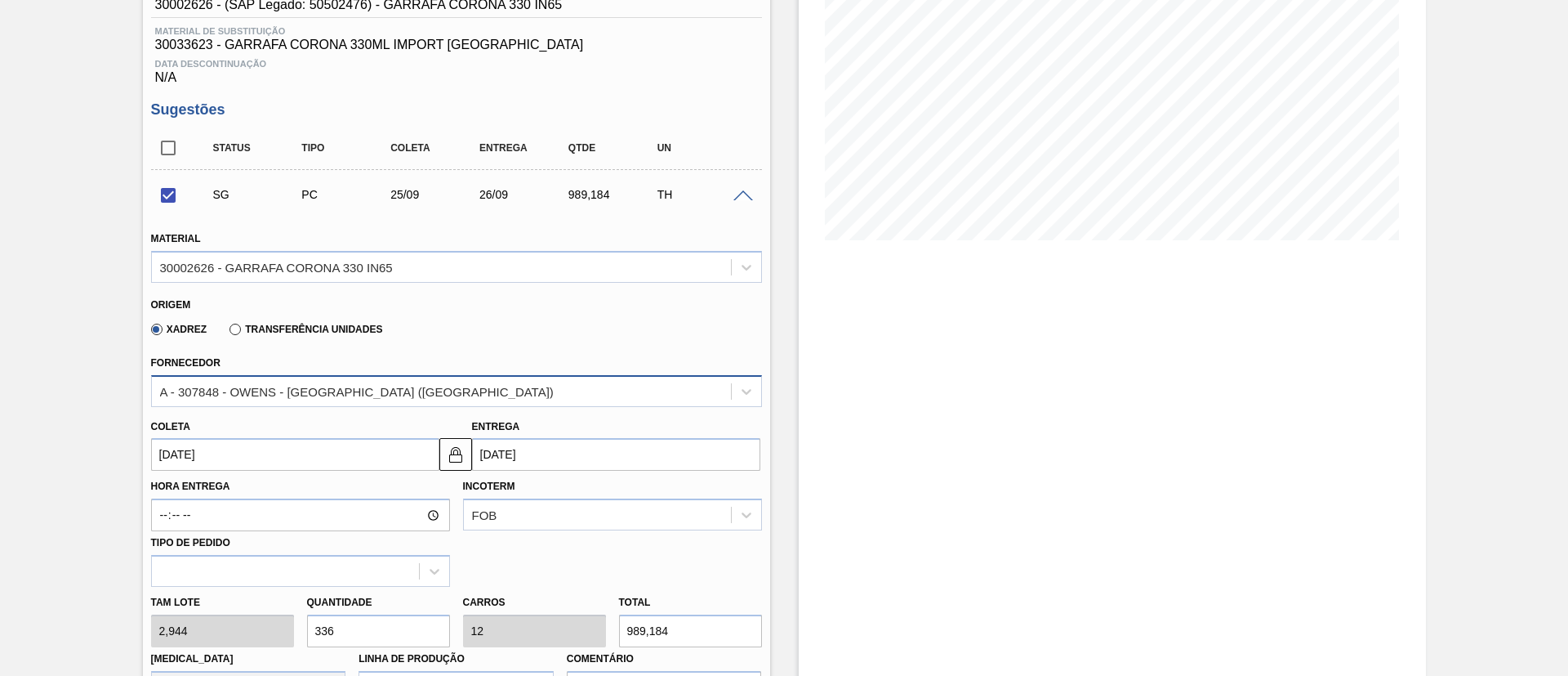
scroll to position [245, 0]
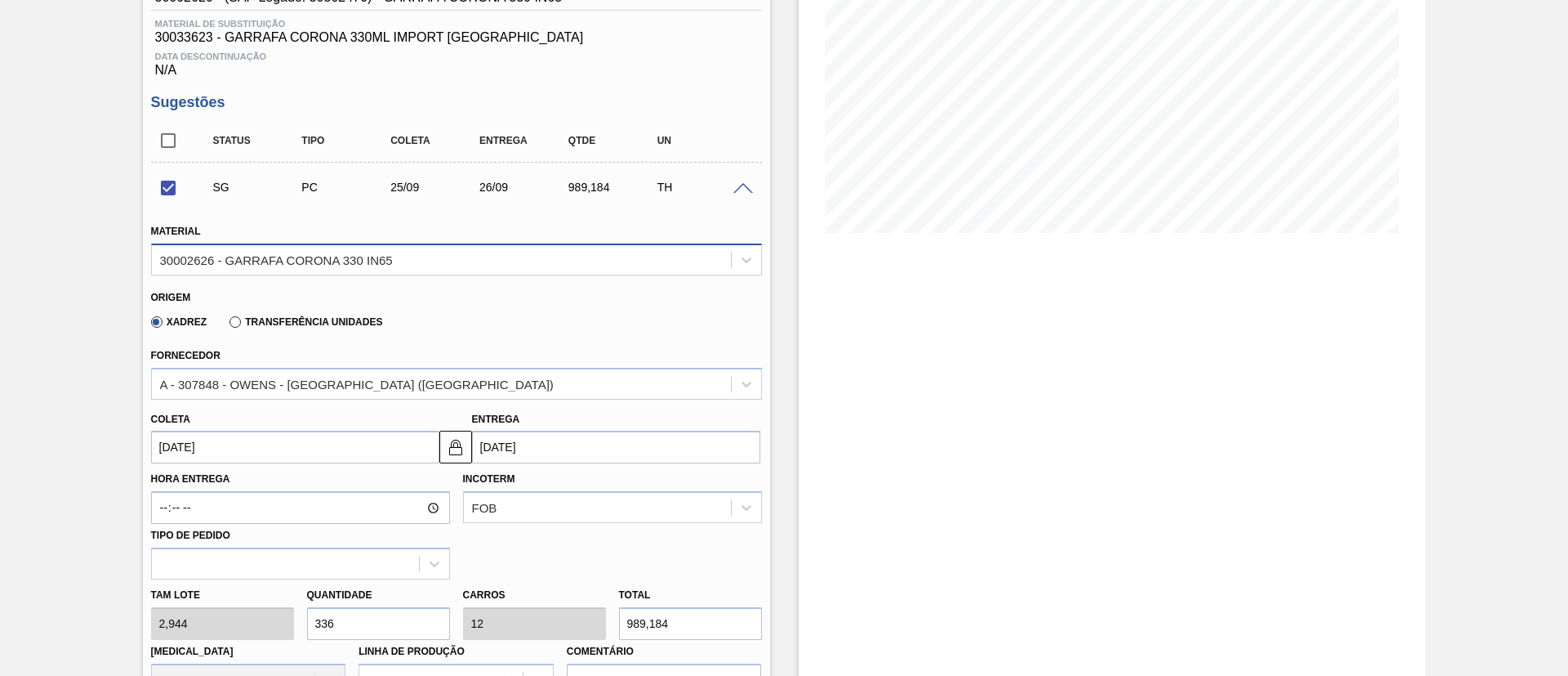
click at [215, 258] on div "30002626 - GARRAFA CORONA 330 IN65" at bounding box center [277, 260] width 233 height 14
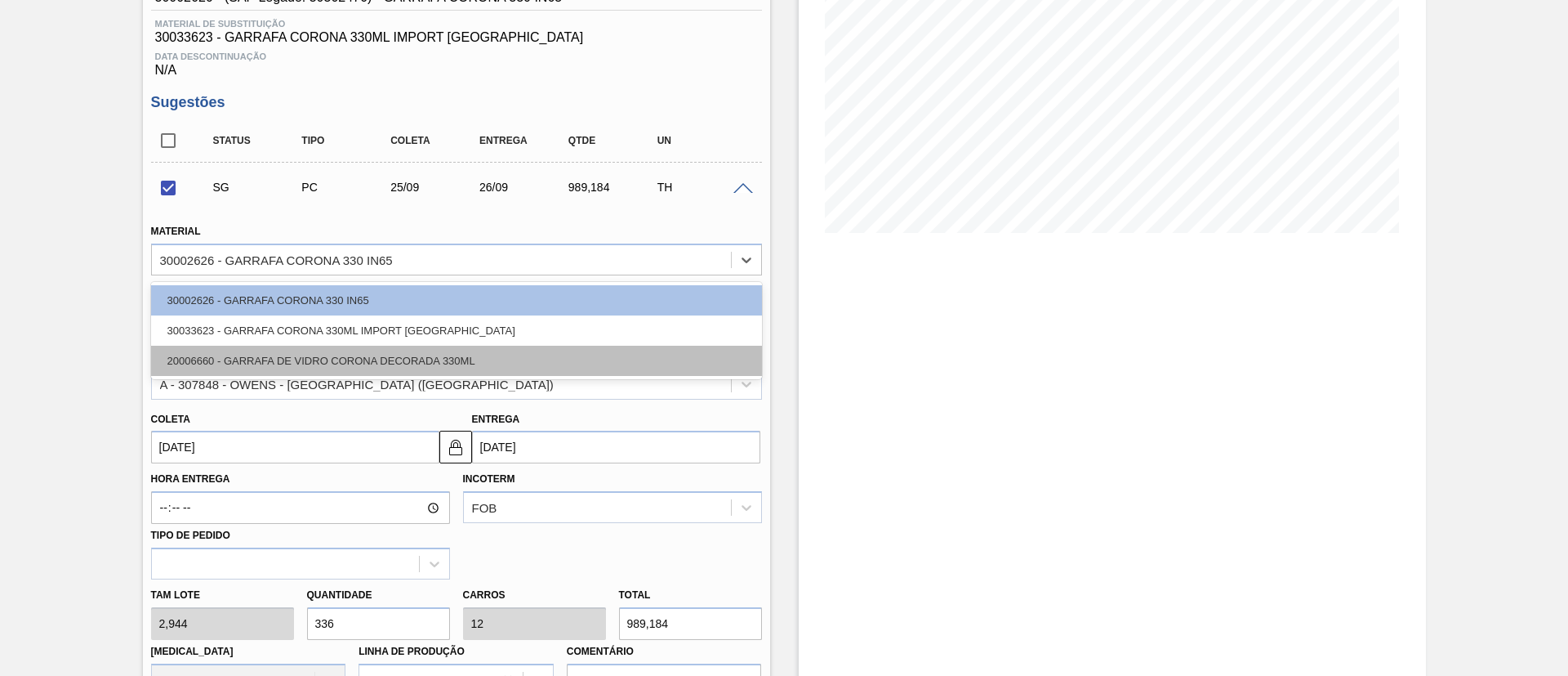
click at [230, 352] on div "20006660 - GARRAFA DE VIDRO CORONA DECORADA 330ML" at bounding box center [456, 361] width 610 height 30
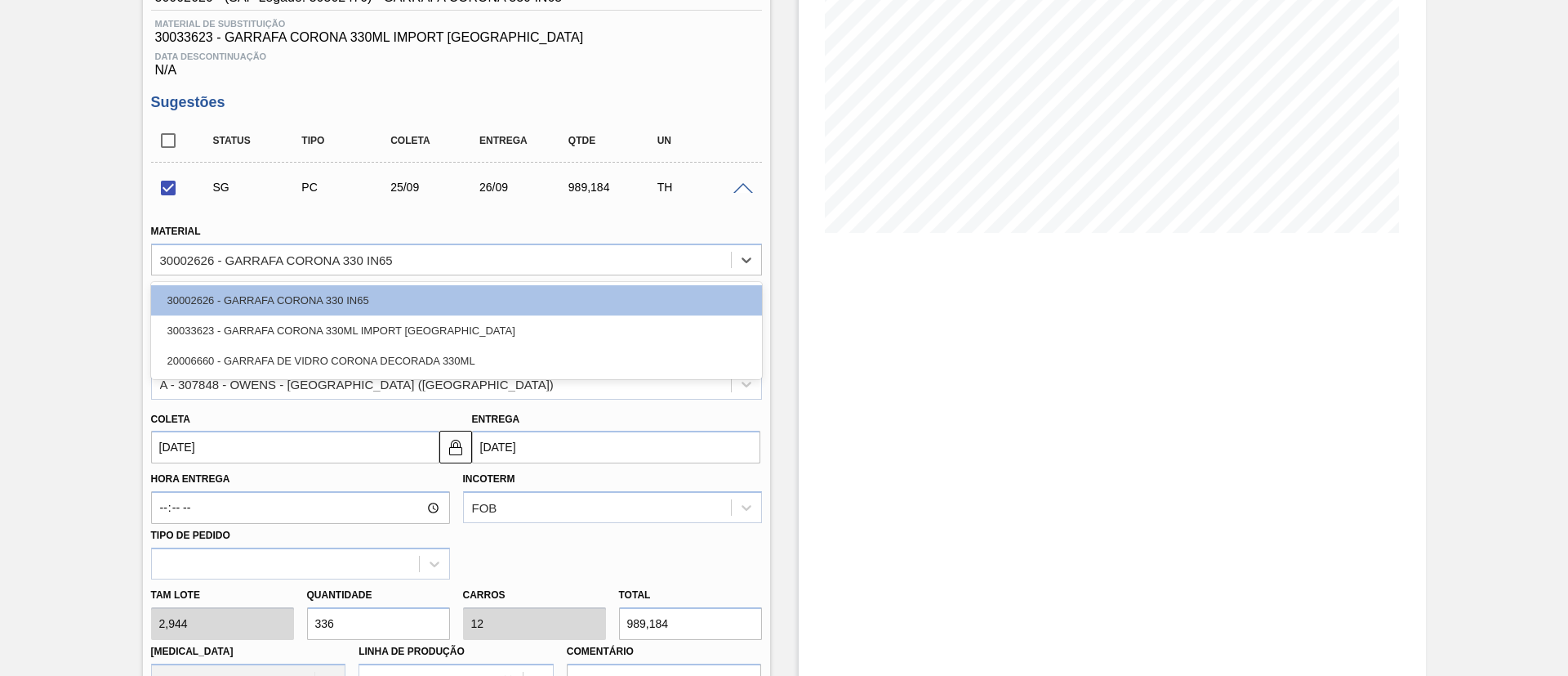
checkbox input "false"
type input "[DATE]"
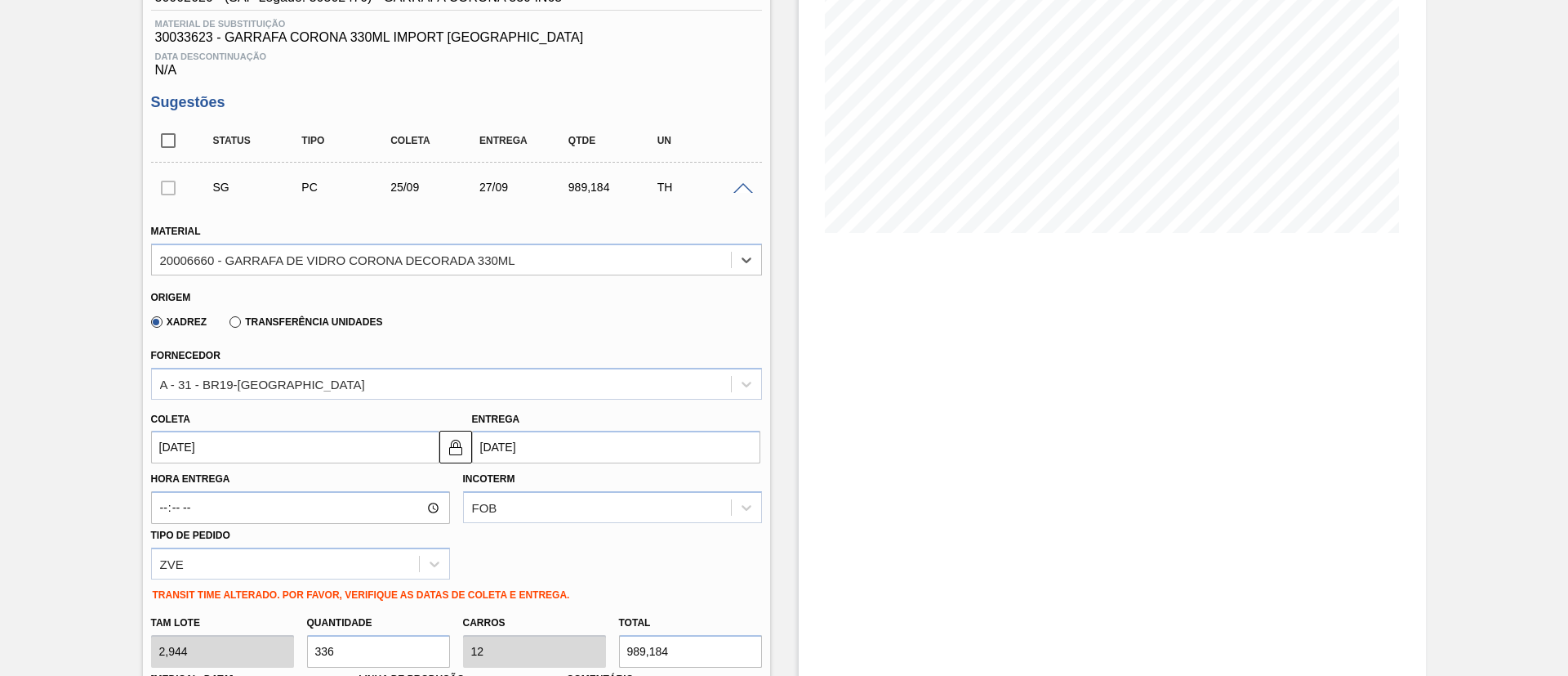
click at [234, 444] on input "[DATE]" at bounding box center [295, 447] width 288 height 32
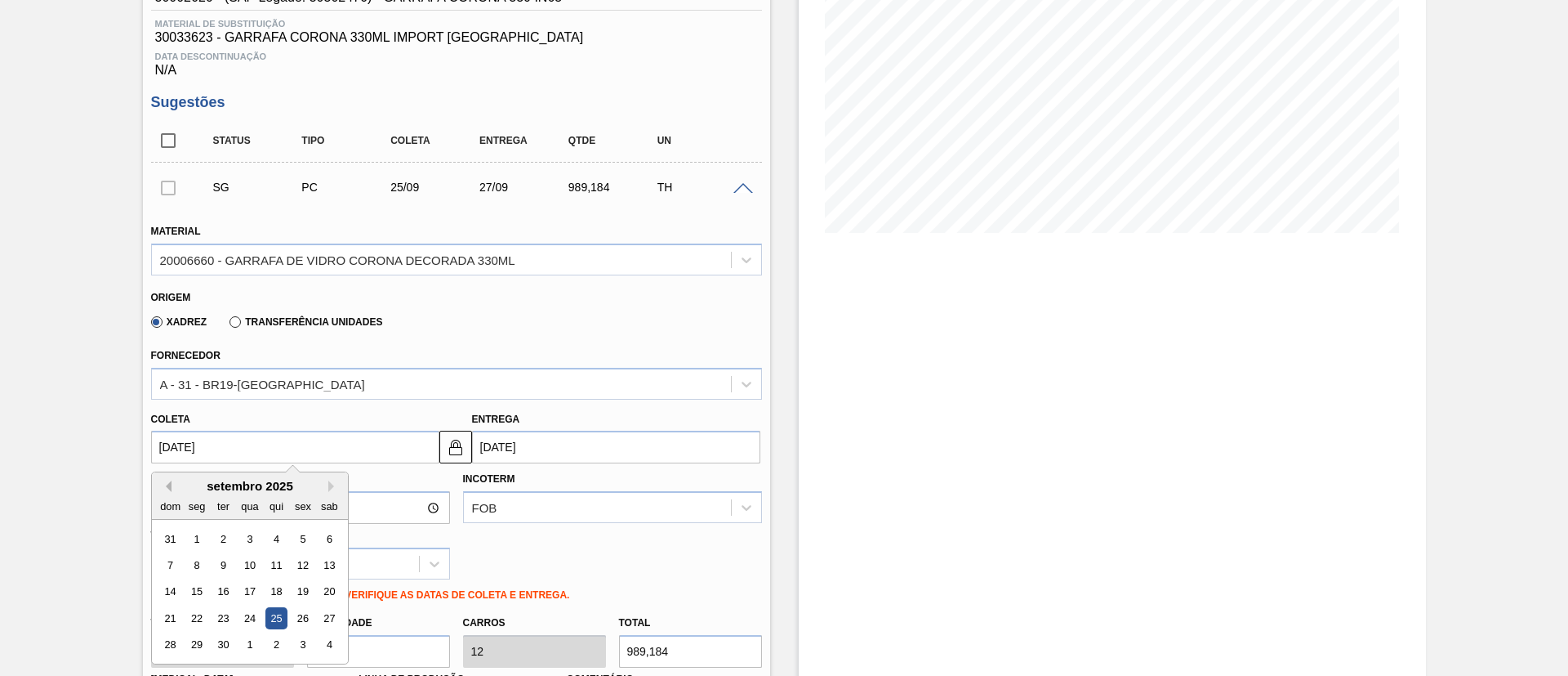
click at [164, 490] on button "Previous Month" at bounding box center [166, 485] width 12 height 12
drag, startPoint x: 304, startPoint y: 620, endPoint x: 311, endPoint y: 611, distance: 11.4
click at [305, 619] on div "22" at bounding box center [303, 618] width 22 height 22
type input "[DATE]"
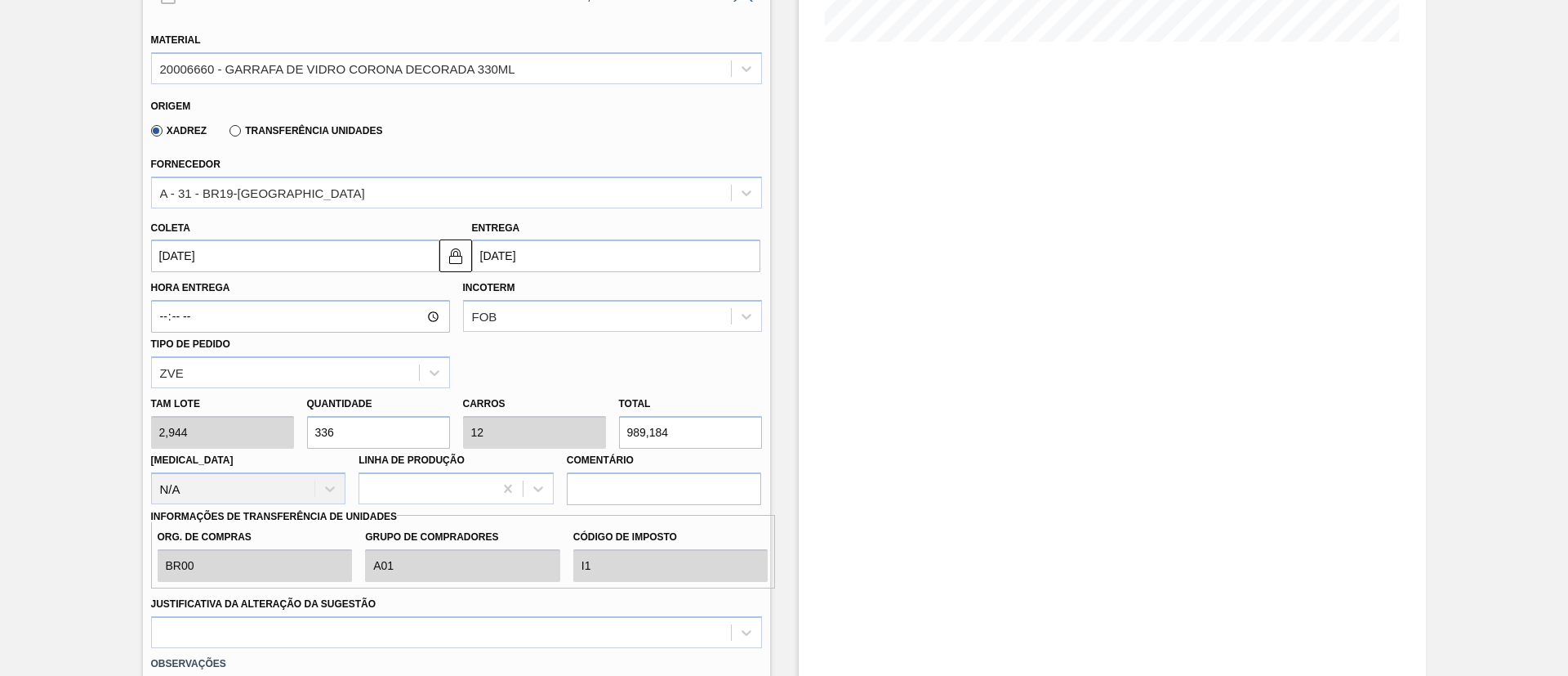
scroll to position [490, 0]
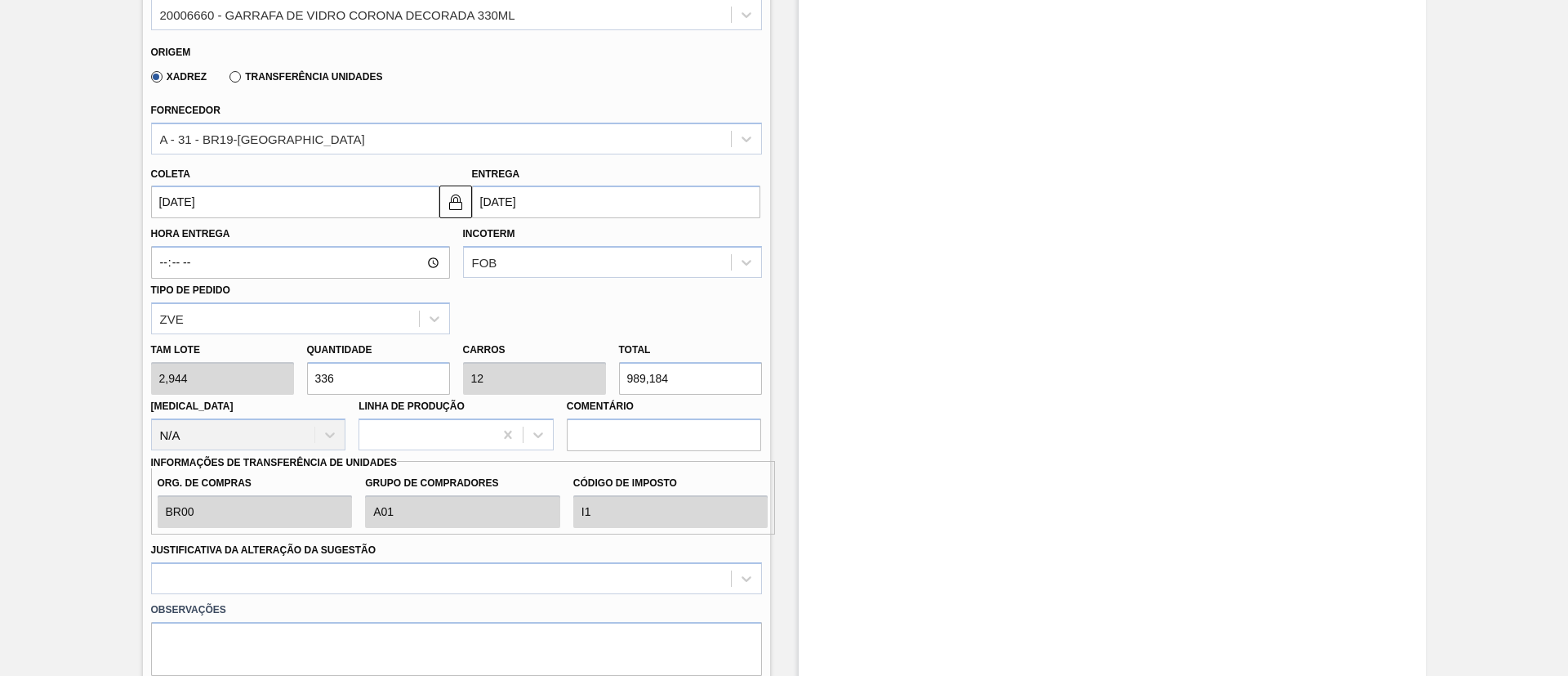
drag, startPoint x: 366, startPoint y: 387, endPoint x: 0, endPoint y: 380, distance: 366.1
type input "1"
type input "0,036"
type input "2,944"
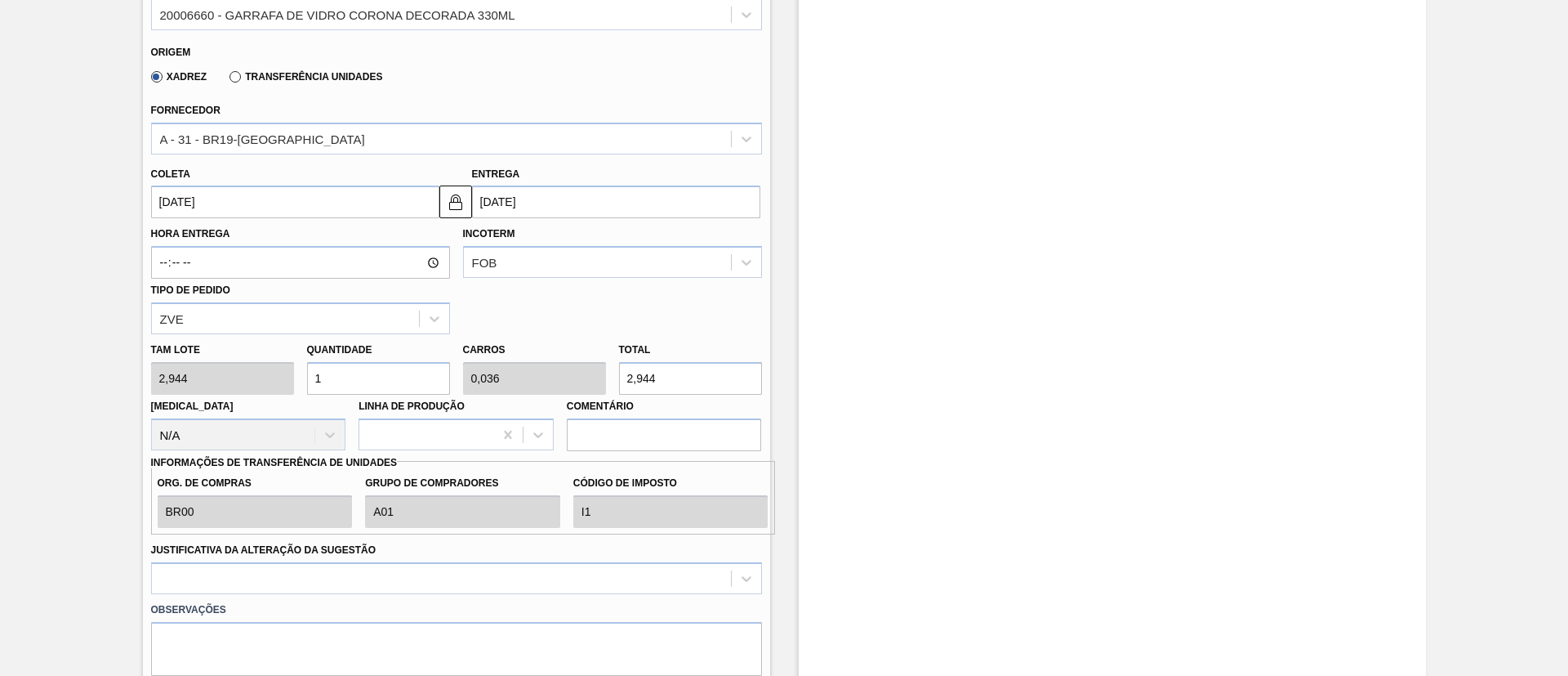
type input "0"
type input "5"
type input "0,179"
type input "14,72"
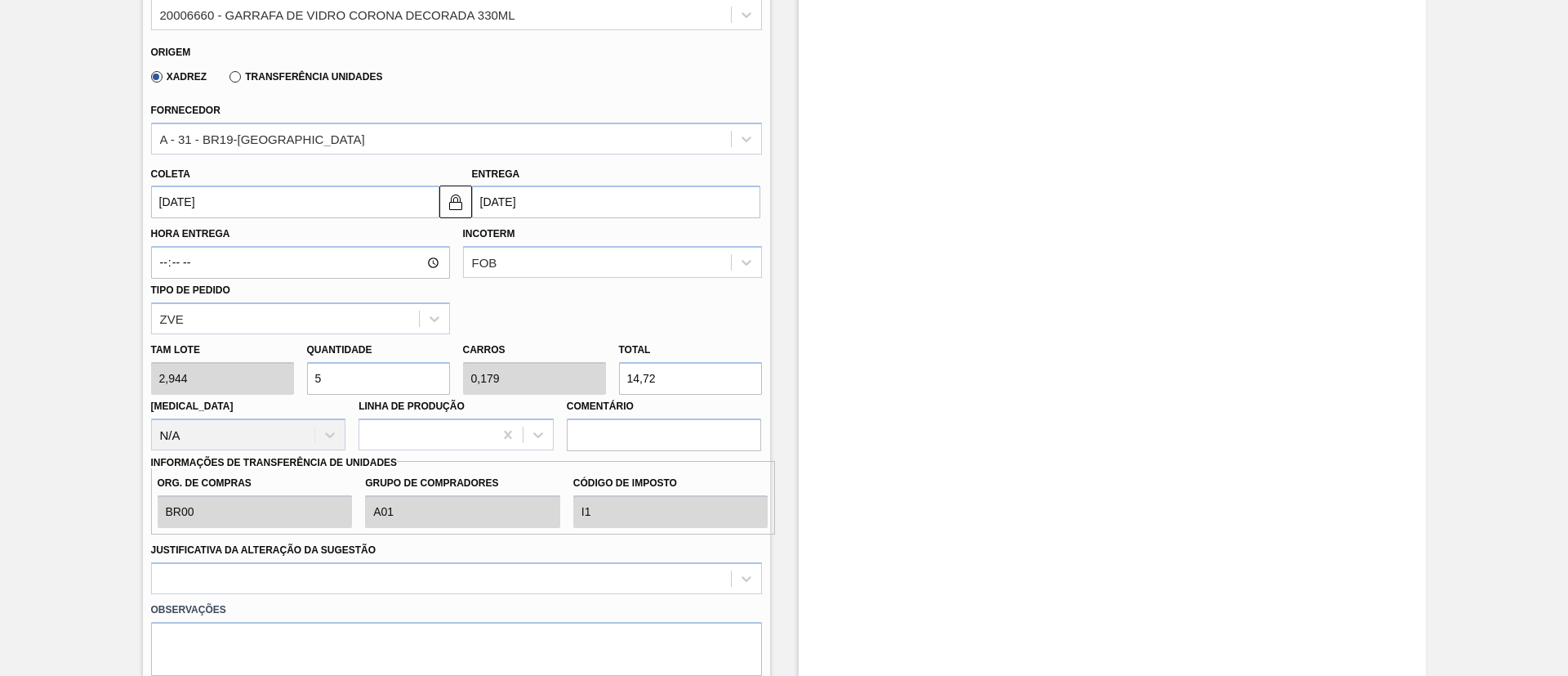
type input "56"
type input "2"
type input "164,864"
type input "56"
click at [304, 583] on div at bounding box center [456, 578] width 610 height 32
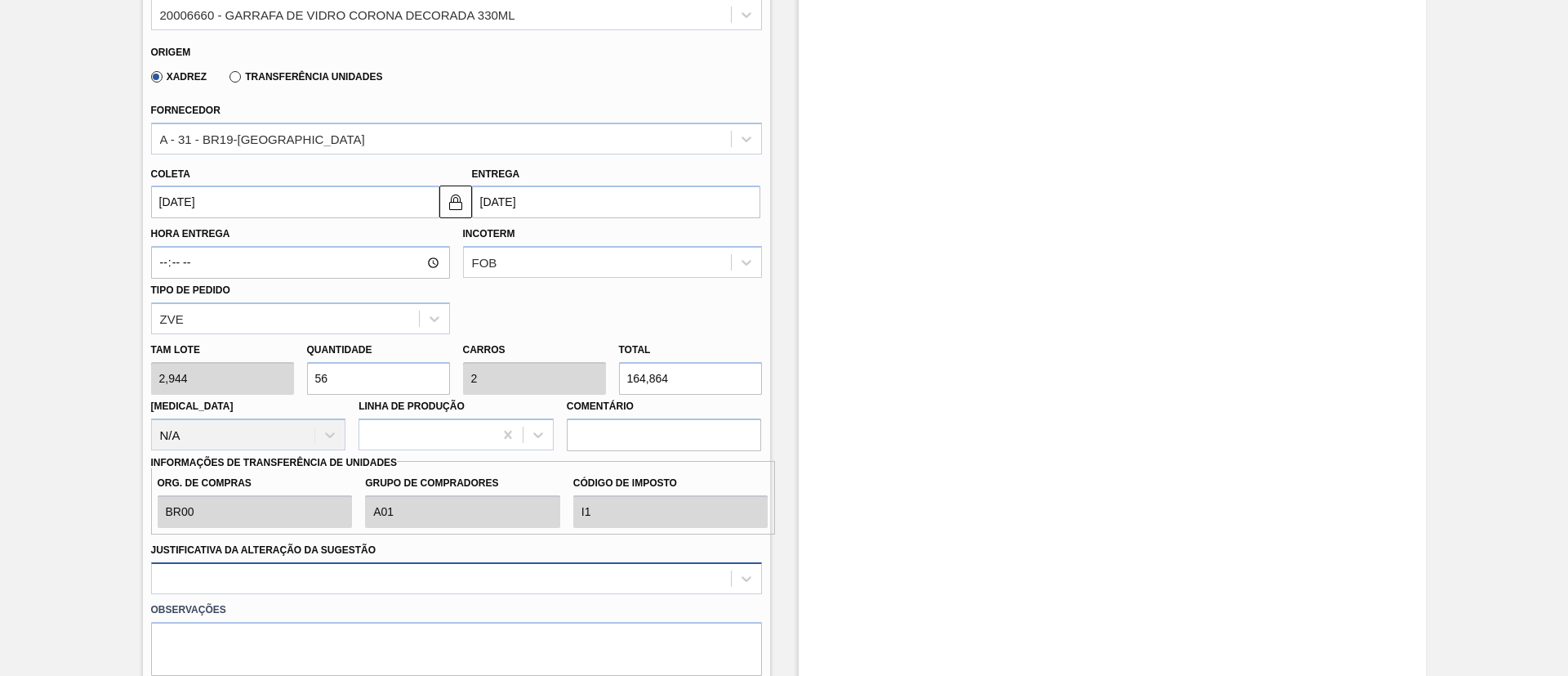
scroll to position [667, 0]
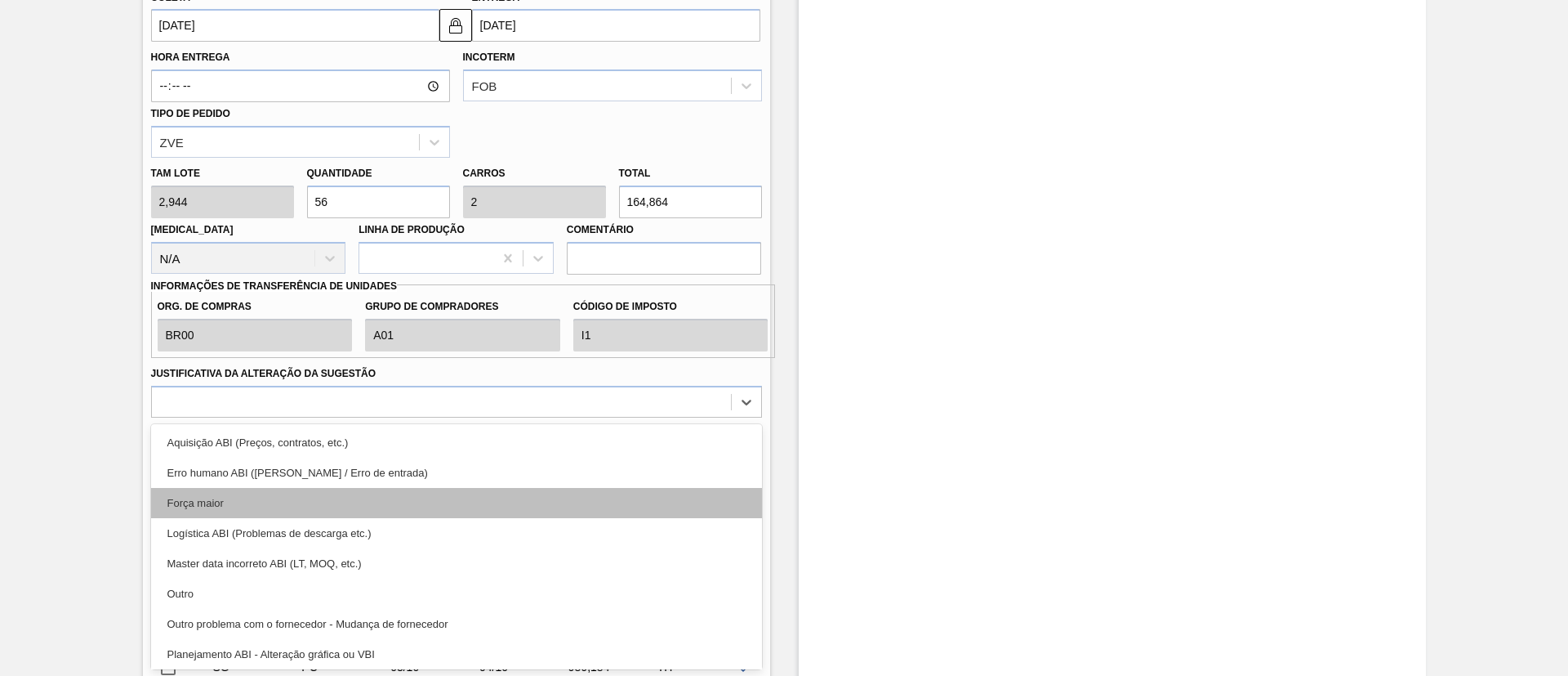
click at [233, 508] on div "Força maior" at bounding box center [456, 503] width 610 height 30
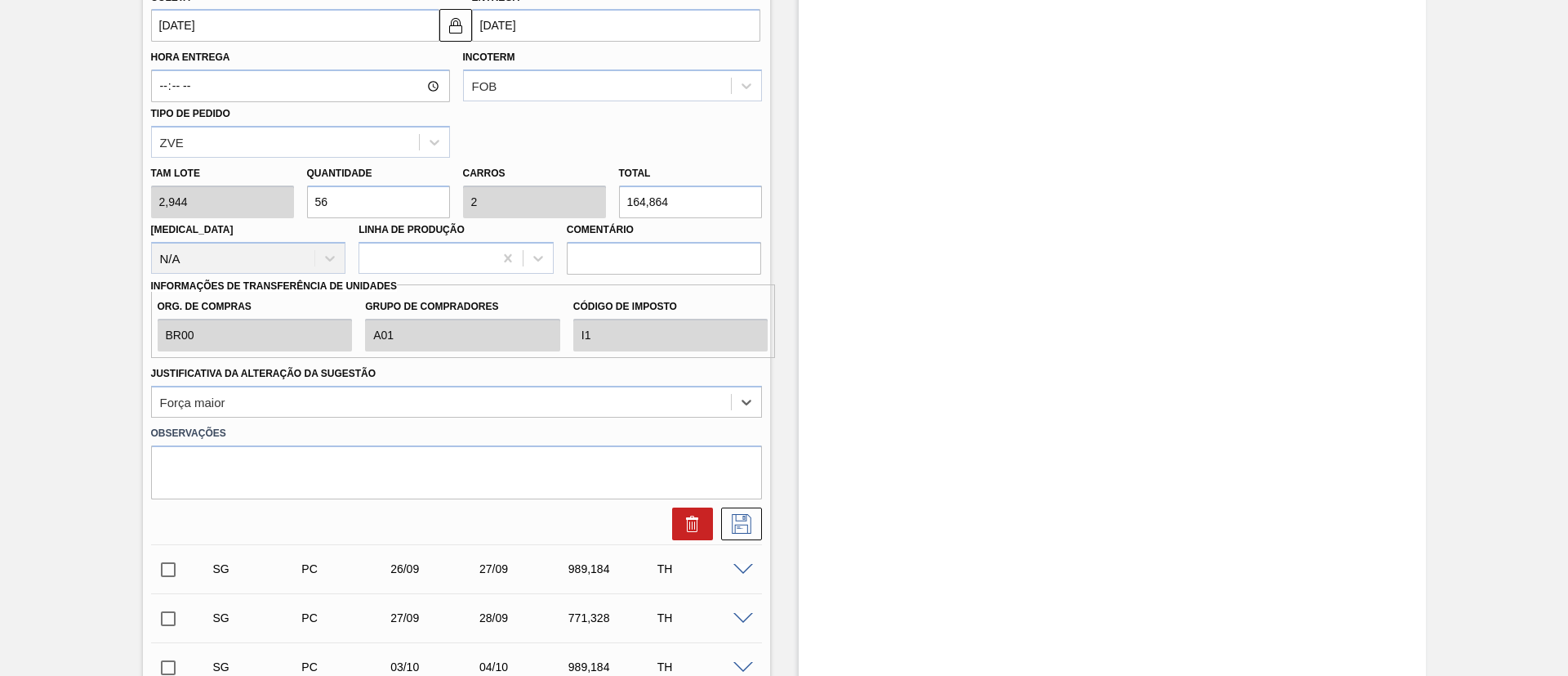
scroll to position [789, 0]
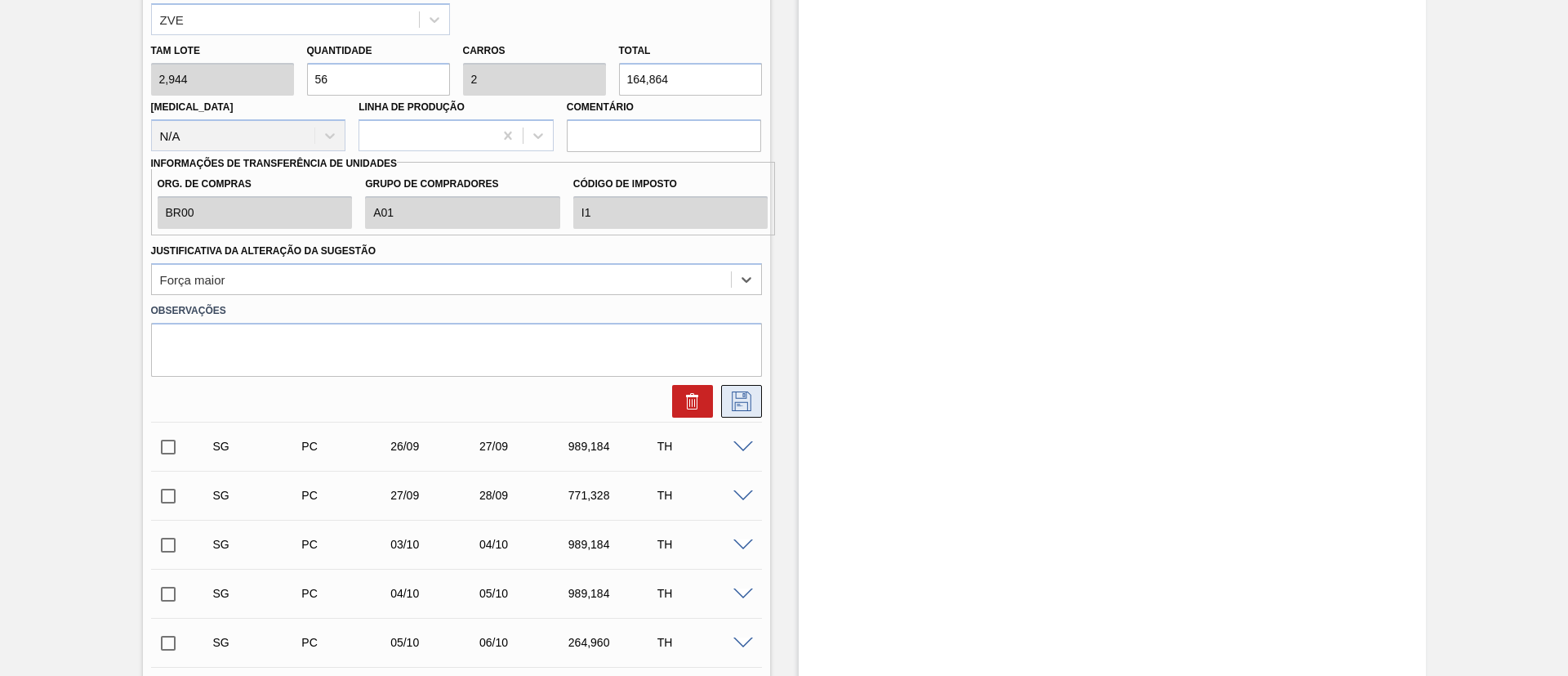
click at [745, 397] on icon at bounding box center [742, 401] width 20 height 20
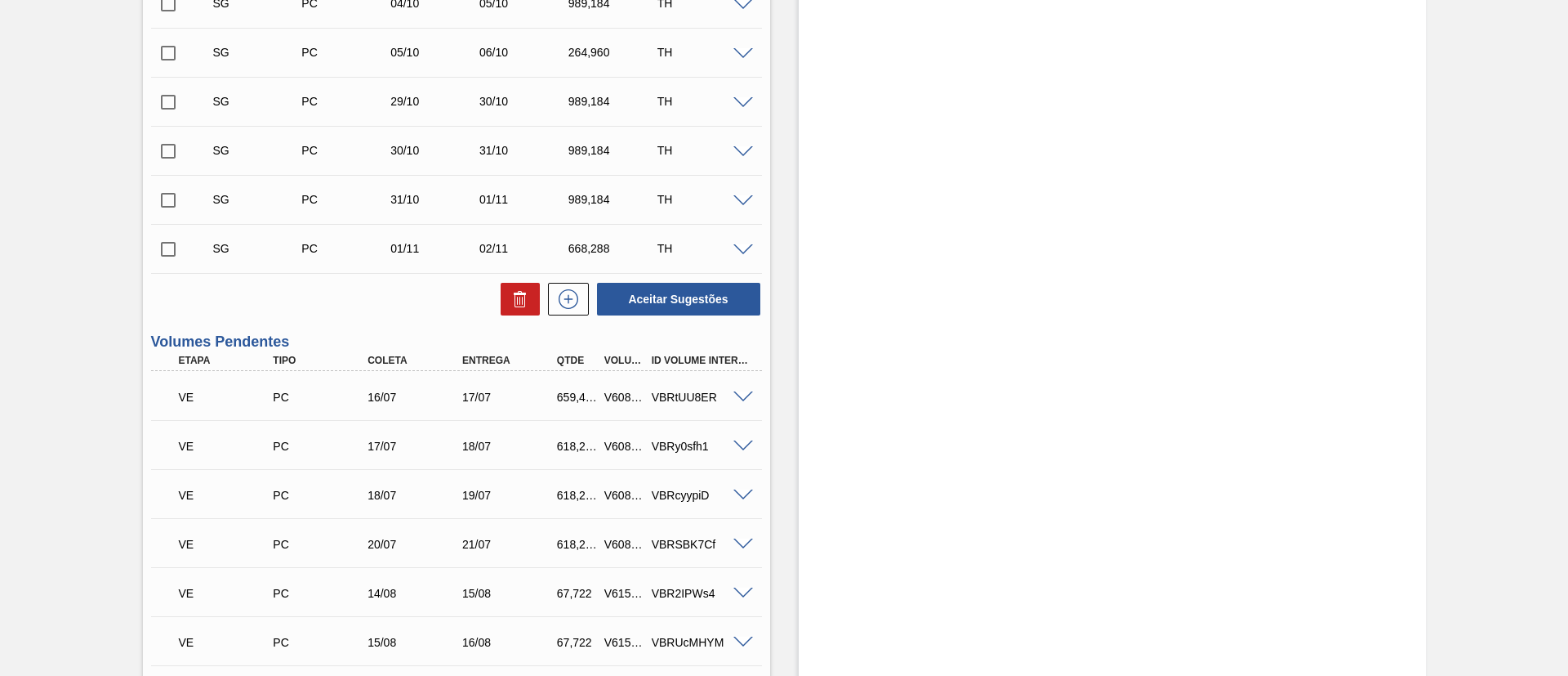
scroll to position [735, 0]
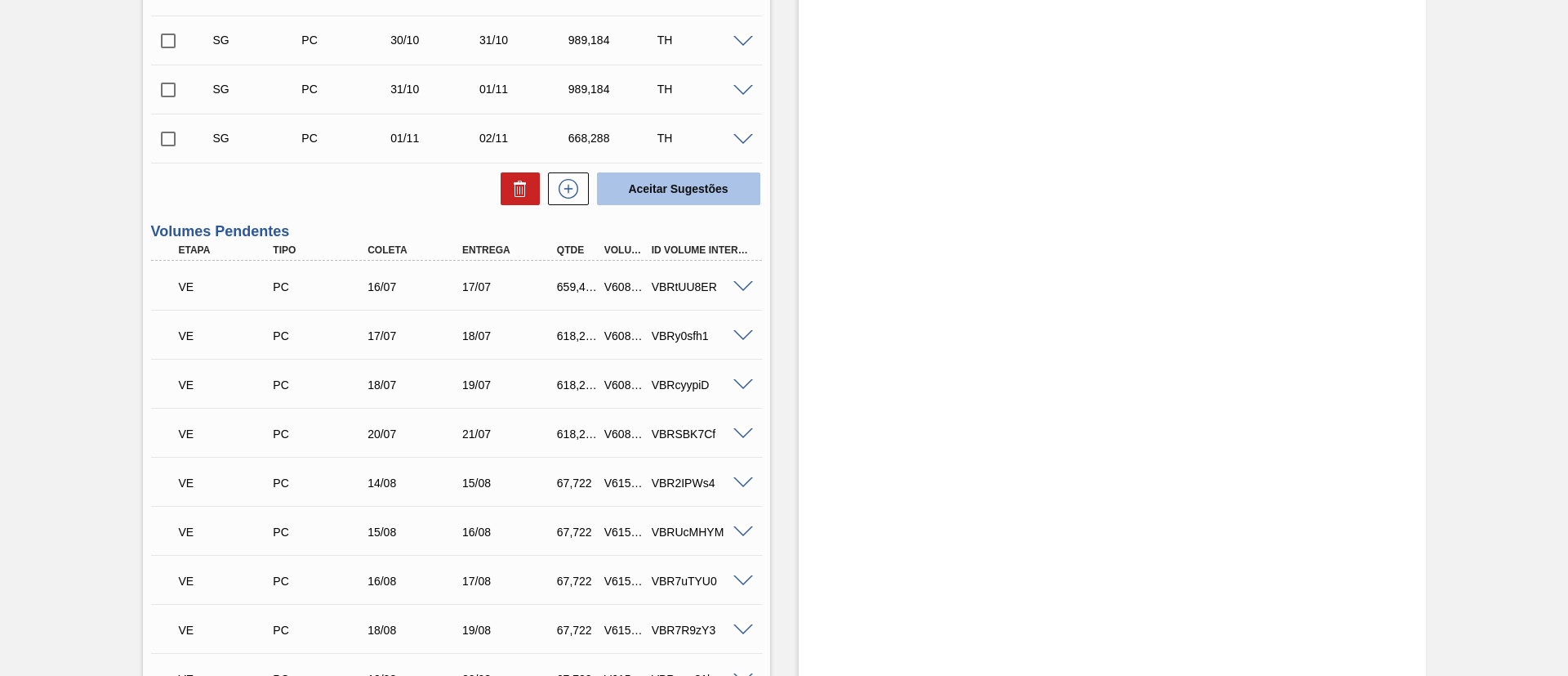
click at [660, 199] on button "Aceitar Sugestões" at bounding box center [678, 189] width 163 height 32
checkbox input "false"
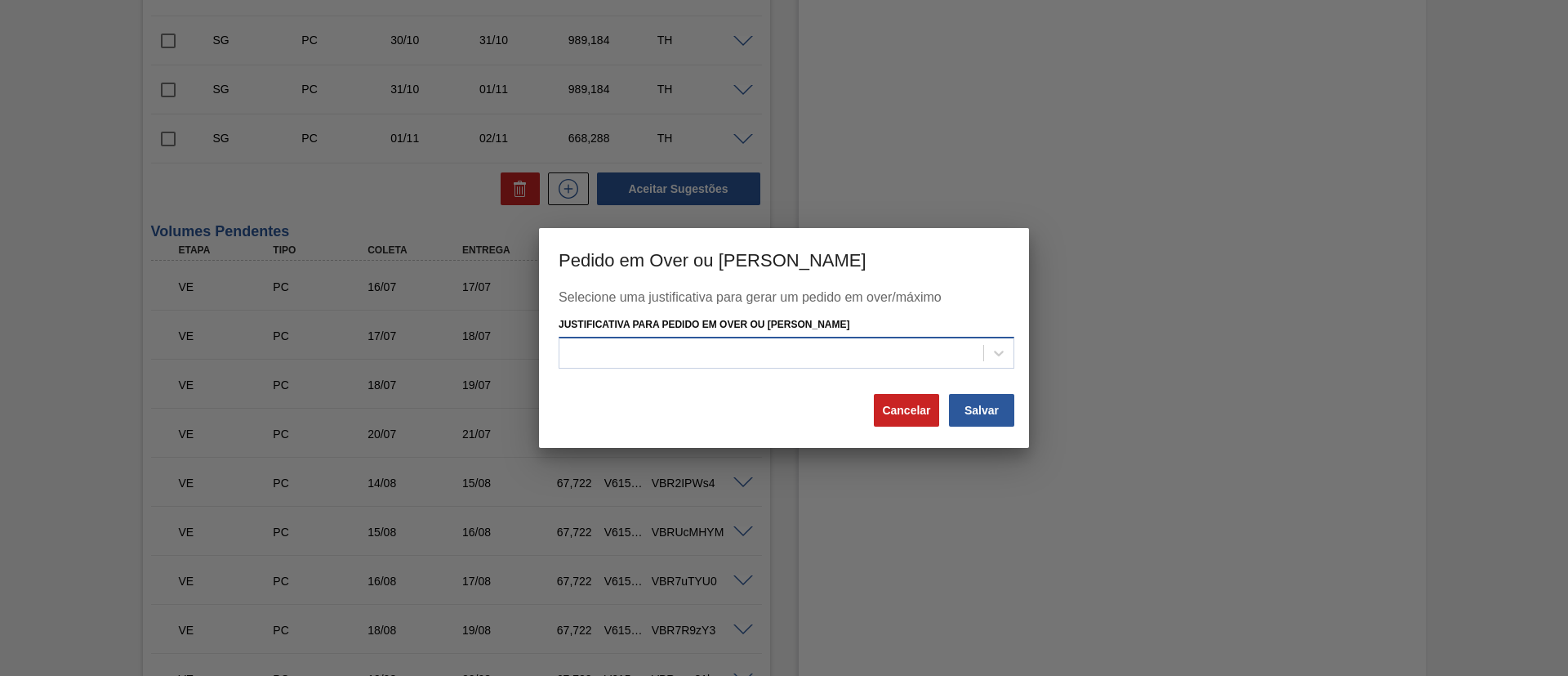
click at [780, 343] on div at bounding box center [771, 352] width 424 height 23
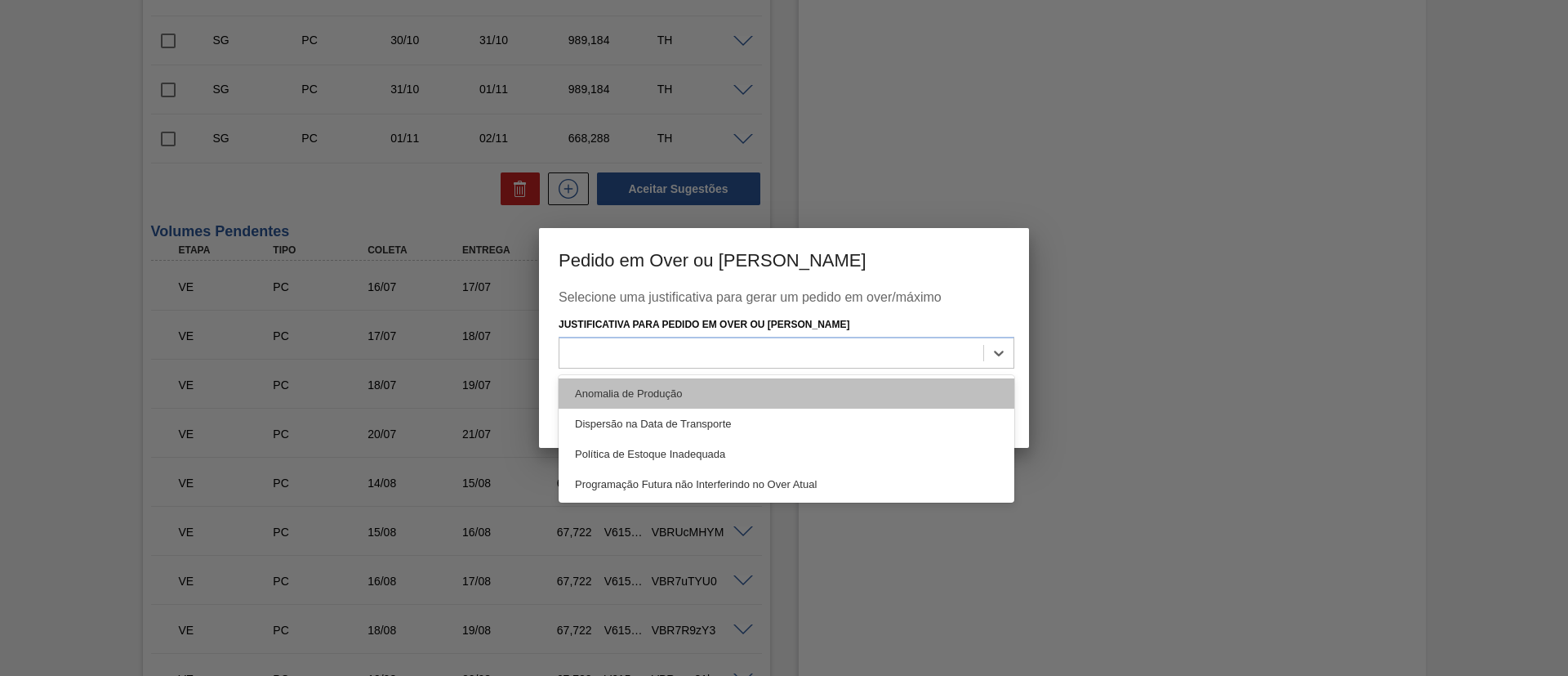
click at [673, 385] on div "Anomalia de Produção" at bounding box center [786, 393] width 456 height 30
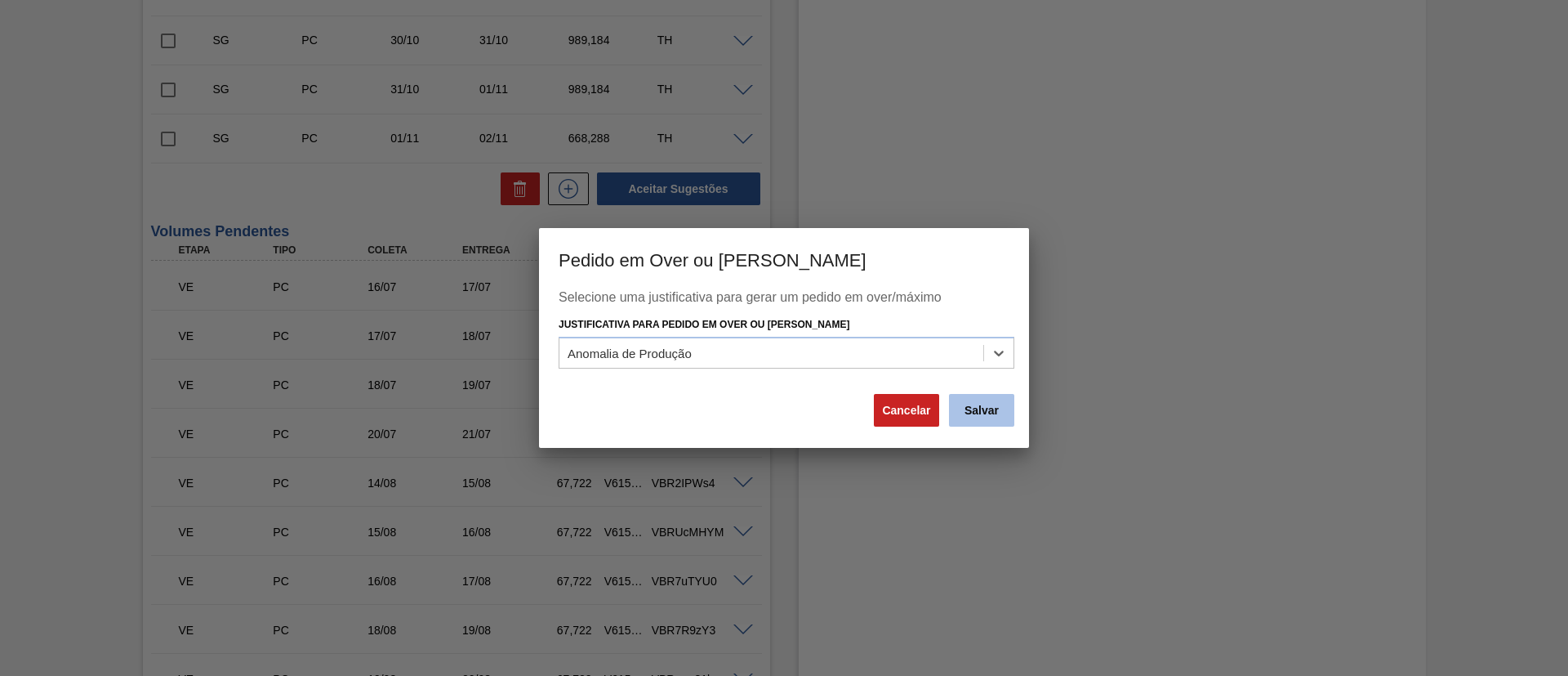
click at [965, 413] on button "Salvar" at bounding box center [981, 410] width 65 height 32
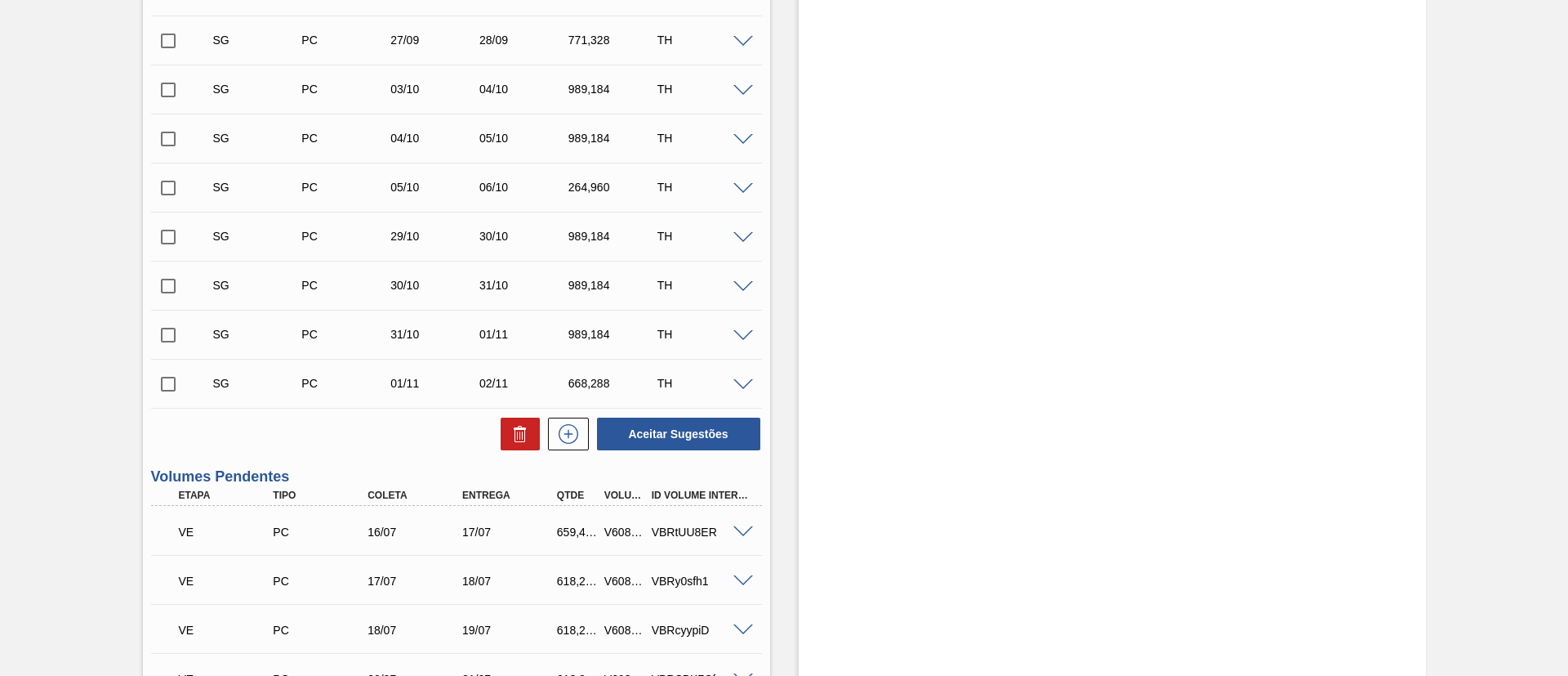
scroll to position [0, 0]
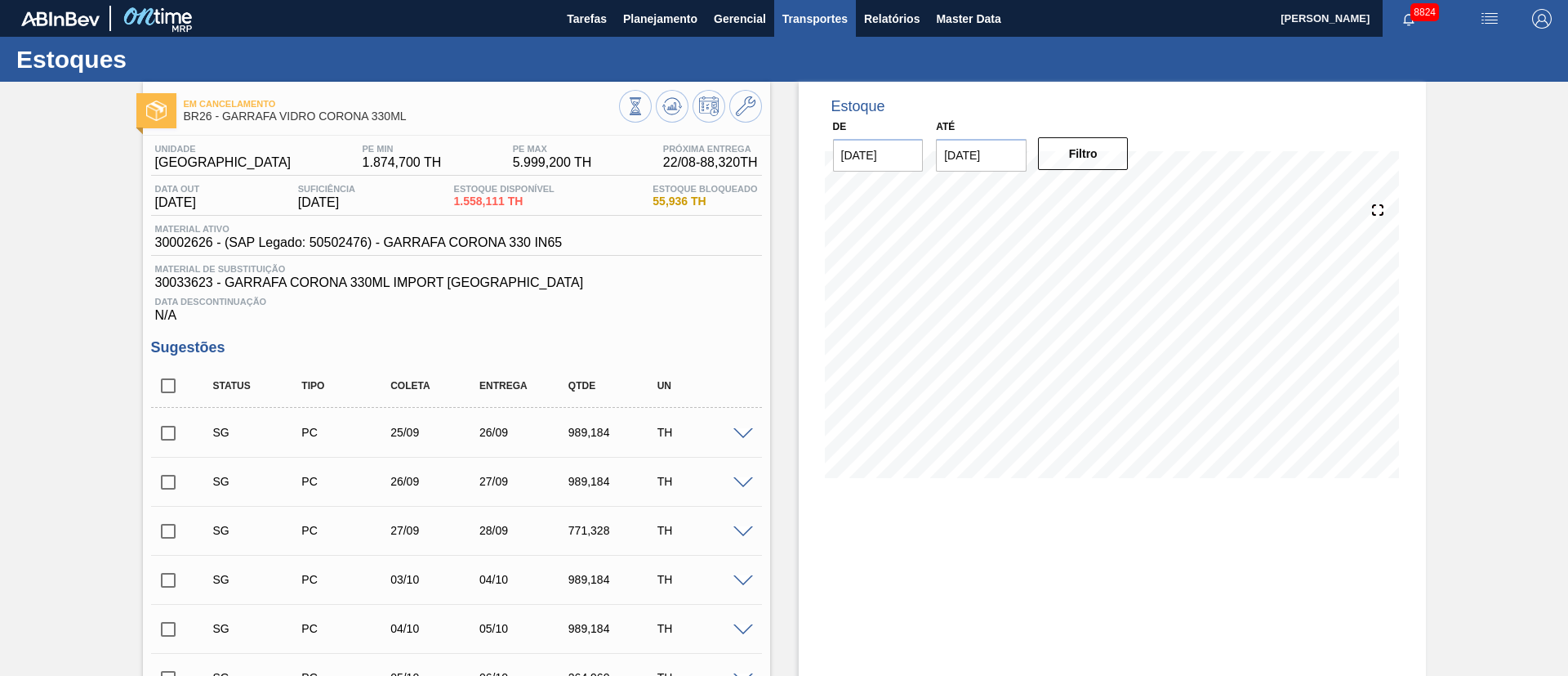
click at [828, 17] on span "Transportes" at bounding box center [814, 19] width 65 height 20
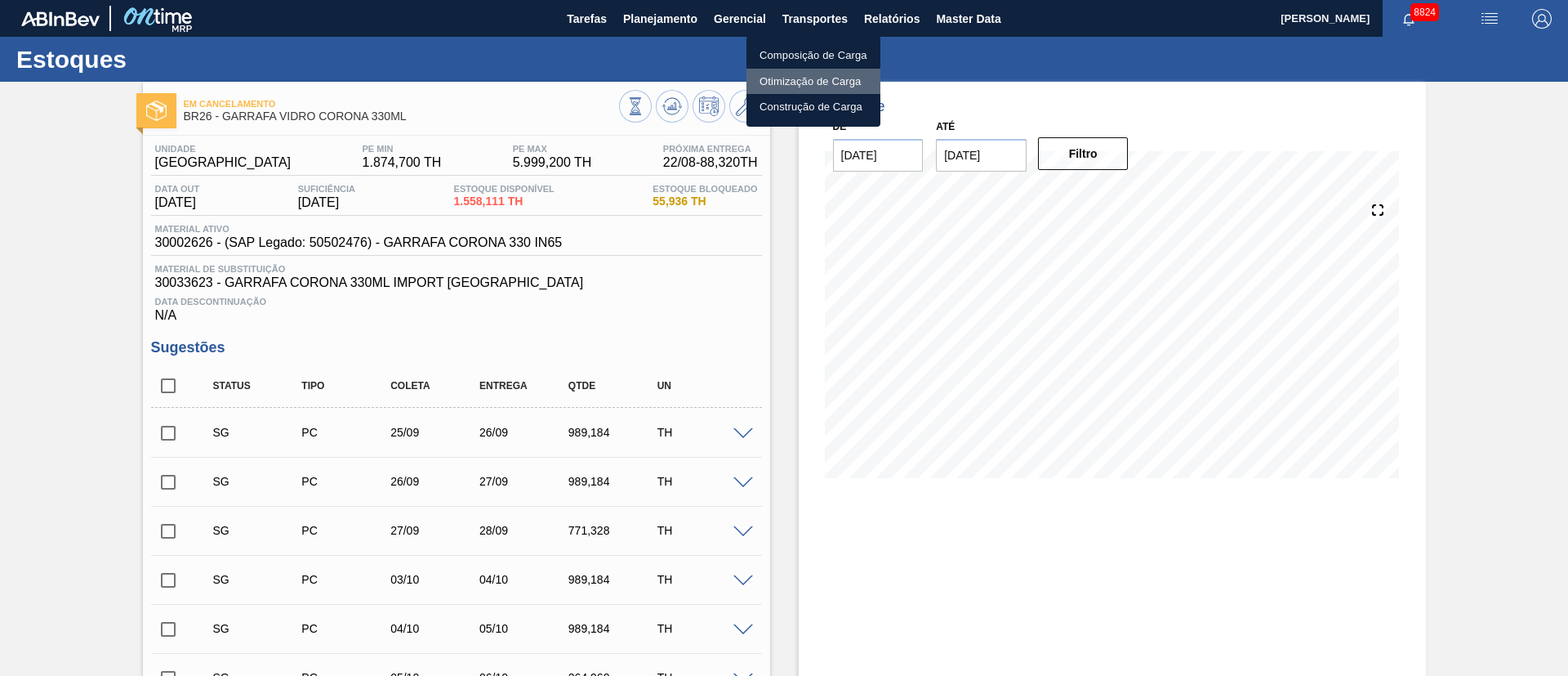
click at [797, 82] on li "Otimização de Carga" at bounding box center [814, 81] width 134 height 26
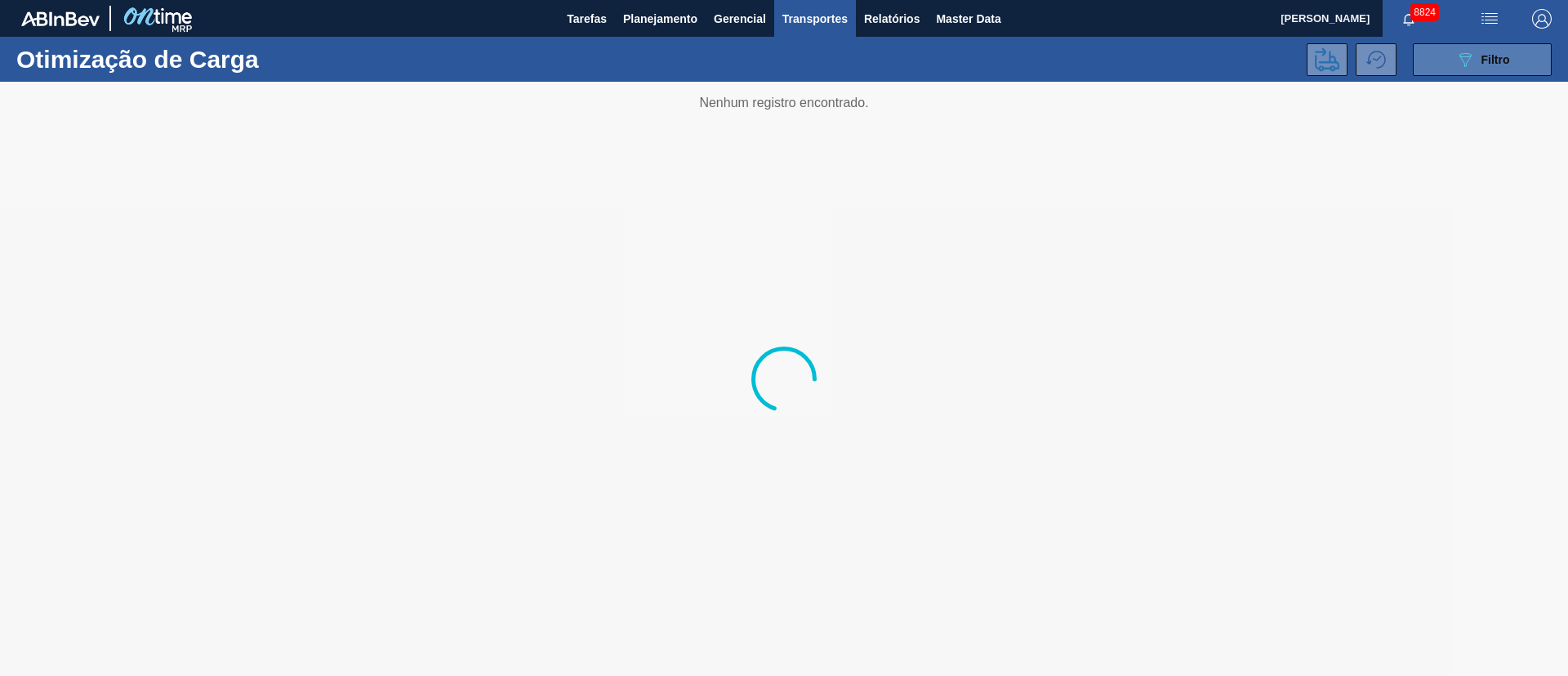
click at [1481, 53] on span "Filtro" at bounding box center [1496, 59] width 29 height 13
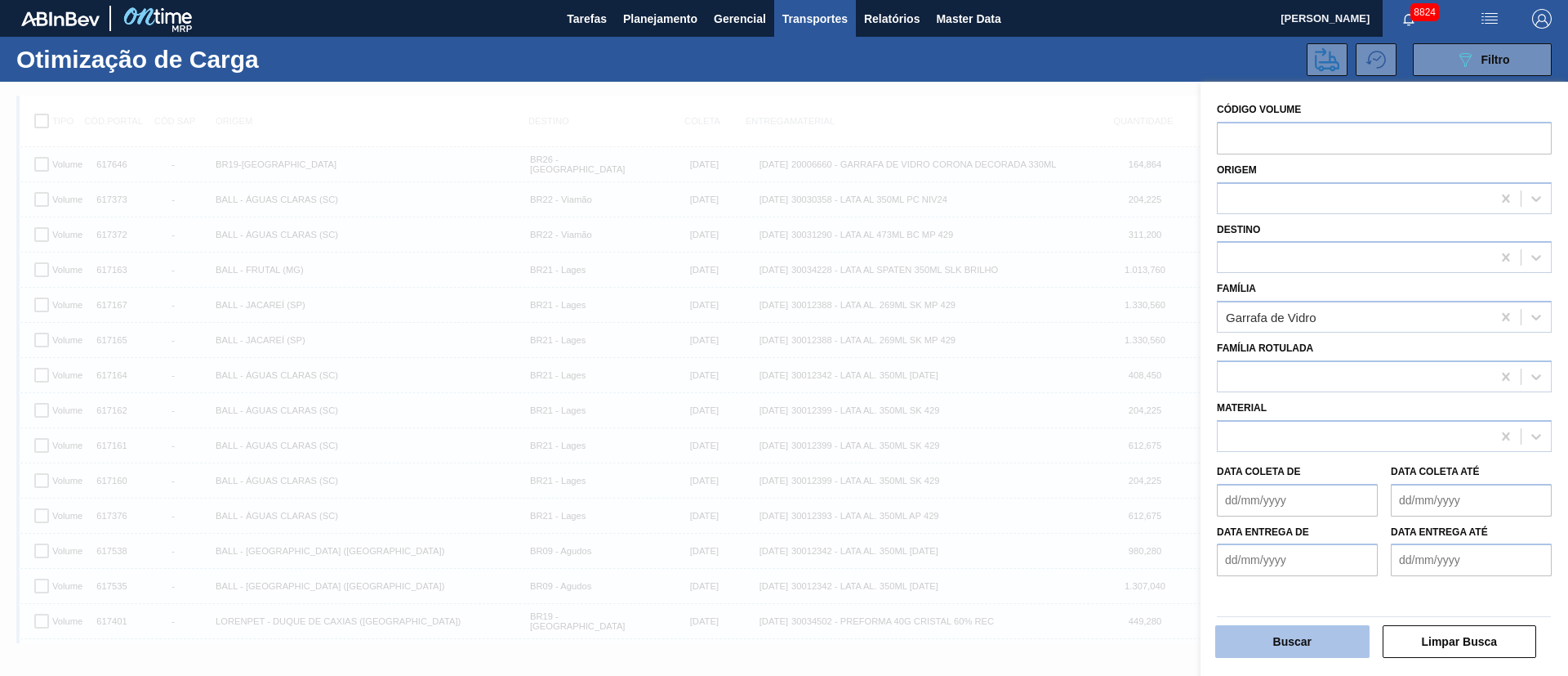
click at [1310, 635] on button "Buscar" at bounding box center [1292, 641] width 154 height 32
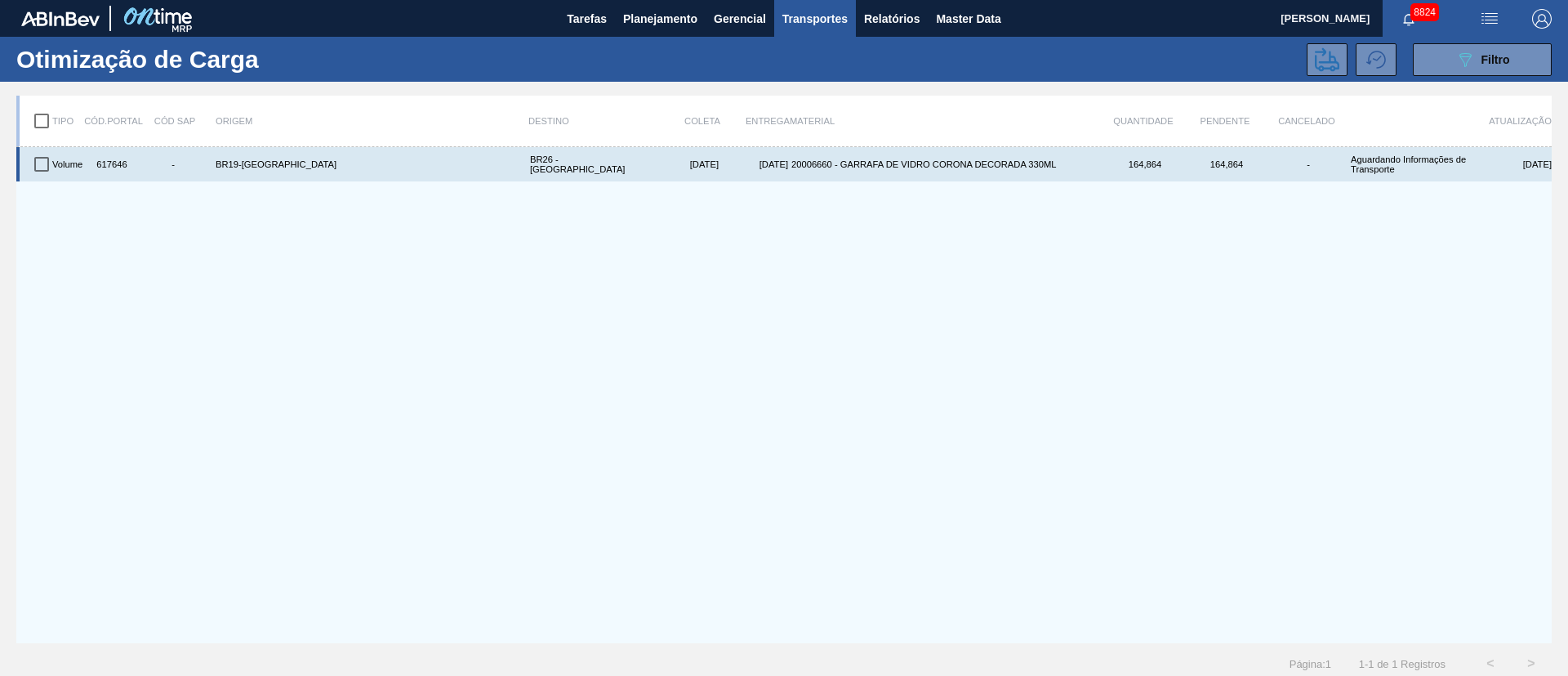
click at [37, 164] on input "checkbox" at bounding box center [41, 164] width 34 height 34
checkbox input "true"
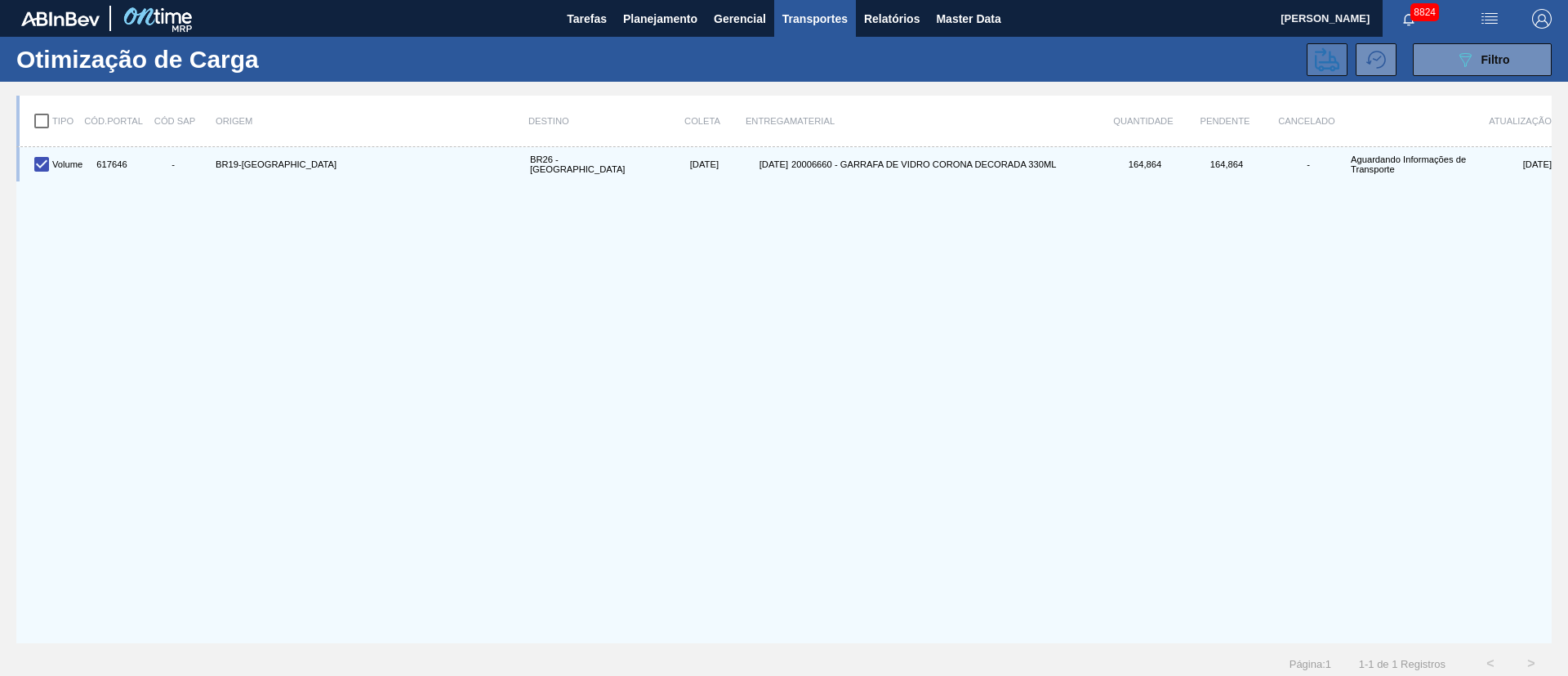
click at [1317, 64] on icon at bounding box center [1326, 59] width 24 height 24
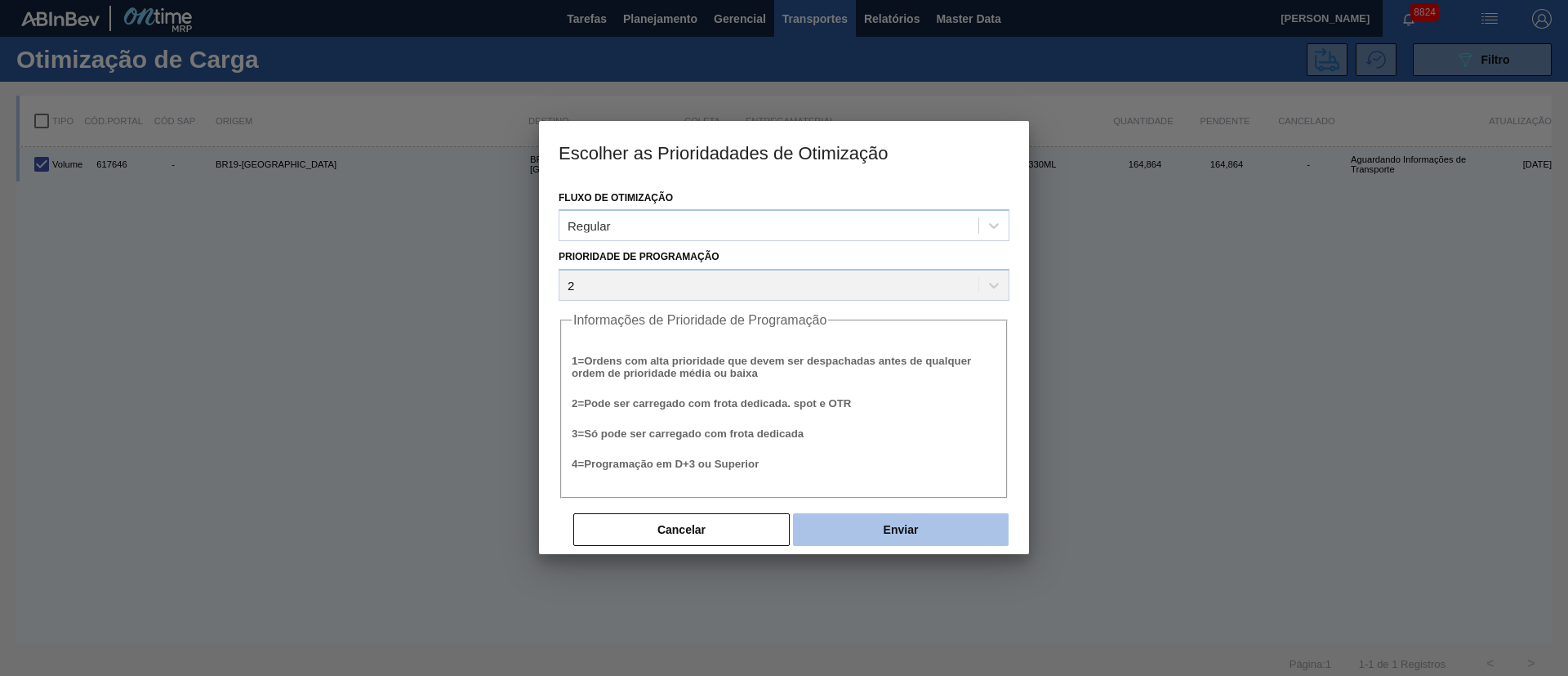
click at [898, 524] on button "Enviar" at bounding box center [900, 529] width 216 height 32
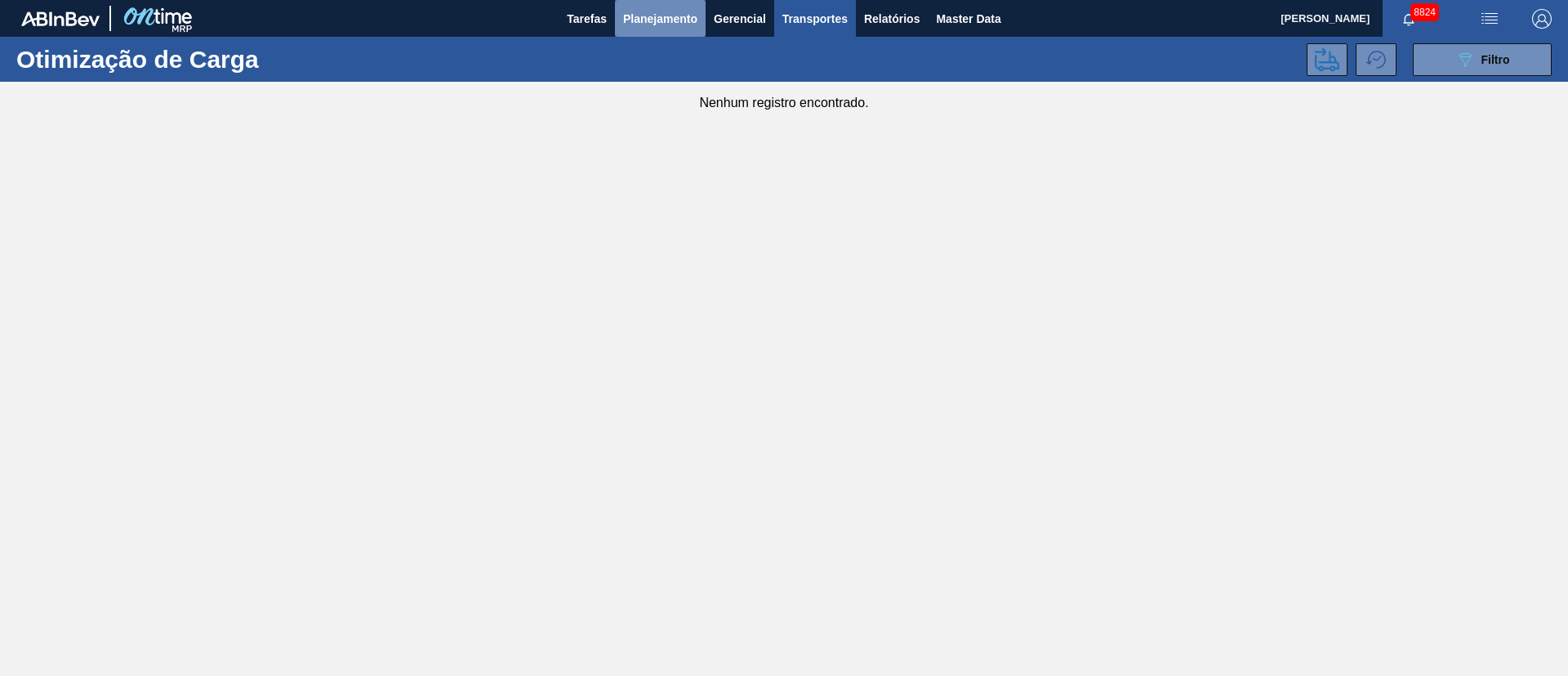
click at [672, 25] on span "Planejamento" at bounding box center [660, 19] width 74 height 20
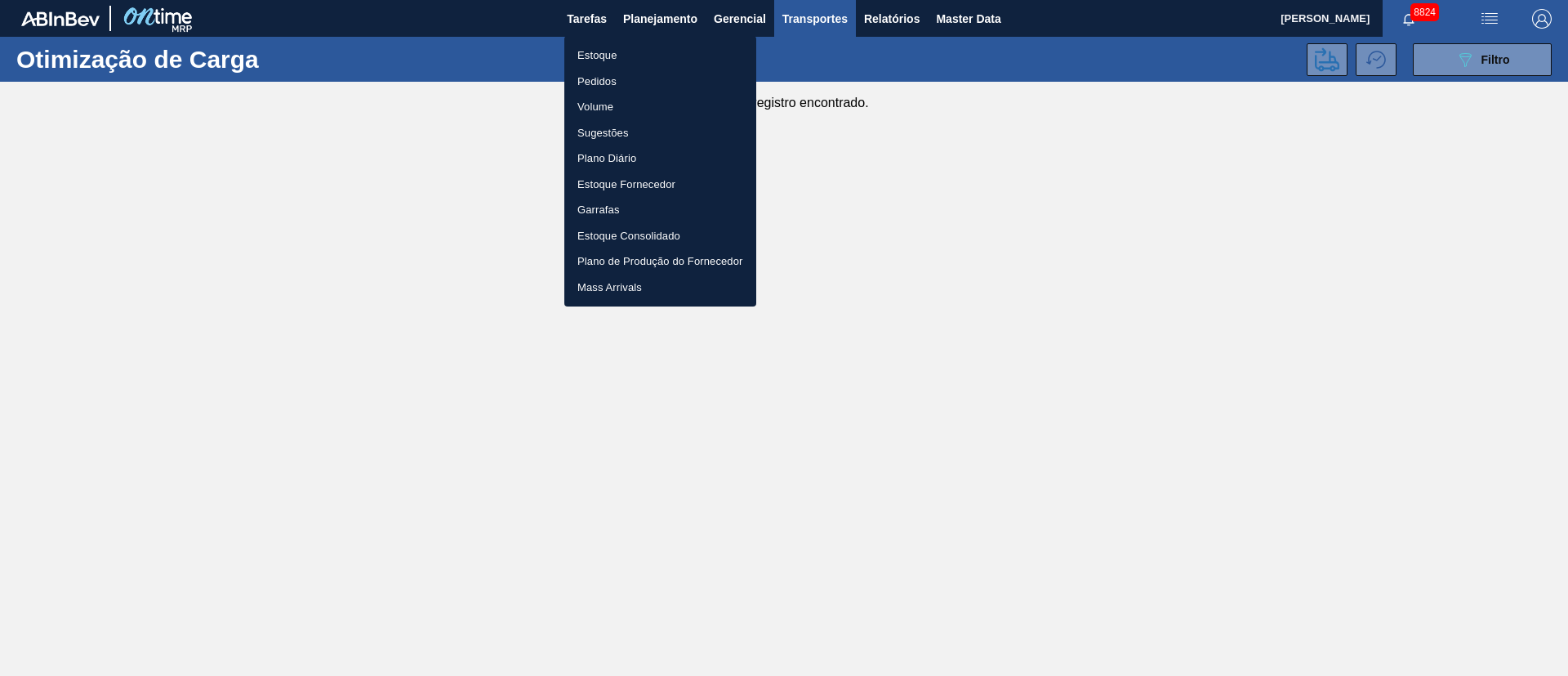
click at [589, 79] on li "Pedidos" at bounding box center [660, 81] width 192 height 26
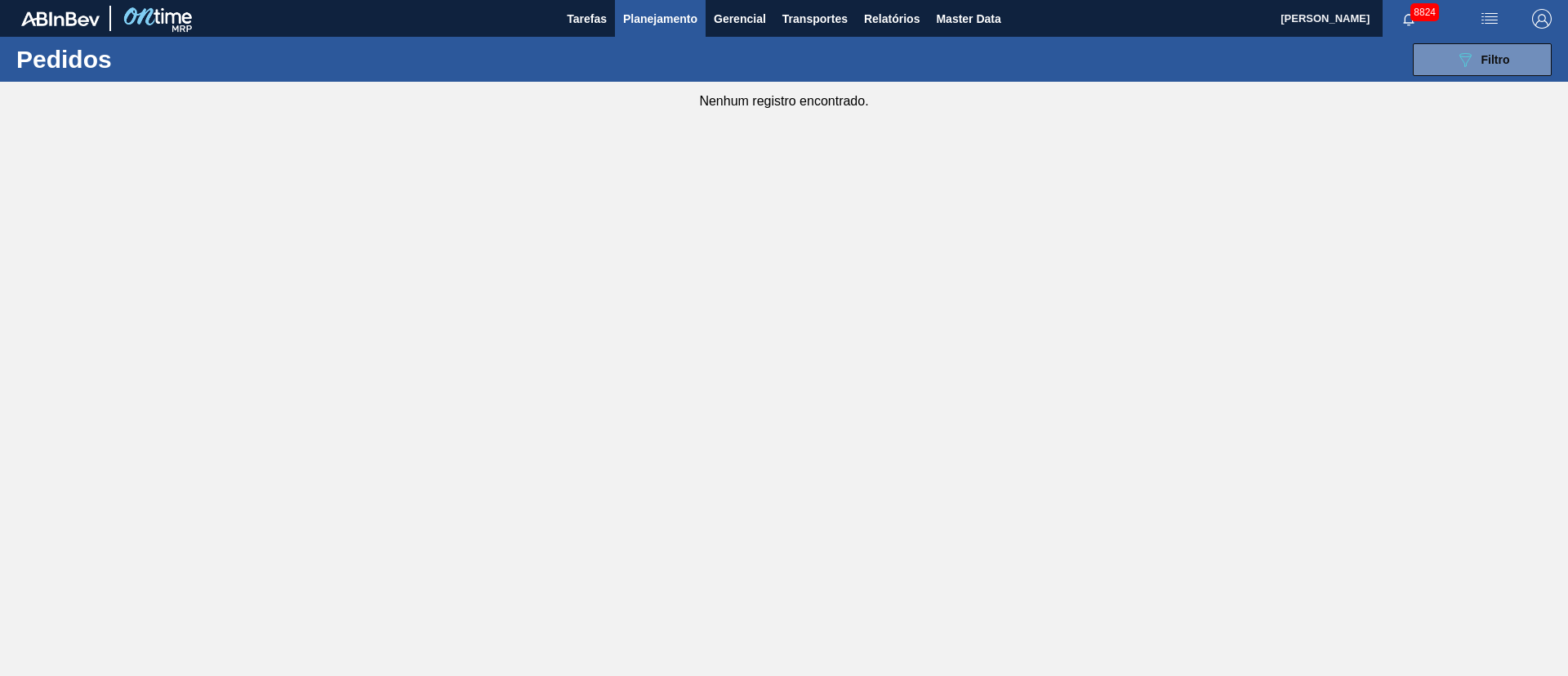
click at [648, 18] on span "Planejamento" at bounding box center [660, 19] width 74 height 20
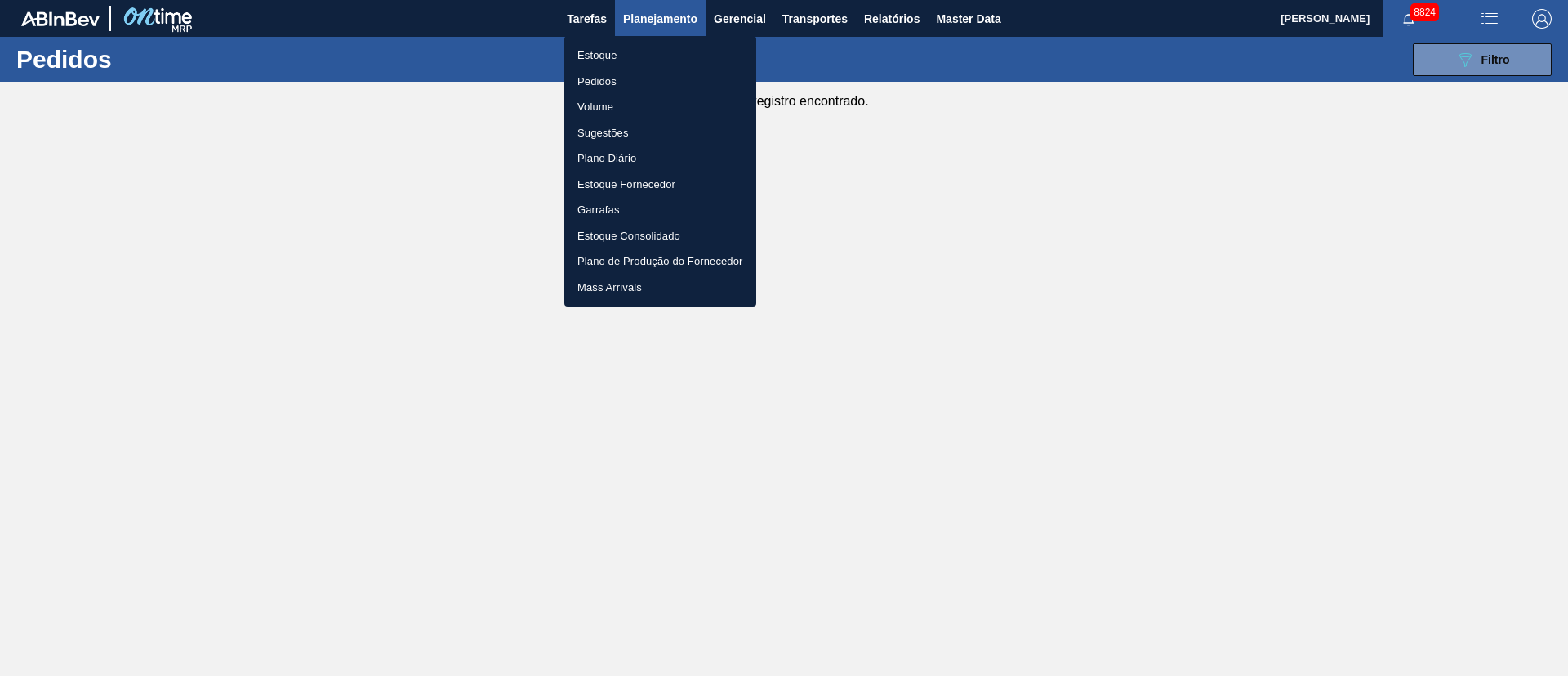
click at [600, 89] on li "Pedidos" at bounding box center [660, 81] width 192 height 26
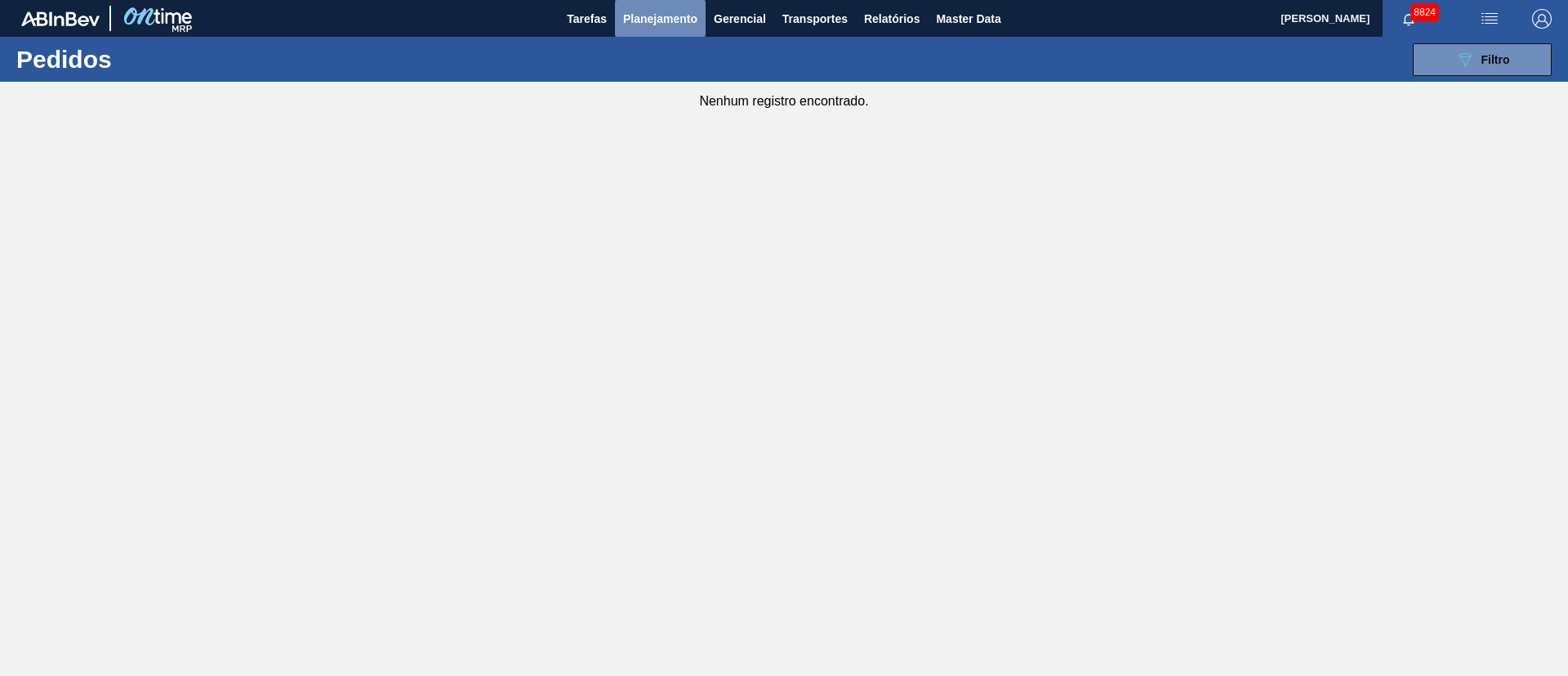
click at [637, 11] on span "Planejamento" at bounding box center [660, 19] width 74 height 20
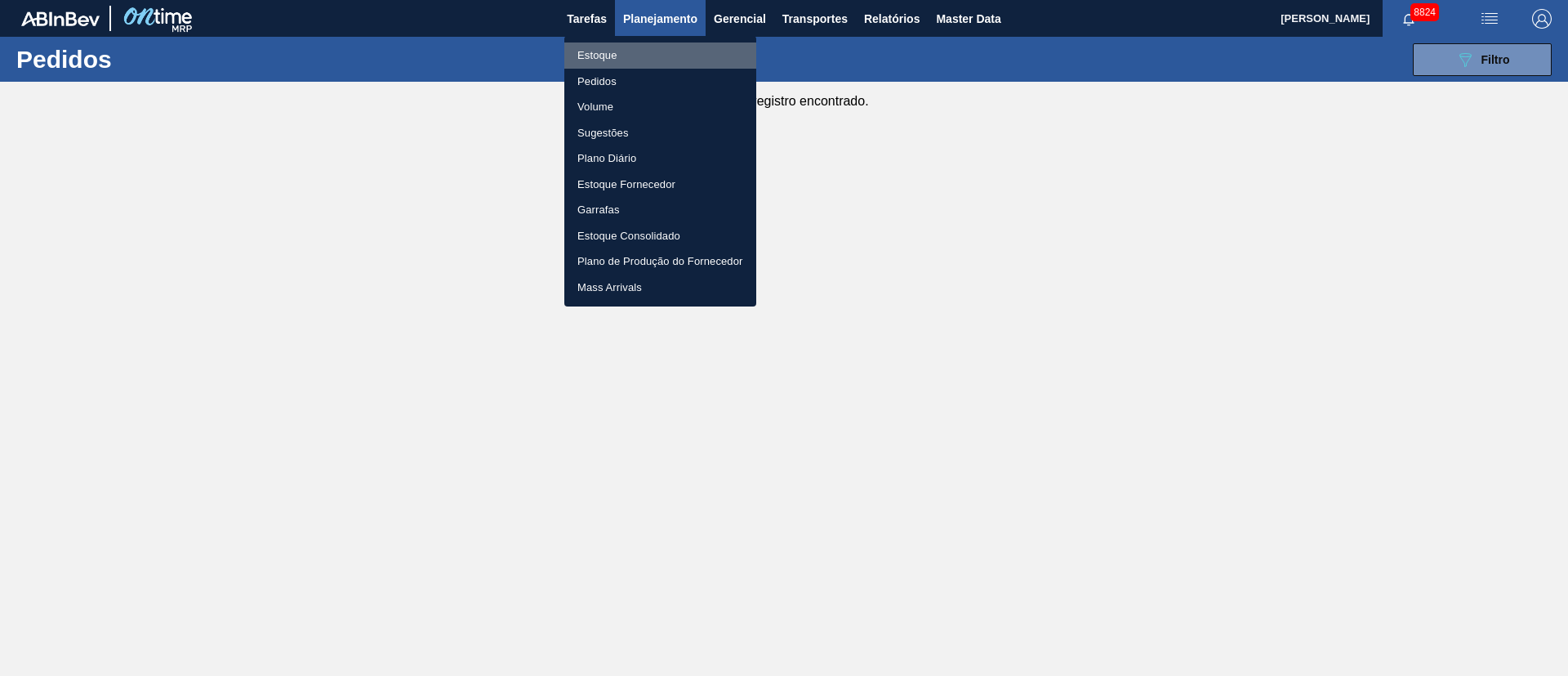
click at [613, 51] on li "Estoque" at bounding box center [660, 55] width 192 height 26
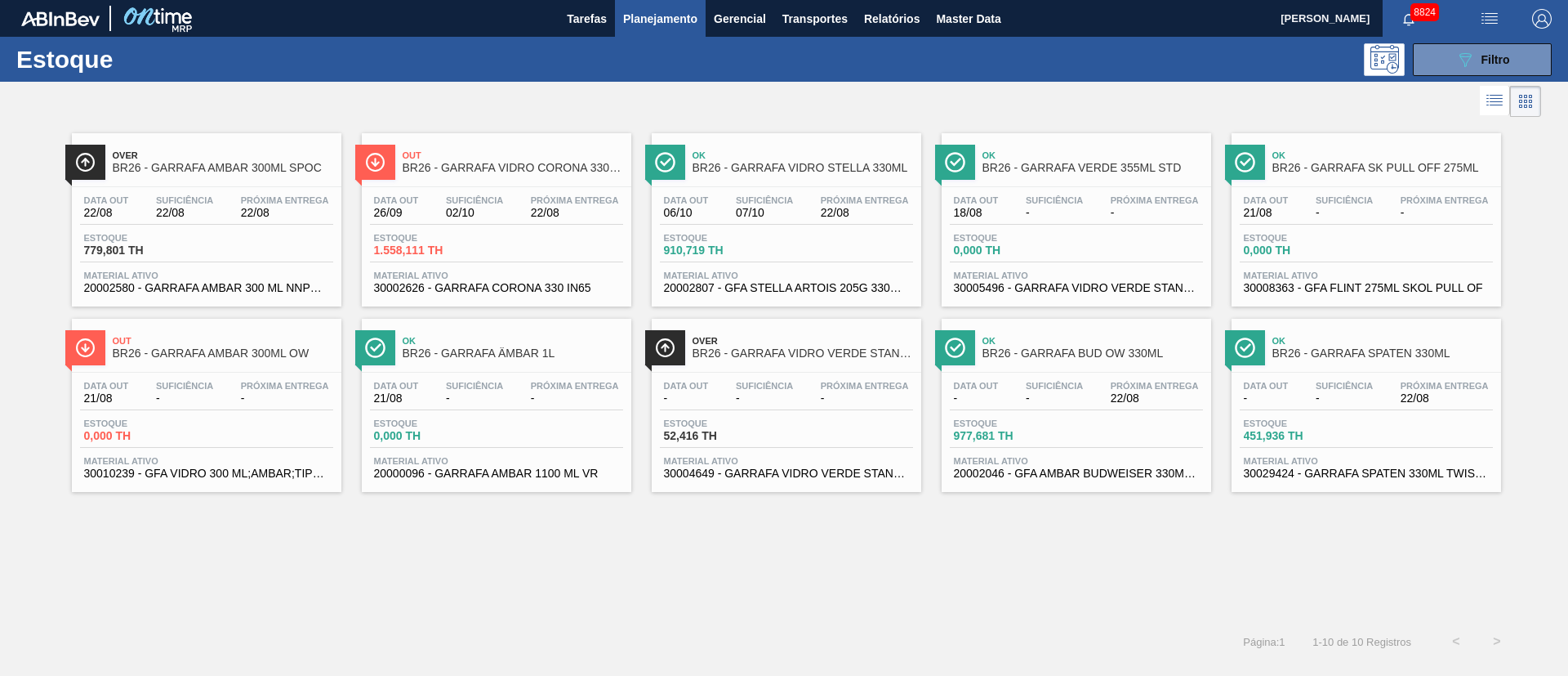
click at [490, 201] on span "Suficiência" at bounding box center [474, 200] width 57 height 10
click at [490, 201] on main "Tarefas Planejamento Gerencial Transportes Relatórios Master Data [PERSON_NAME]…" at bounding box center [784, 338] width 1568 height 676
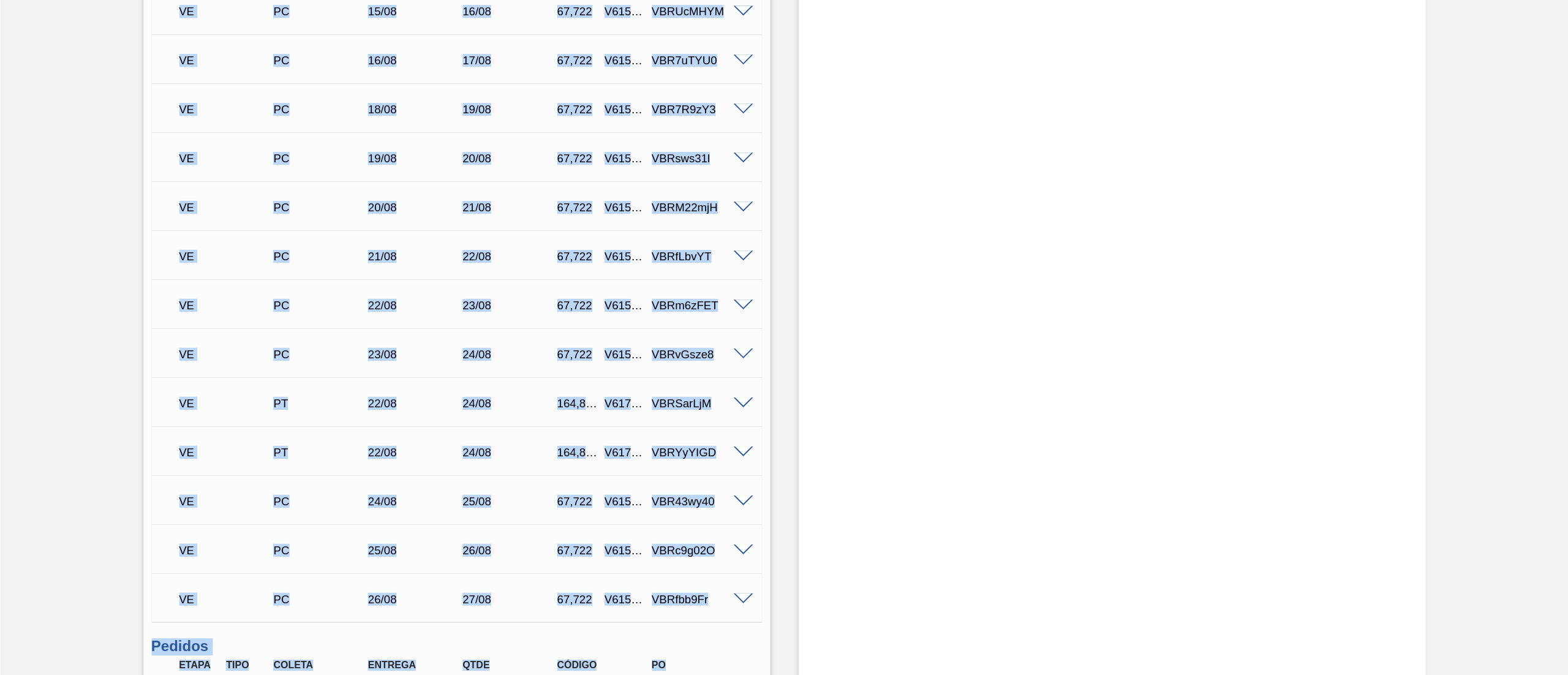
scroll to position [1011, 0]
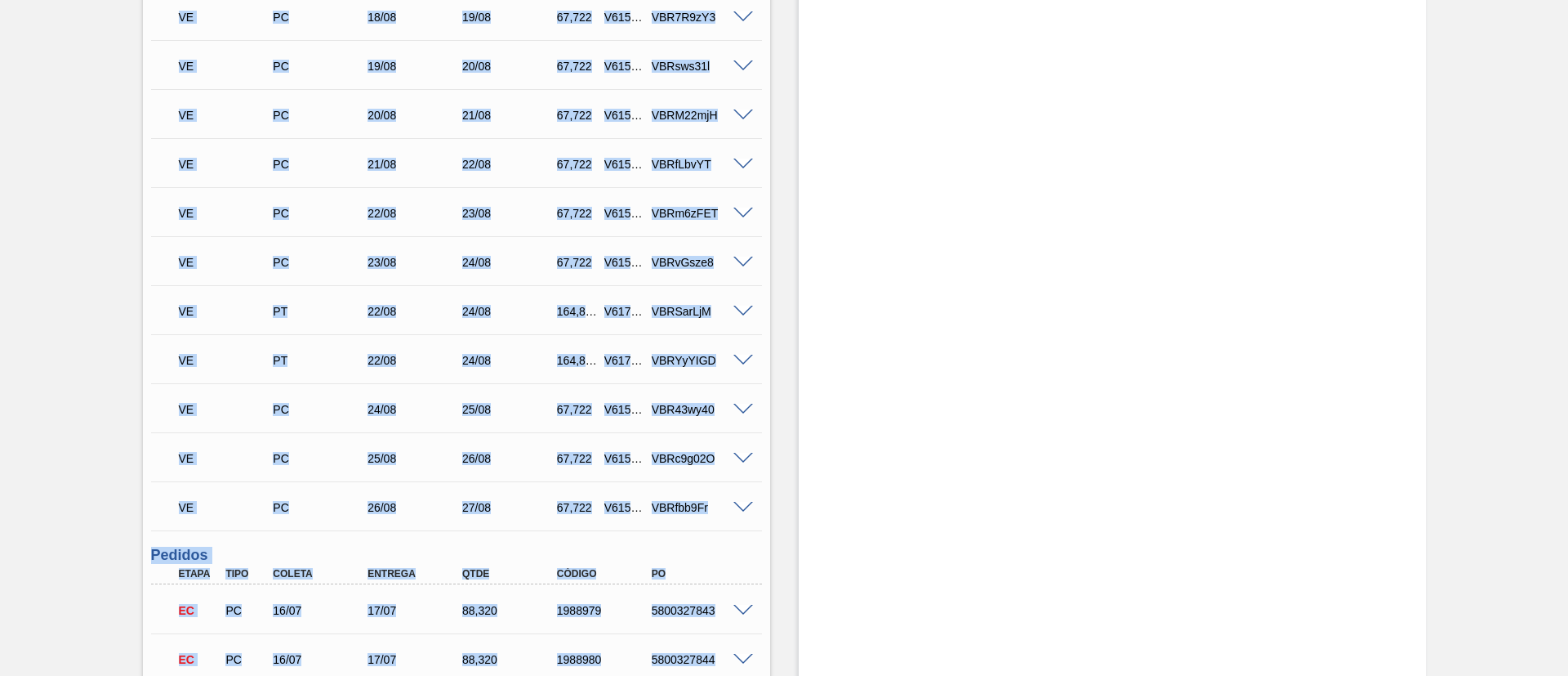
click at [518, 527] on div "VE PC 26/08 27/08 67,722 V615606 VBRfbb9Fr Material 30002626 - GARRAFA CORONA 3…" at bounding box center [456, 505] width 610 height 49
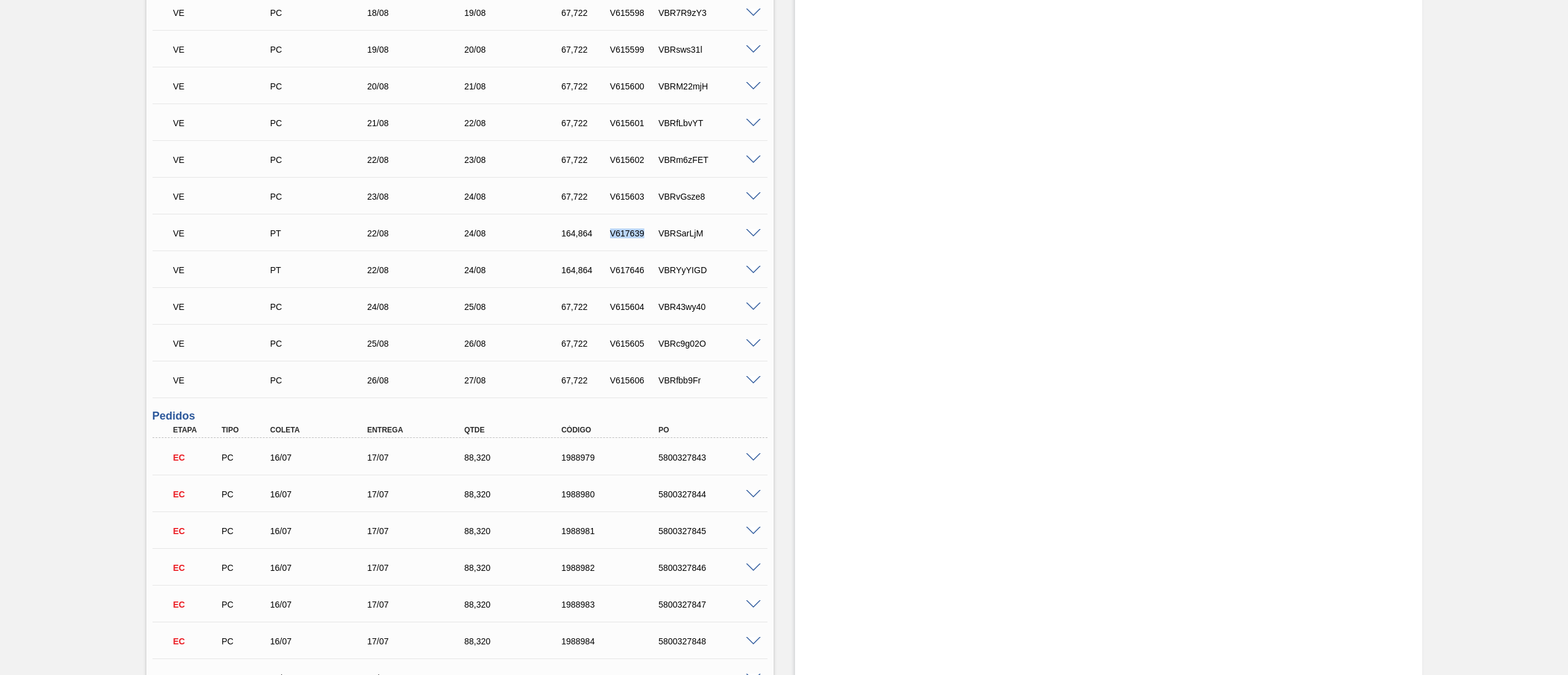
drag, startPoint x: 597, startPoint y: 229, endPoint x: 650, endPoint y: 233, distance: 53.2
click at [650, 233] on div "VE PT 22/08 24/08 164,864 V617639 VBRSarLjM" at bounding box center [456, 232] width 583 height 24
copy div "V617639"
drag, startPoint x: 644, startPoint y: 272, endPoint x: 605, endPoint y: 269, distance: 39.1
click at [607, 269] on div "V617646" at bounding box center [633, 270] width 52 height 10
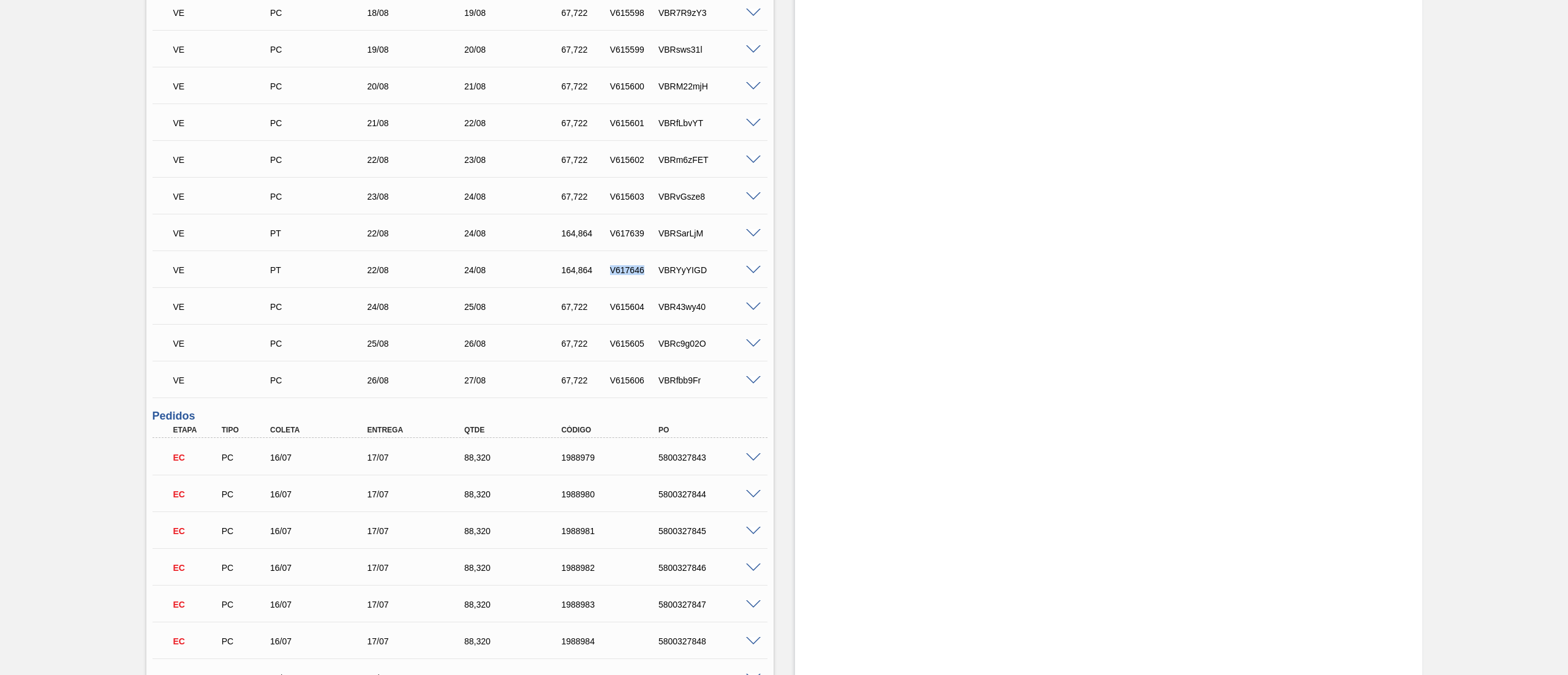
copy div "V617646"
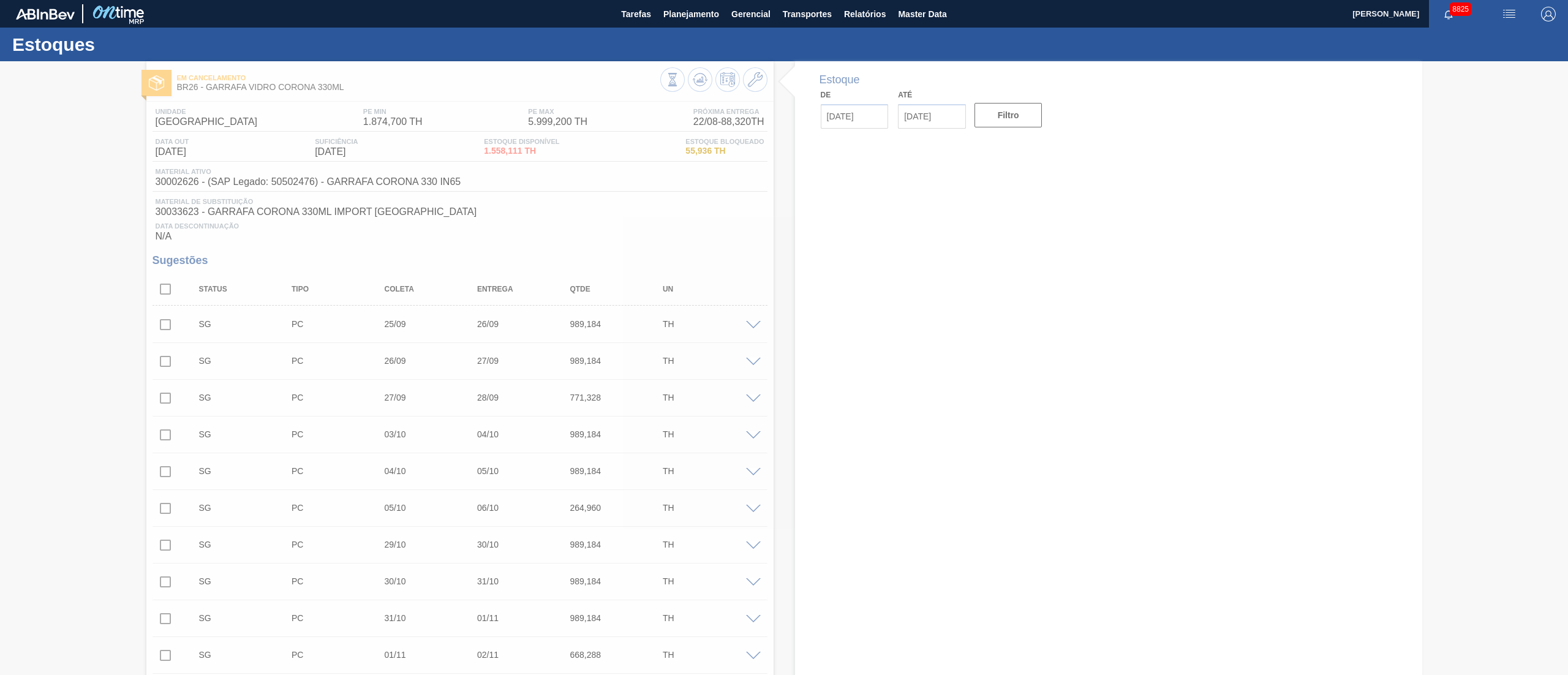
type input "[DATE]"
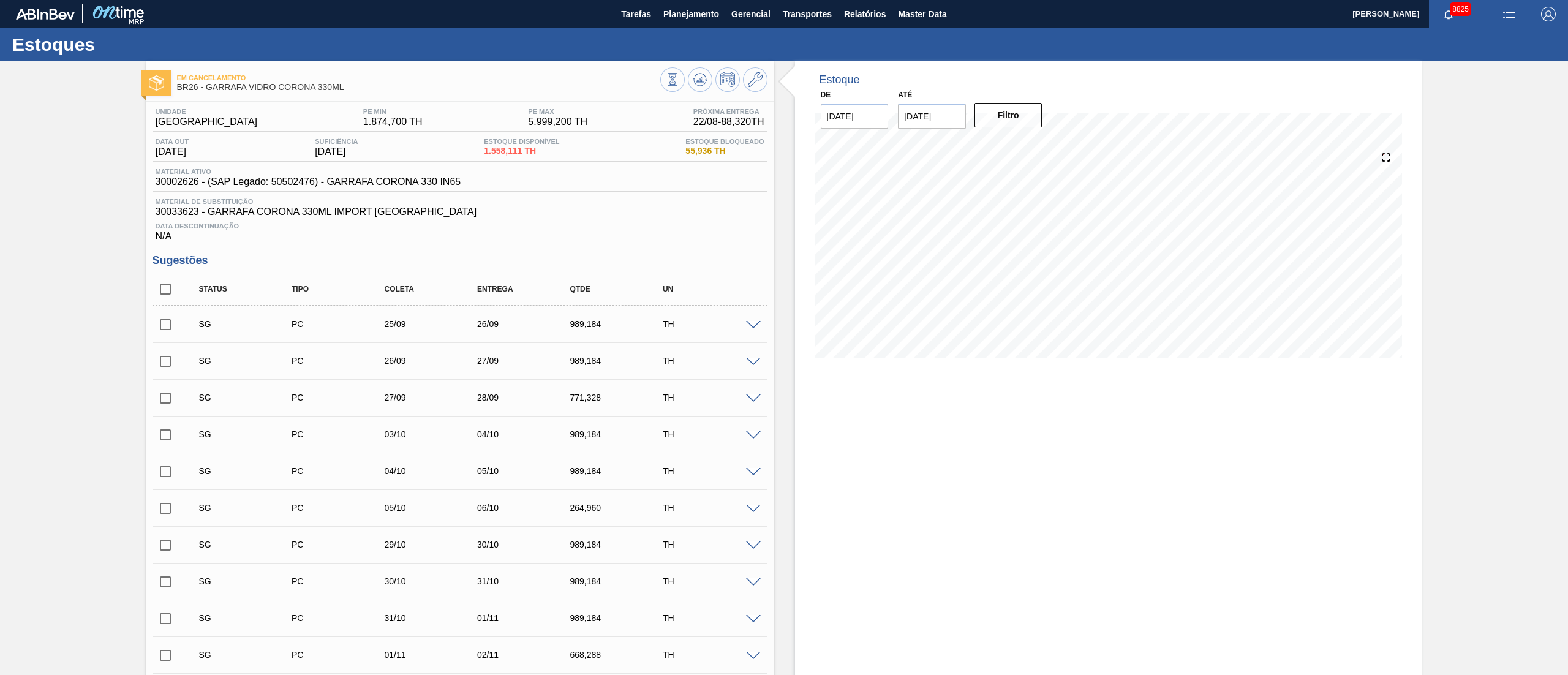
click at [605, 214] on span "30033623 - GARRAFA CORONA 330ML IMPORT [GEOGRAPHIC_DATA]" at bounding box center [460, 212] width 609 height 11
click at [691, 14] on span "Planejamento" at bounding box center [691, 14] width 56 height 15
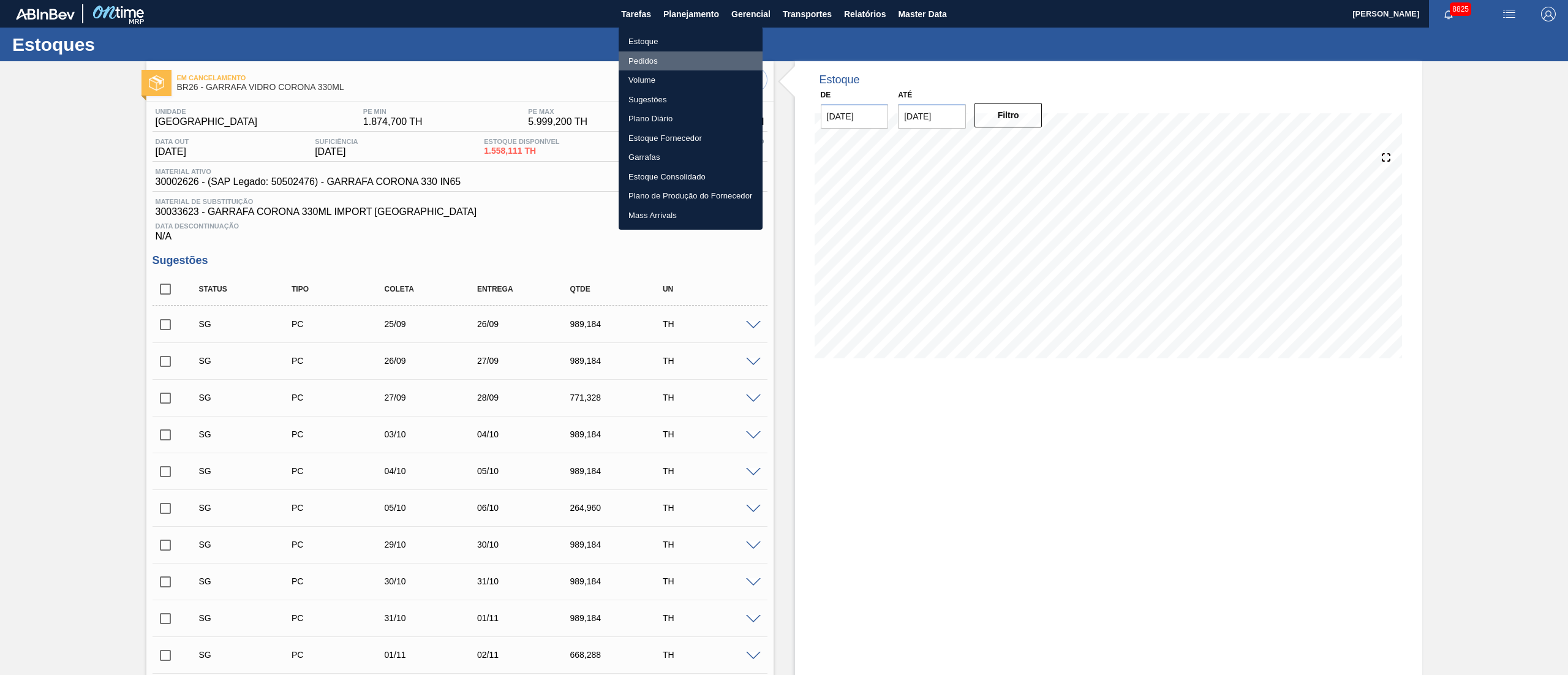
click at [652, 54] on li "Pedidos" at bounding box center [691, 61] width 144 height 19
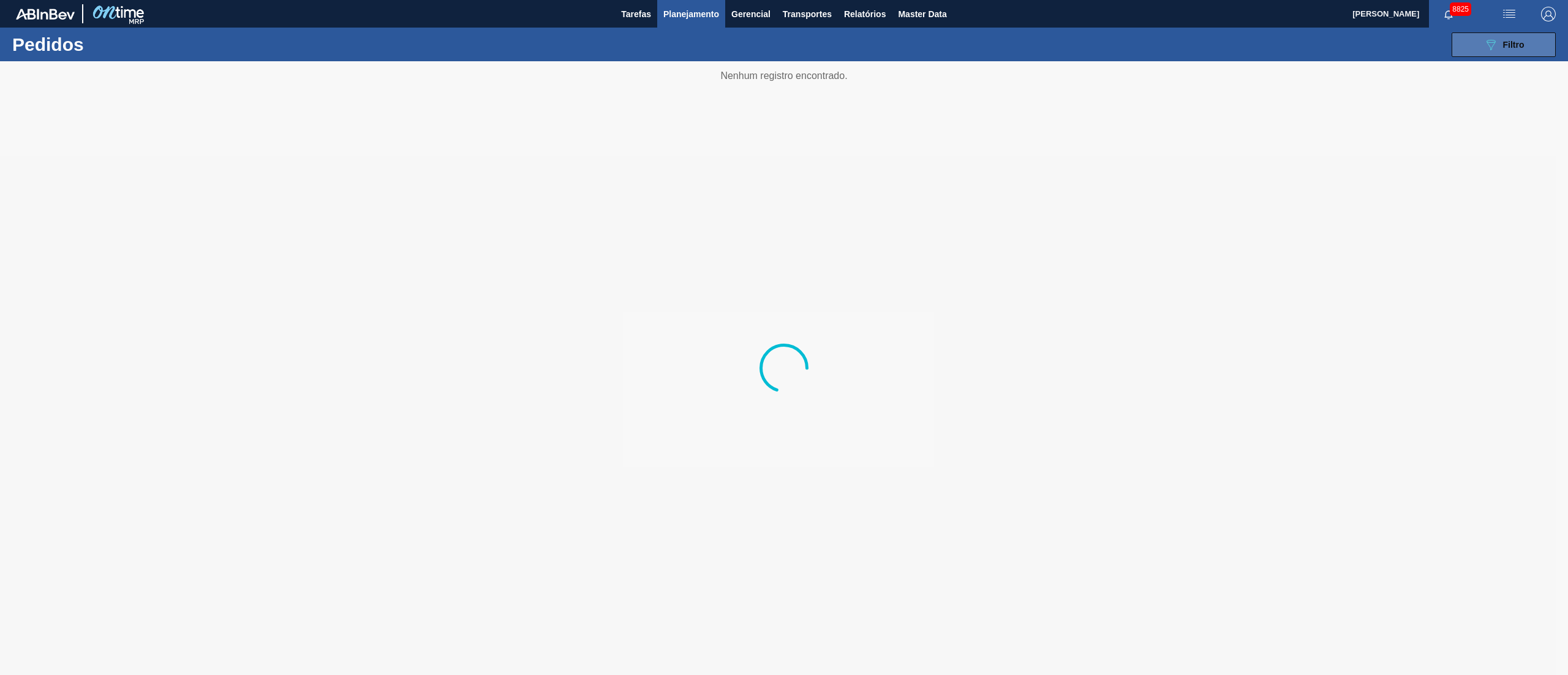
click at [1497, 46] on icon "089F7B8B-B2A5-4AFE-B5C0-19BA573D28AC" at bounding box center [1491, 45] width 15 height 15
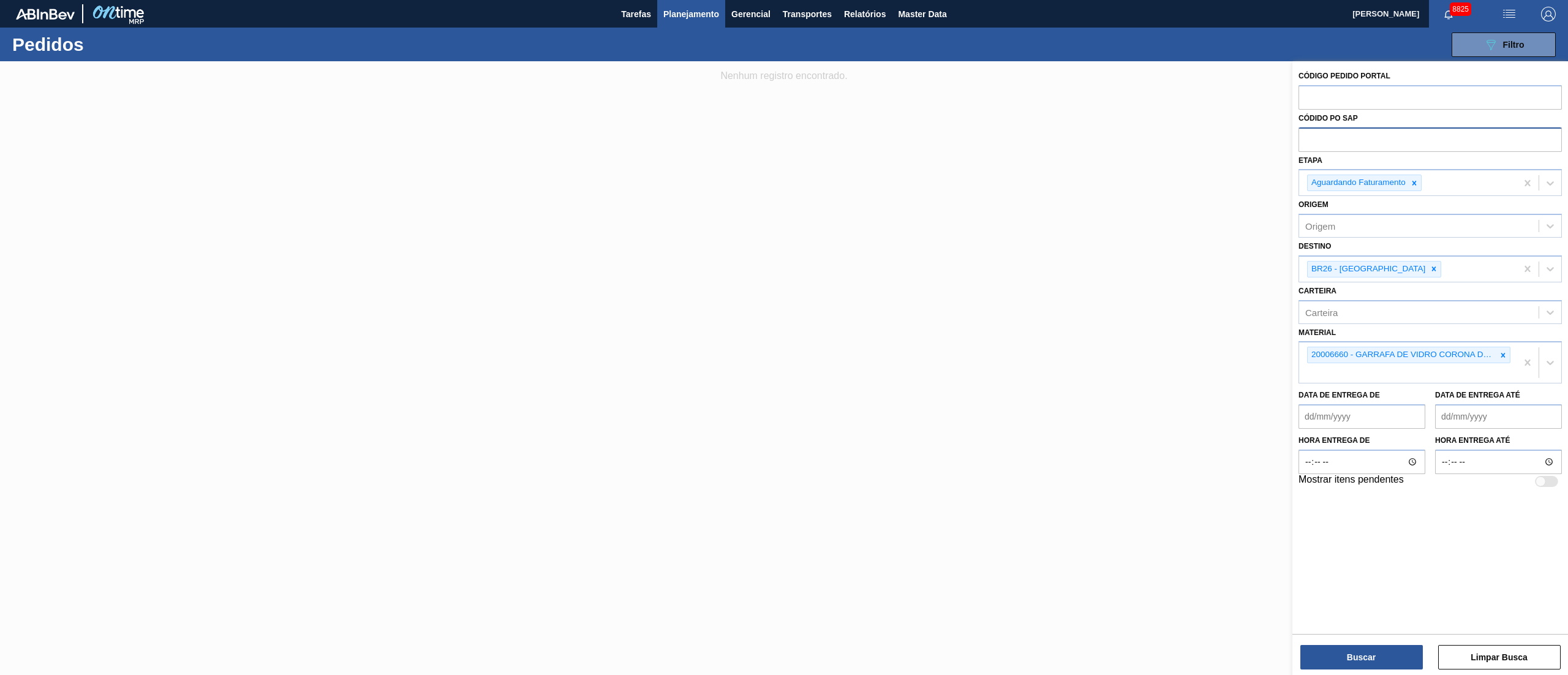
click at [1326, 149] on input "text" at bounding box center [1430, 139] width 263 height 24
click at [1410, 187] on div at bounding box center [1414, 183] width 13 height 15
type input "5800347463"
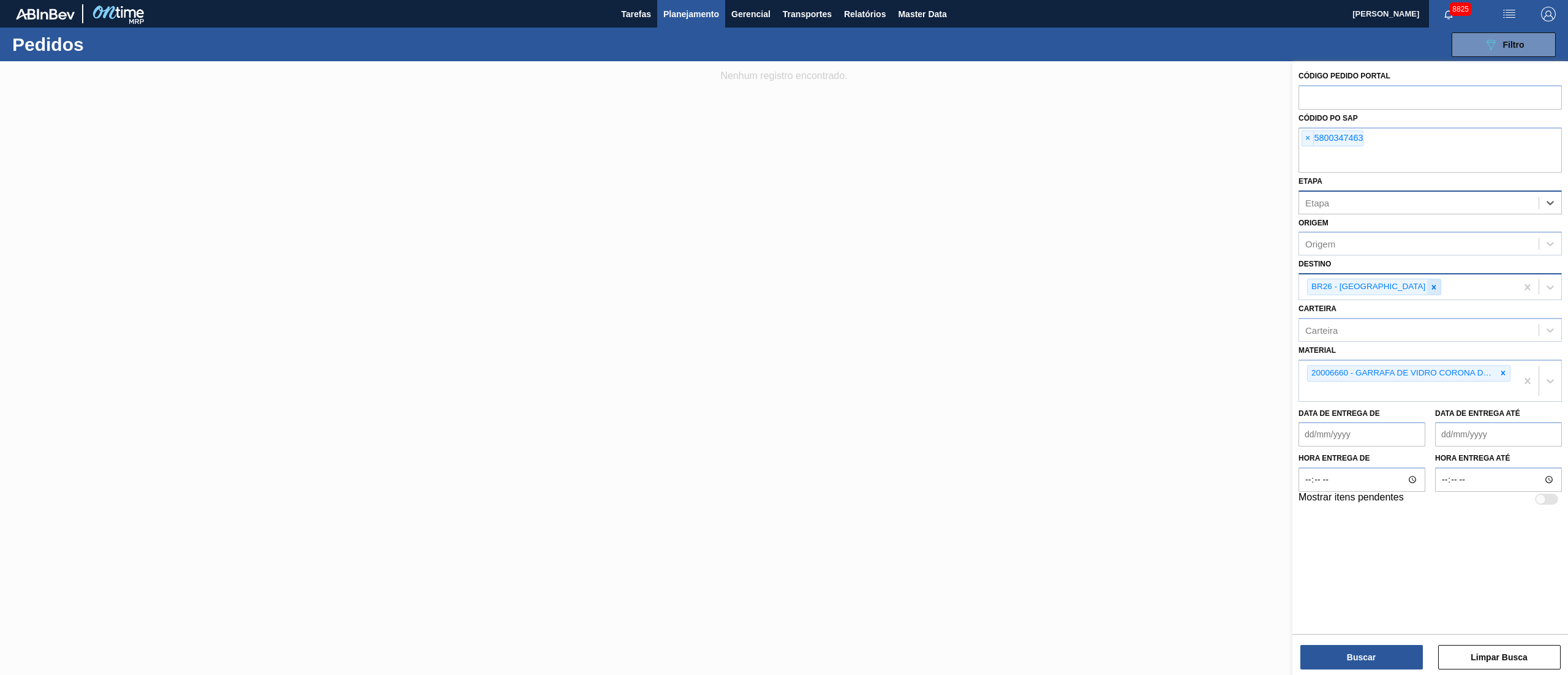
click at [1427, 286] on div at bounding box center [1434, 287] width 13 height 15
click at [1501, 368] on icon at bounding box center [1503, 370] width 4 height 4
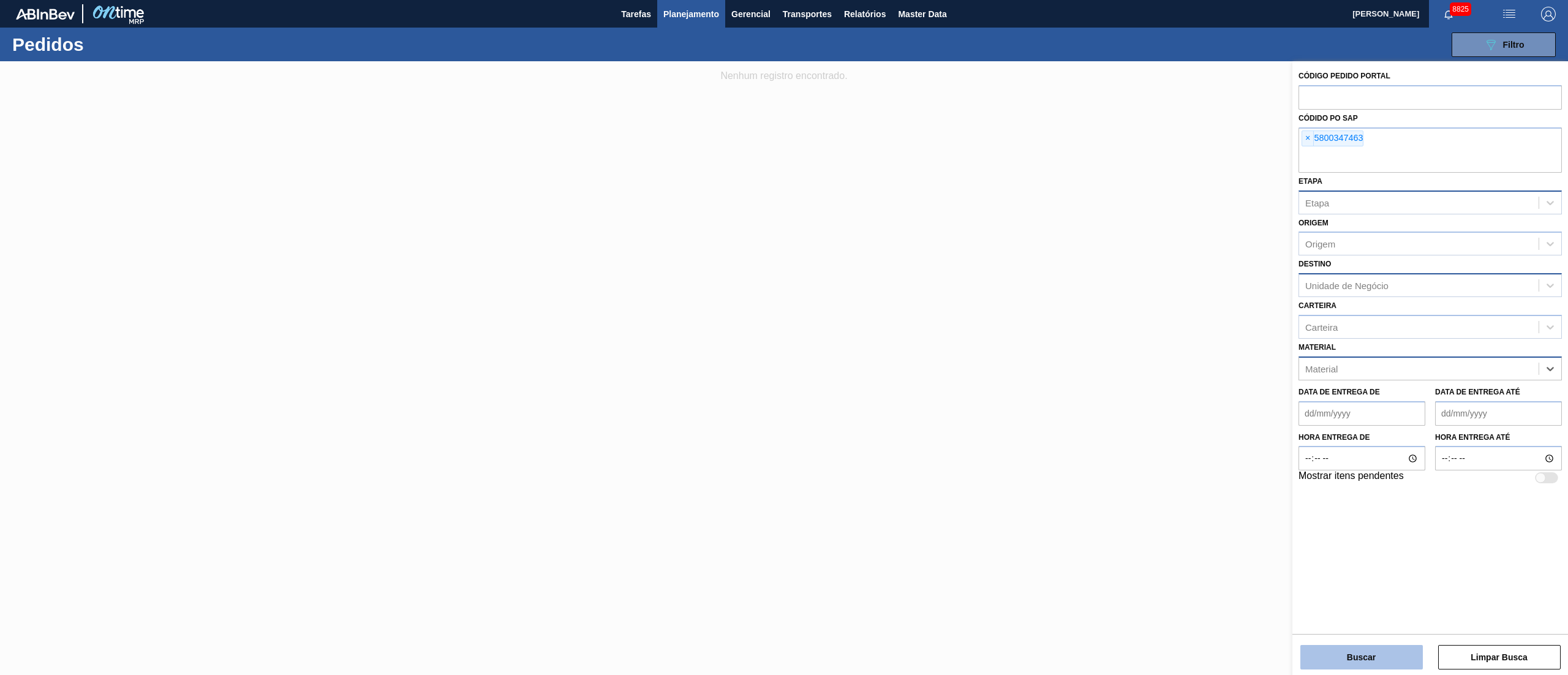
click at [1387, 656] on button "Buscar" at bounding box center [1361, 658] width 122 height 24
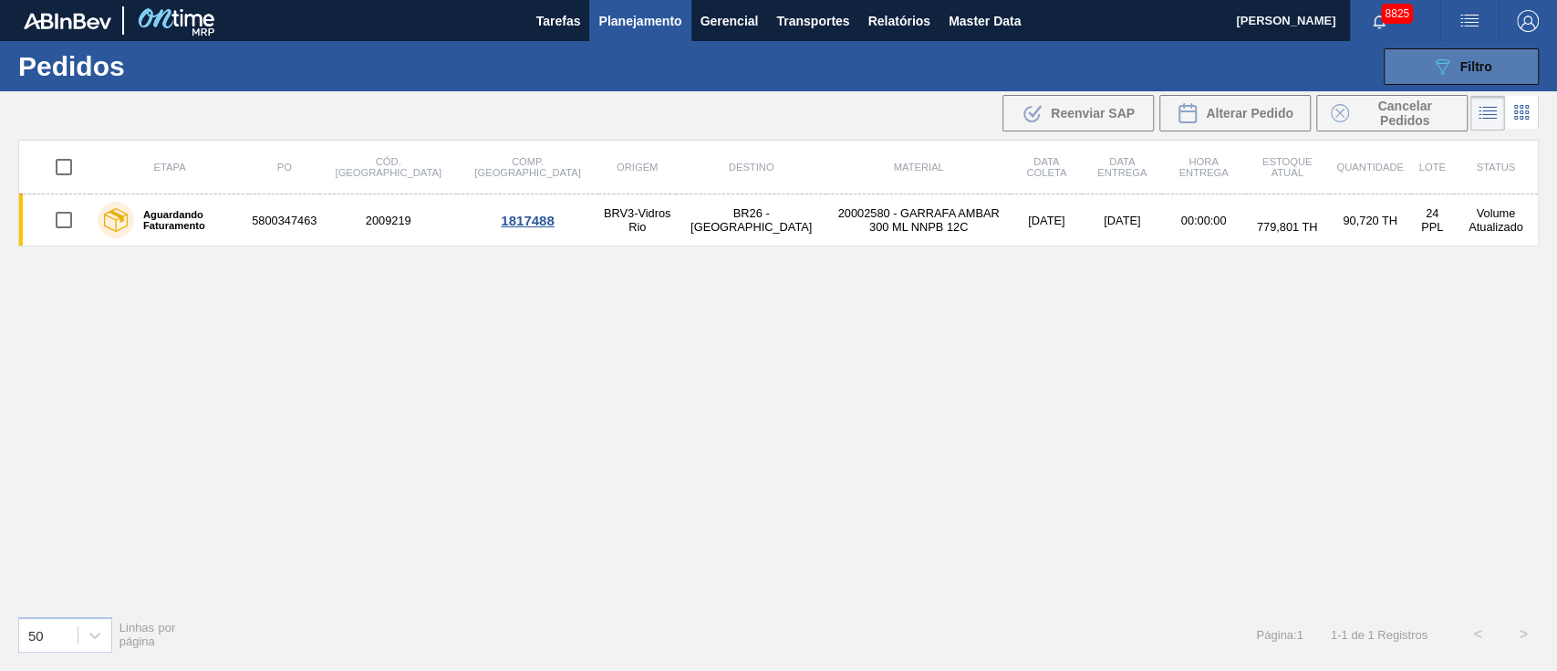
click at [1453, 67] on icon "089F7B8B-B2A5-4AFE-B5C0-19BA573D28AC" at bounding box center [1443, 67] width 22 height 22
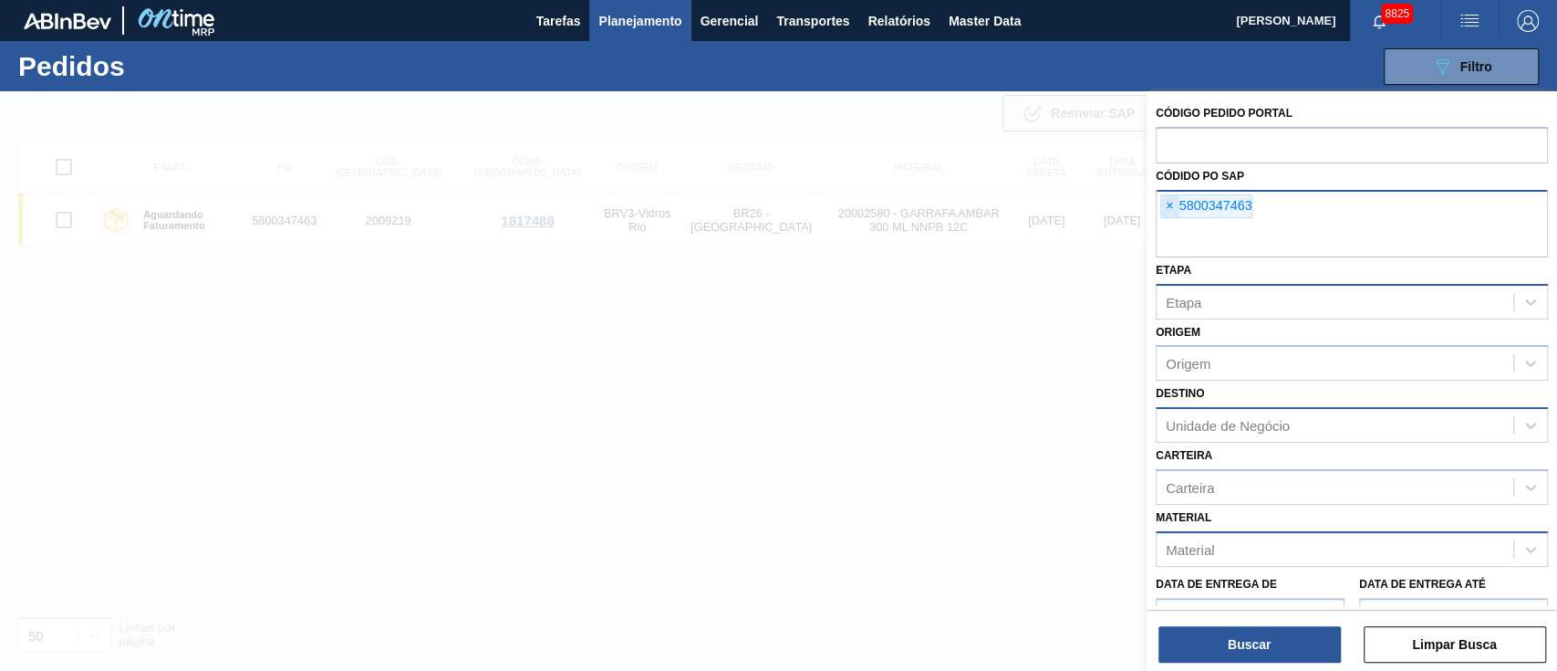
click at [1168, 203] on span "×" at bounding box center [1169, 206] width 17 height 22
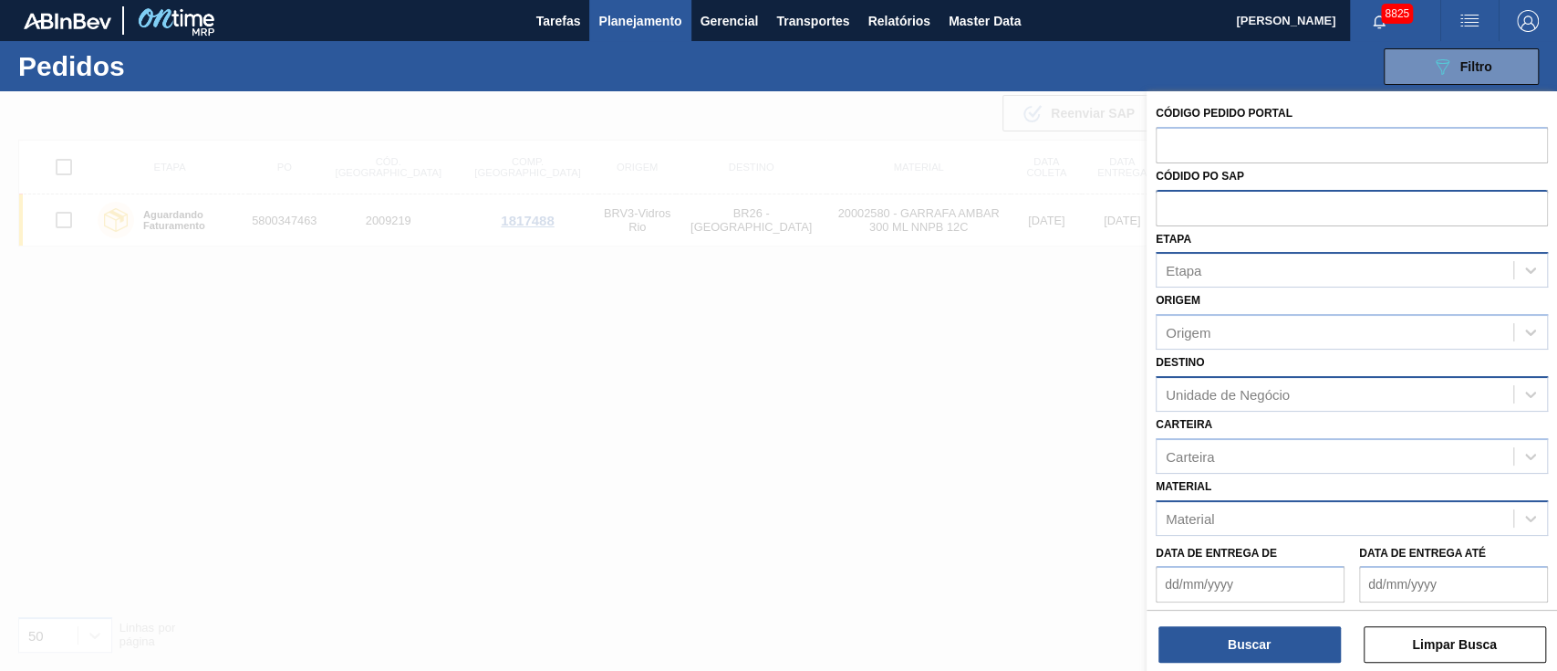
click at [1185, 510] on div "Material" at bounding box center [1190, 518] width 48 height 16
type input "20006660"
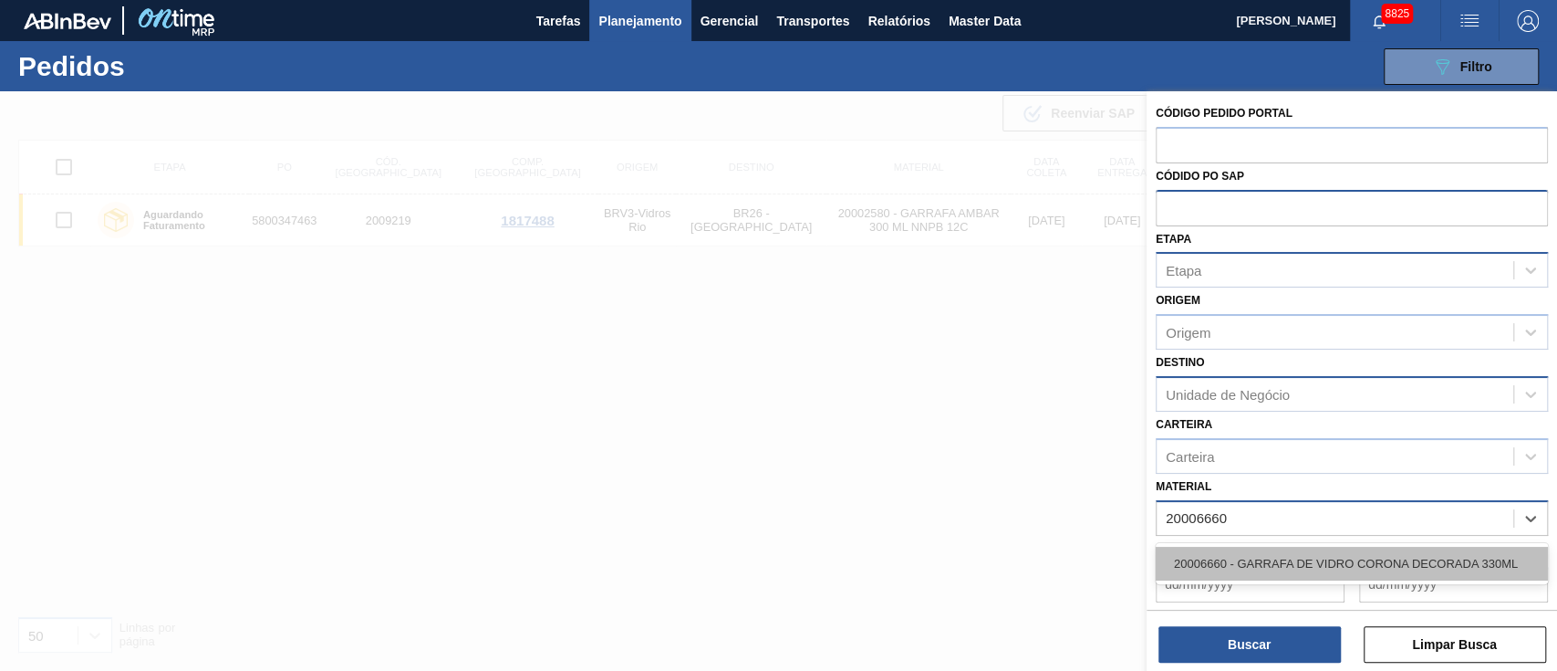
click at [1220, 554] on div "20006660 - GARRAFA DE VIDRO CORONA DECORADA 330ML" at bounding box center [1352, 564] width 392 height 34
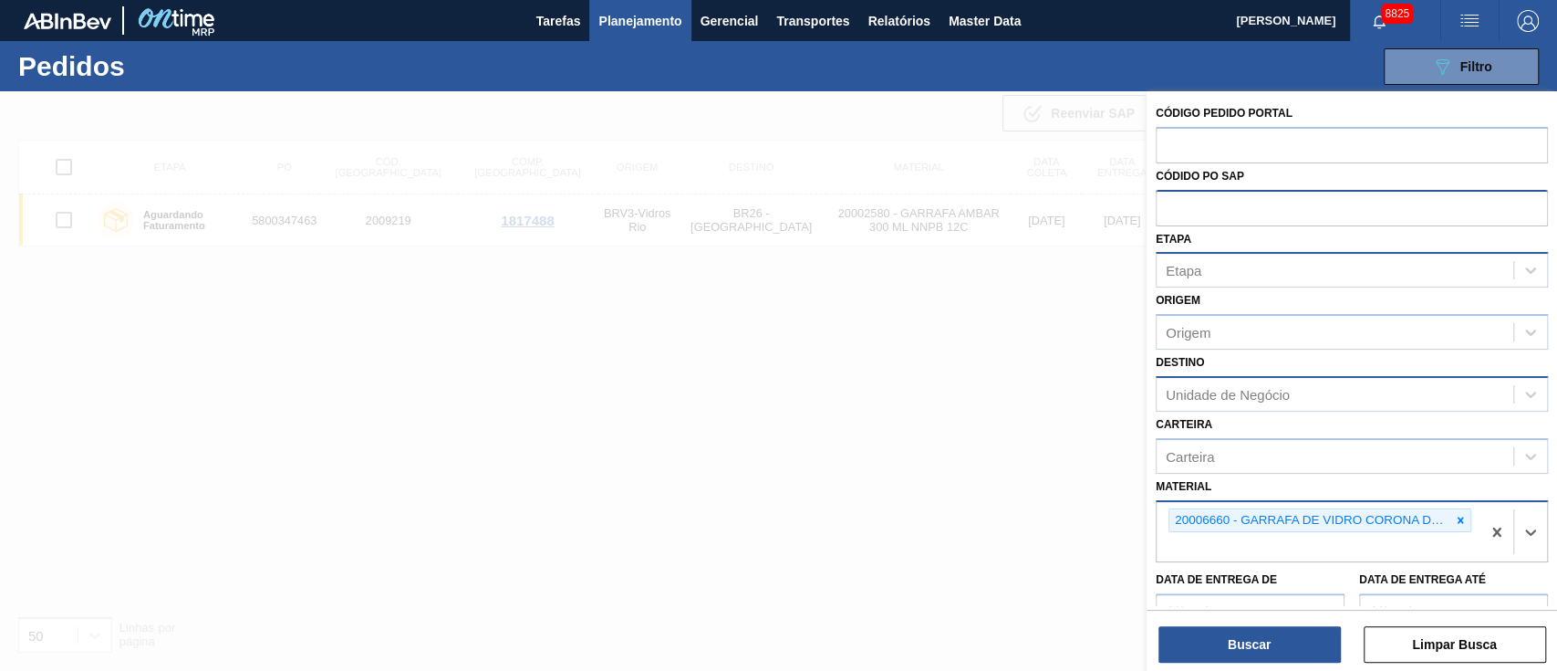
click at [1230, 400] on div "Unidade de Negócio" at bounding box center [1228, 394] width 124 height 16
type input "4"
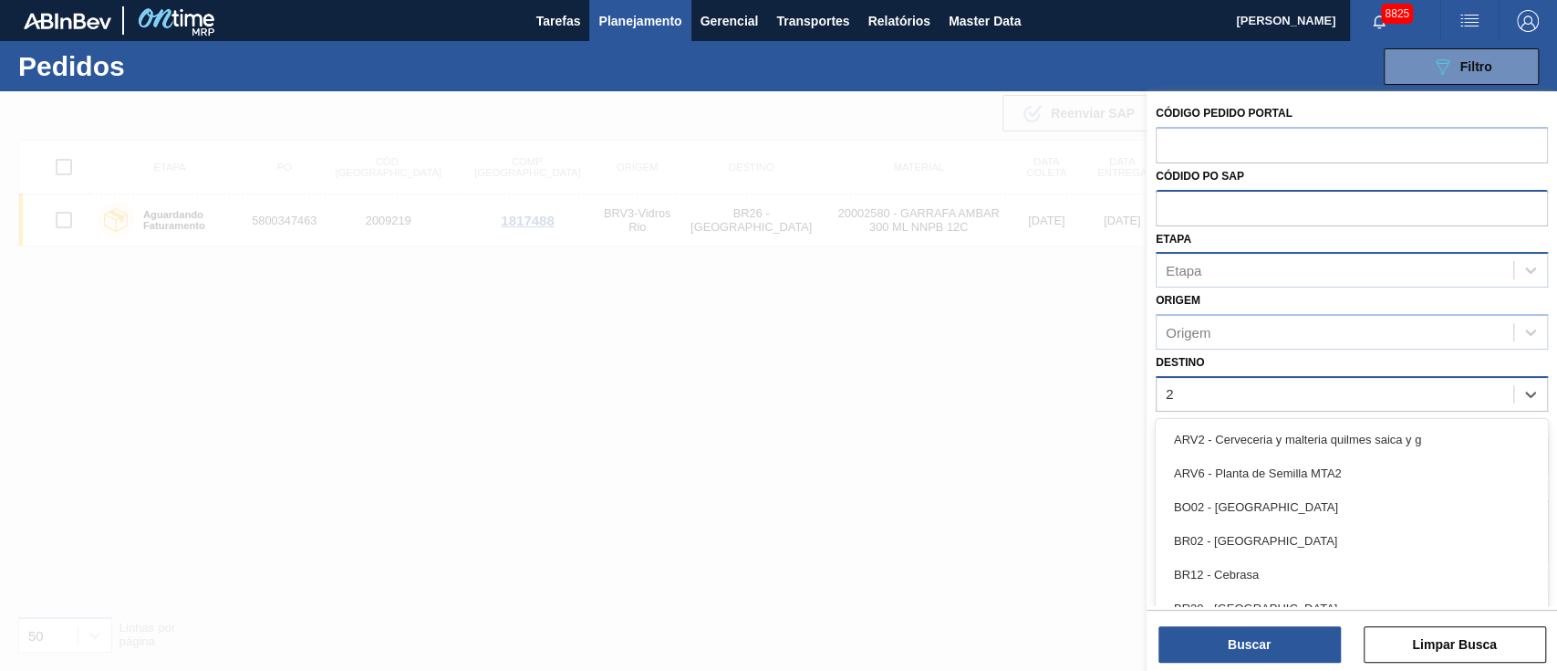
type input "26"
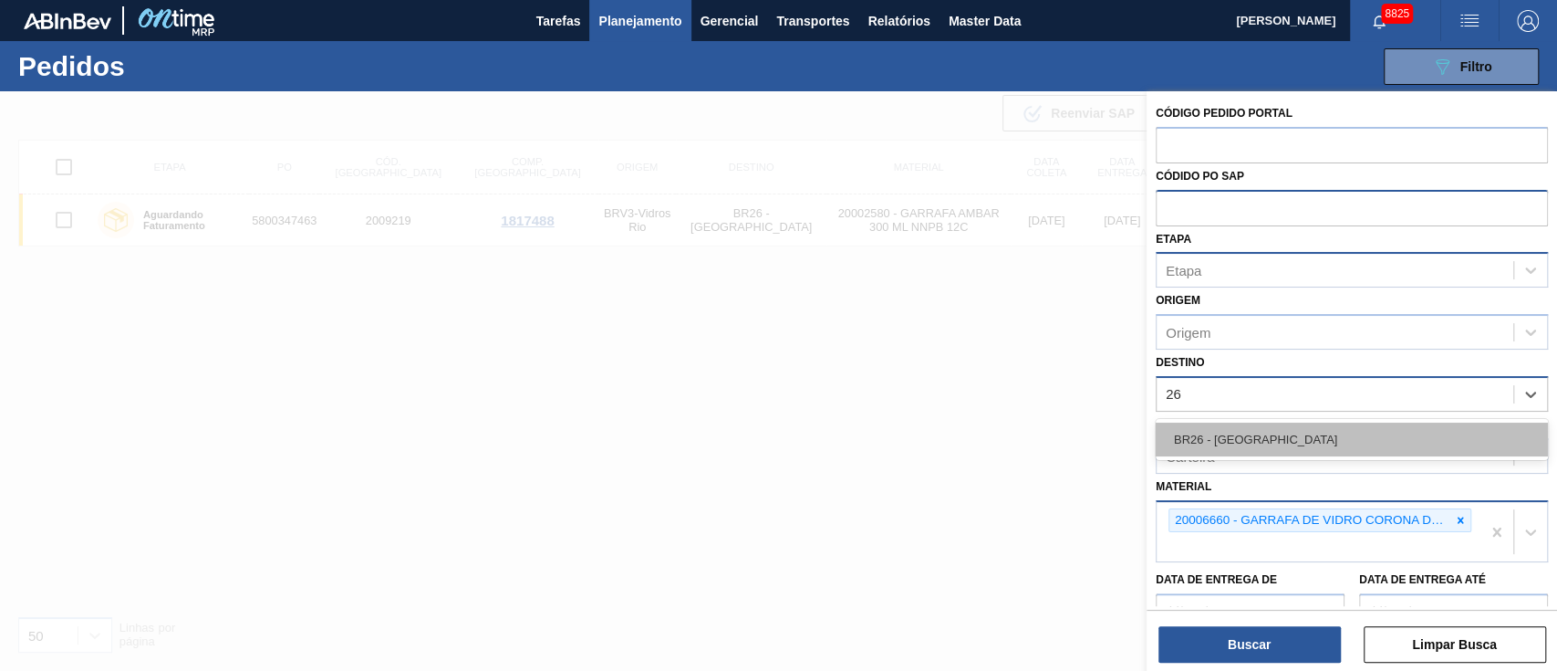
click at [1220, 450] on div "BR26 - [GEOGRAPHIC_DATA]" at bounding box center [1352, 439] width 392 height 34
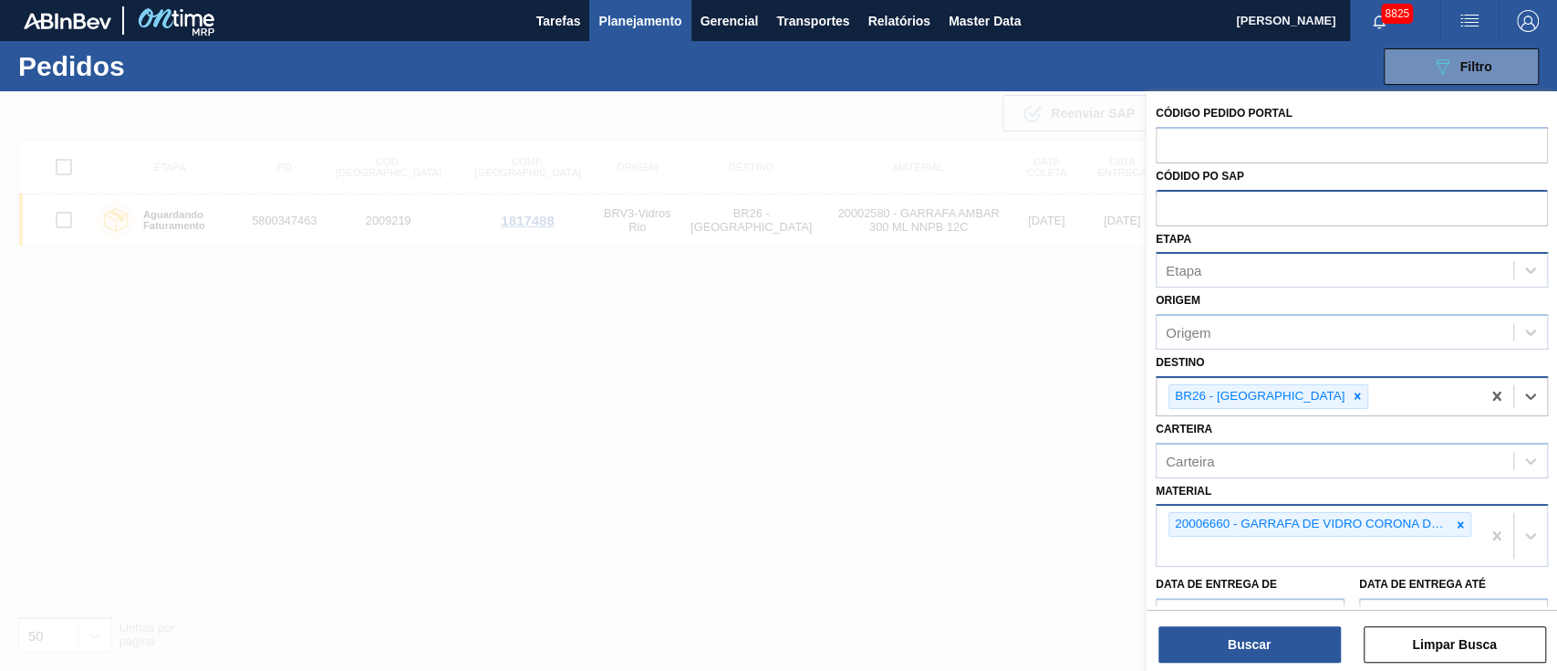
click at [1212, 259] on div "Etapa" at bounding box center [1335, 270] width 357 height 26
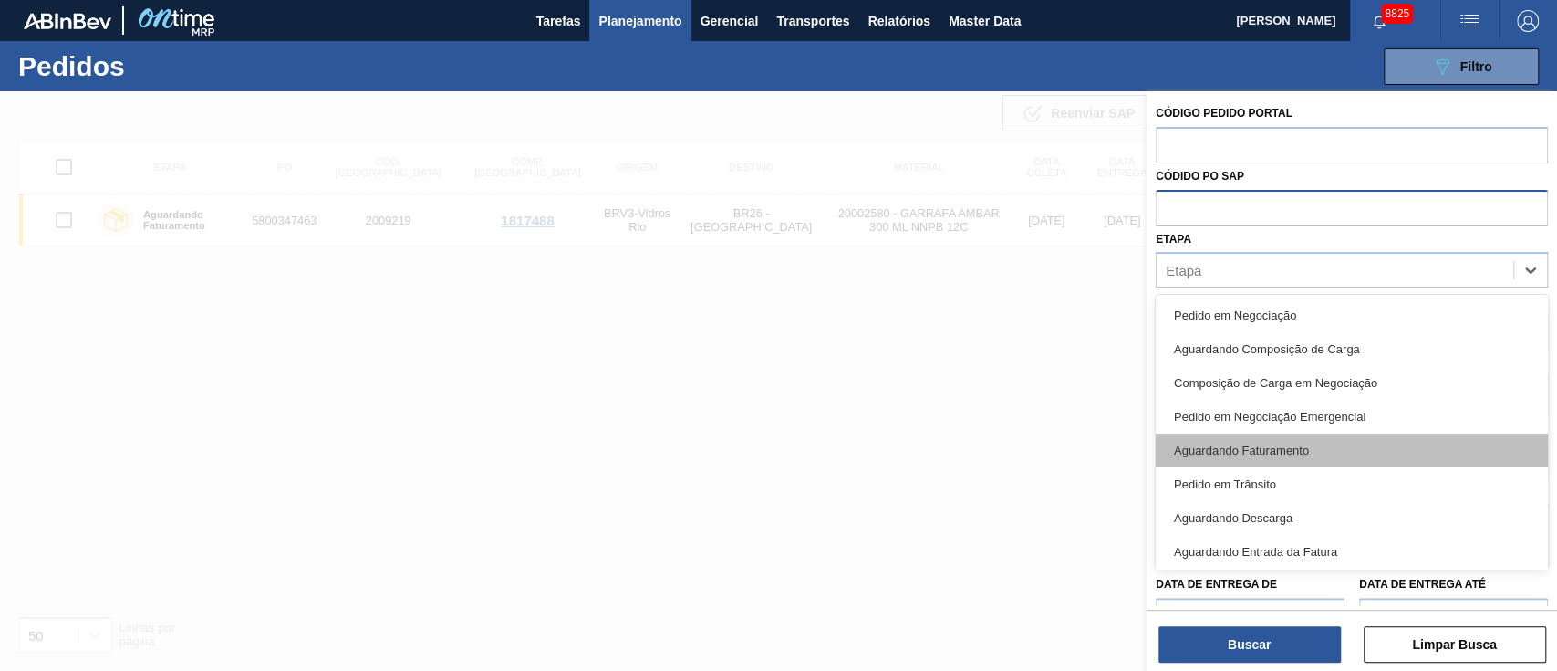
click at [1210, 439] on div "Aguardando Faturamento" at bounding box center [1352, 450] width 392 height 34
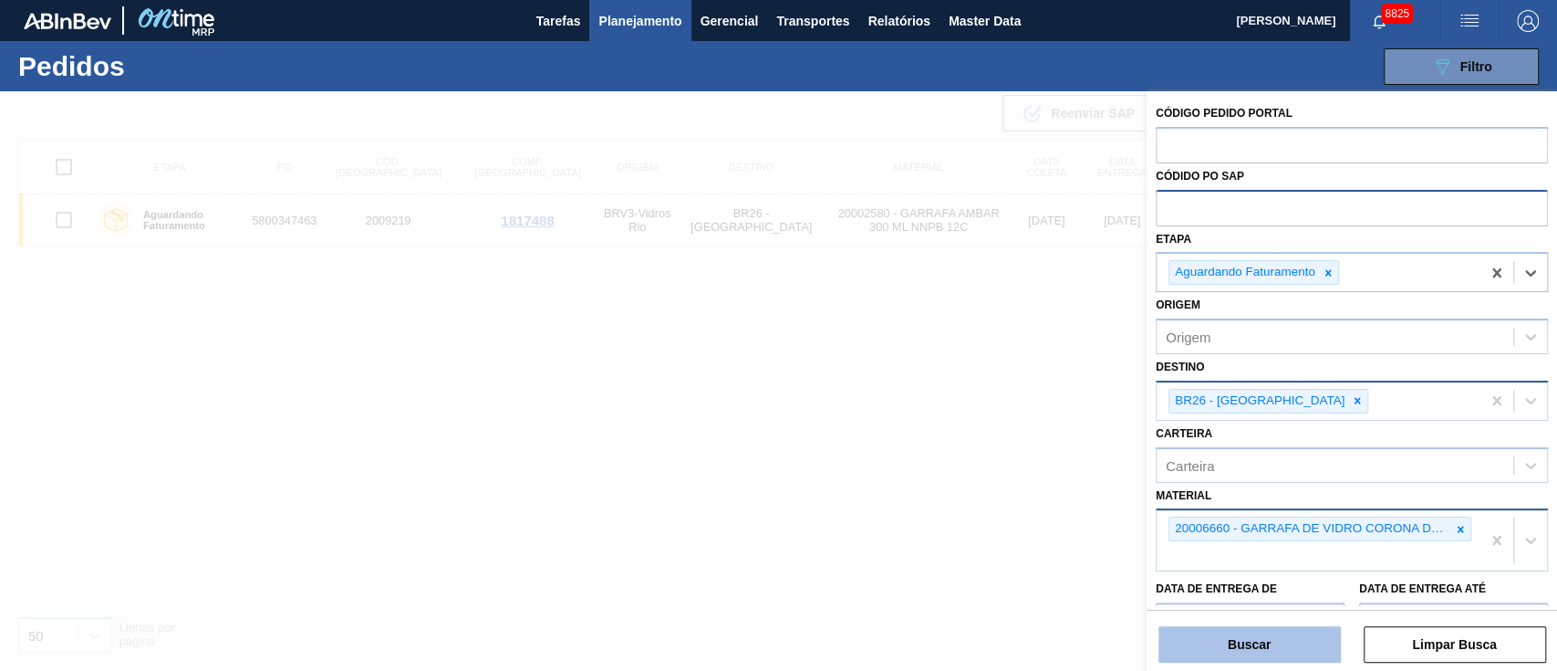
click at [1253, 646] on button "Buscar" at bounding box center [1250, 644] width 182 height 36
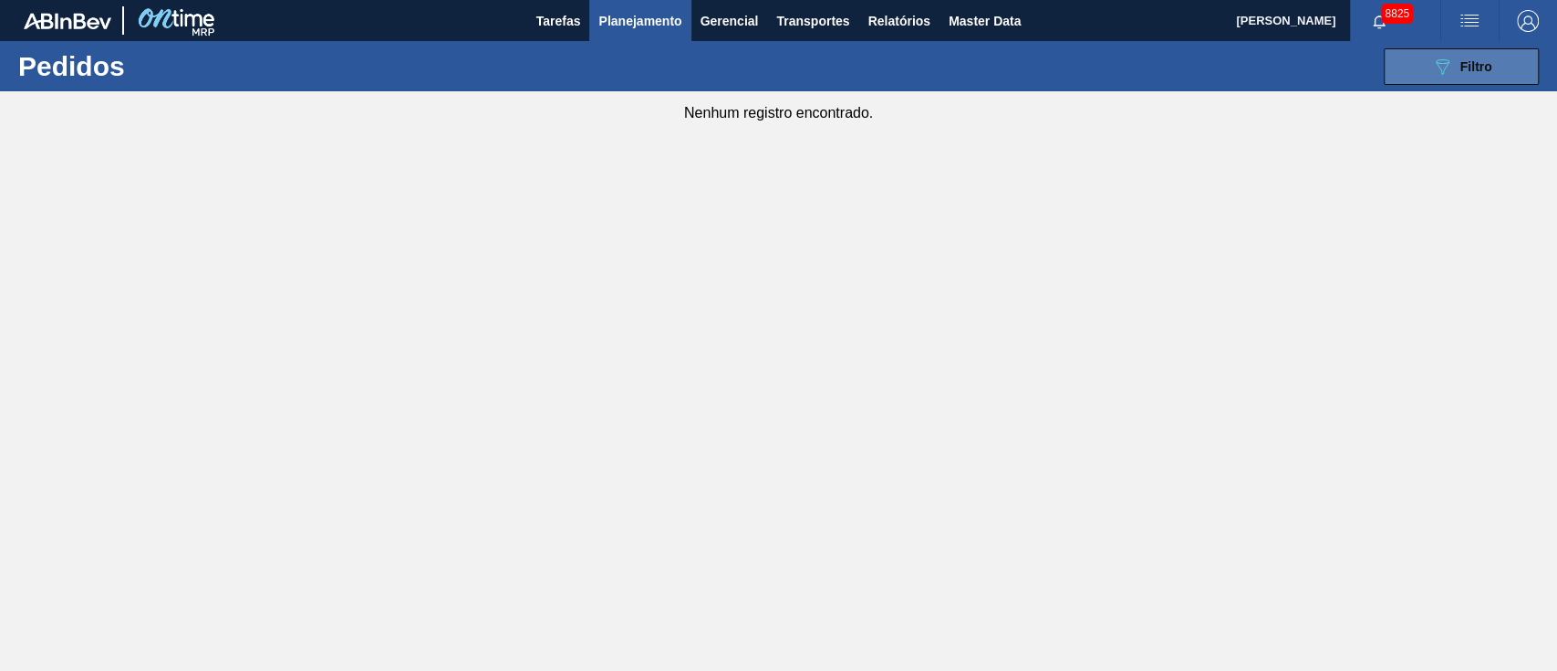
click at [1428, 74] on button "089F7B8B-B2A5-4AFE-B5C0-19BA573D28AC Filtro" at bounding box center [1461, 66] width 155 height 36
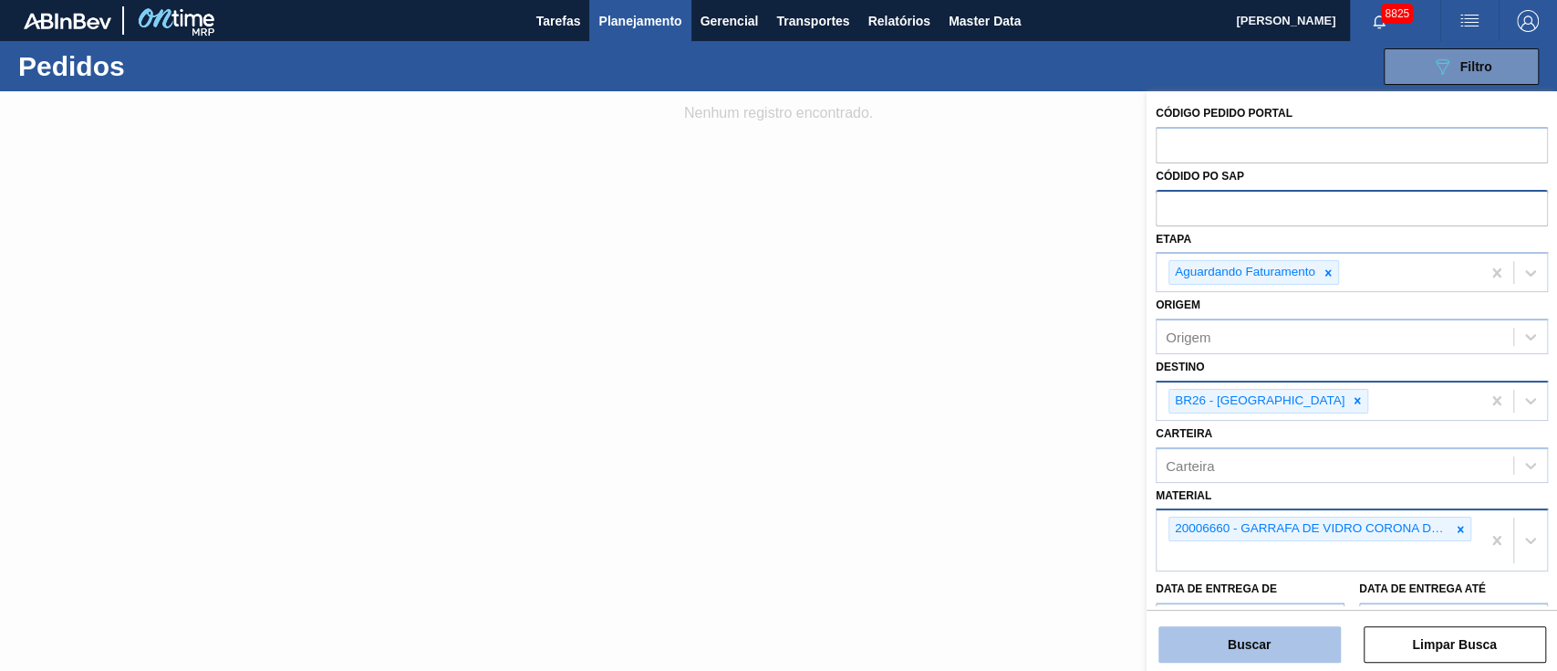
click at [1263, 647] on button "Buscar" at bounding box center [1250, 644] width 182 height 36
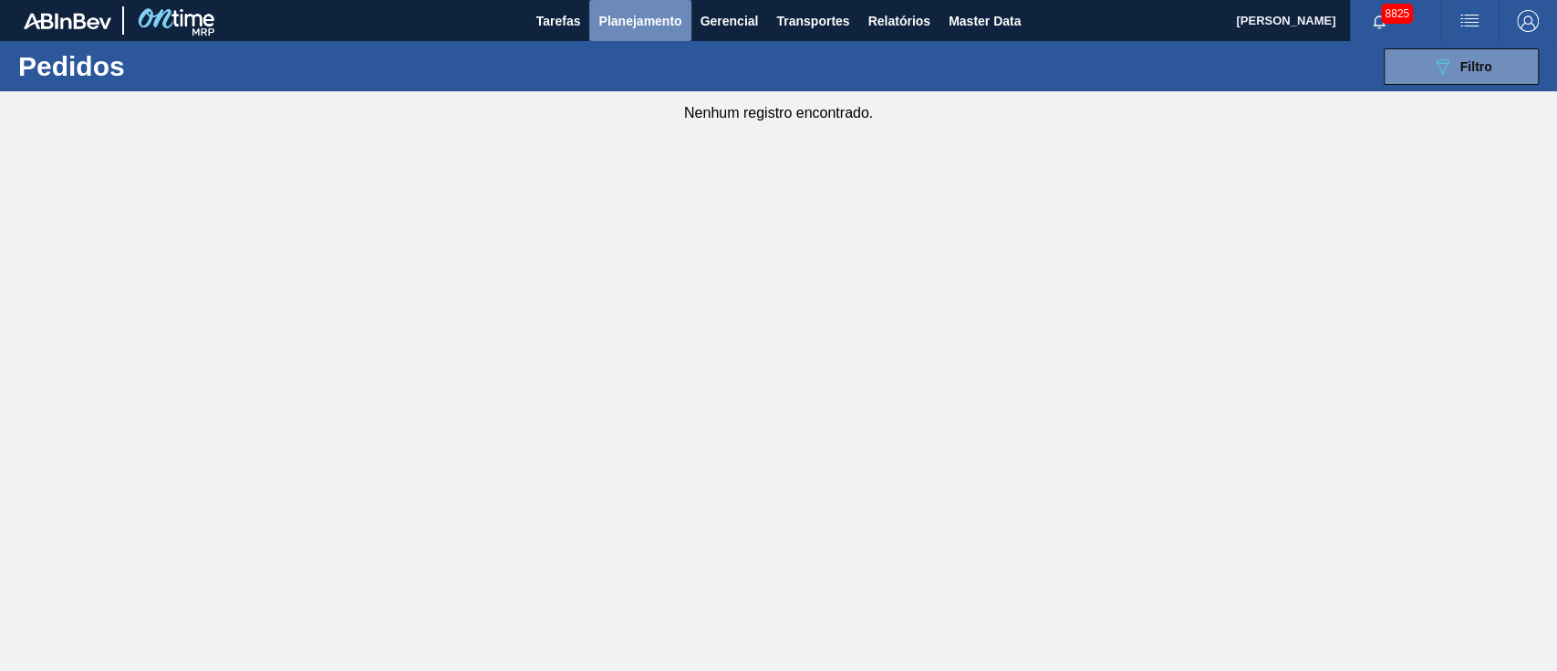
click at [620, 12] on span "Planejamento" at bounding box center [640, 21] width 83 height 22
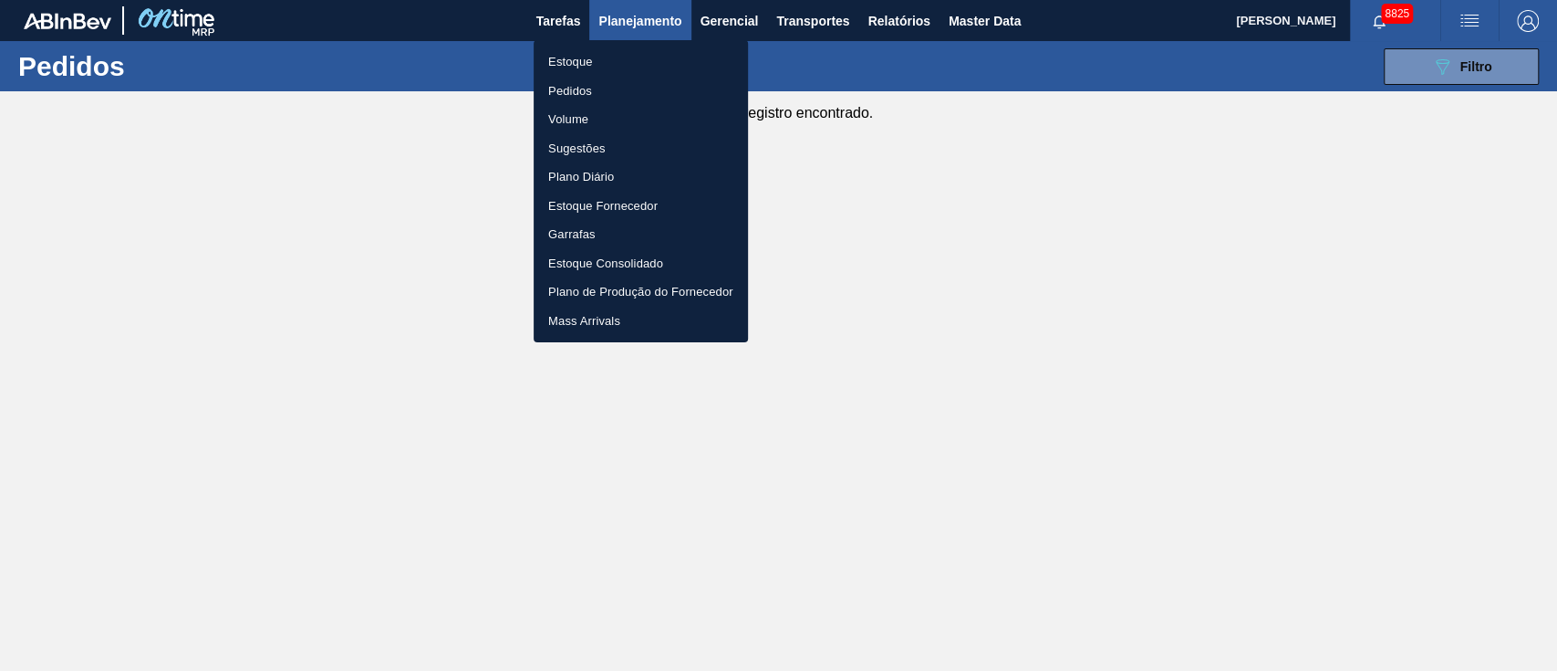
click at [578, 53] on li "Estoque" at bounding box center [641, 61] width 214 height 29
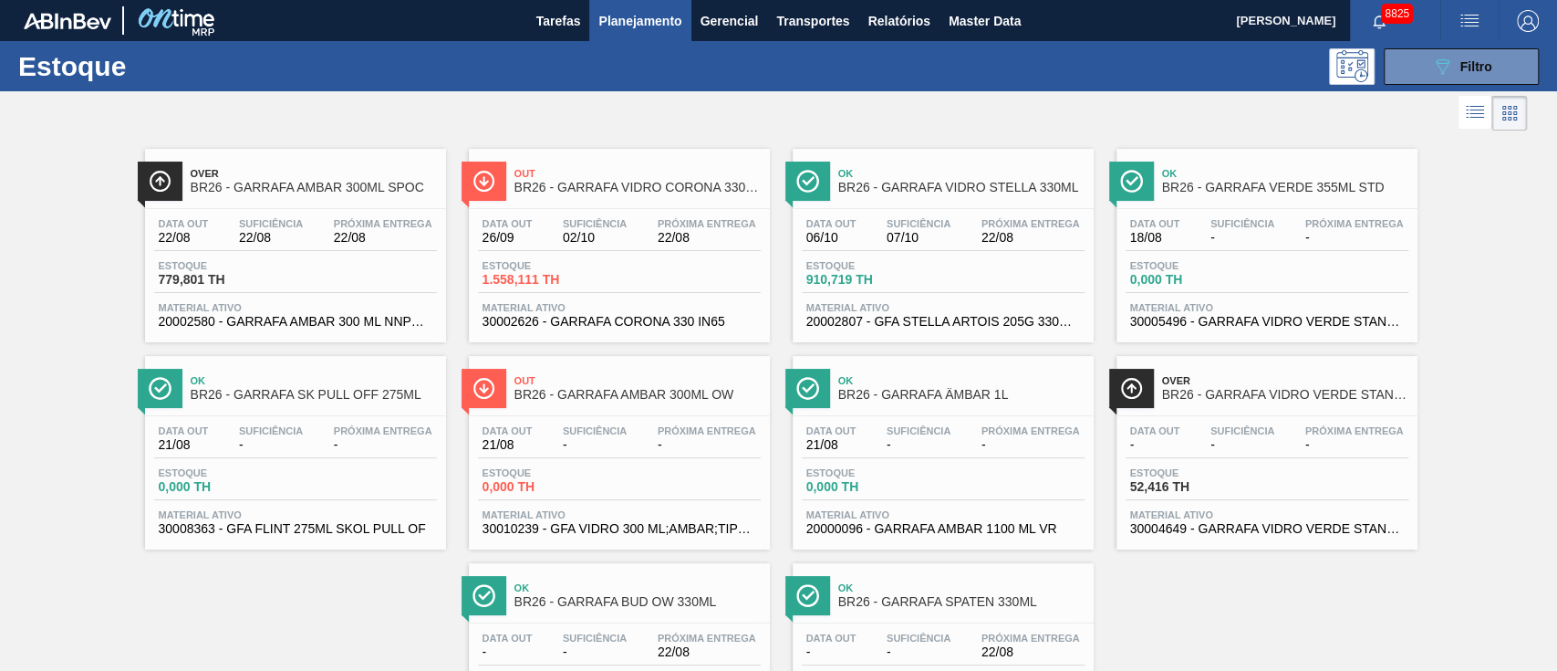
scroll to position [121, 0]
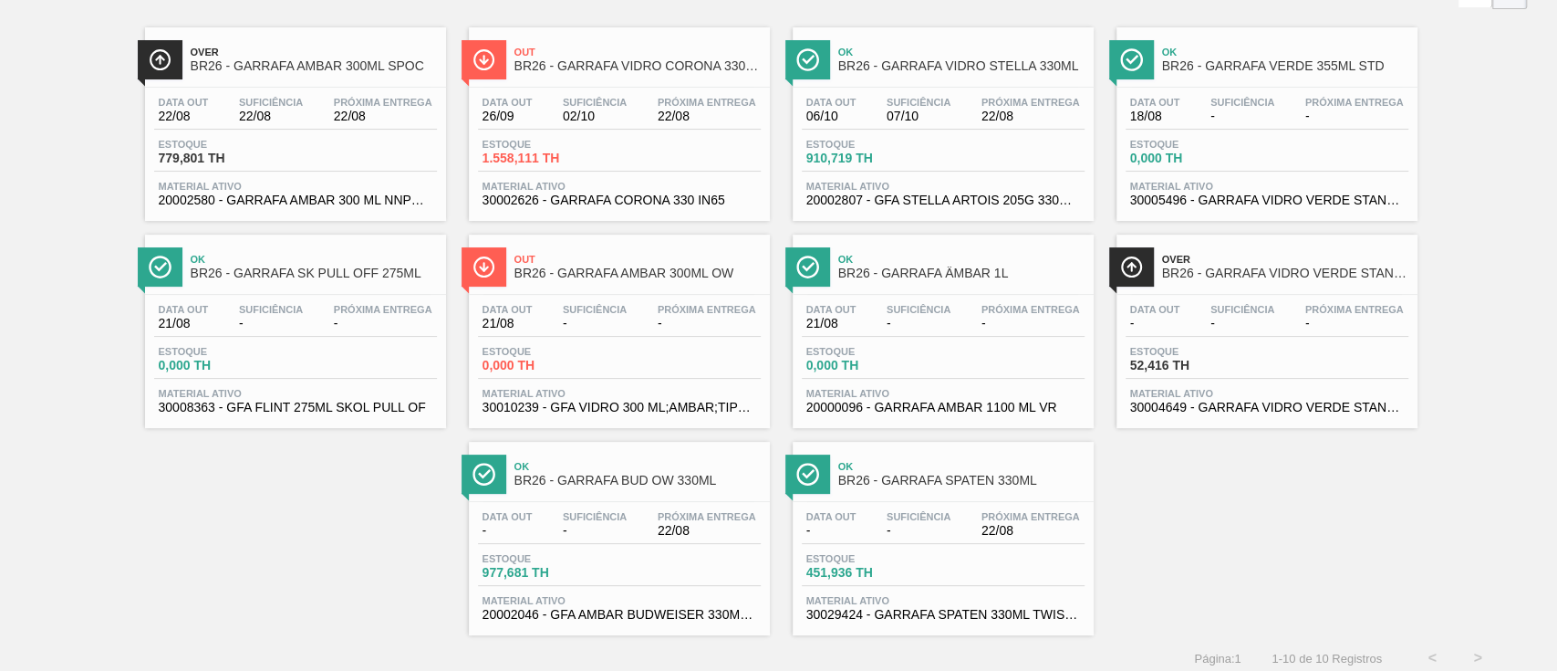
click at [599, 130] on div "Data out 26/09 Suficiência 02/10 Próxima Entrega 22/08 Estoque 1.558,111 TH Mat…" at bounding box center [619, 150] width 301 height 124
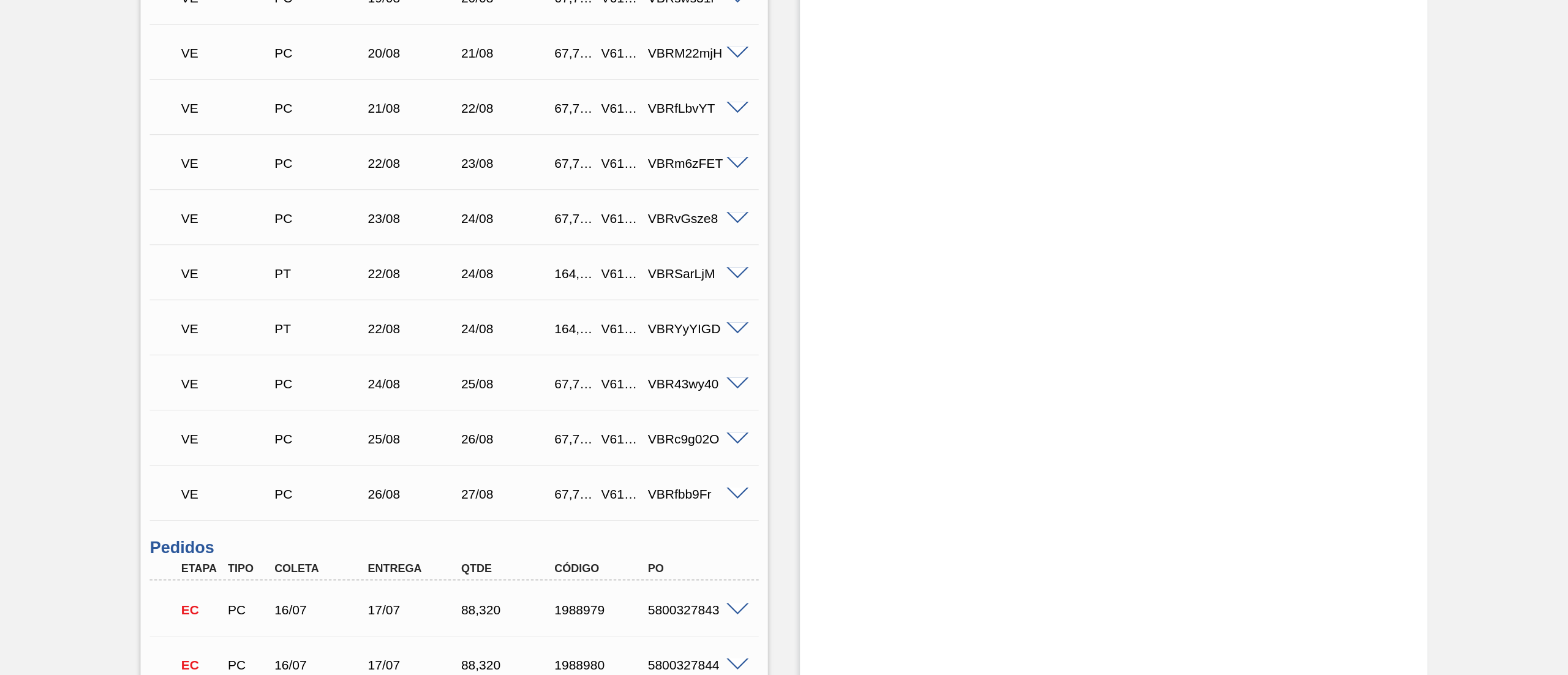
scroll to position [1062, 0]
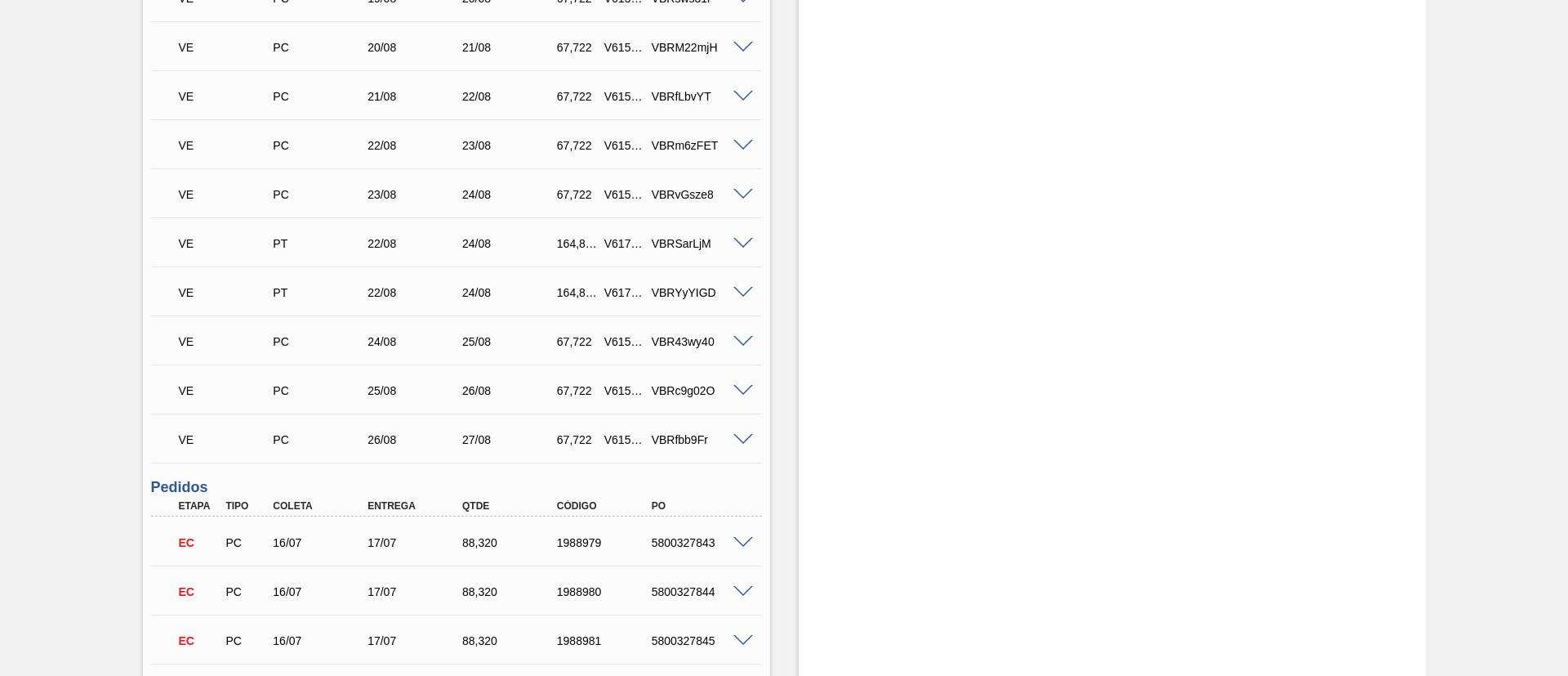
click at [652, 243] on div "VBRSarLjM" at bounding box center [688, 244] width 95 height 13
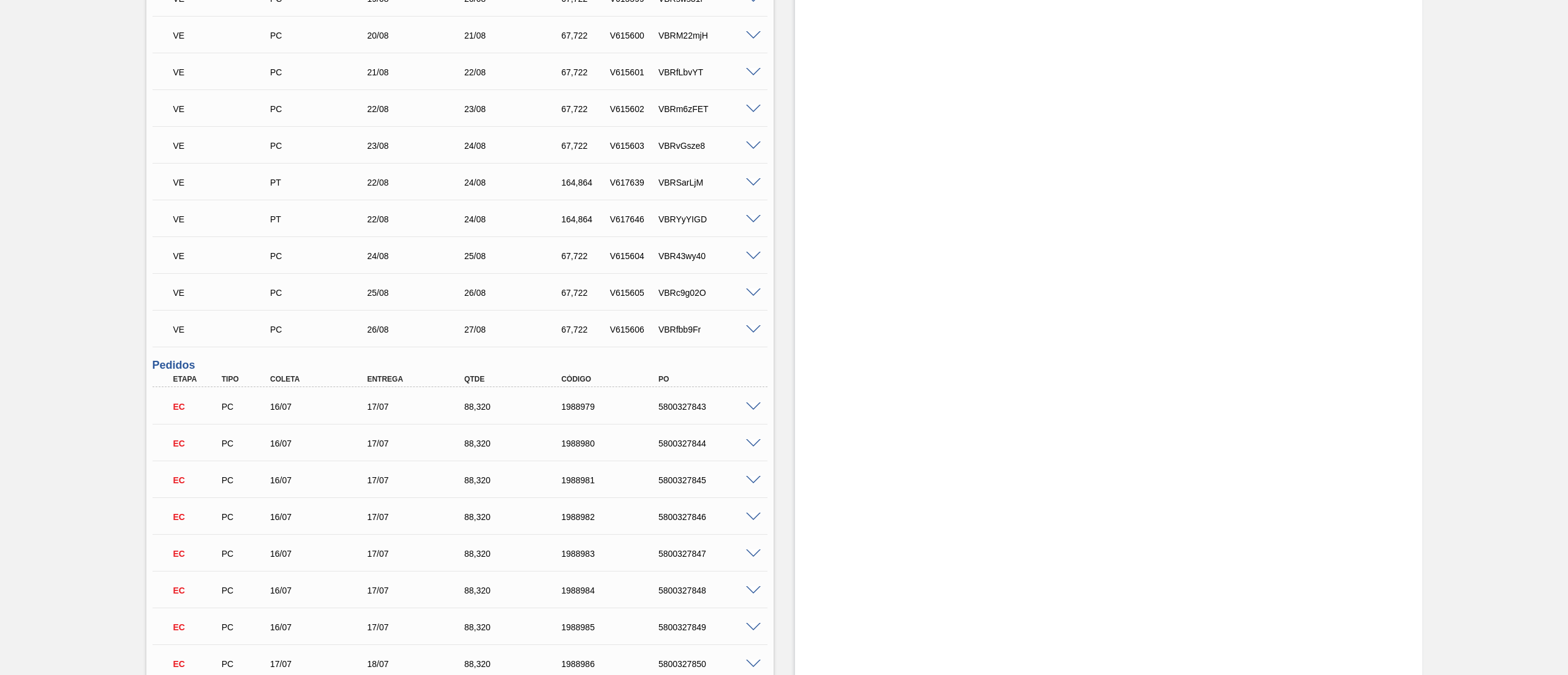
click at [751, 181] on span at bounding box center [753, 183] width 15 height 9
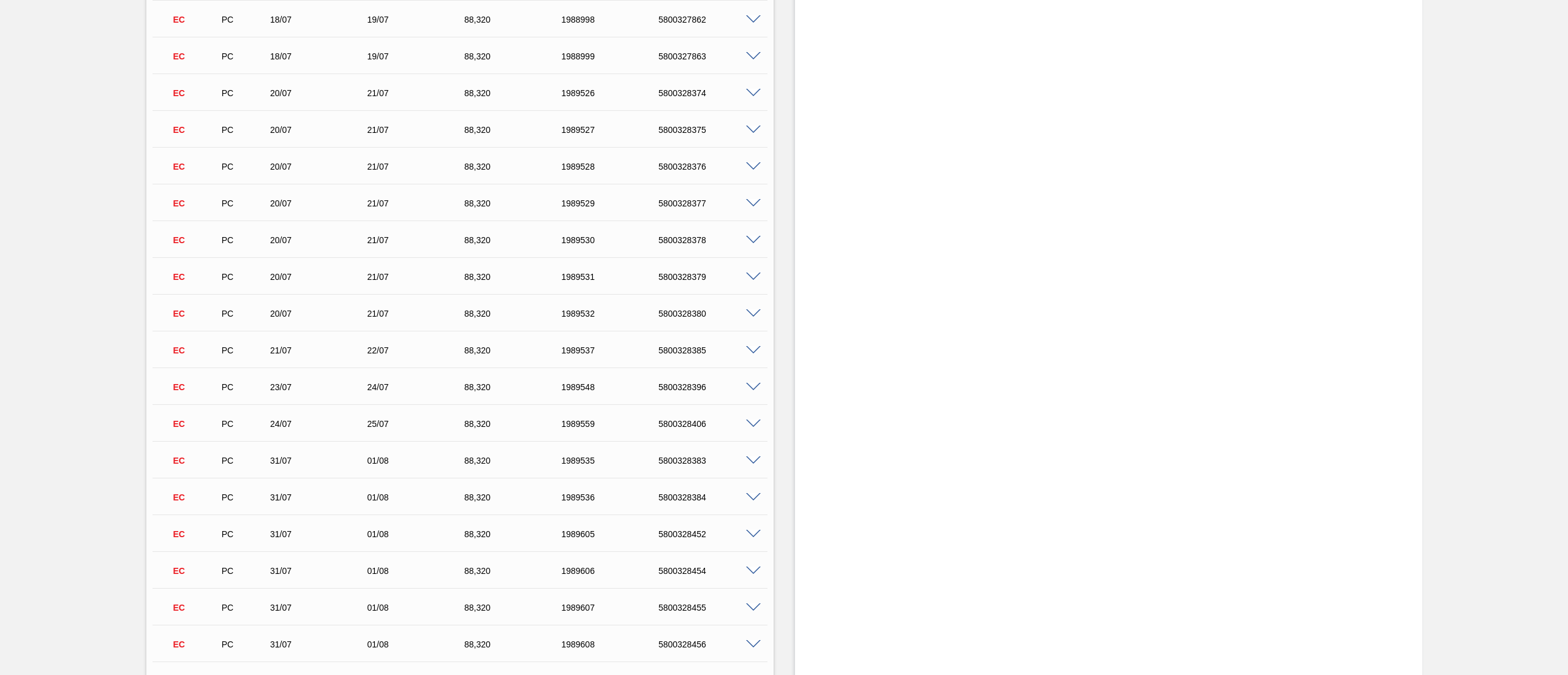
scroll to position [2358, 0]
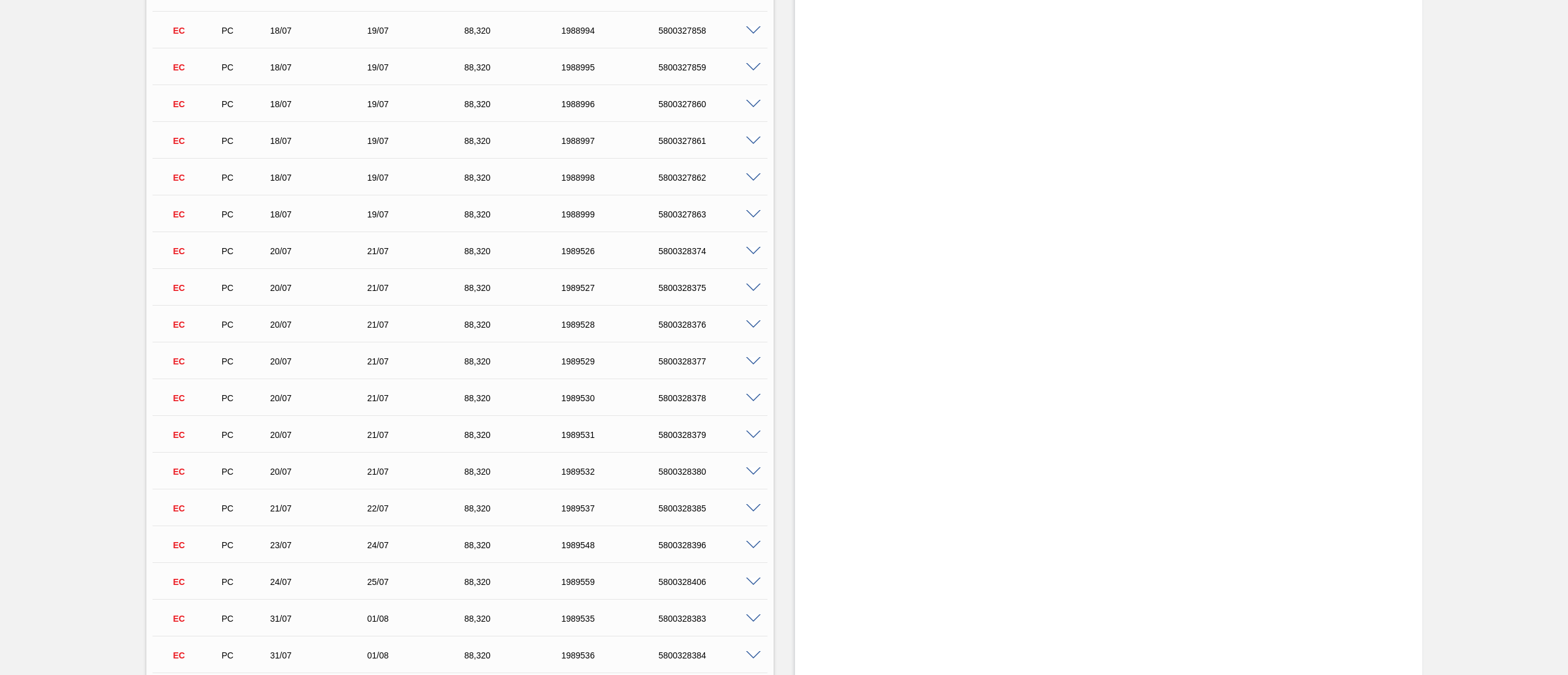
click at [752, 212] on span at bounding box center [753, 215] width 15 height 9
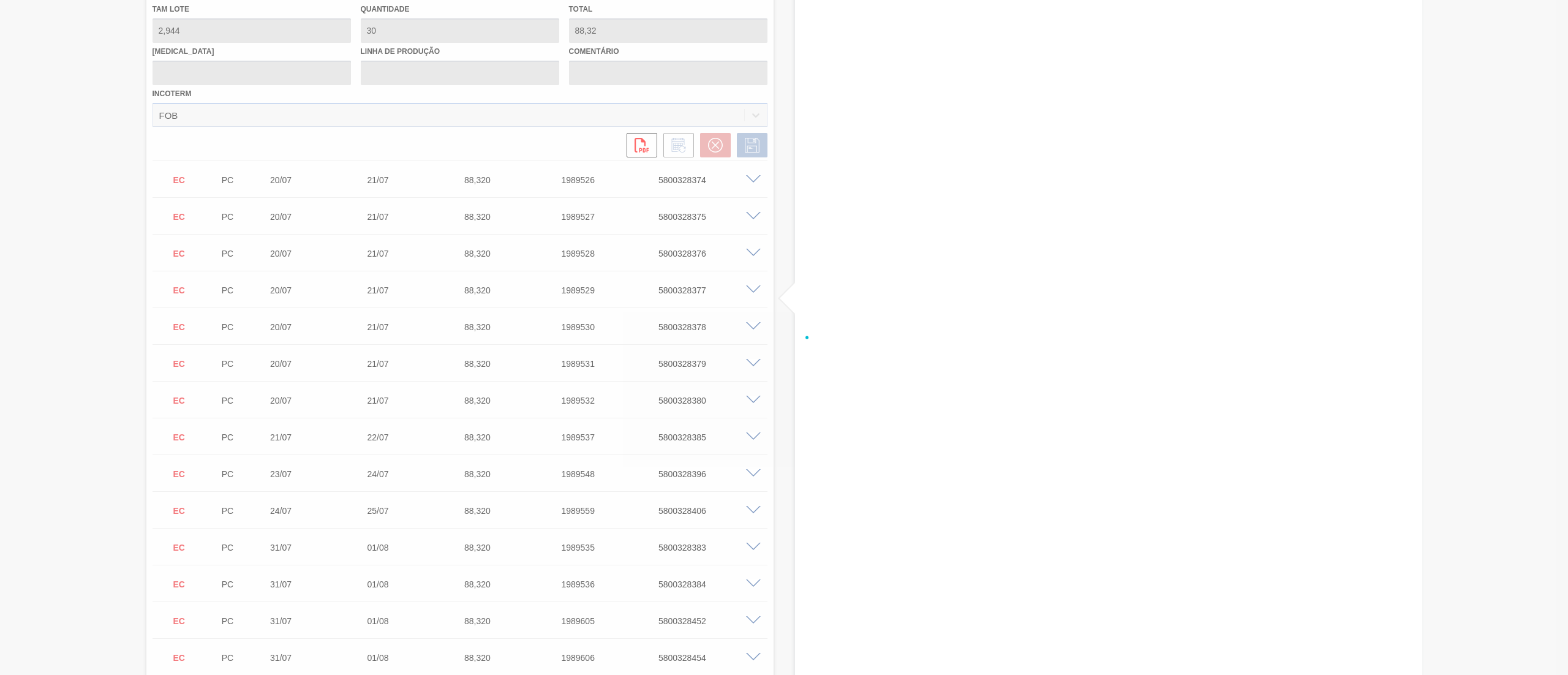
scroll to position [1989, 0]
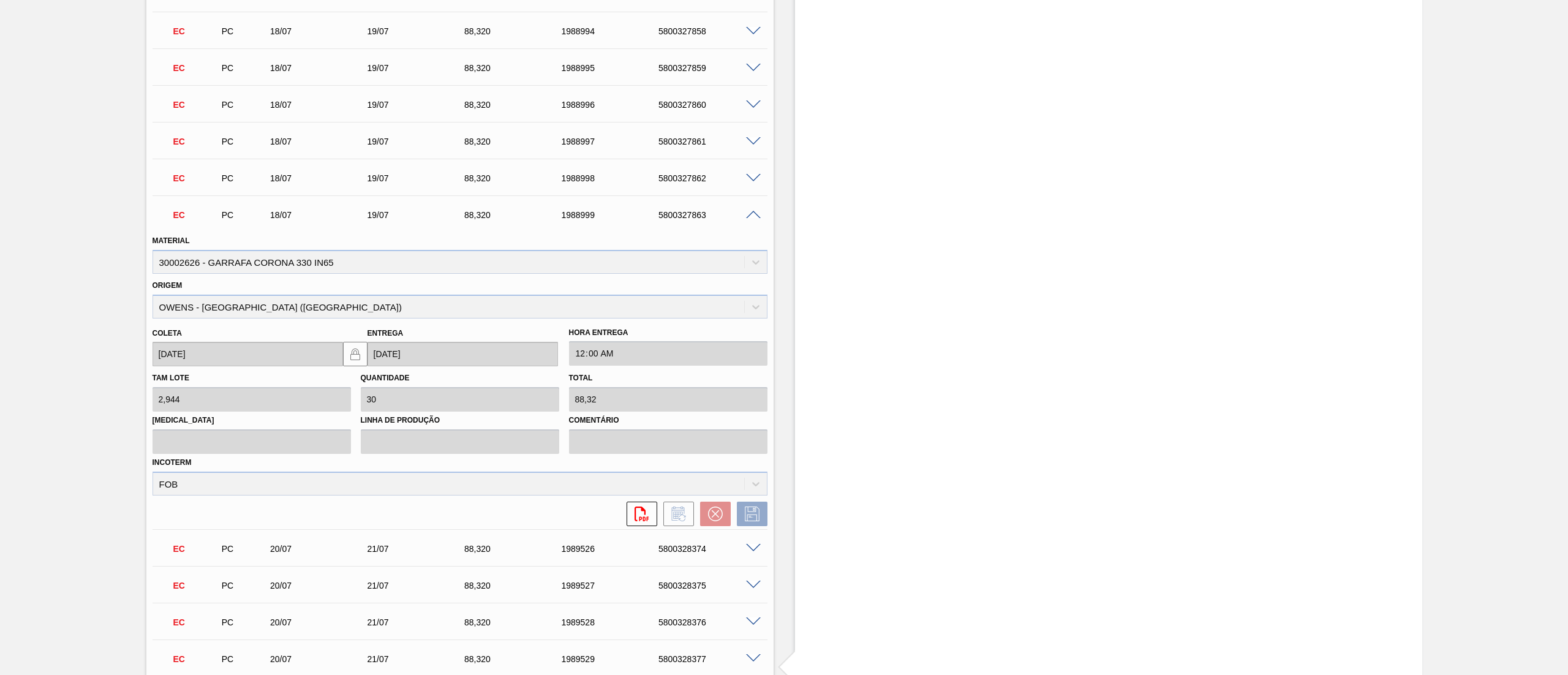
click at [748, 180] on span at bounding box center [753, 179] width 15 height 9
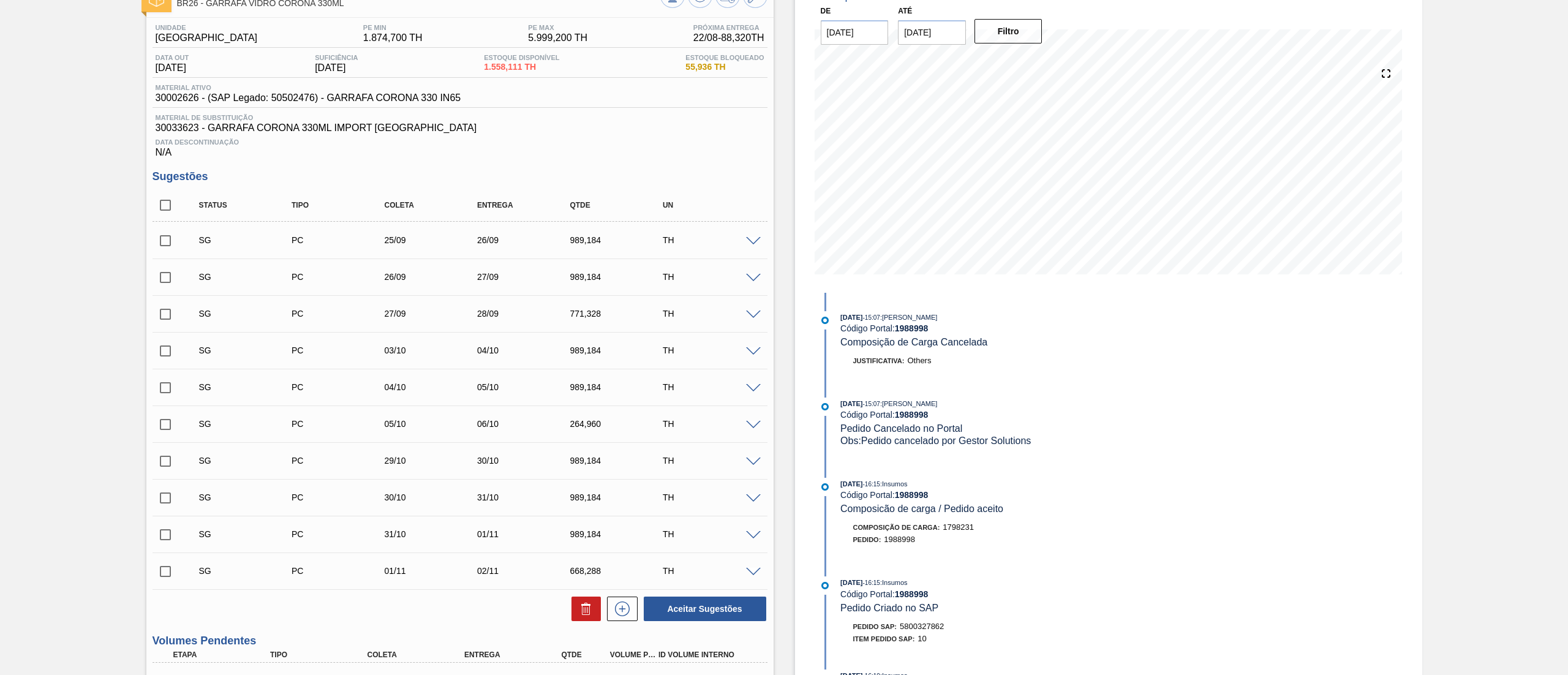
scroll to position [28, 0]
